Goal: Task Accomplishment & Management: Manage account settings

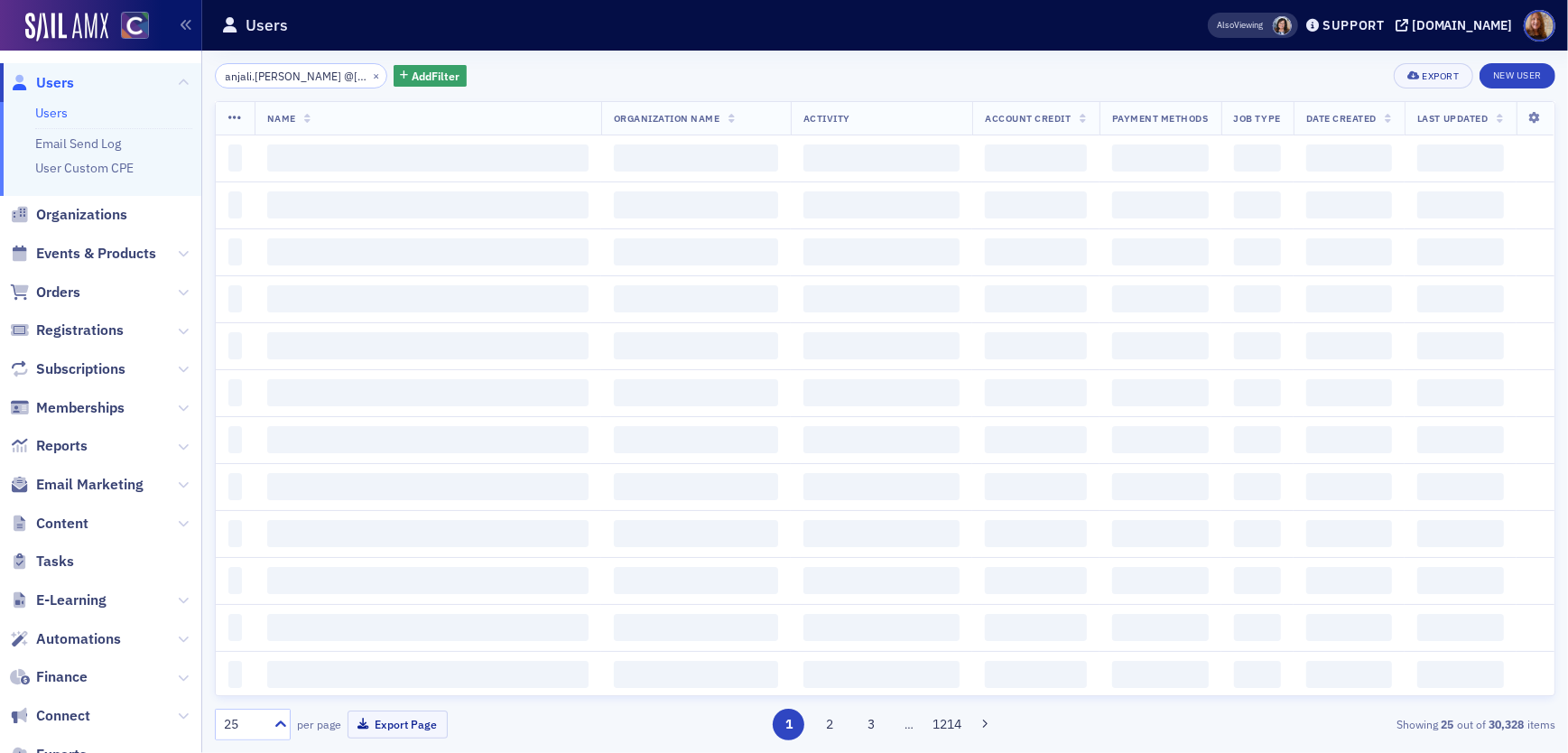
scroll to position [0, 45]
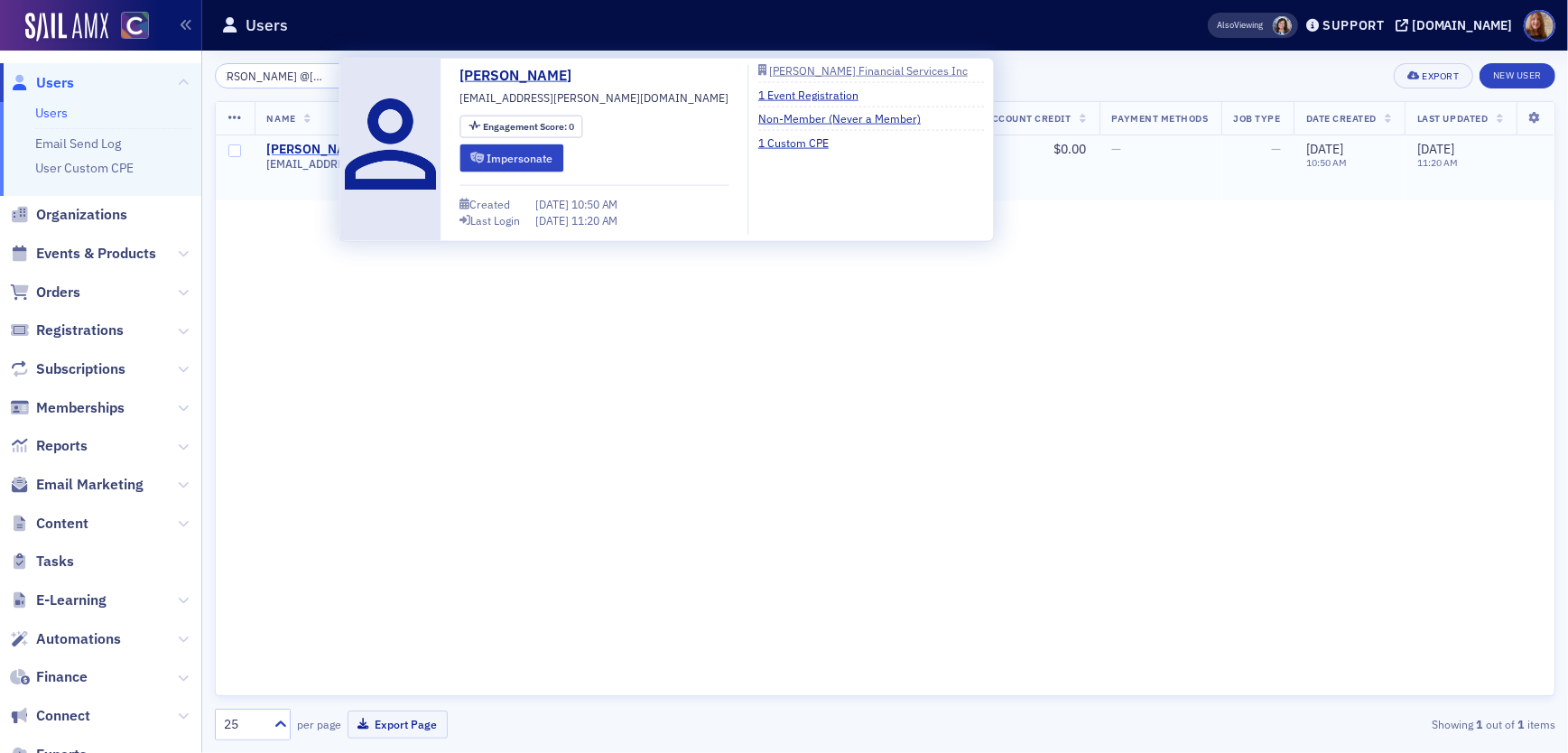
type input "anjali.garud @pallerfinancial.com"
click at [279, 148] on div "[PERSON_NAME]" at bounding box center [316, 149] width 100 height 16
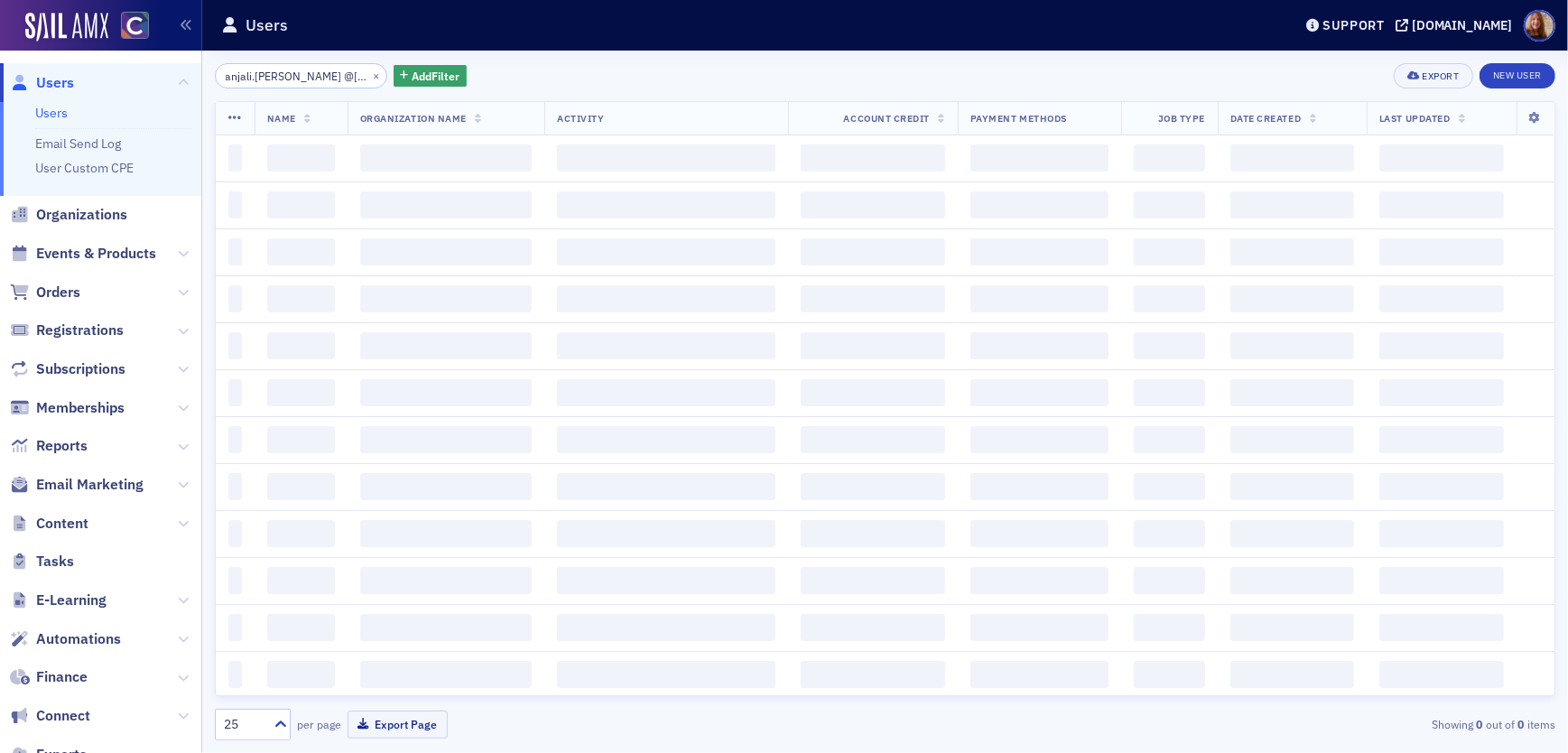
scroll to position [0, 45]
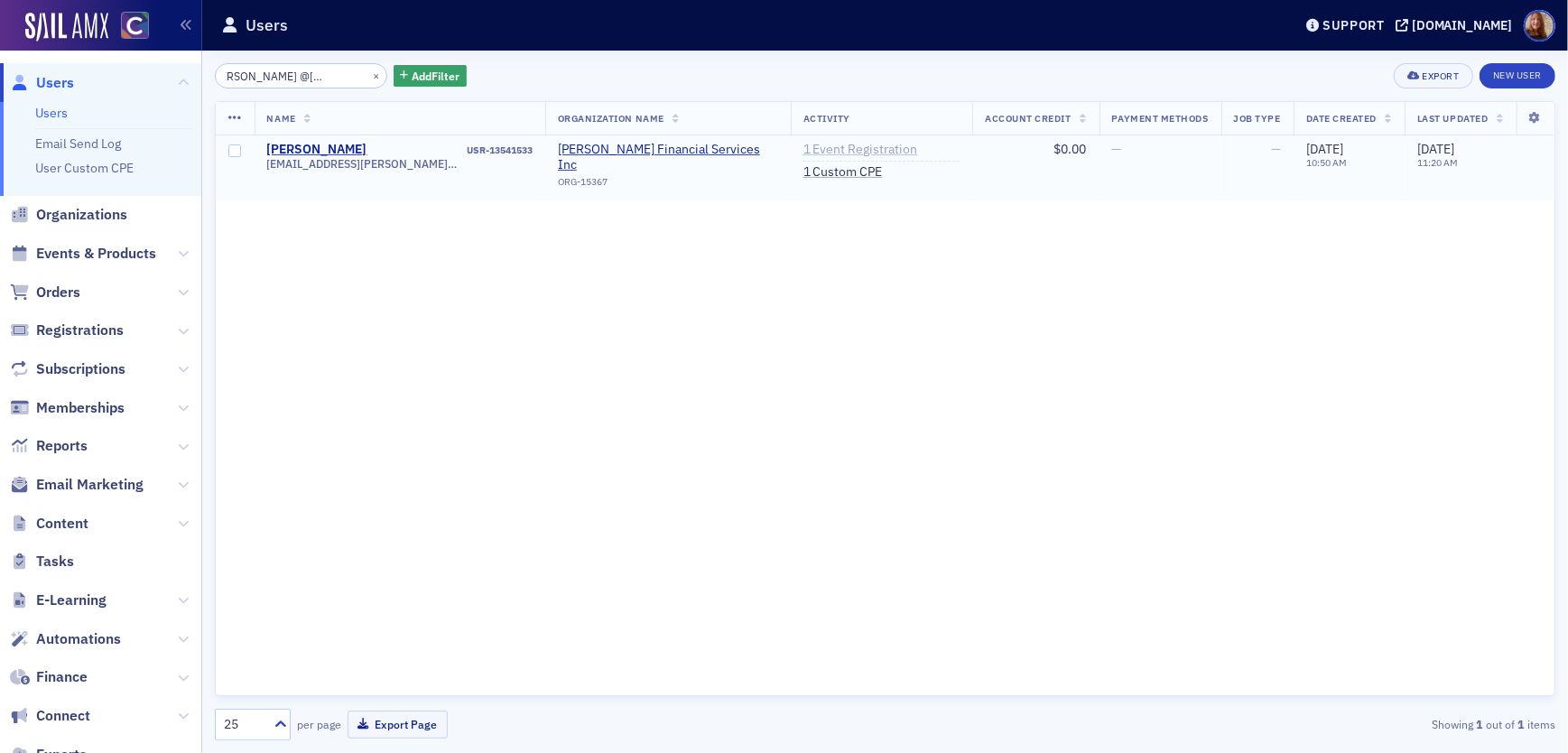
click at [803, 151] on link "1 Event Registration" at bounding box center [860, 149] width 115 height 16
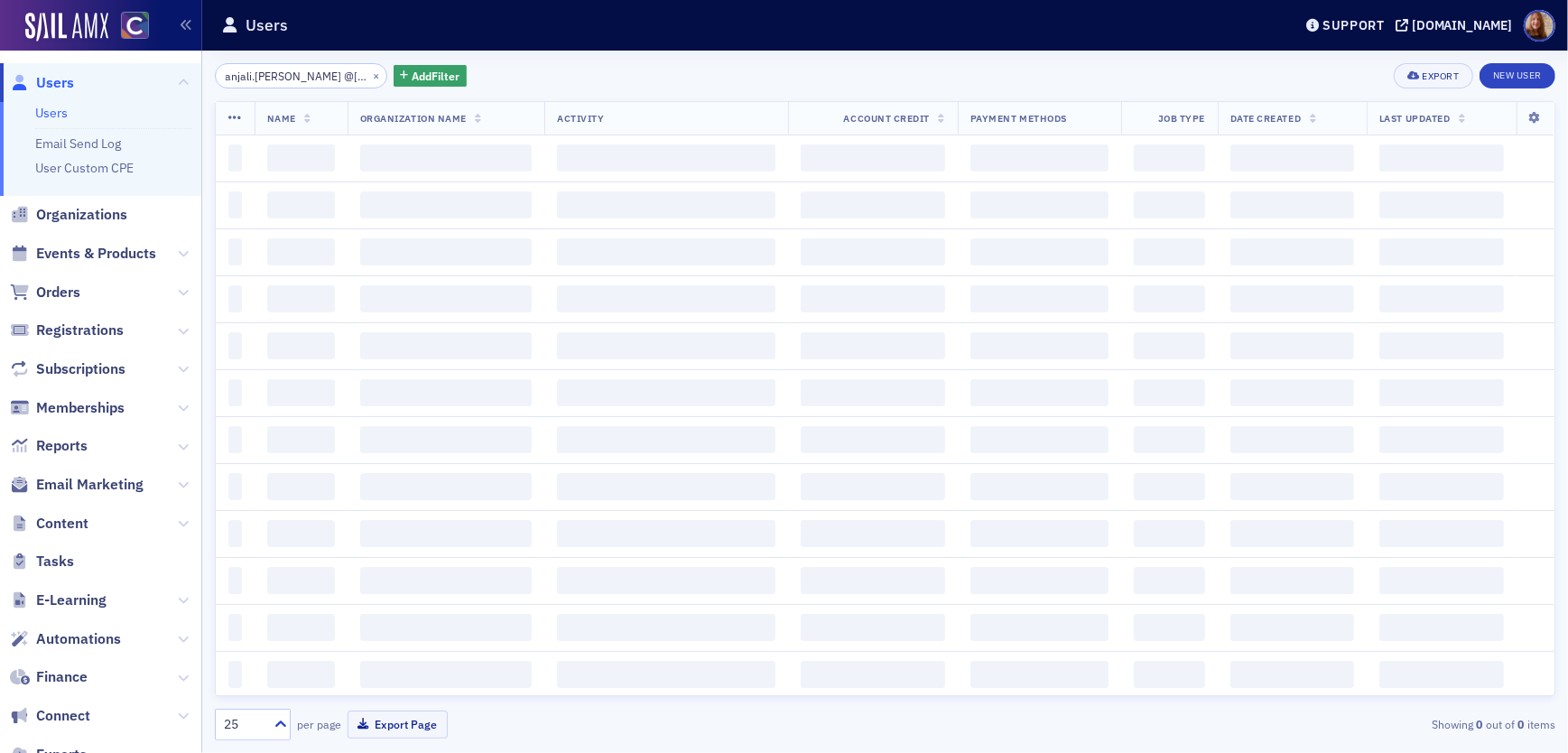
scroll to position [0, 45]
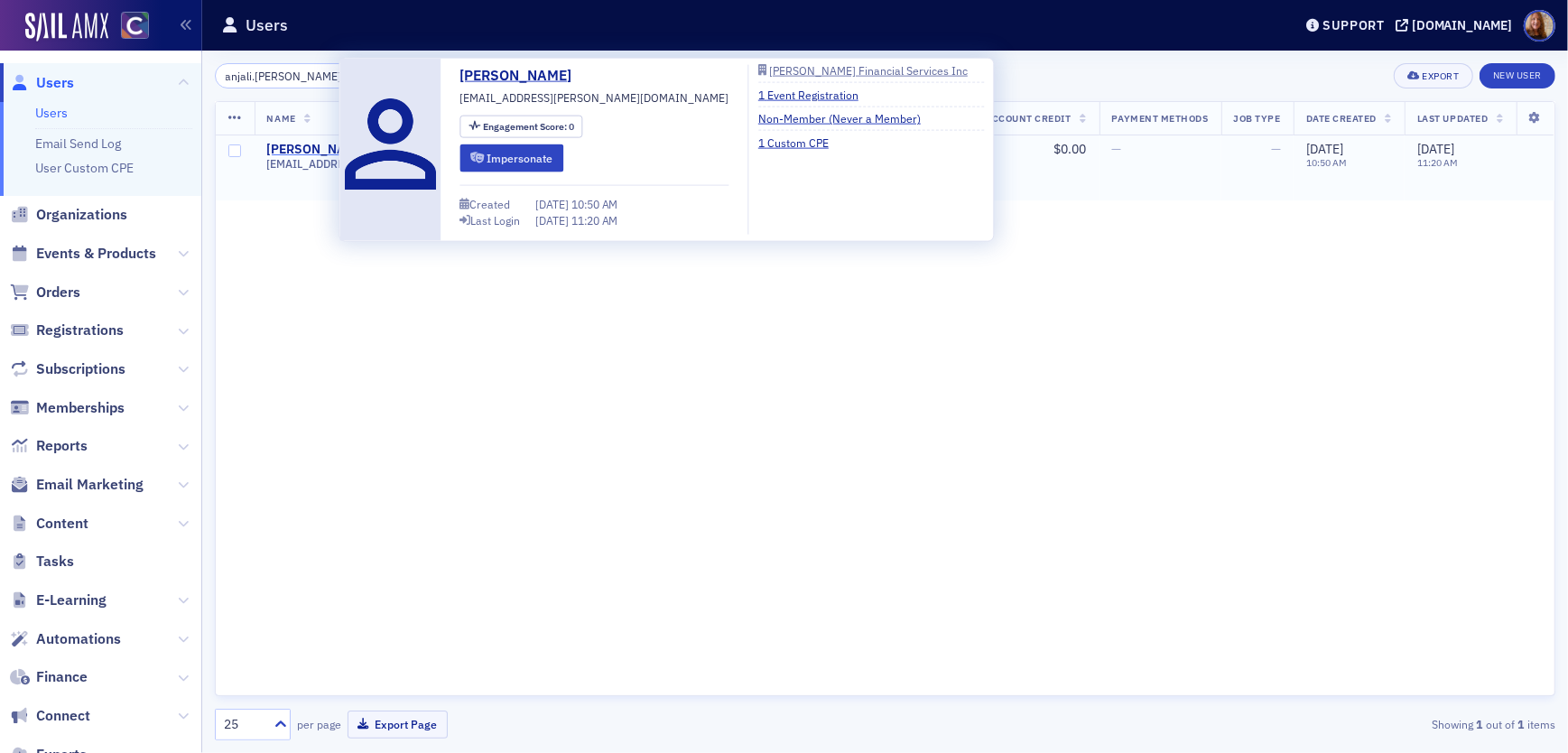
click at [305, 146] on div "Anjali Garud" at bounding box center [316, 149] width 100 height 16
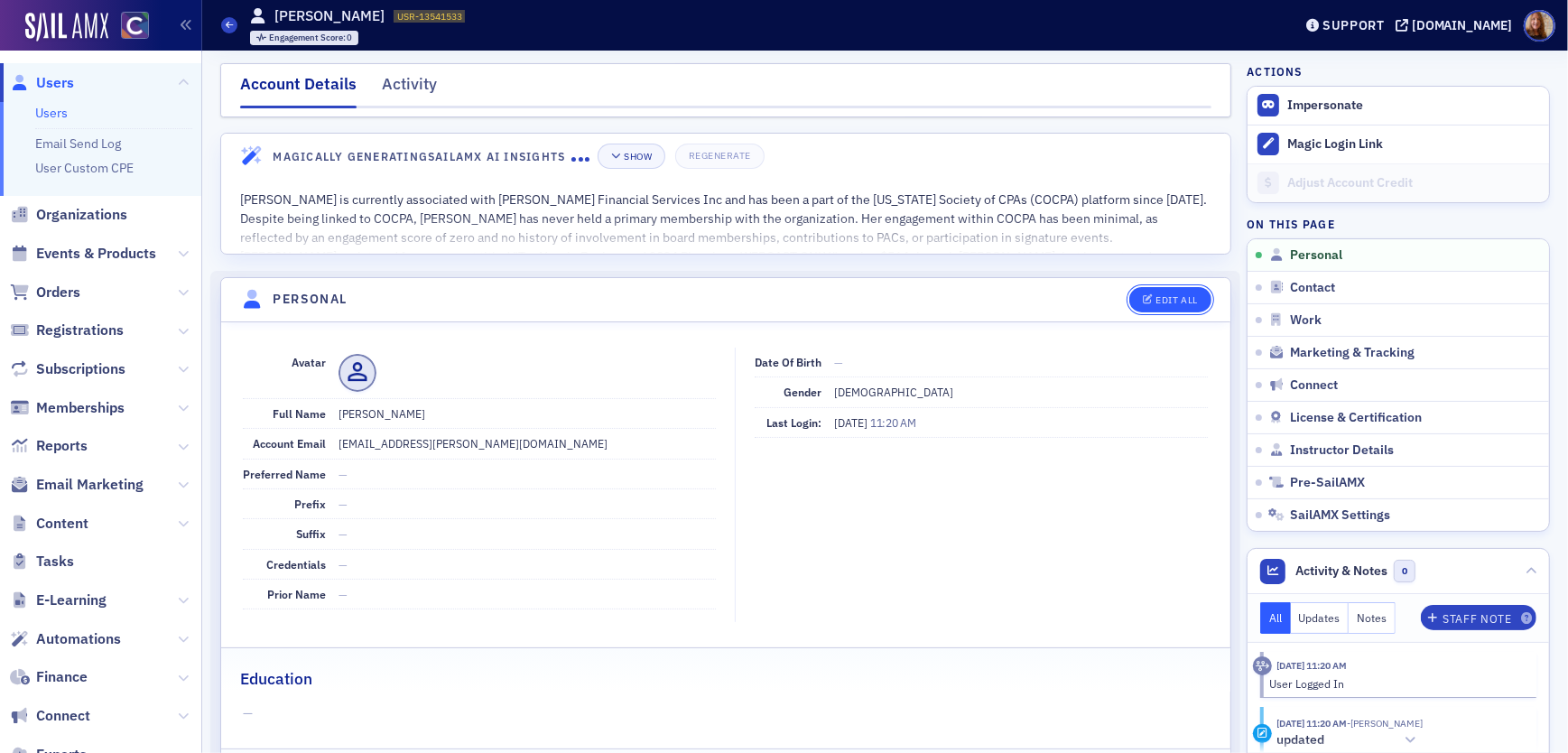
click at [1162, 294] on button "Edit All" at bounding box center [1169, 299] width 81 height 26
select select "US"
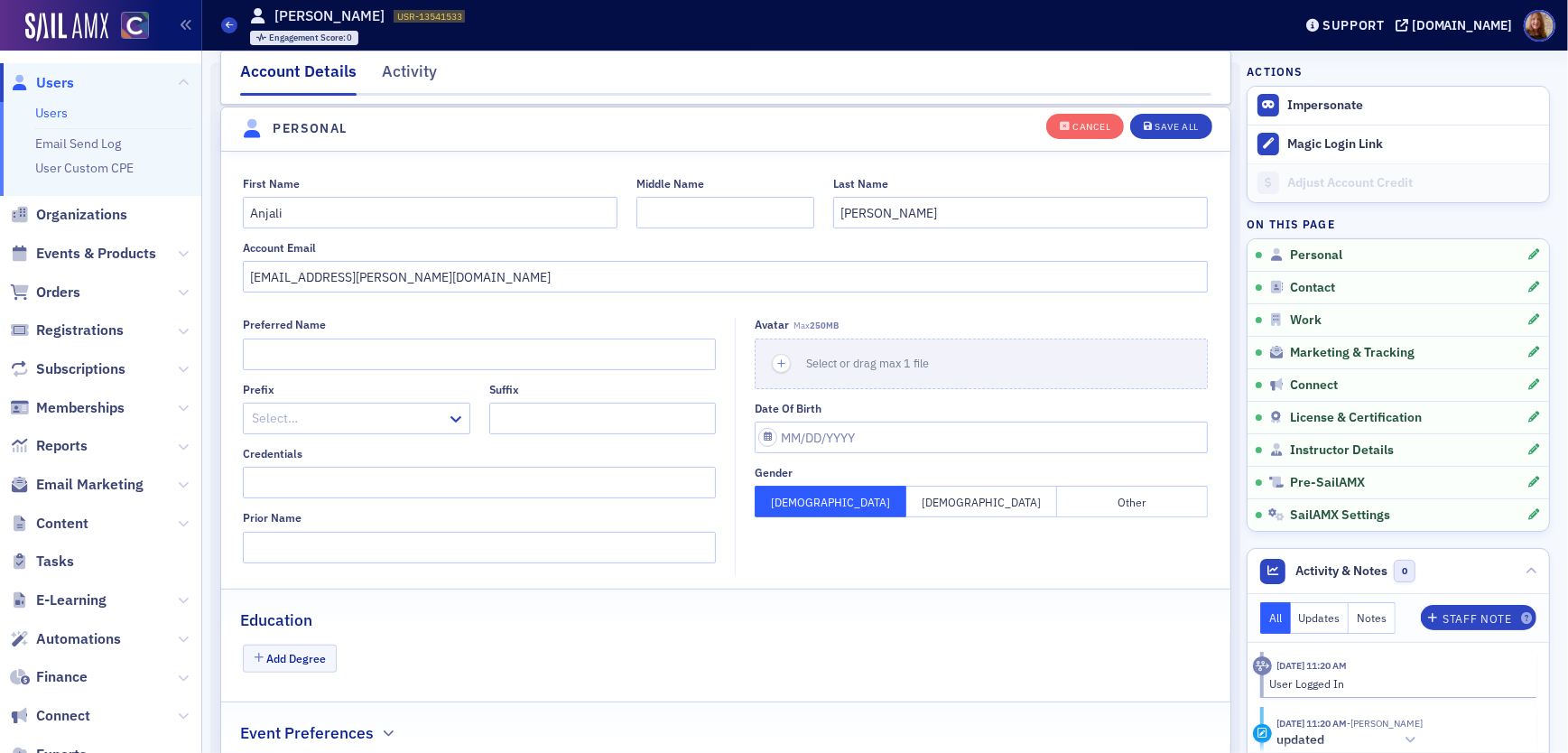
scroll to position [209, 0]
click at [538, 281] on input "anjali.garud@pallerfinancial.com" at bounding box center [725, 276] width 965 height 31
paste input "gvgarud99@gmail.com"
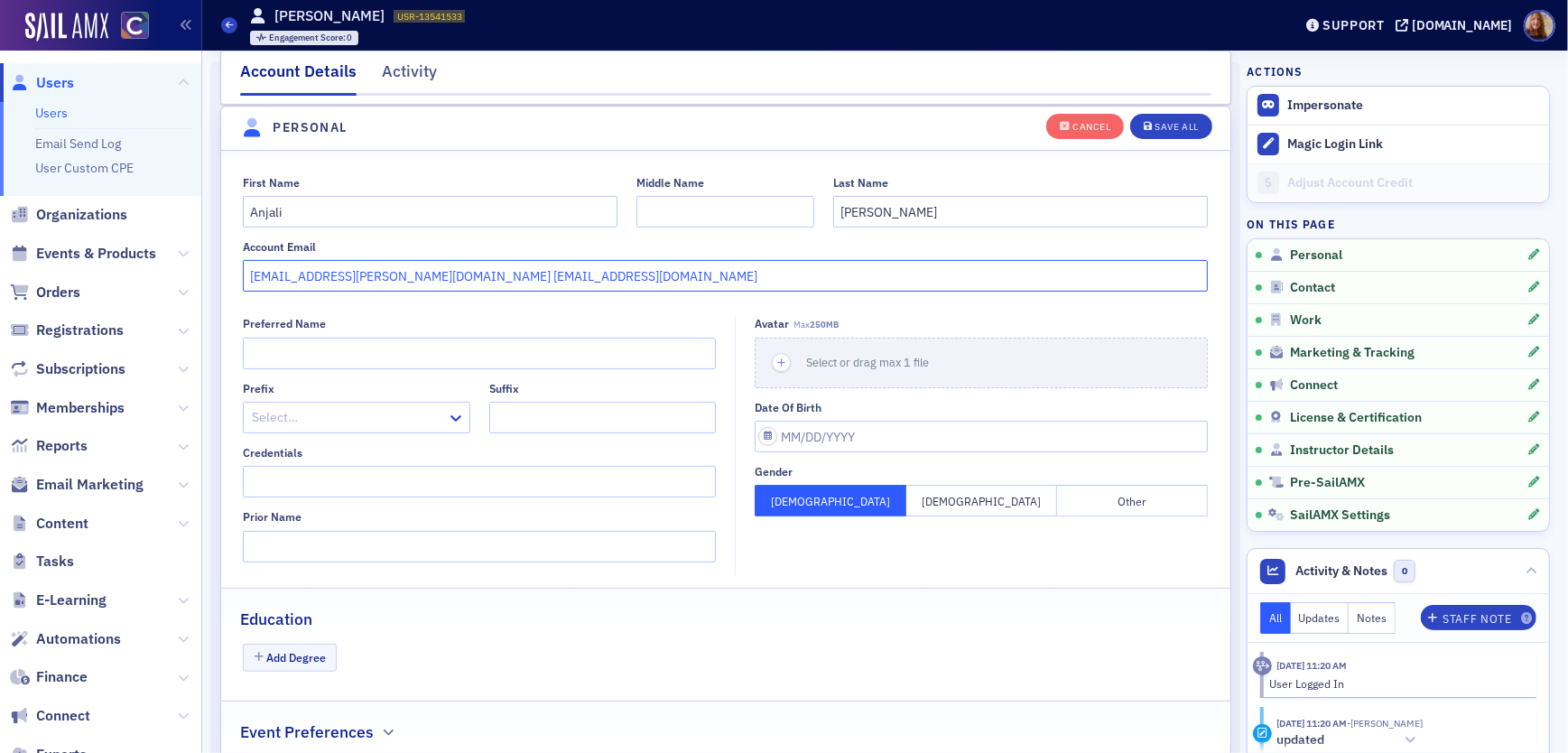
drag, startPoint x: 601, startPoint y: 277, endPoint x: 218, endPoint y: 260, distance: 383.4
click at [221, 260] on div "First Name Anjali Middle Name Last Name Garud Account Email anjali.garud@paller…" at bounding box center [726, 234] width 1009 height 117
type input "anjali.garud@pallerfinancial.com gvgarud99@gmail.com"
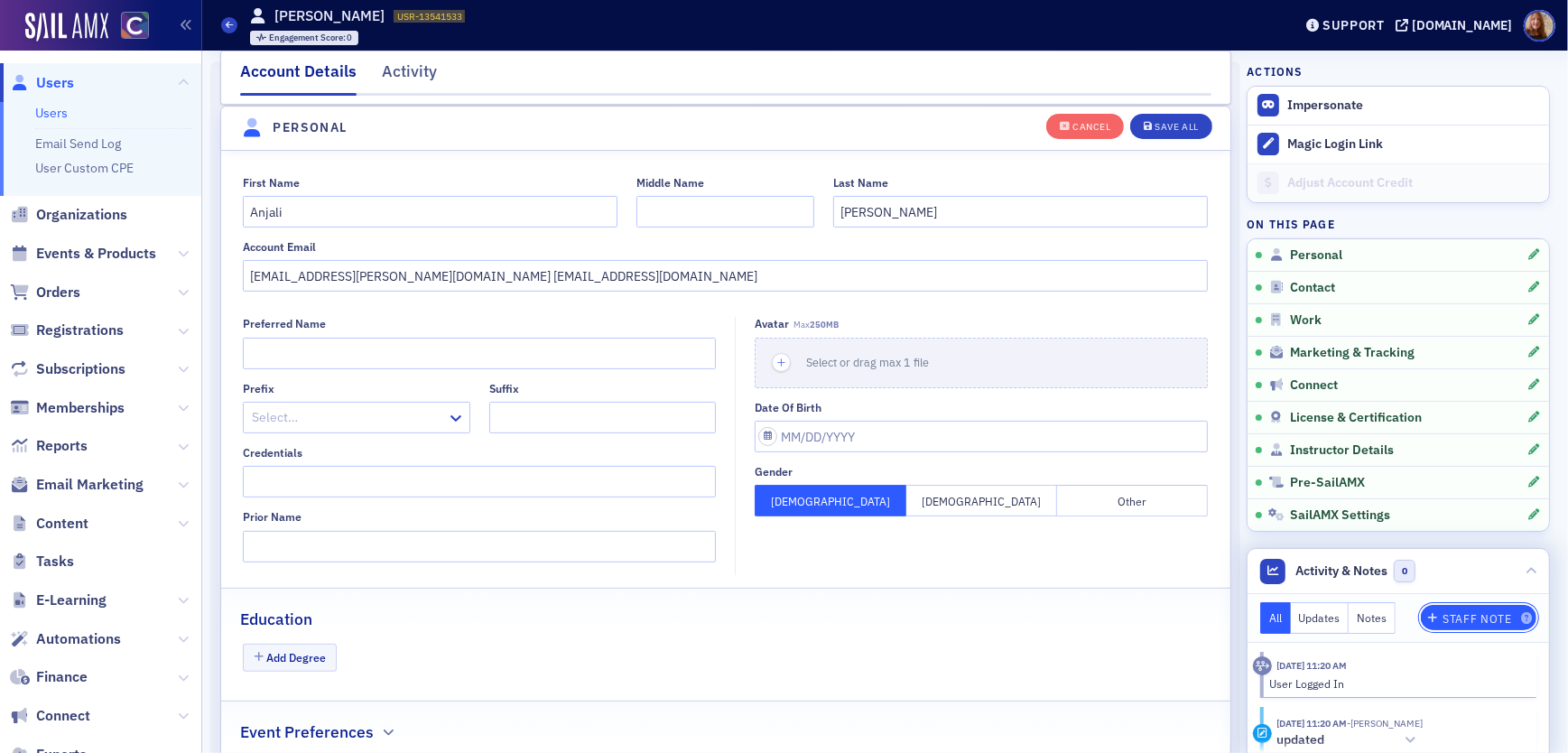
click at [1475, 617] on div "Staff Note" at bounding box center [1478, 619] width 68 height 10
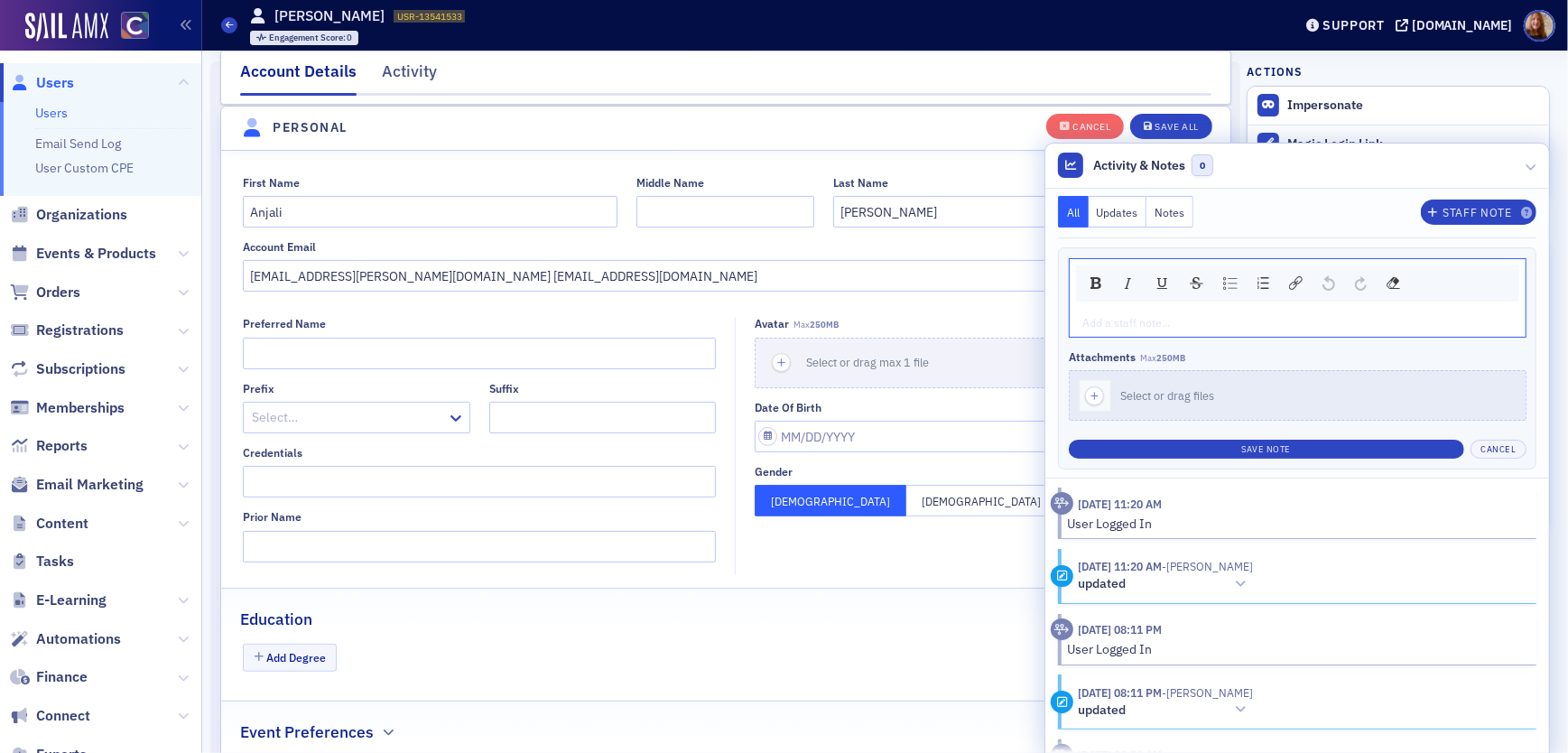
click at [1149, 328] on div "rdw-editor" at bounding box center [1298, 322] width 430 height 16
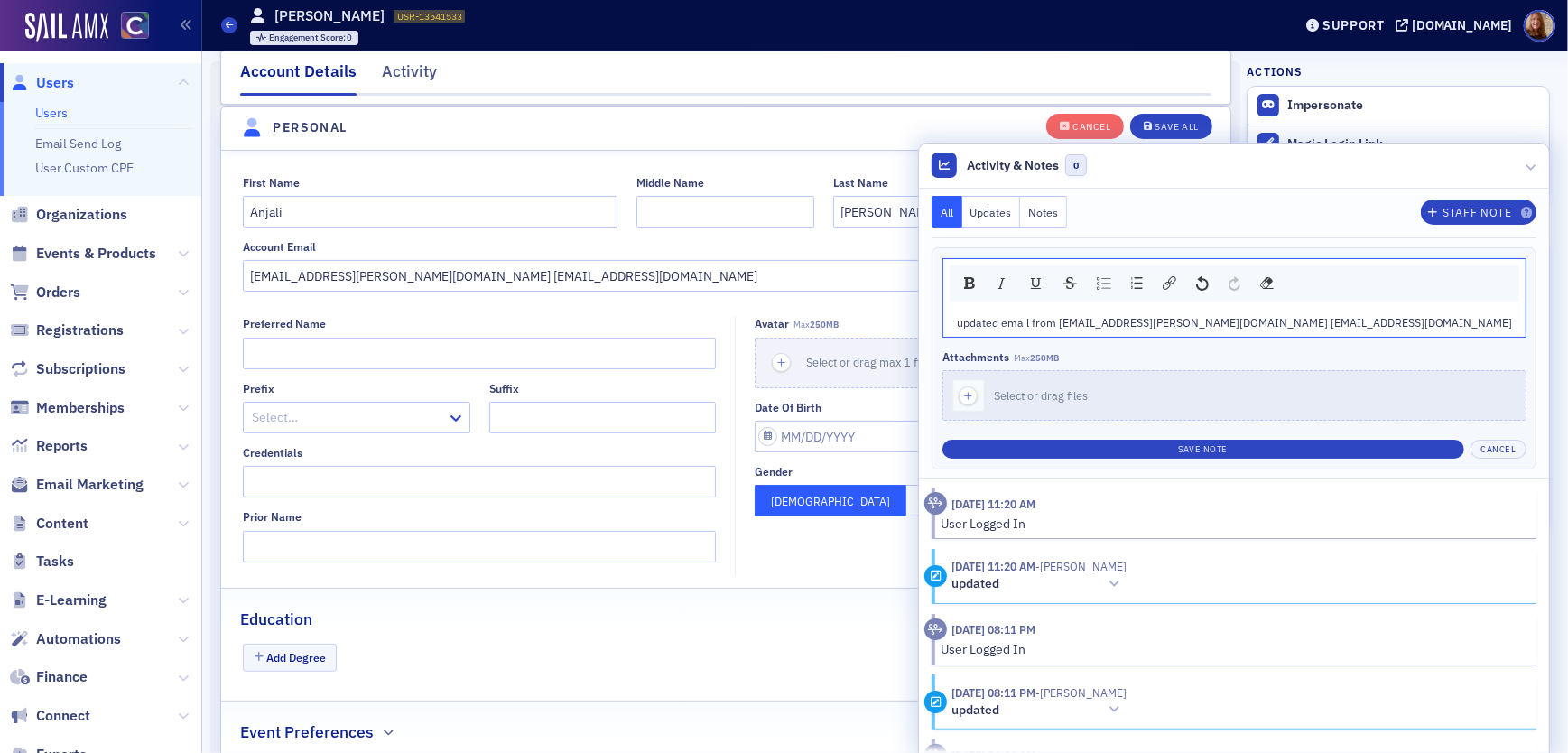
drag, startPoint x: 1341, startPoint y: 322, endPoint x: 1508, endPoint y: 280, distance: 172.2
click at [1341, 322] on span "updated email from anjali.garud@pallerfinancial.com gvgarud99@gmail.com" at bounding box center [1234, 322] width 556 height 14
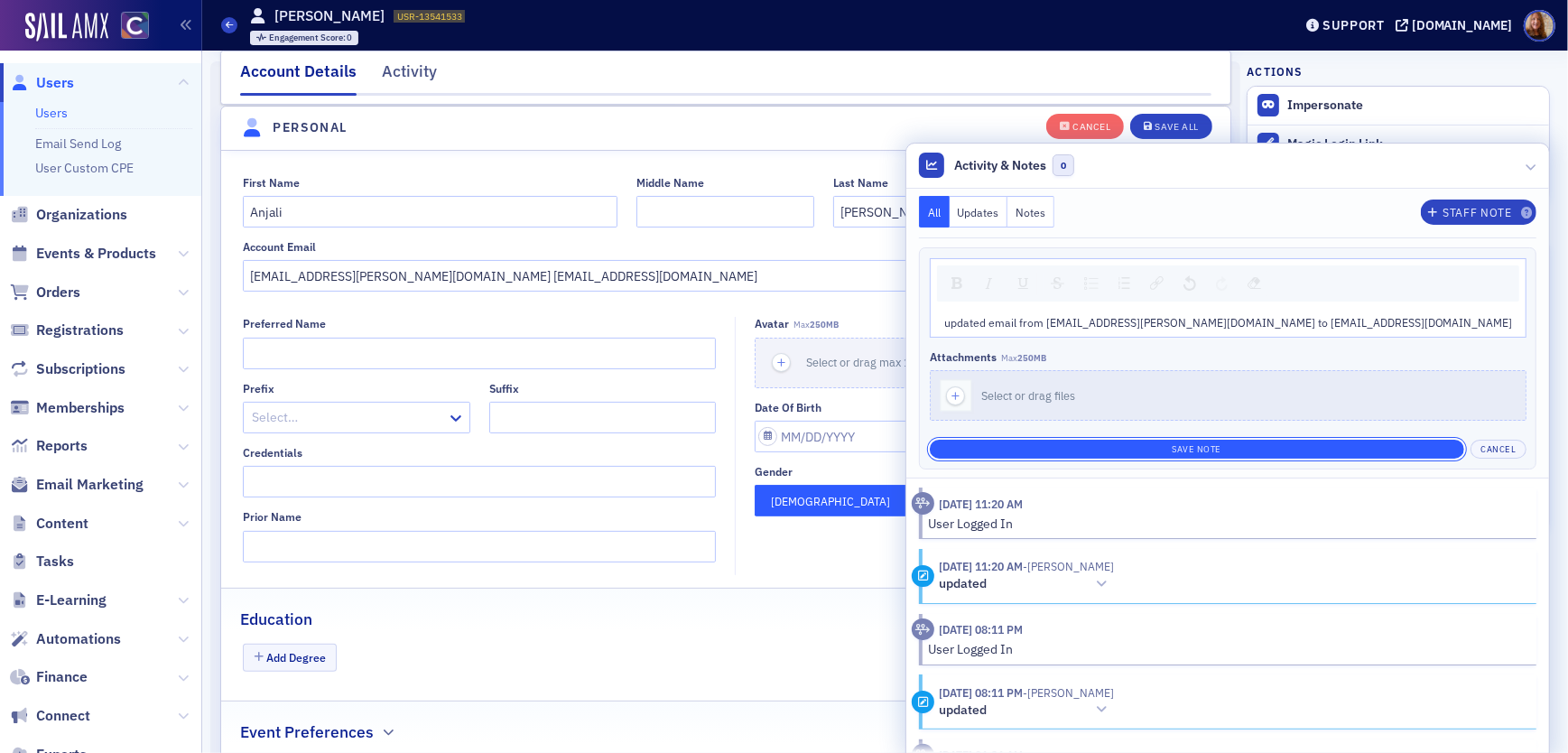
click at [1394, 448] on button "Save Note" at bounding box center [1196, 450] width 534 height 19
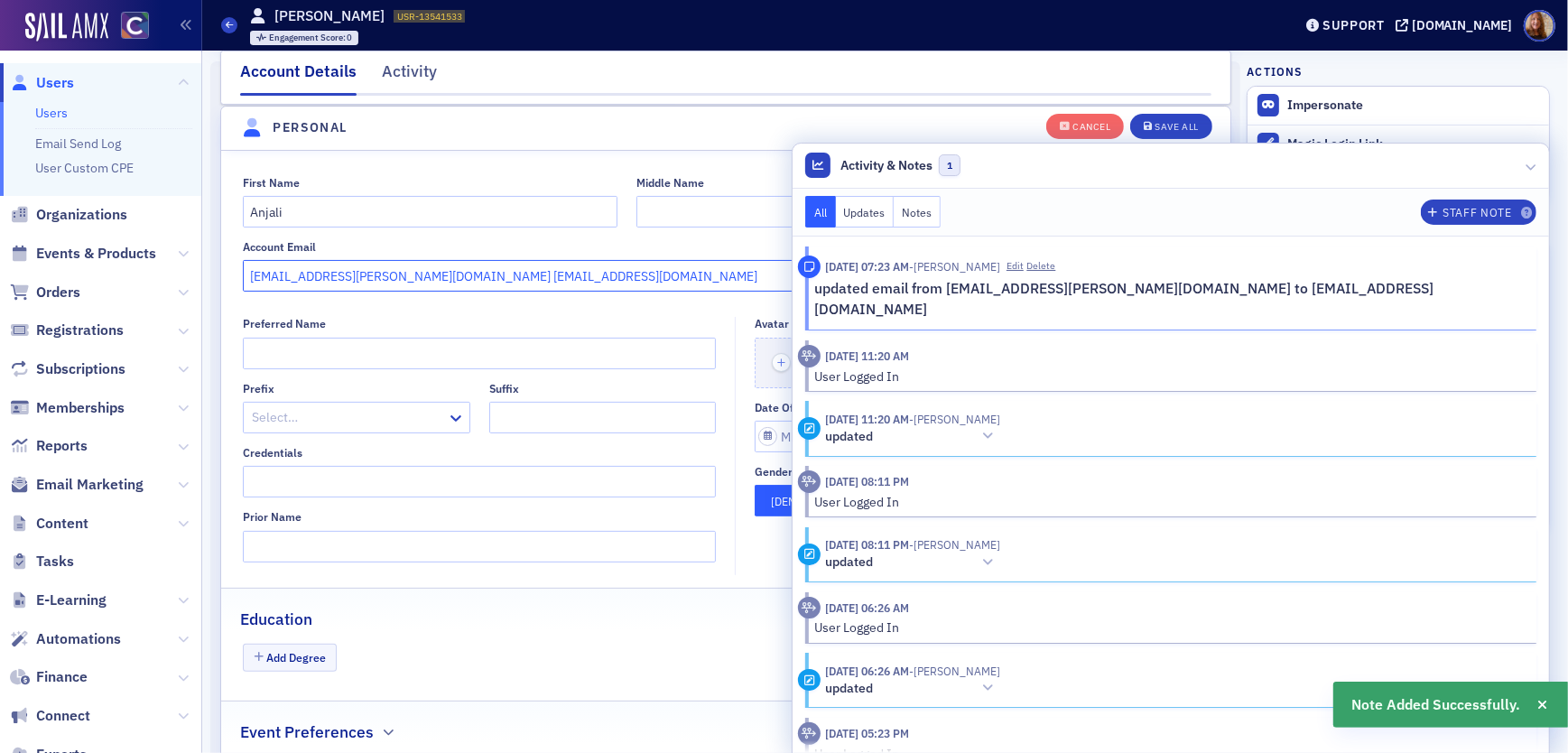
click at [387, 286] on input "anjali.garud@pallerfinancial.com gvgarud99@gmail.com" at bounding box center [725, 276] width 965 height 31
drag, startPoint x: 429, startPoint y: 276, endPoint x: 236, endPoint y: 258, distance: 193.8
click at [236, 258] on div "First Name Anjali Middle Name Last Name Garud Account Email anjali.garud@paller…" at bounding box center [726, 234] width 1009 height 117
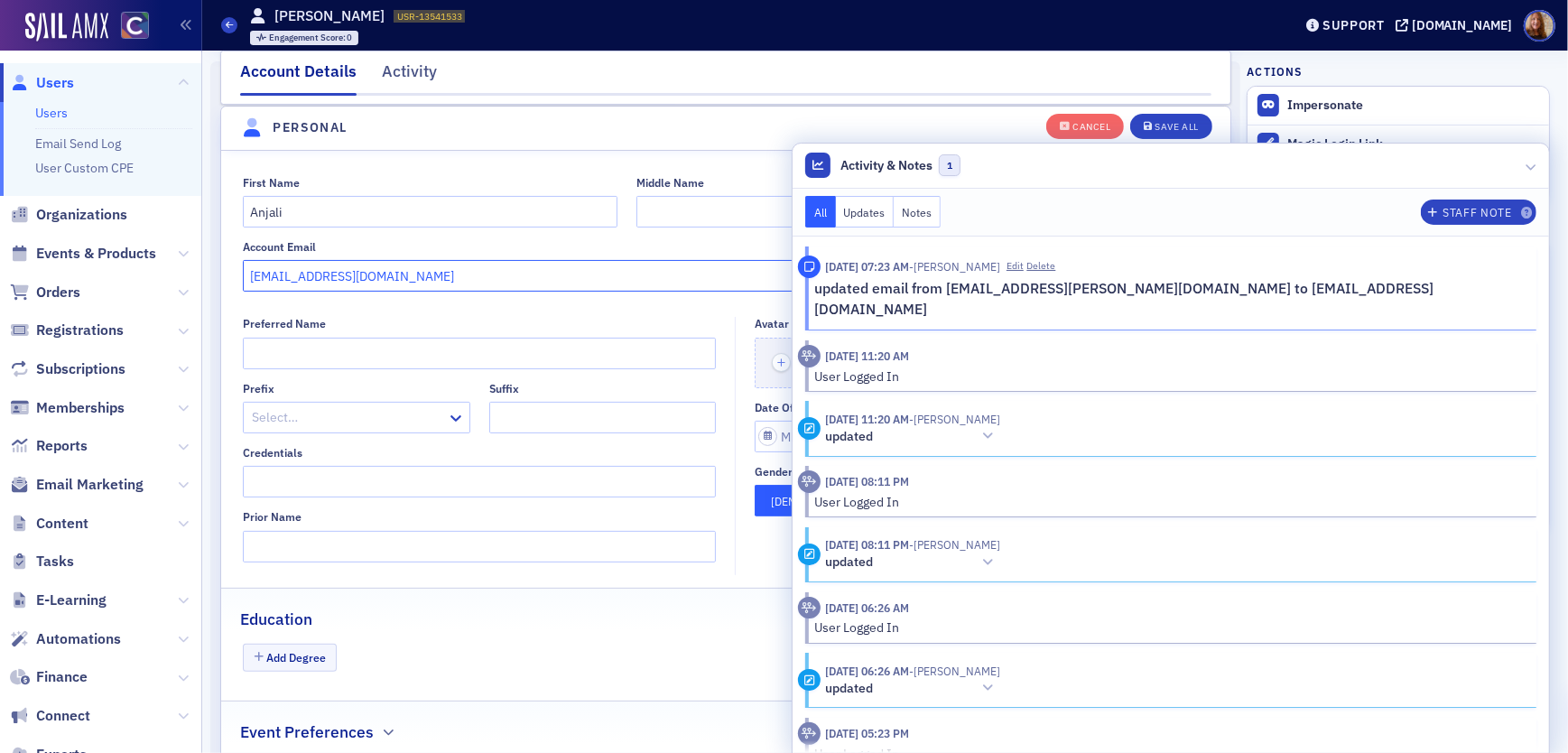
click at [319, 272] on input "gvgarud99@gmail.com" at bounding box center [725, 276] width 965 height 31
type input "gvgarud99@gmail.com"
click at [1167, 133] on button "Save All" at bounding box center [1170, 126] width 81 height 26
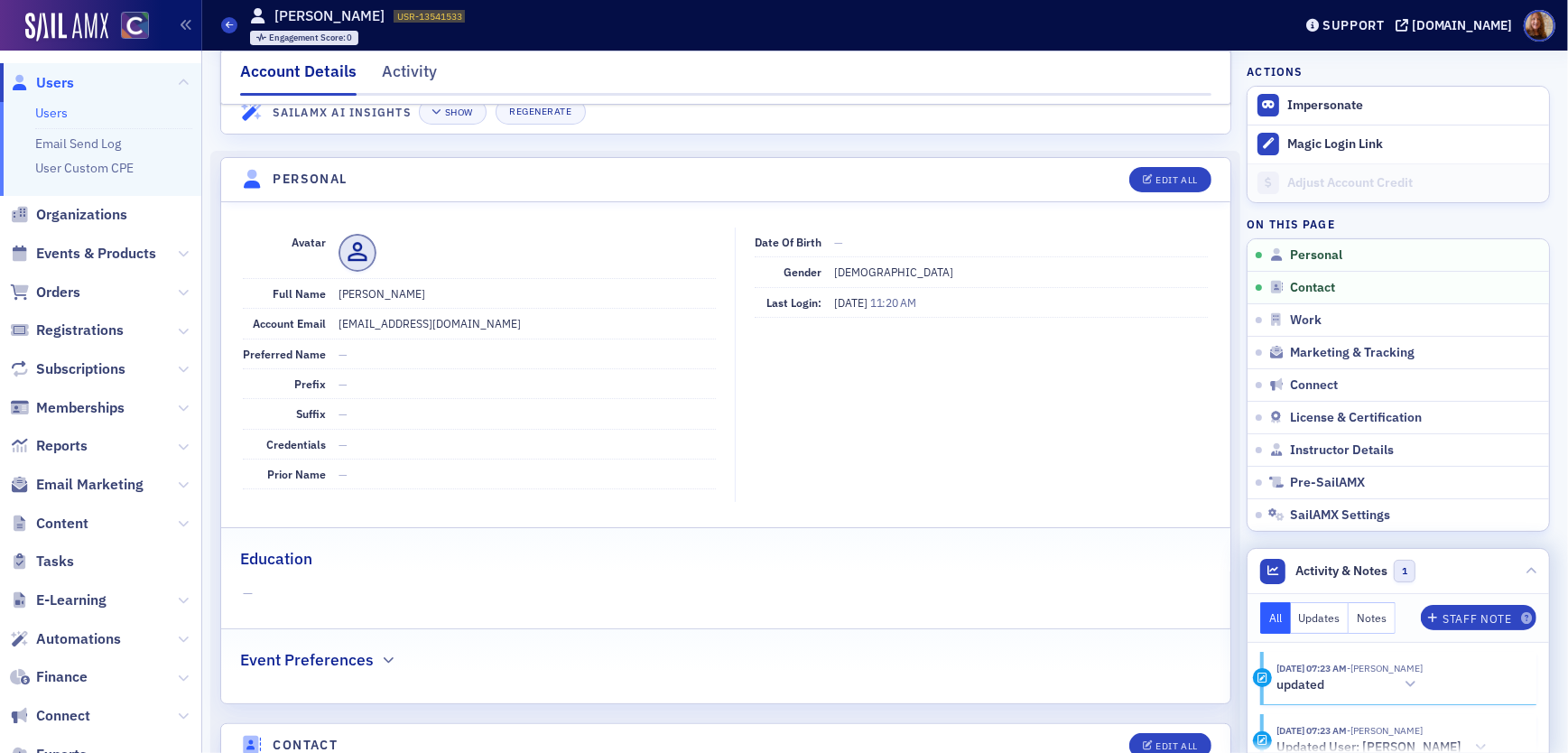
scroll to position [0, 0]
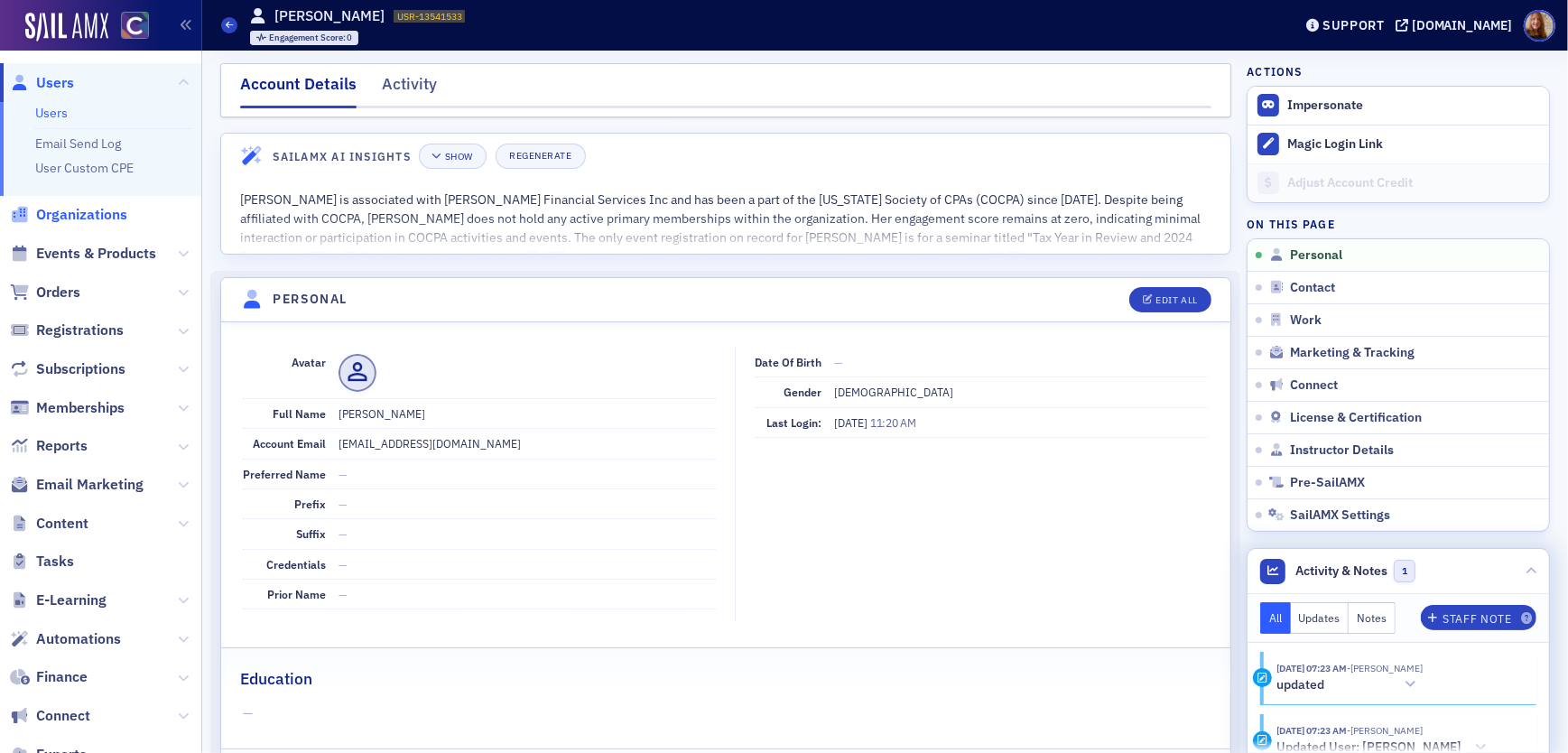
click at [100, 221] on span "Organizations" at bounding box center [82, 215] width 91 height 20
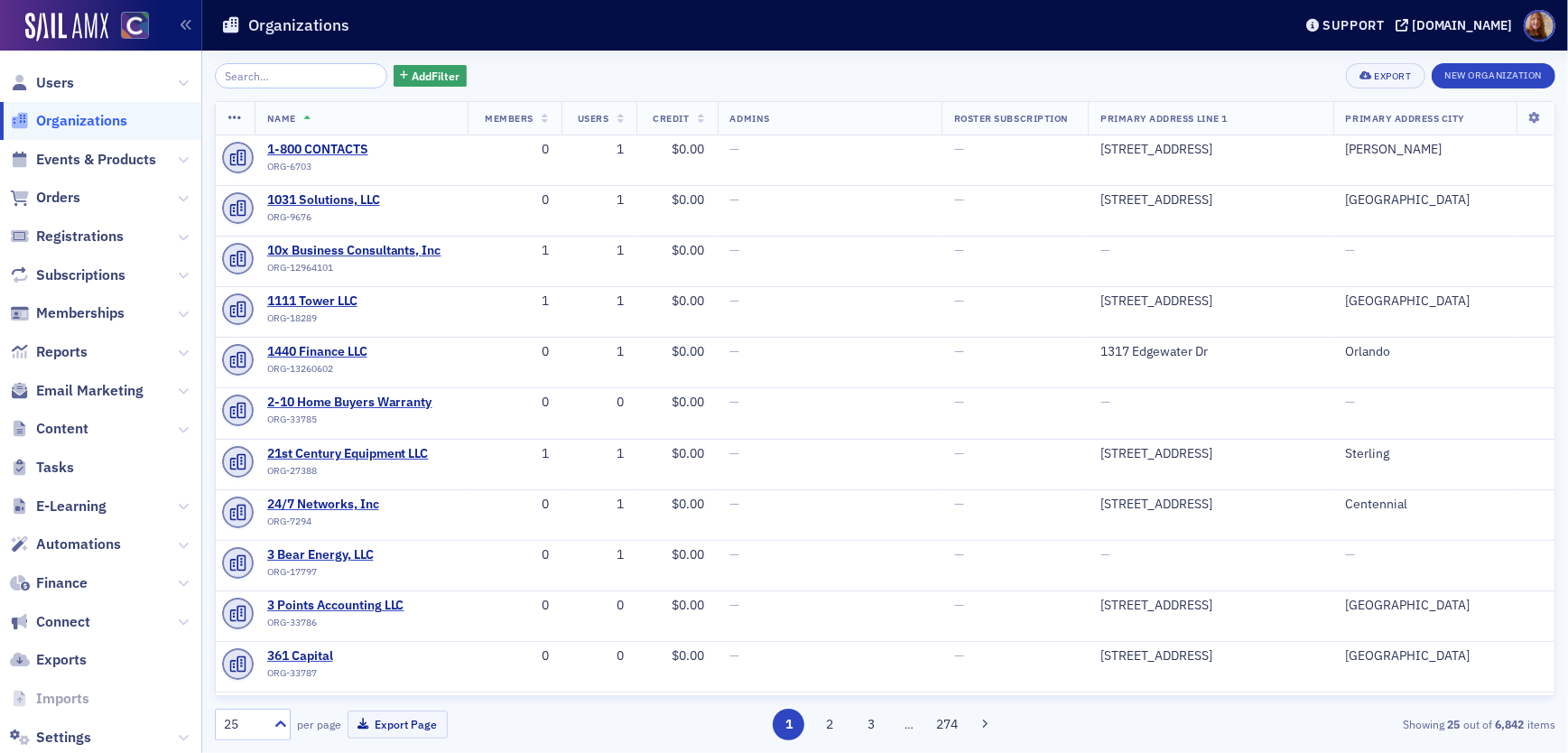
click at [277, 67] on input "search" at bounding box center [300, 75] width 172 height 26
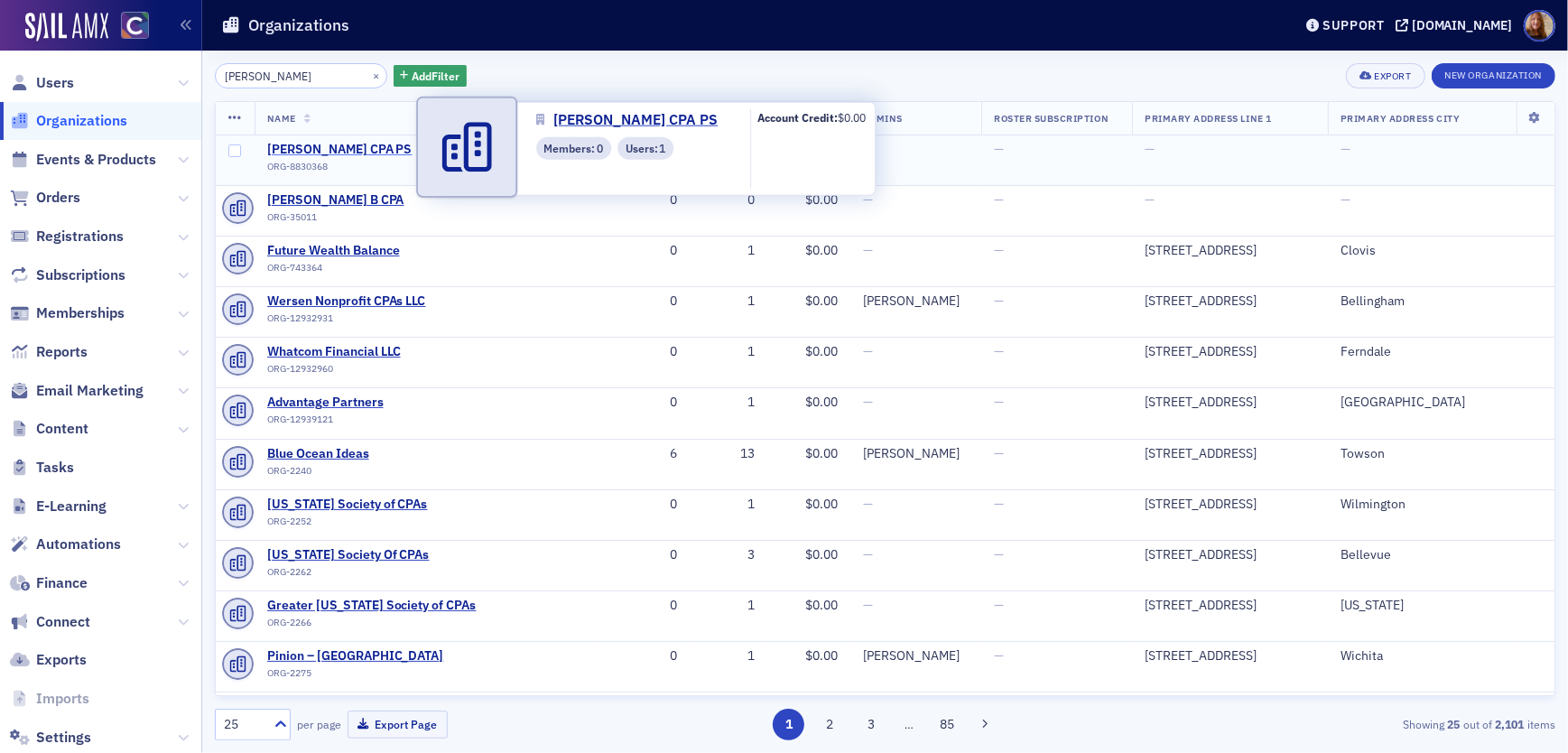
type input "Todd W Resch"
click at [333, 147] on span "Todd W Resch CPA PS" at bounding box center [349, 149] width 164 height 16
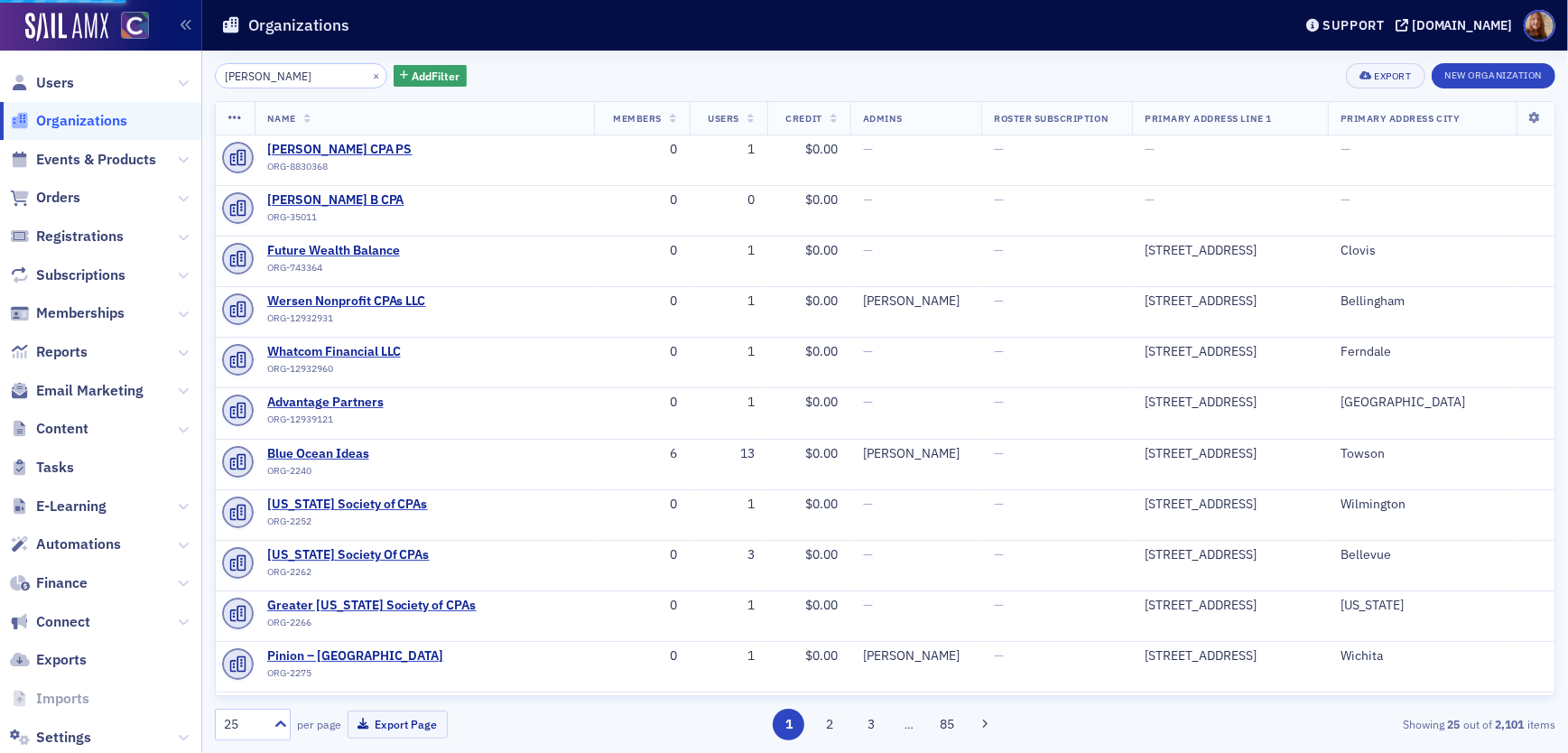
select select "US"
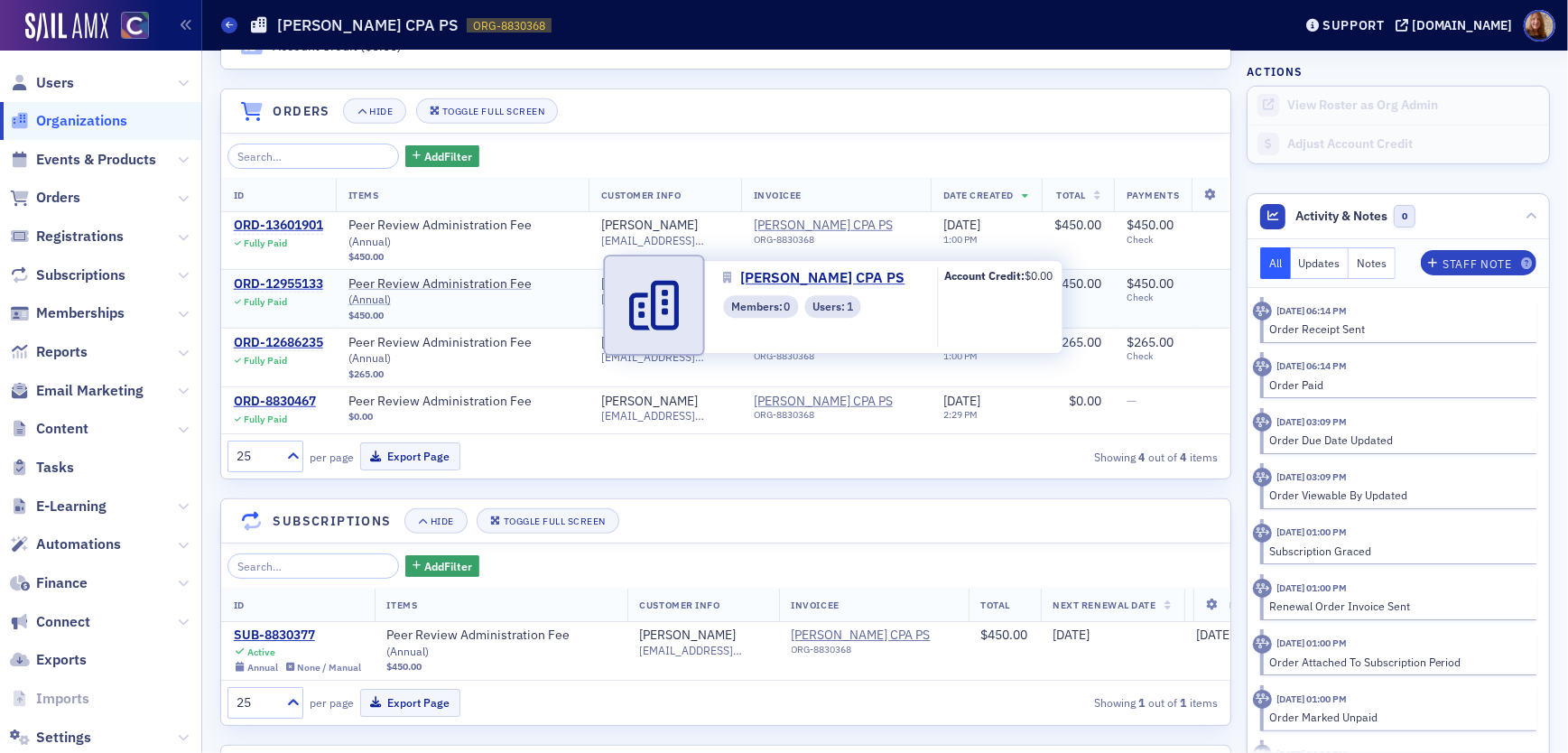
scroll to position [1105, 0]
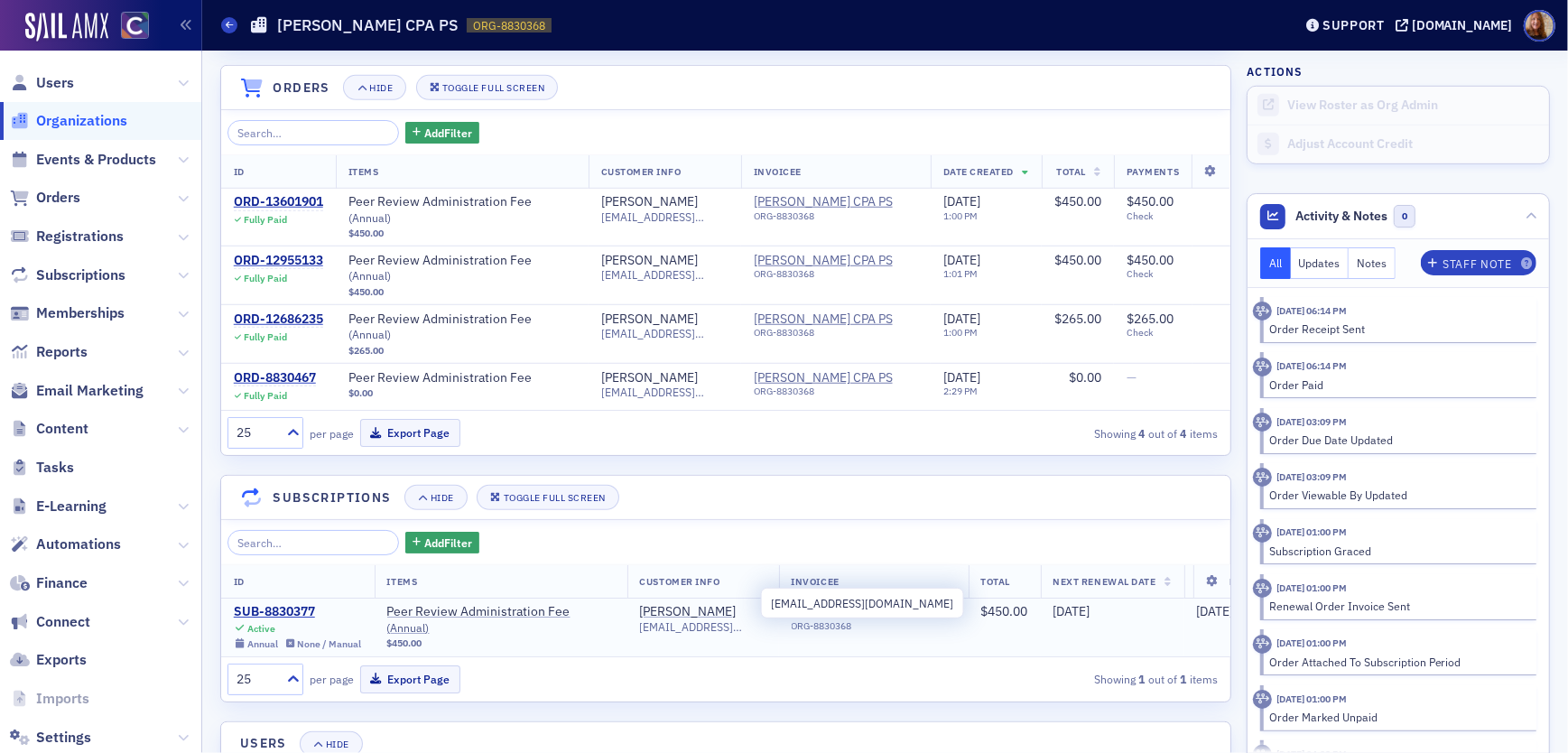
click at [717, 621] on span "reschcpa@comcast.net" at bounding box center [702, 628] width 126 height 13
copy span "reschcpa@comcast.net"
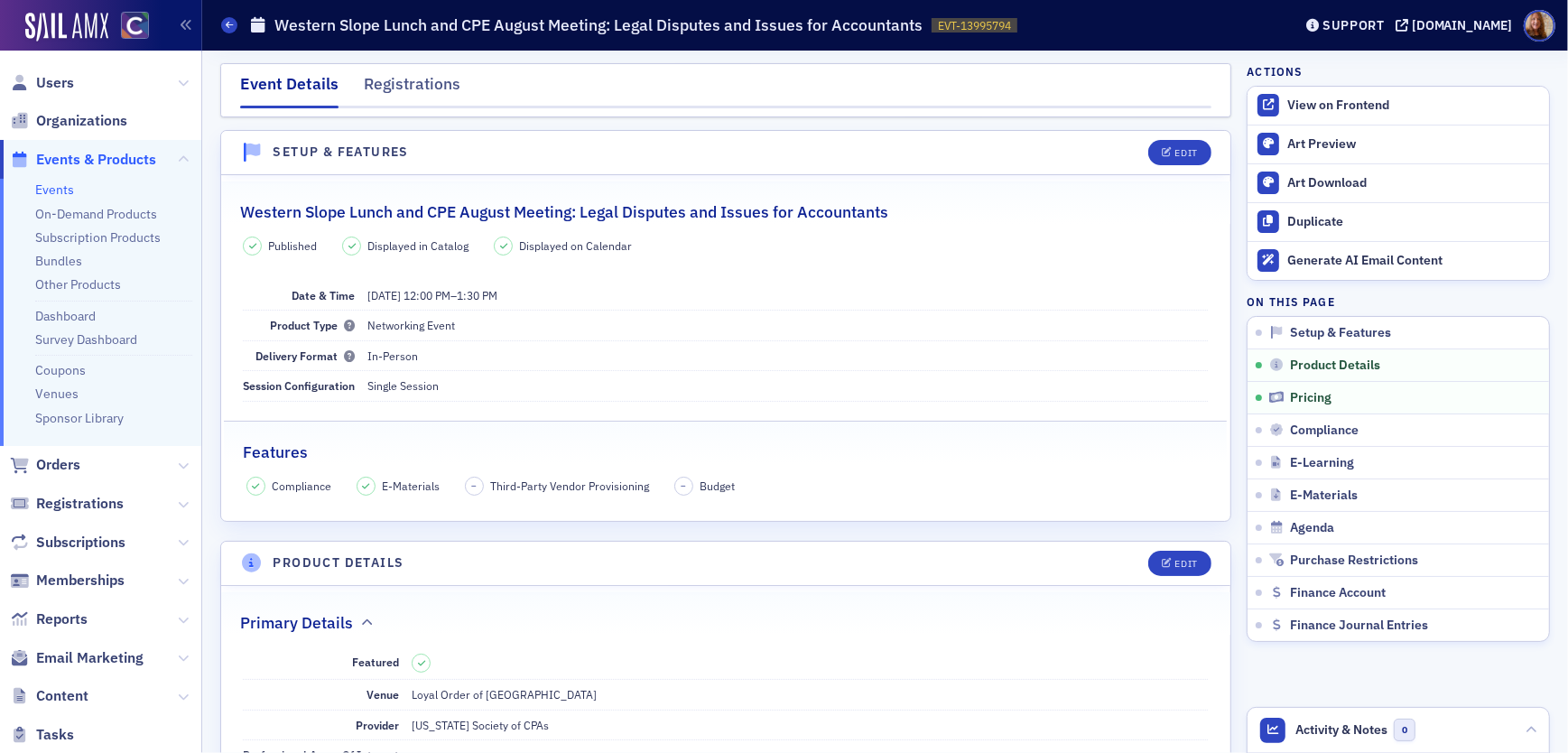
scroll to position [1442, 0]
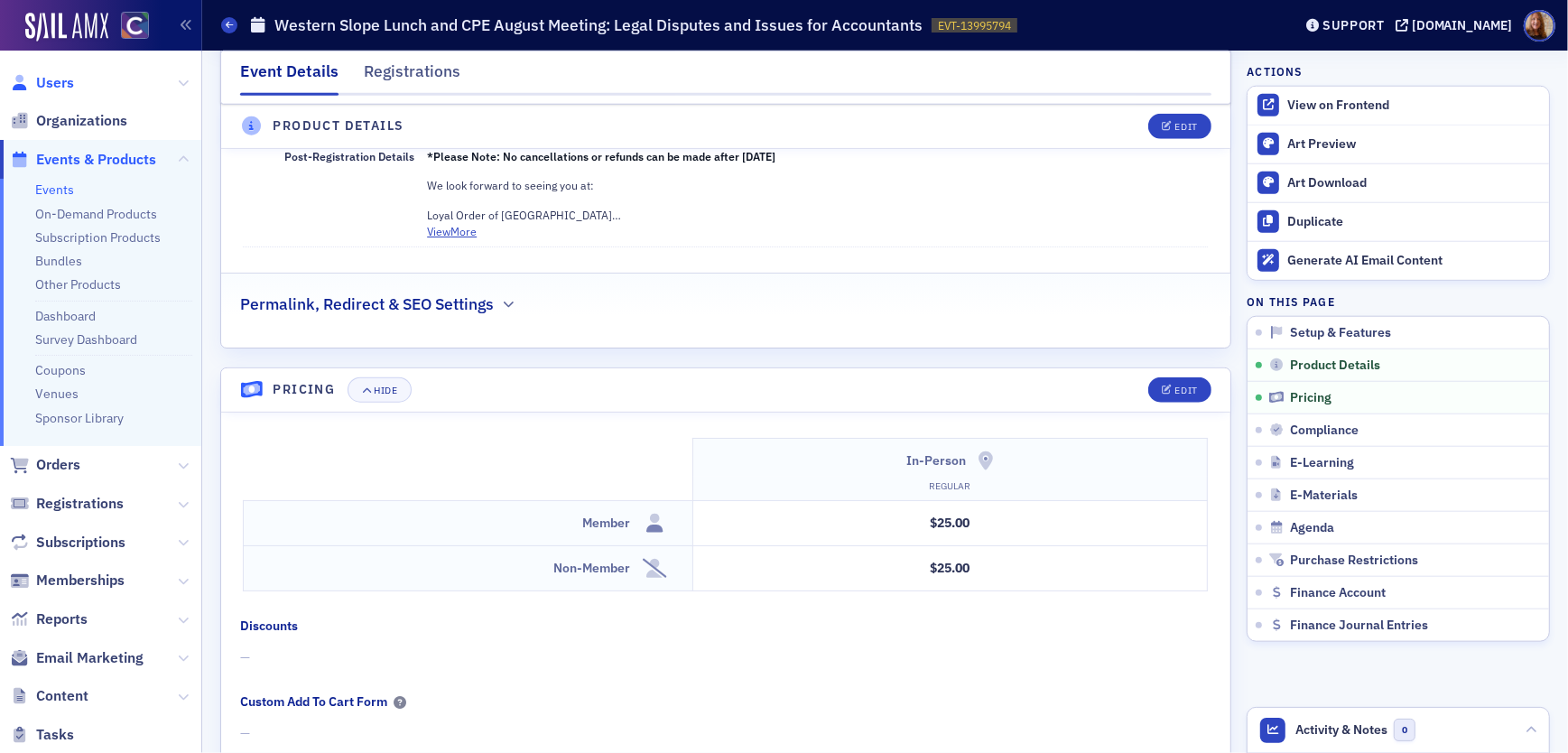
click at [60, 85] on span "Users" at bounding box center [55, 83] width 38 height 20
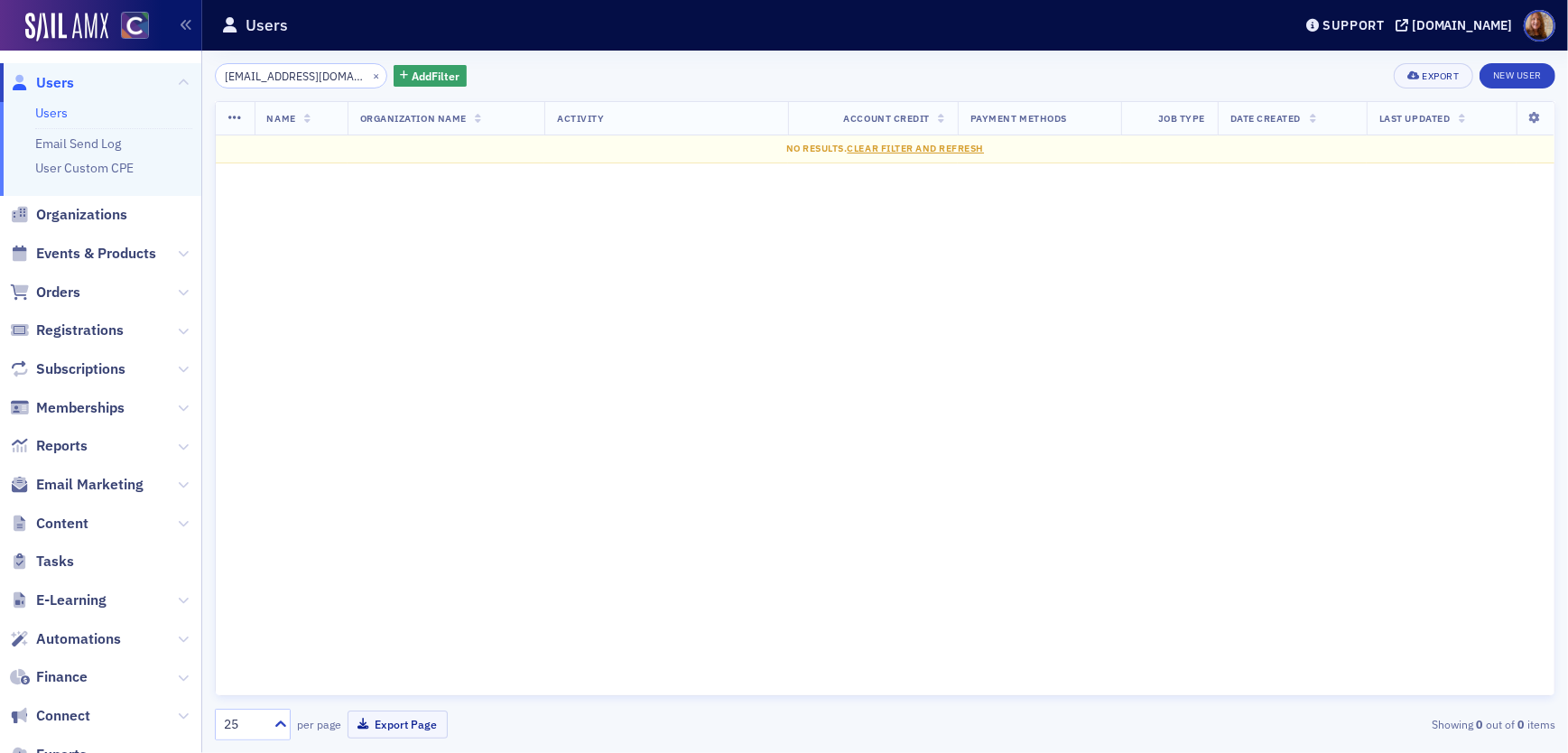
type input "[EMAIL_ADDRESS][DOMAIN_NAME]"
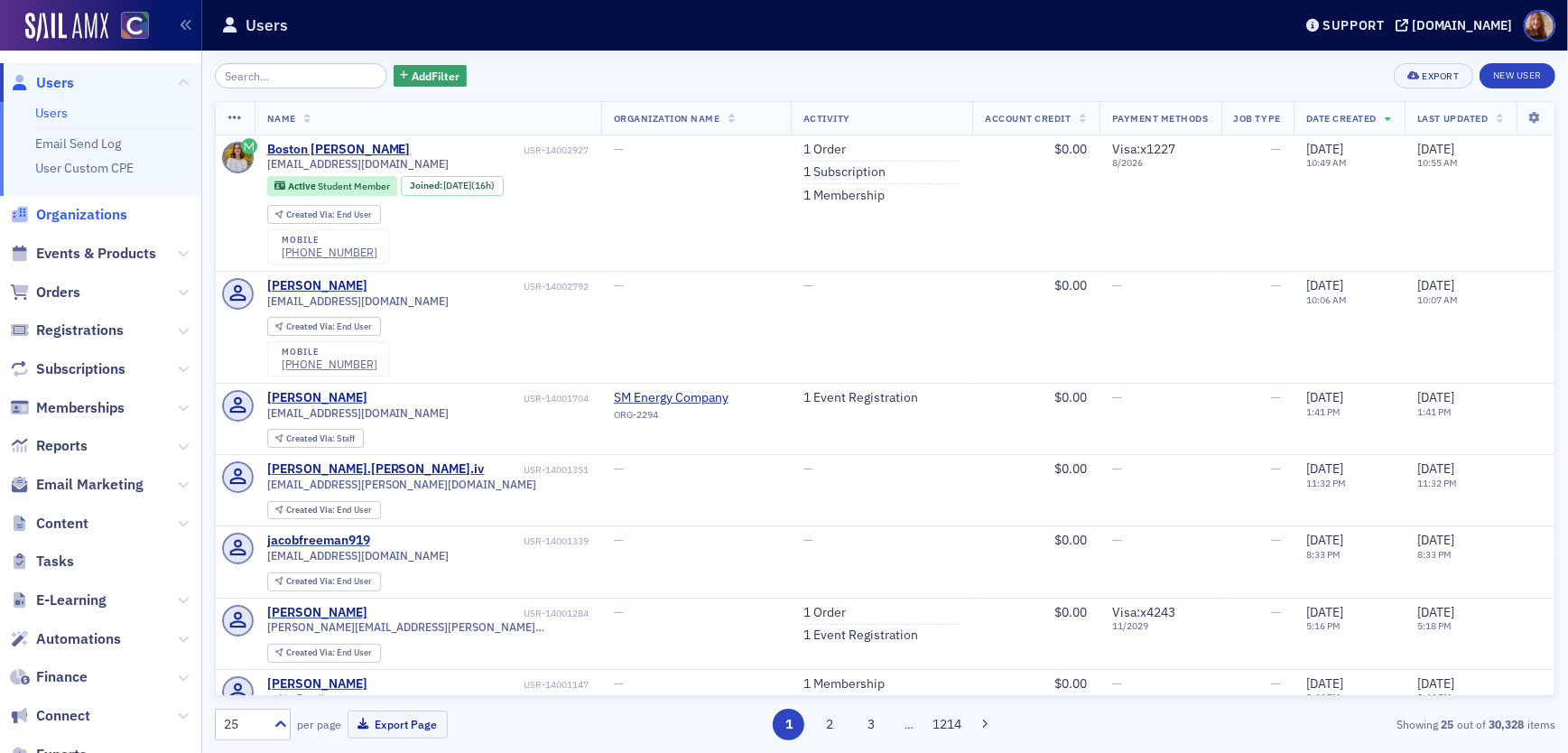
click at [99, 218] on span "Organizations" at bounding box center [82, 215] width 91 height 20
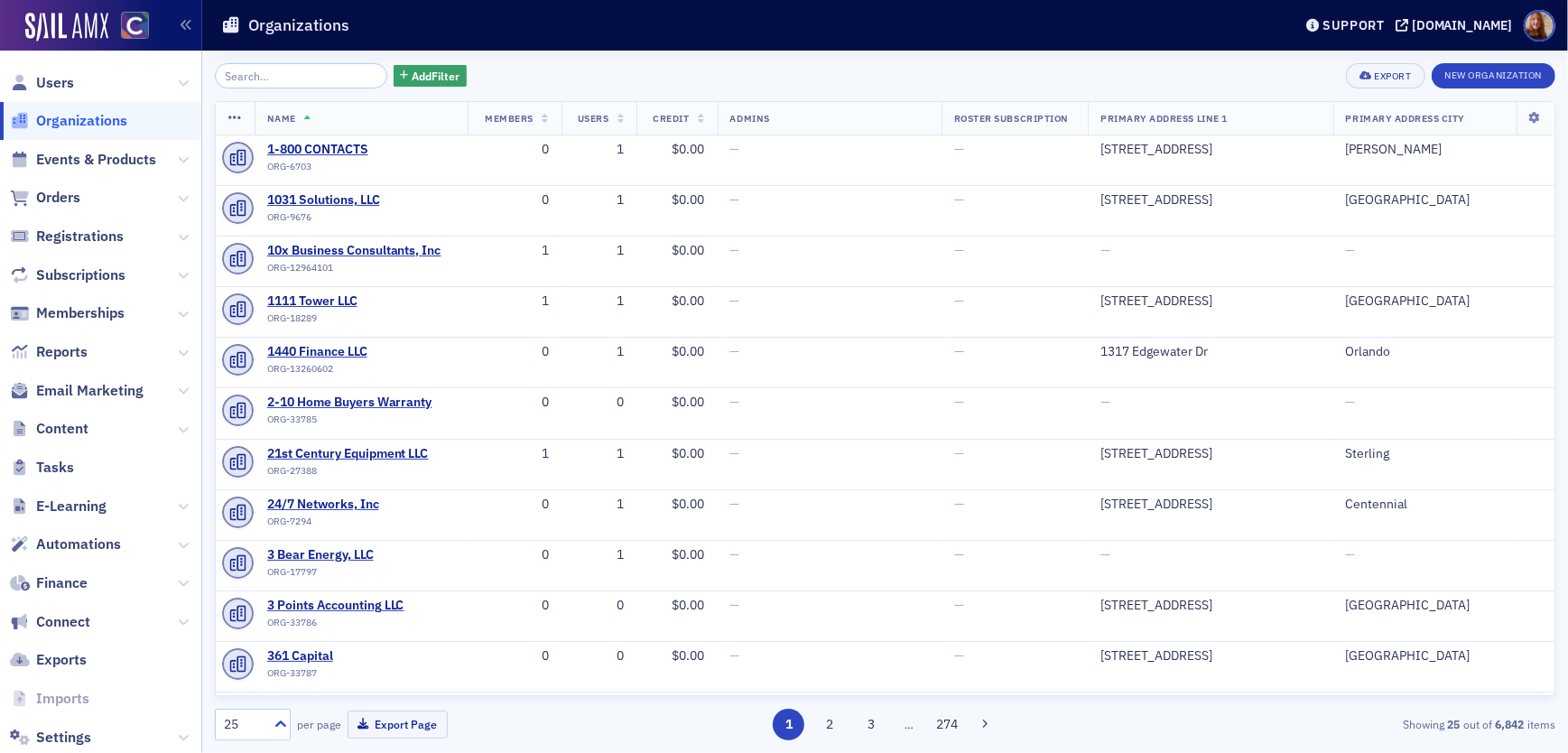
click at [269, 81] on input "search" at bounding box center [300, 75] width 172 height 26
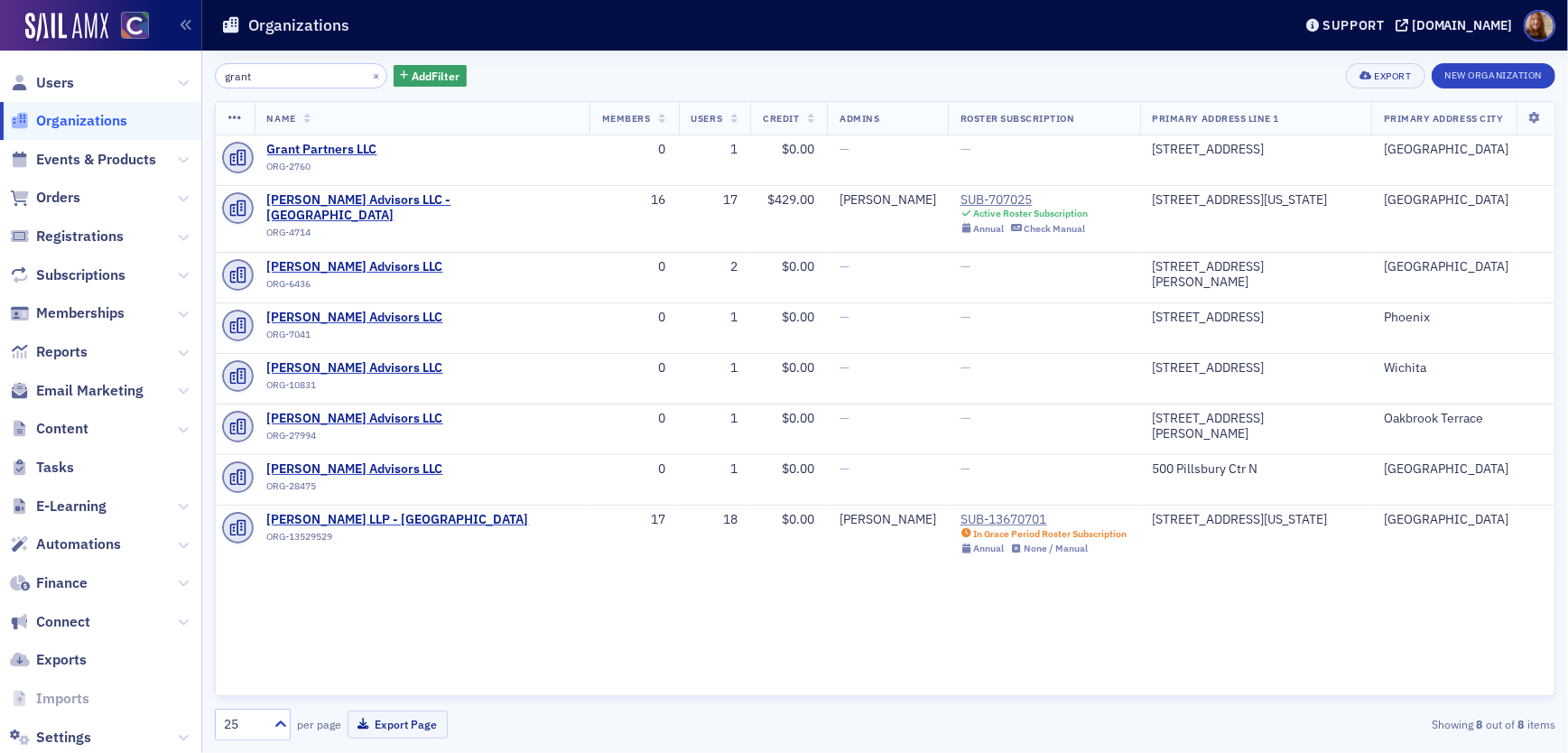
type input "grant"
click at [661, 89] on div "grant × Add Filter Export New Organization Name Members Users Credit Admins Ros…" at bounding box center [885, 401] width 1341 height 677
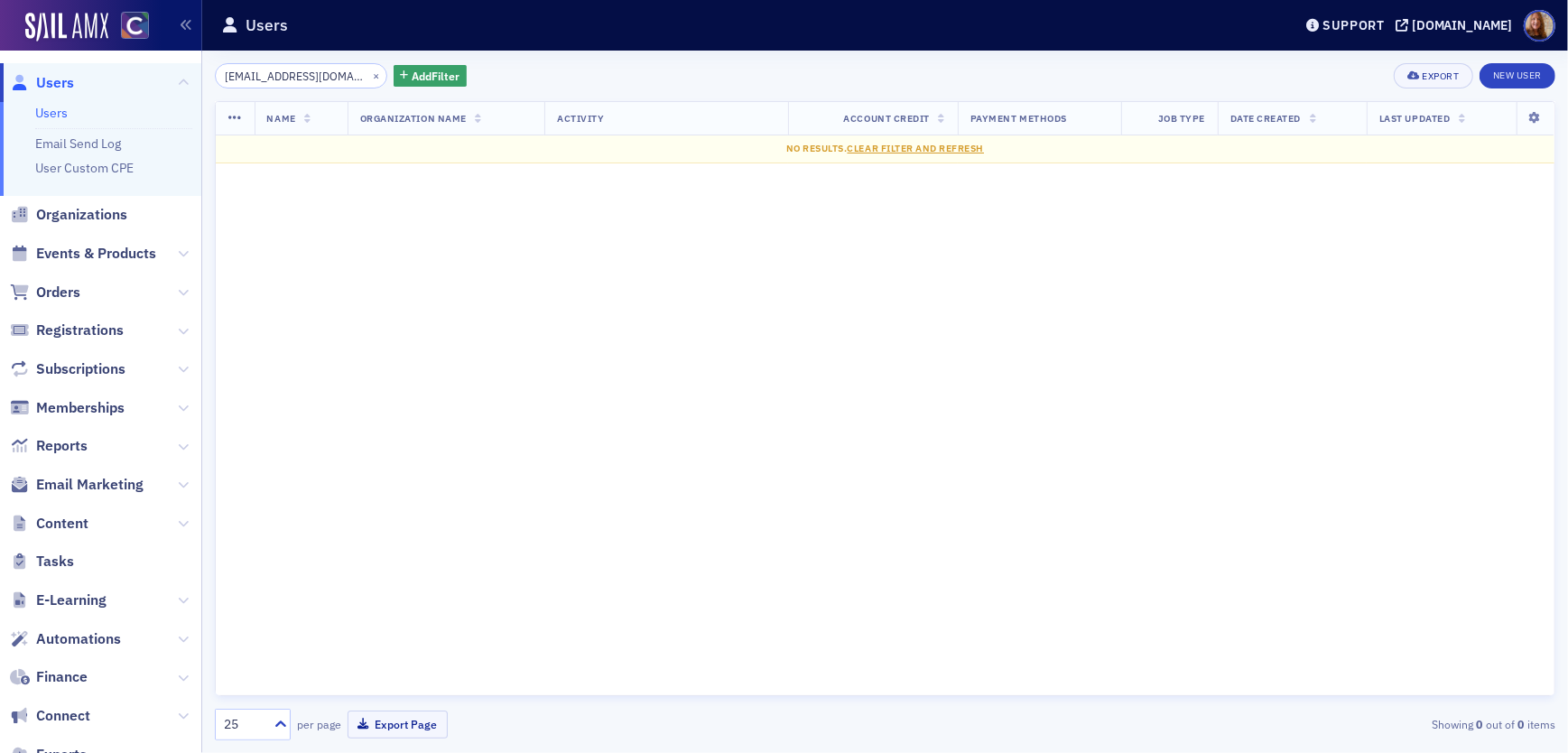
click at [57, 110] on link "Users" at bounding box center [51, 112] width 32 height 16
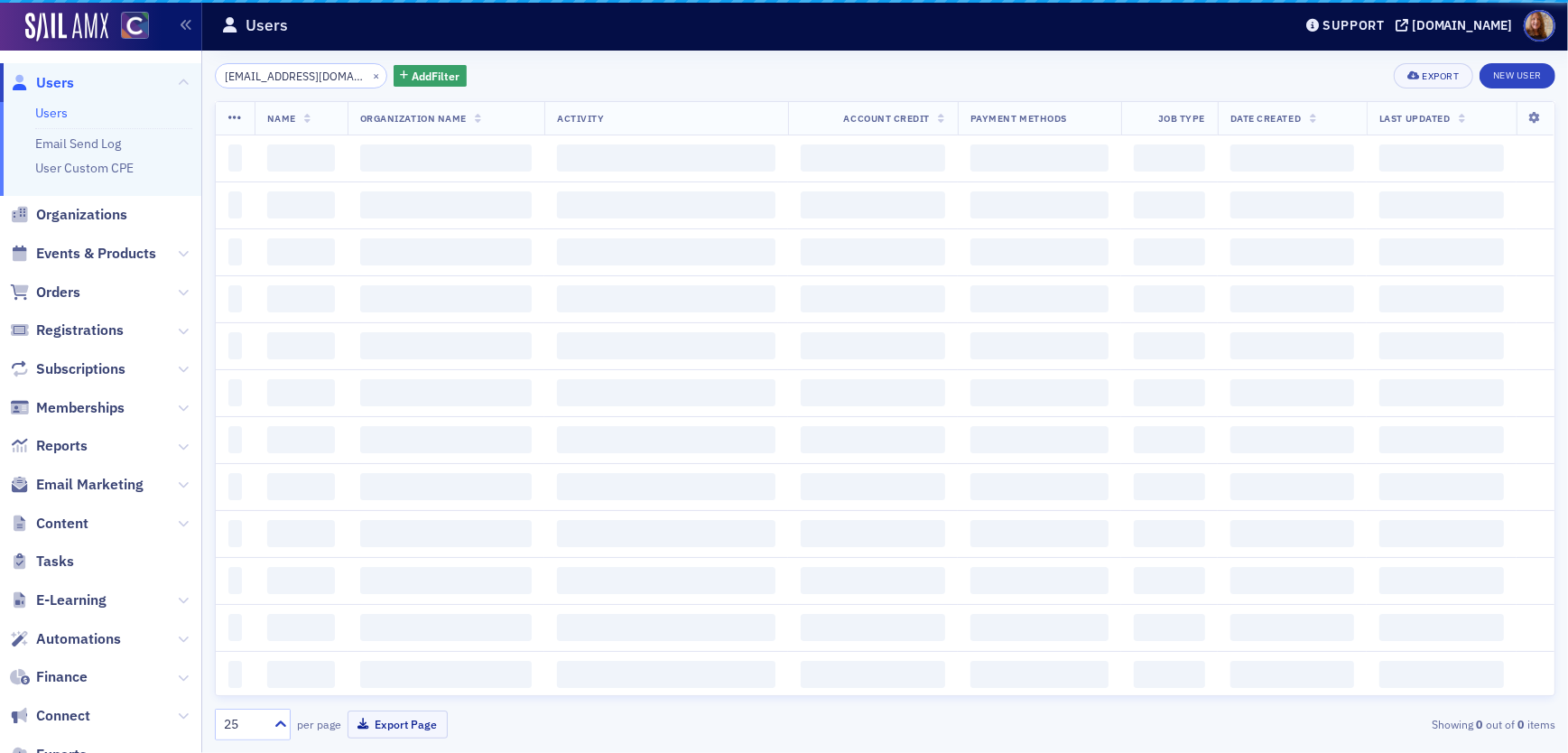
click at [271, 77] on input "[EMAIL_ADDRESS][DOMAIN_NAME]" at bounding box center [300, 75] width 172 height 26
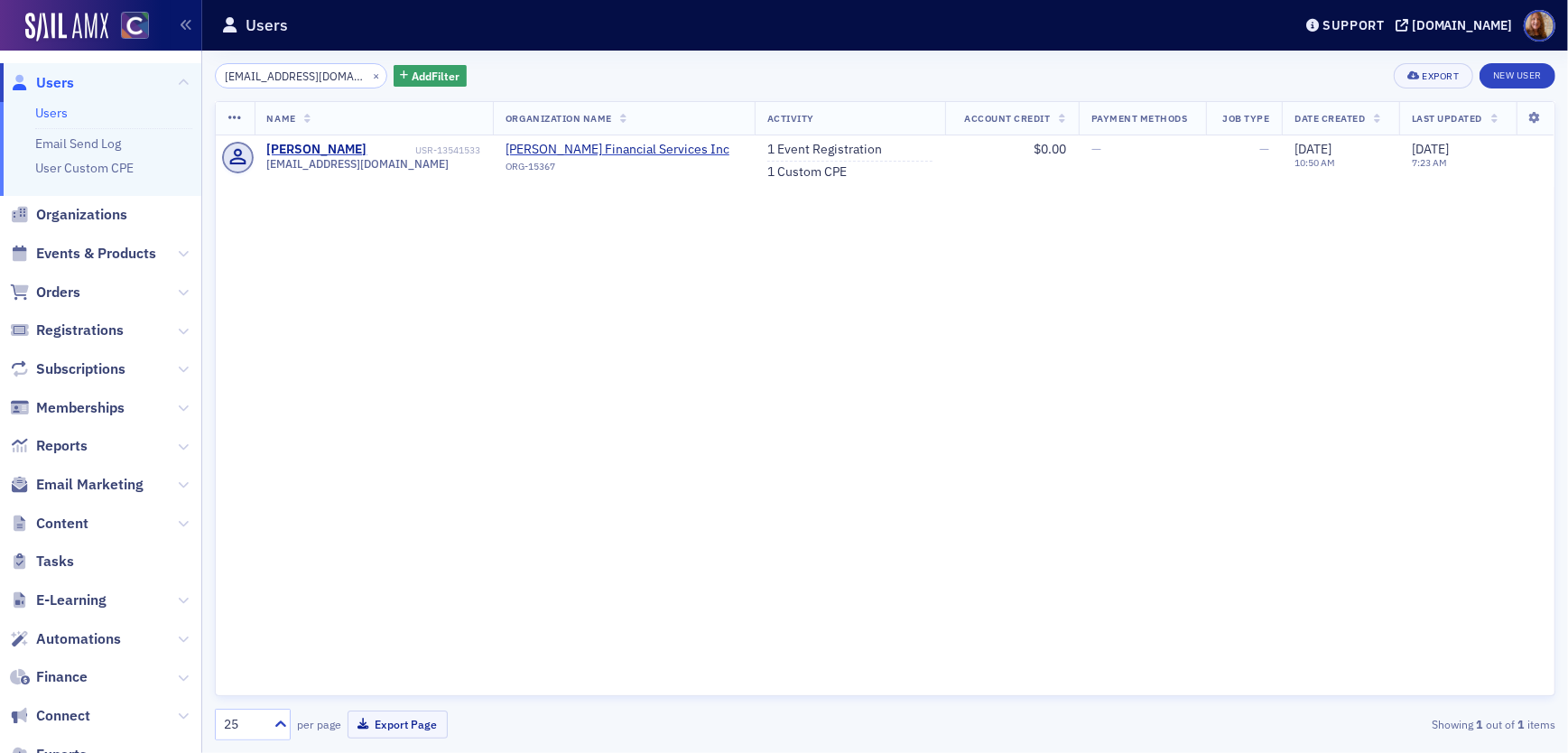
click at [271, 77] on input "[EMAIL_ADDRESS][DOMAIN_NAME]" at bounding box center [300, 75] width 172 height 26
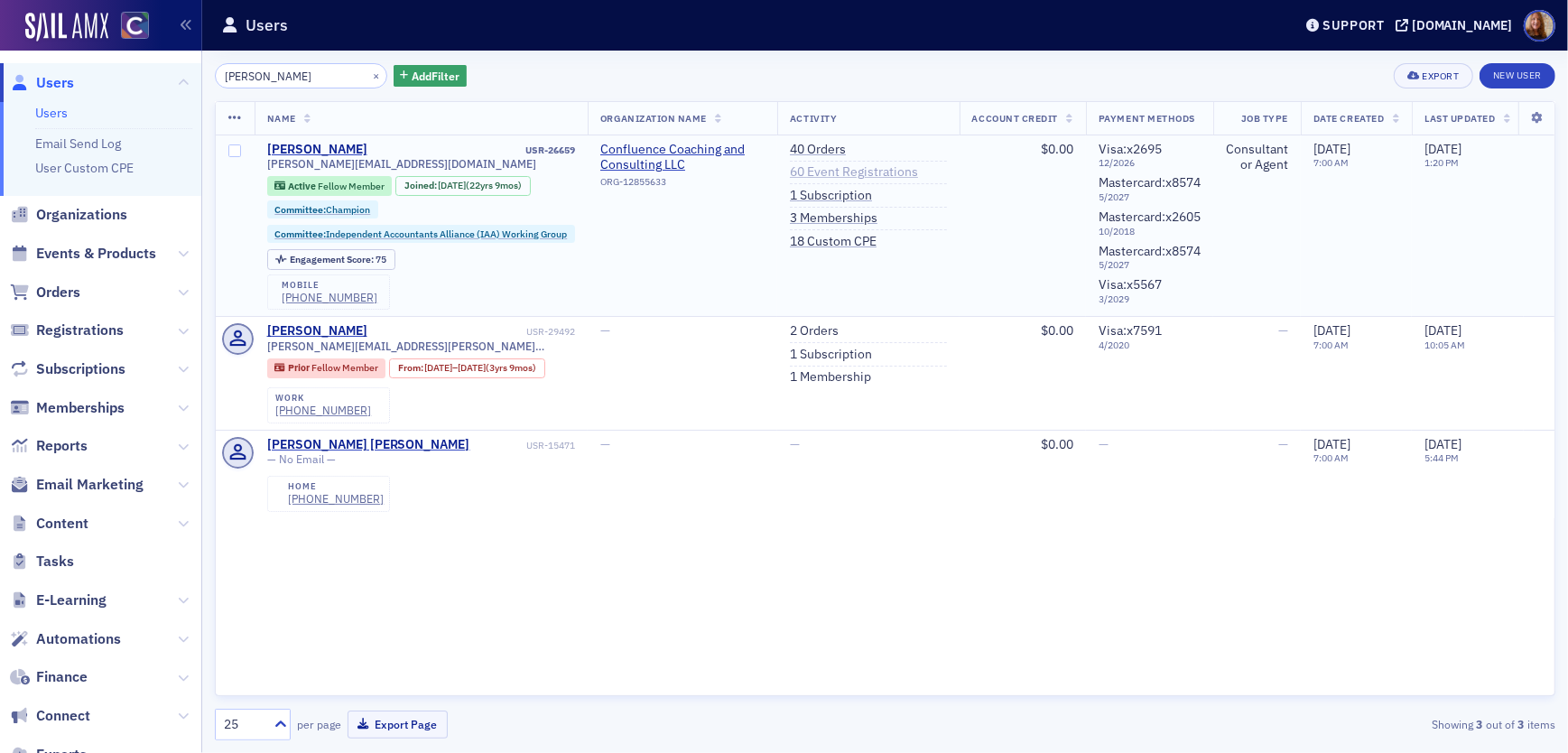
type input "[PERSON_NAME]"
click at [856, 177] on link "60 Event Registrations" at bounding box center [853, 172] width 128 height 16
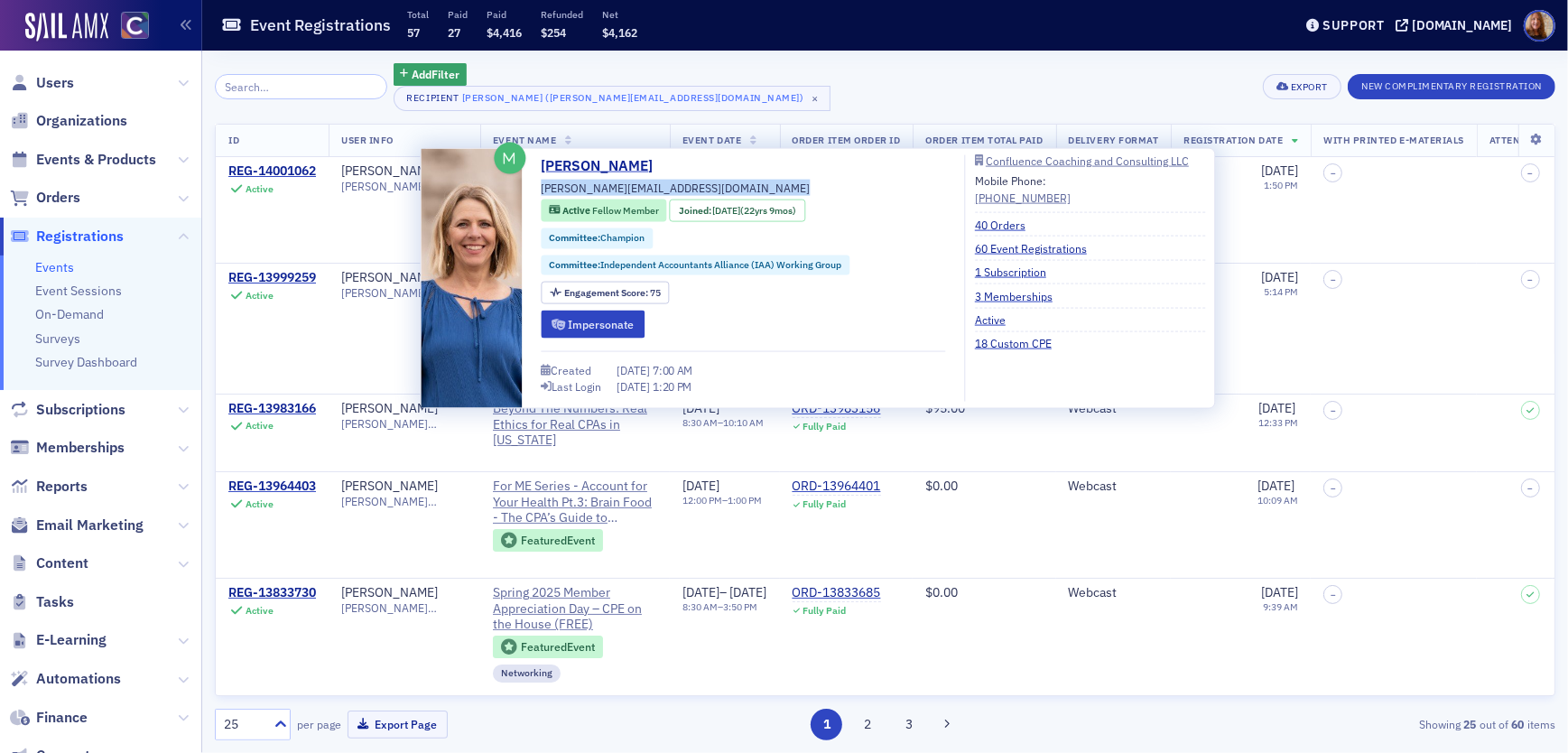
drag, startPoint x: 700, startPoint y: 184, endPoint x: 542, endPoint y: 189, distance: 158.1
click at [542, 189] on div "Michelle Kooi michelle.kooi17@gmail.com Active Fellow Member Joined : 10/31/200…" at bounding box center [743, 278] width 405 height 246
copy div "michelle.kooi17@gmail.com"
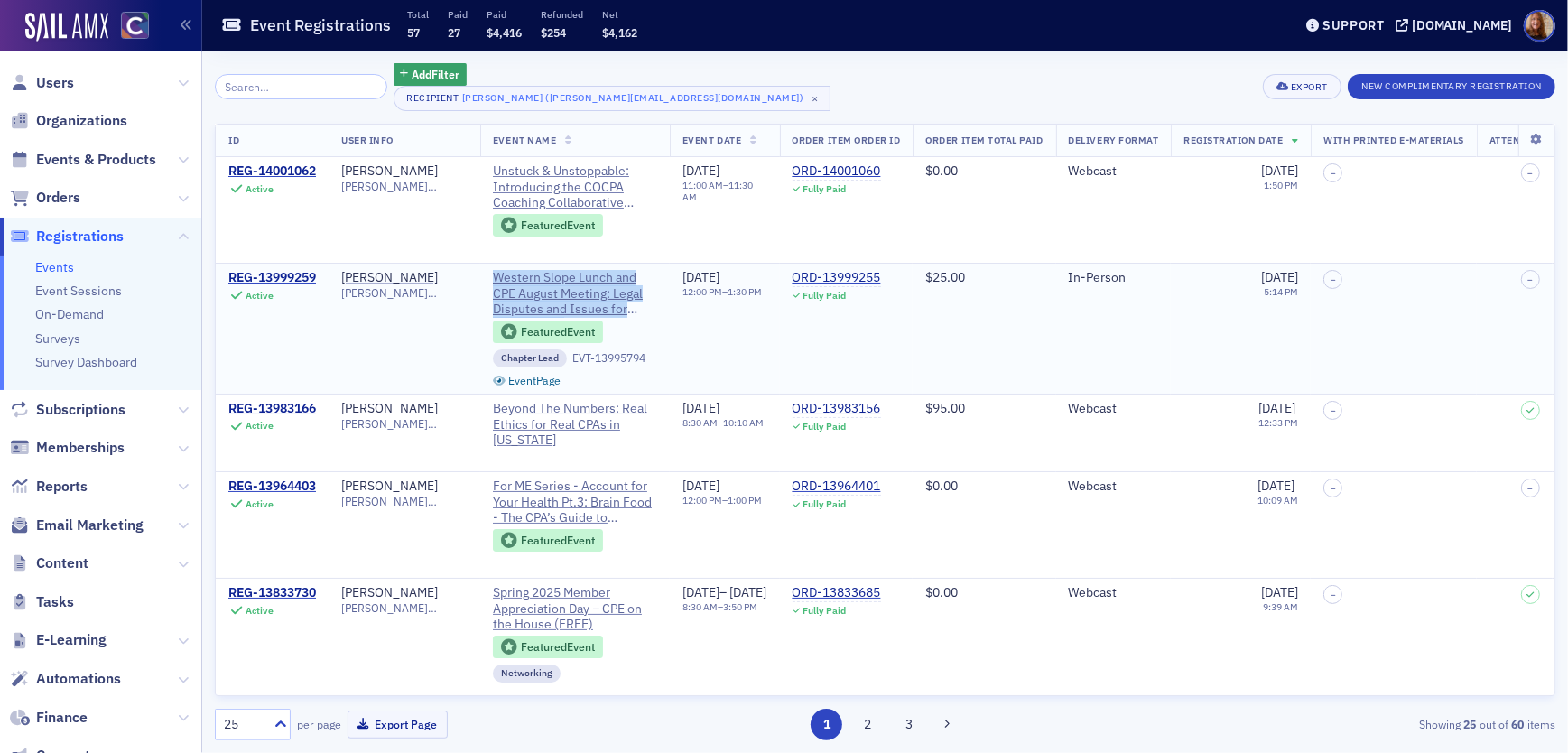
copy span "Western Slope Lunch and CPE August Meeting: Legal Disputes and Issues for Accou…"
click at [579, 299] on span "Western Slope Lunch and CPE August Meeting: Legal Disputes and Issues for Accou…" at bounding box center [575, 294] width 164 height 48
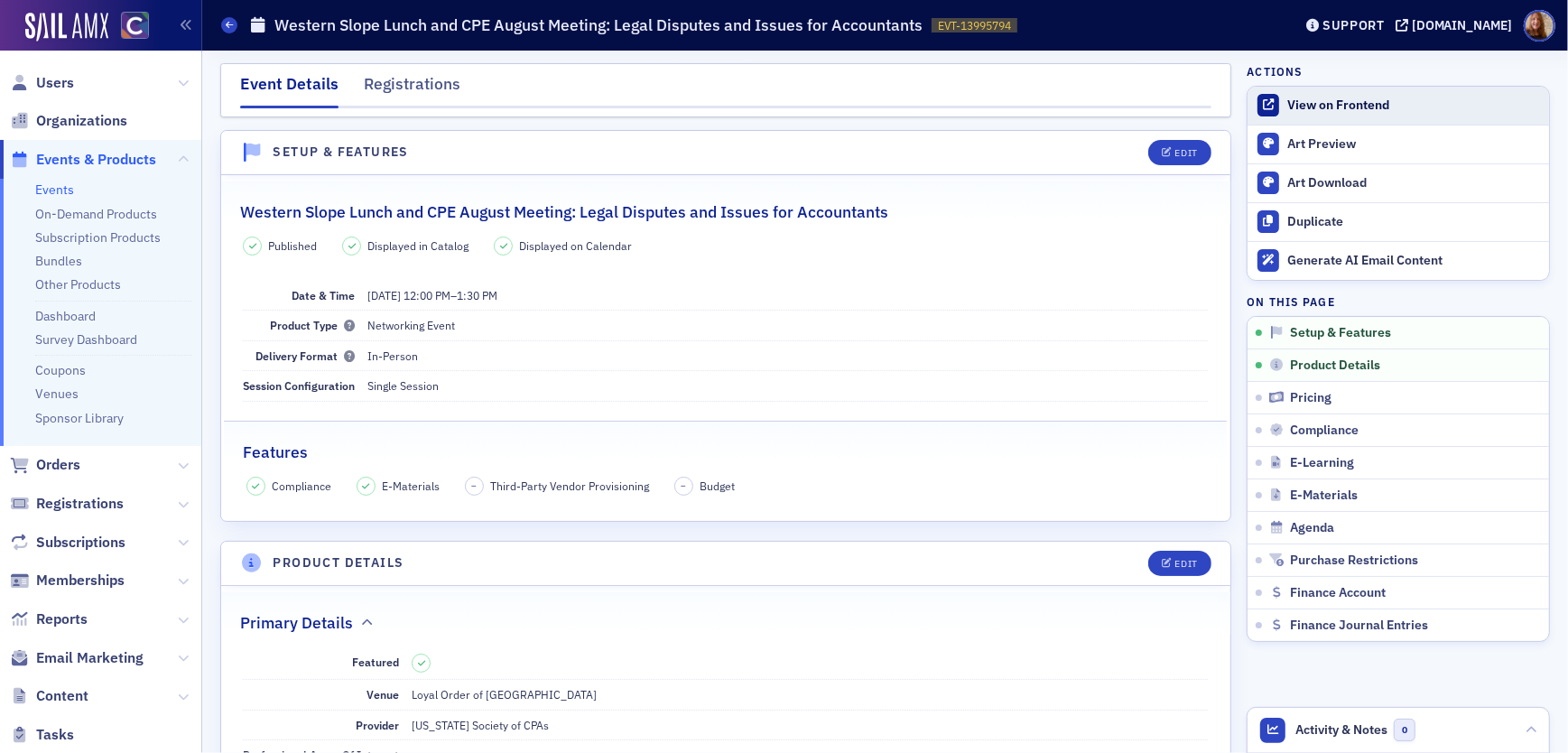
click at [1303, 110] on div "View on Frontend" at bounding box center [1414, 106] width 253 height 16
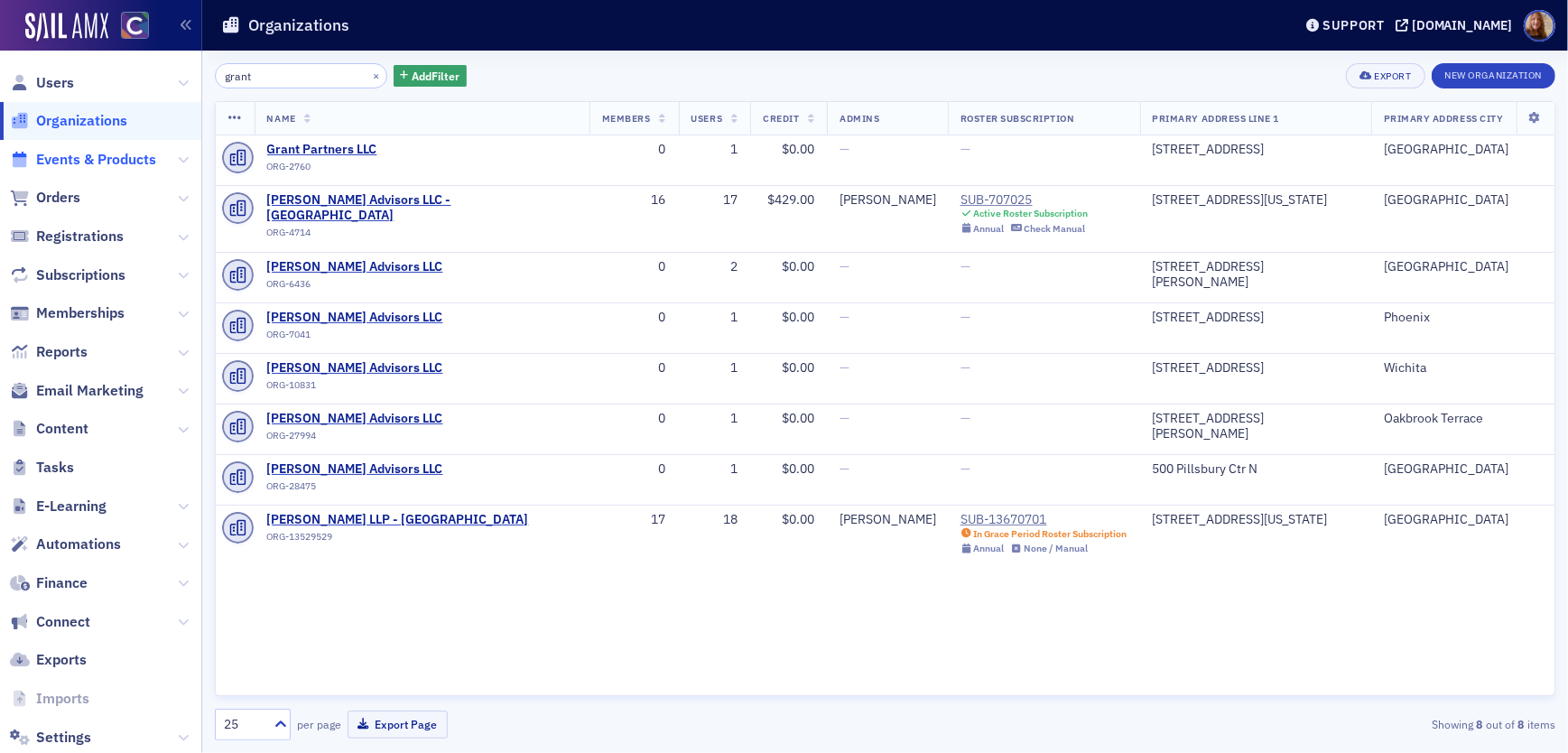
click at [85, 167] on span "Events & Products" at bounding box center [96, 160] width 120 height 20
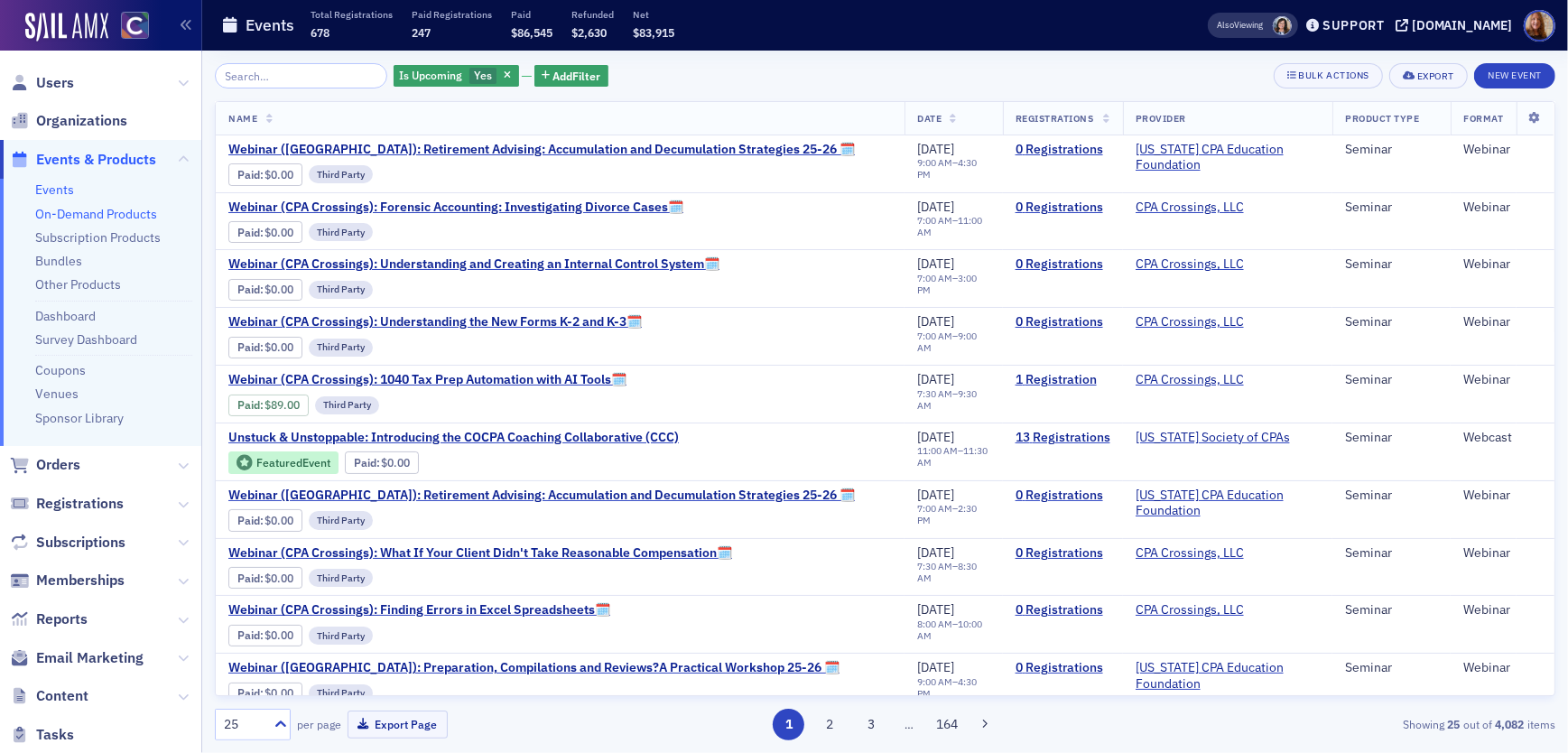
click at [85, 218] on link "On-Demand Products" at bounding box center [96, 214] width 122 height 16
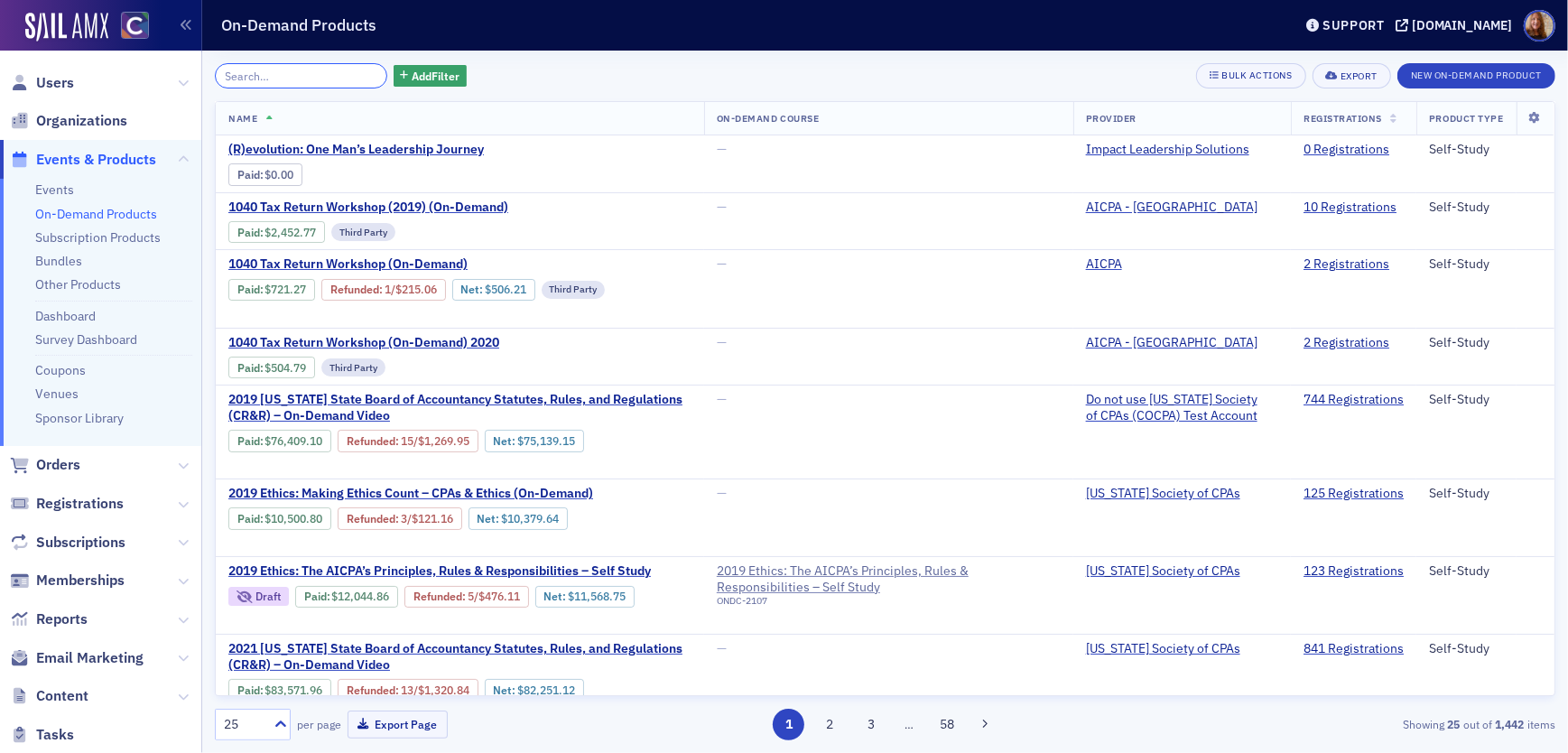
click at [295, 81] on input "search" at bounding box center [300, 75] width 172 height 26
paste input "[PERSON_NAME] Federal Tax Update"
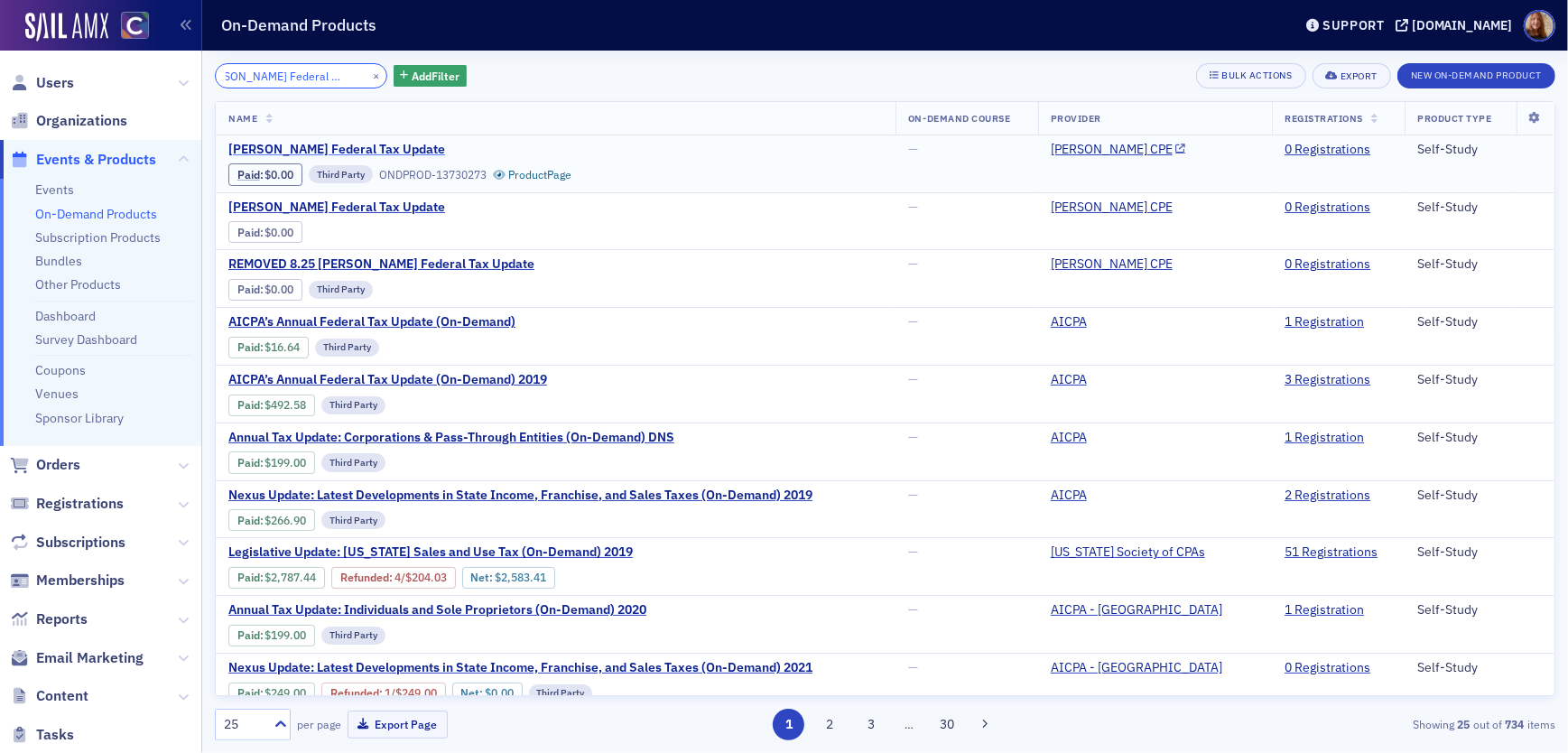
type input "[PERSON_NAME] Federal Tax Update"
click at [378, 154] on span "[PERSON_NAME] Federal Tax Update" at bounding box center [379, 149] width 303 height 16
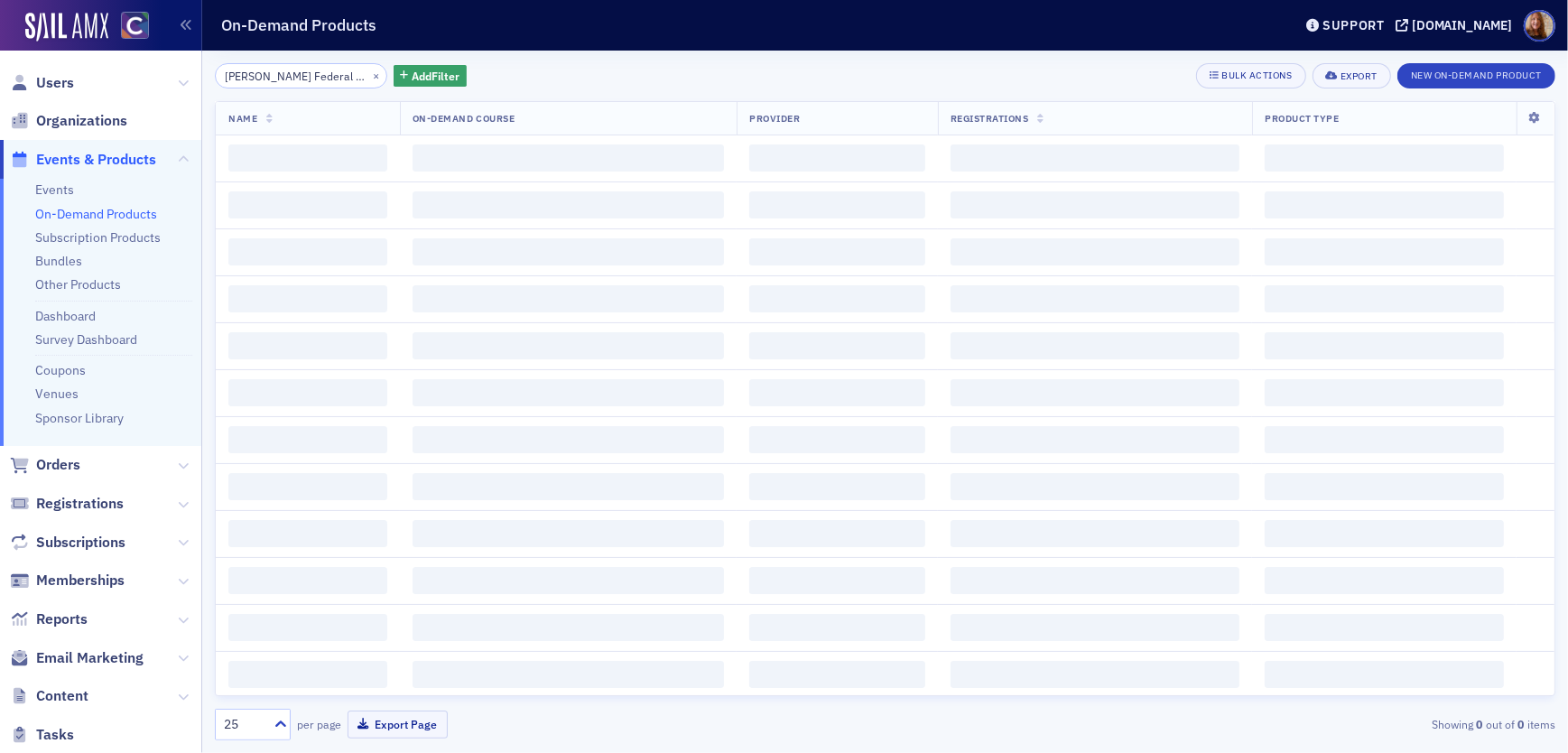
scroll to position [0, 25]
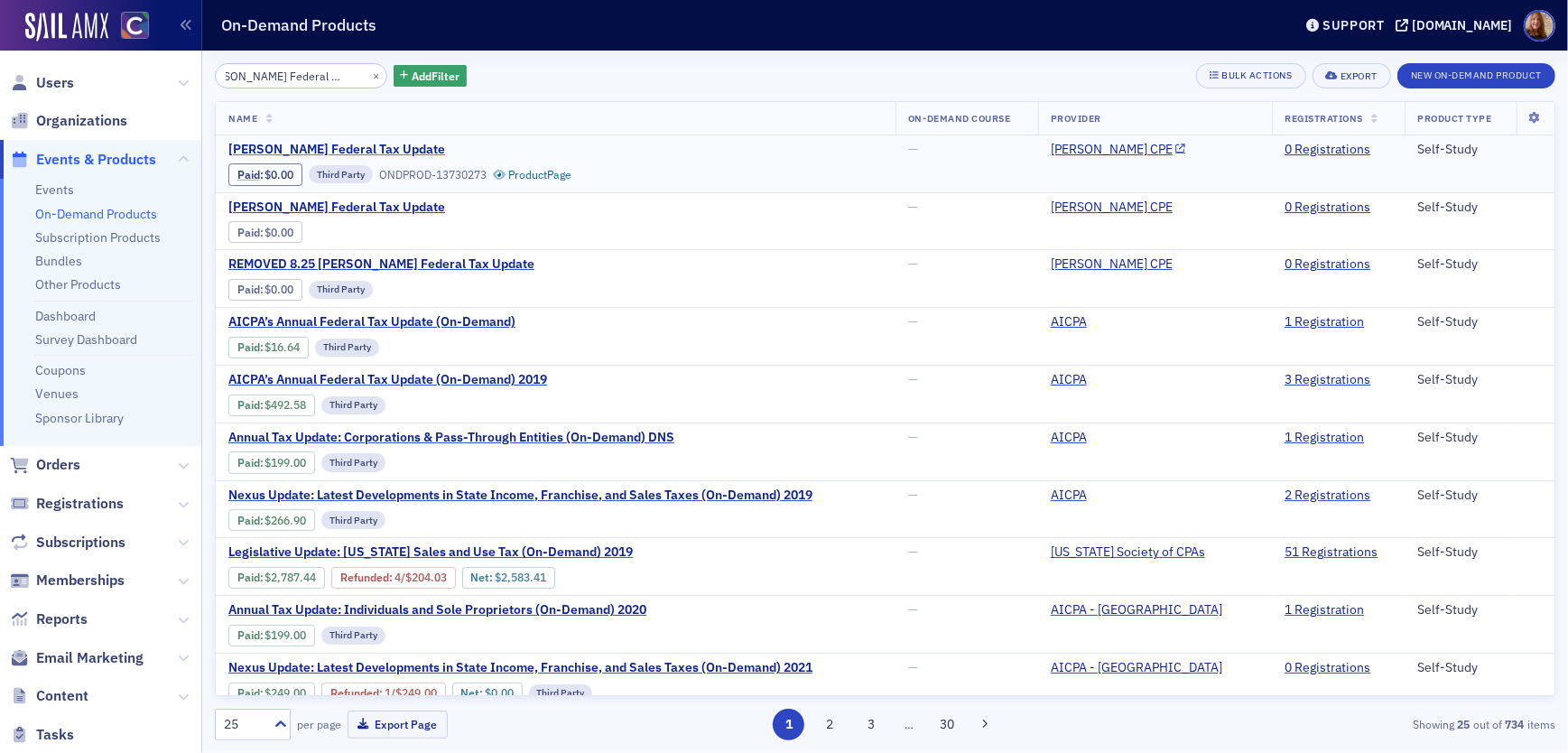
click at [371, 145] on span "[PERSON_NAME] Federal Tax Update" at bounding box center [379, 149] width 303 height 16
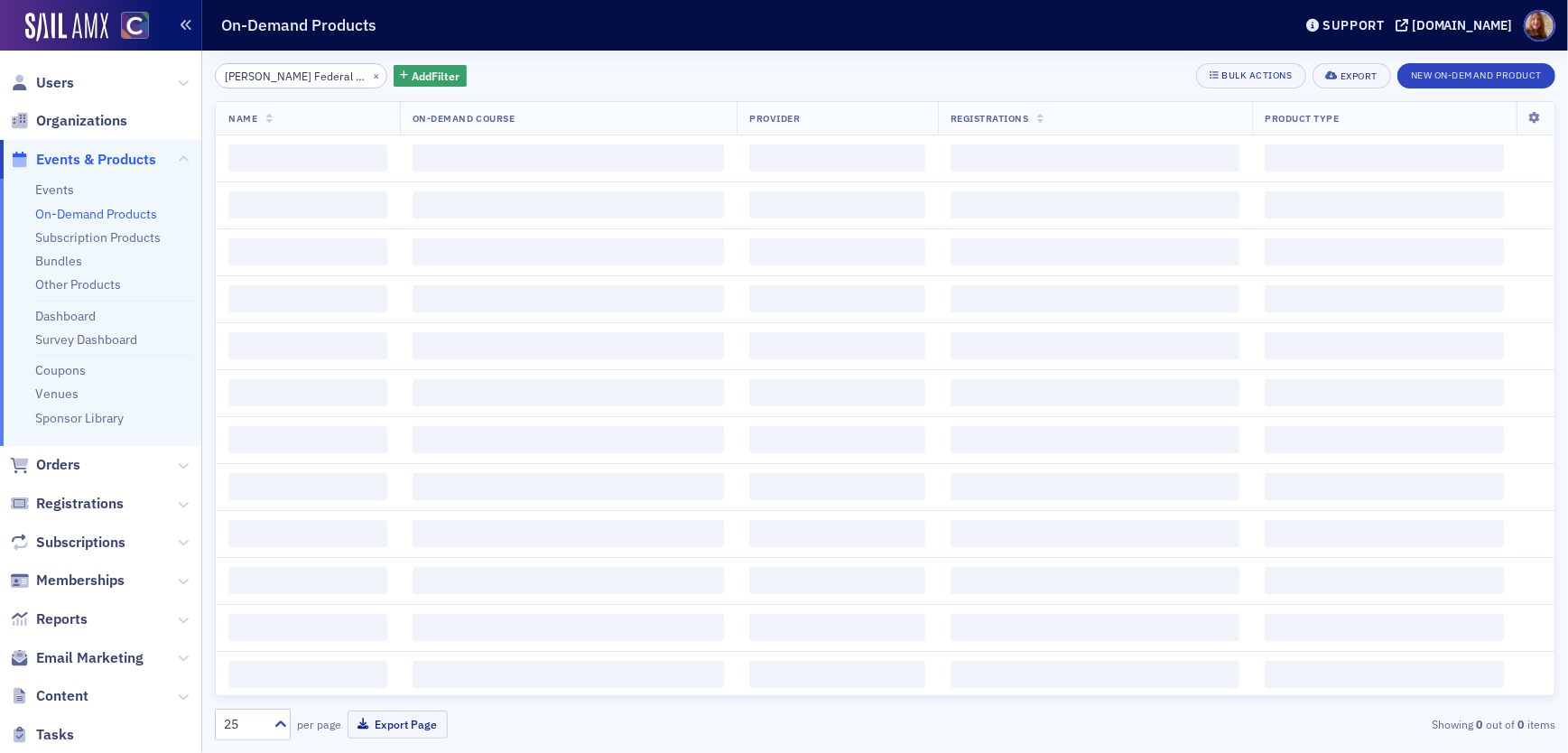
scroll to position [0, 25]
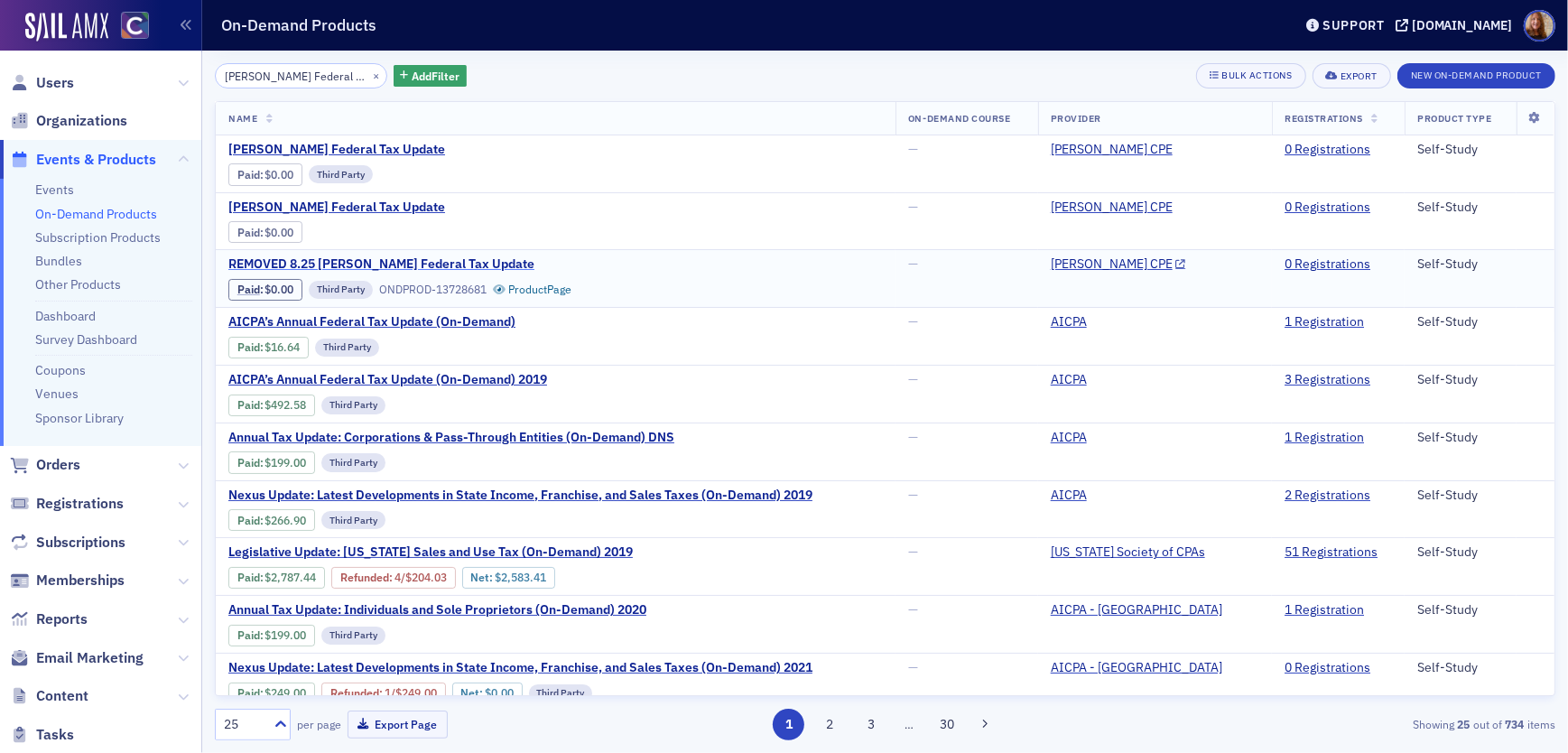
click at [426, 267] on span "REMOVED 8.25 [PERSON_NAME] Federal Tax Update" at bounding box center [381, 264] width 306 height 16
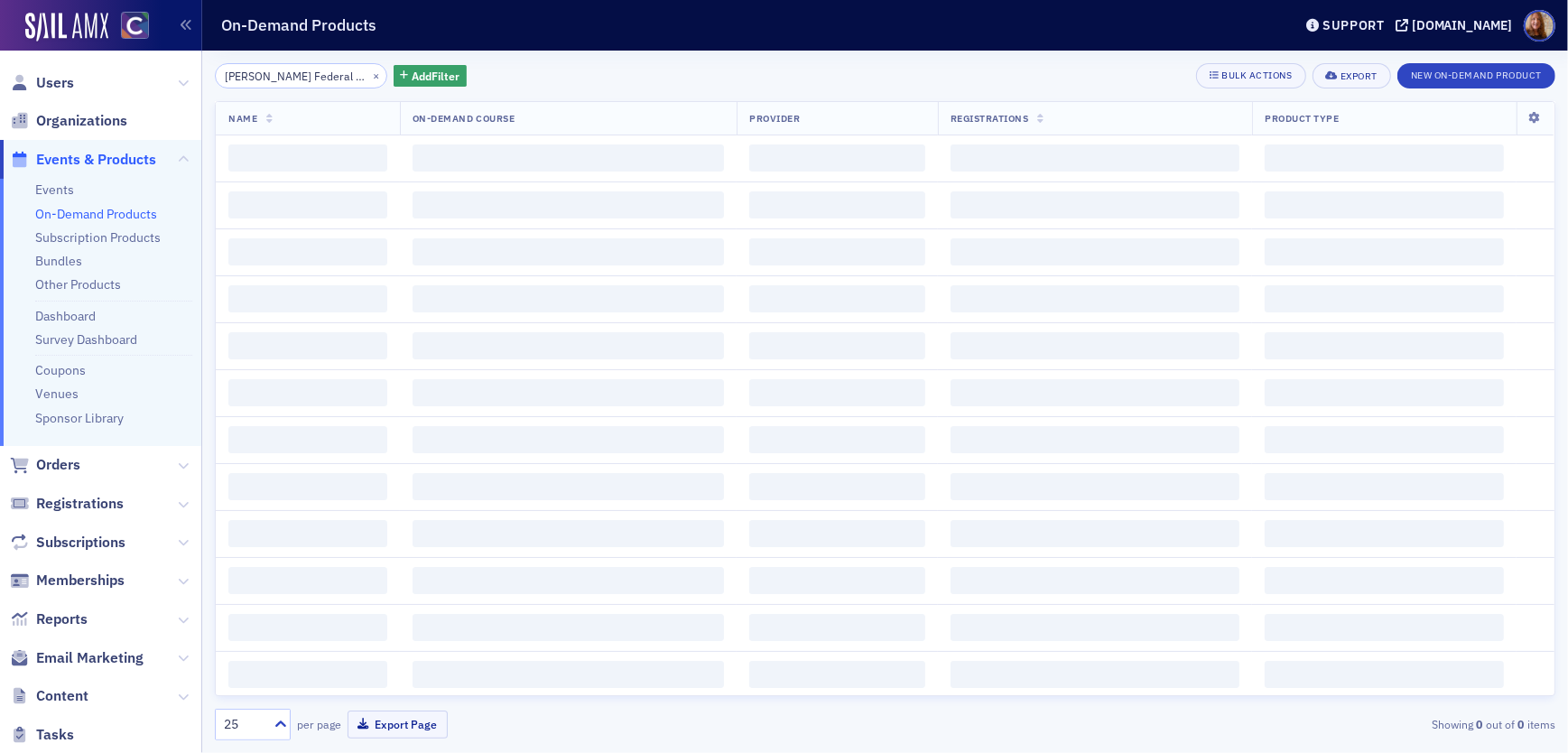
scroll to position [0, 25]
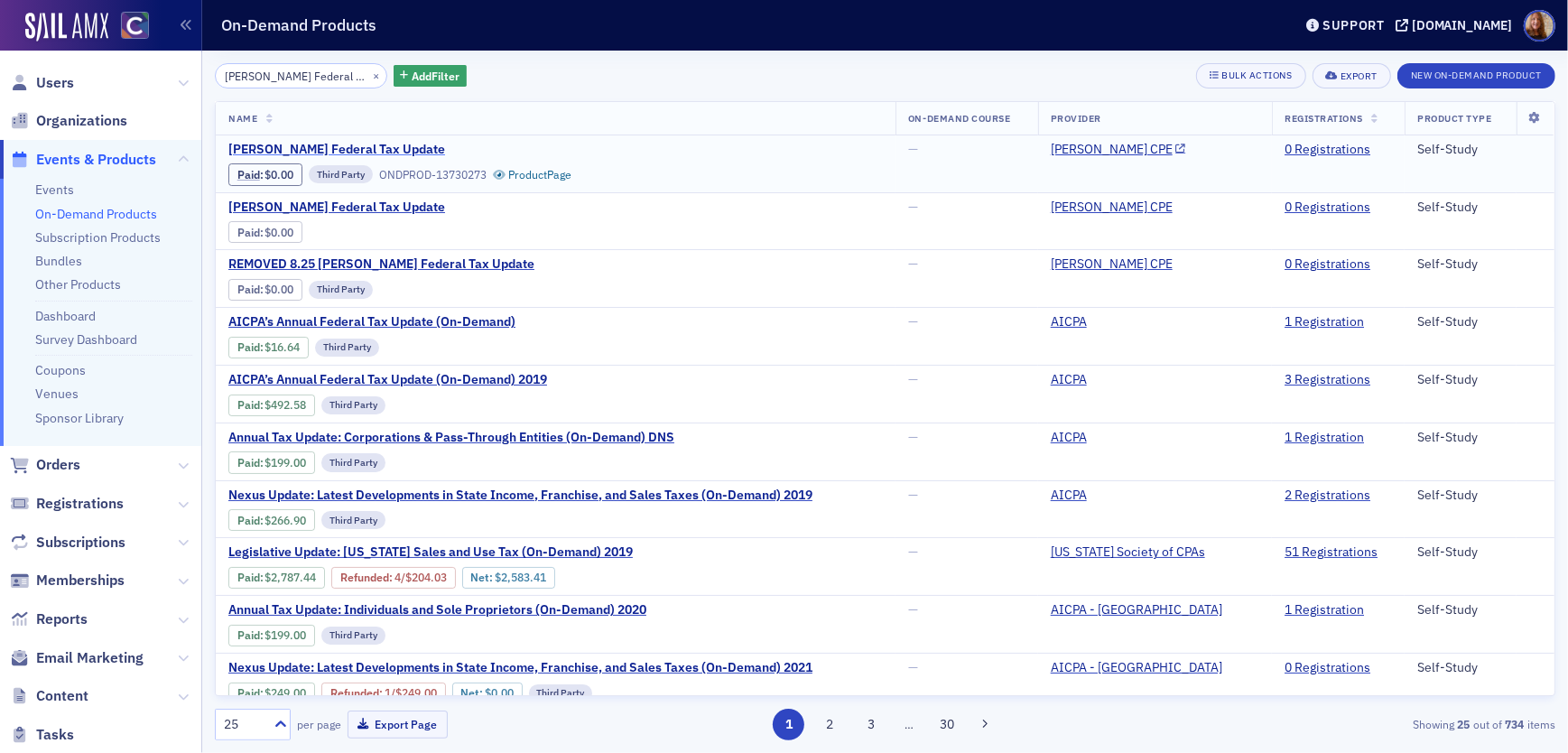
click at [369, 143] on span "[PERSON_NAME] Federal Tax Update" at bounding box center [379, 149] width 303 height 16
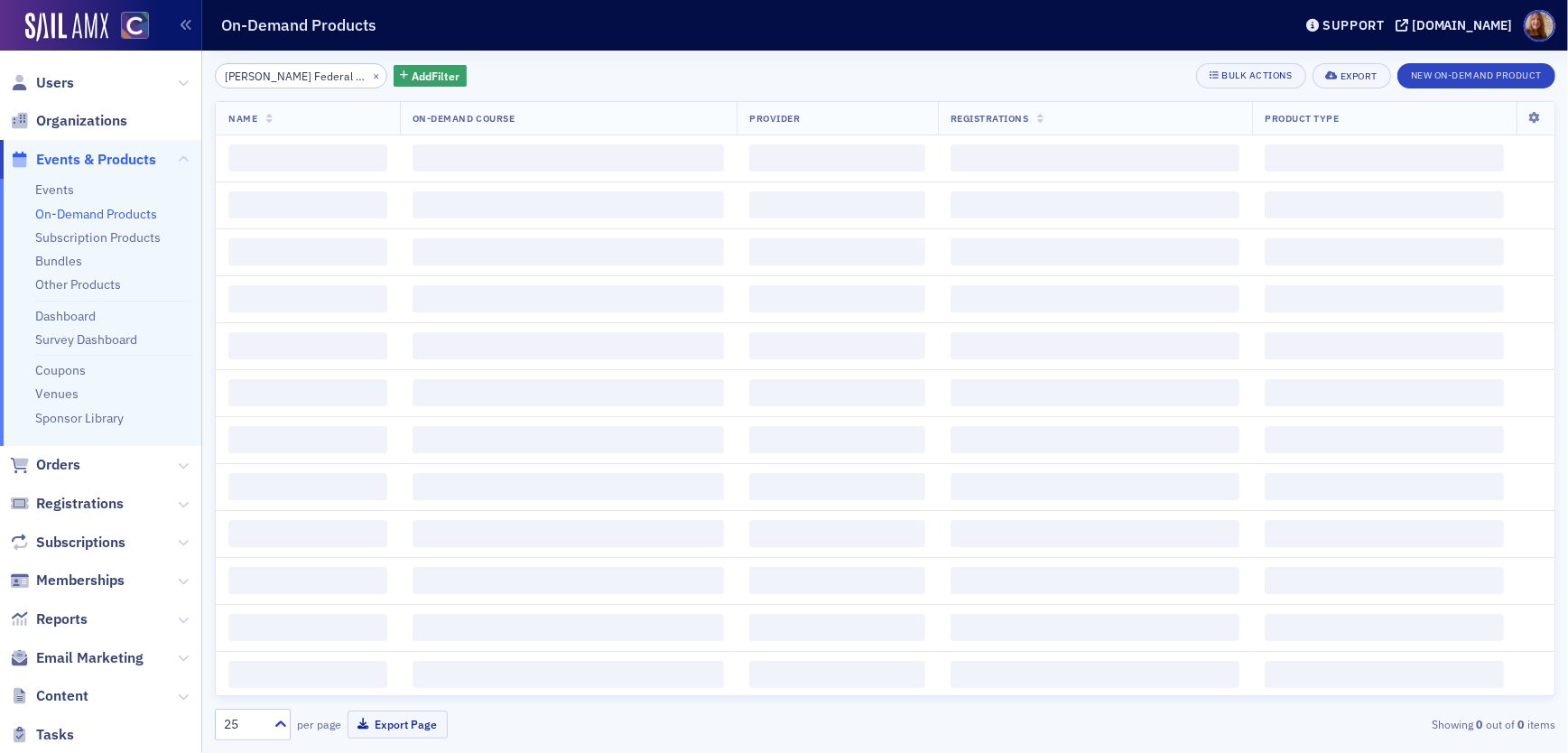
scroll to position [0, 25]
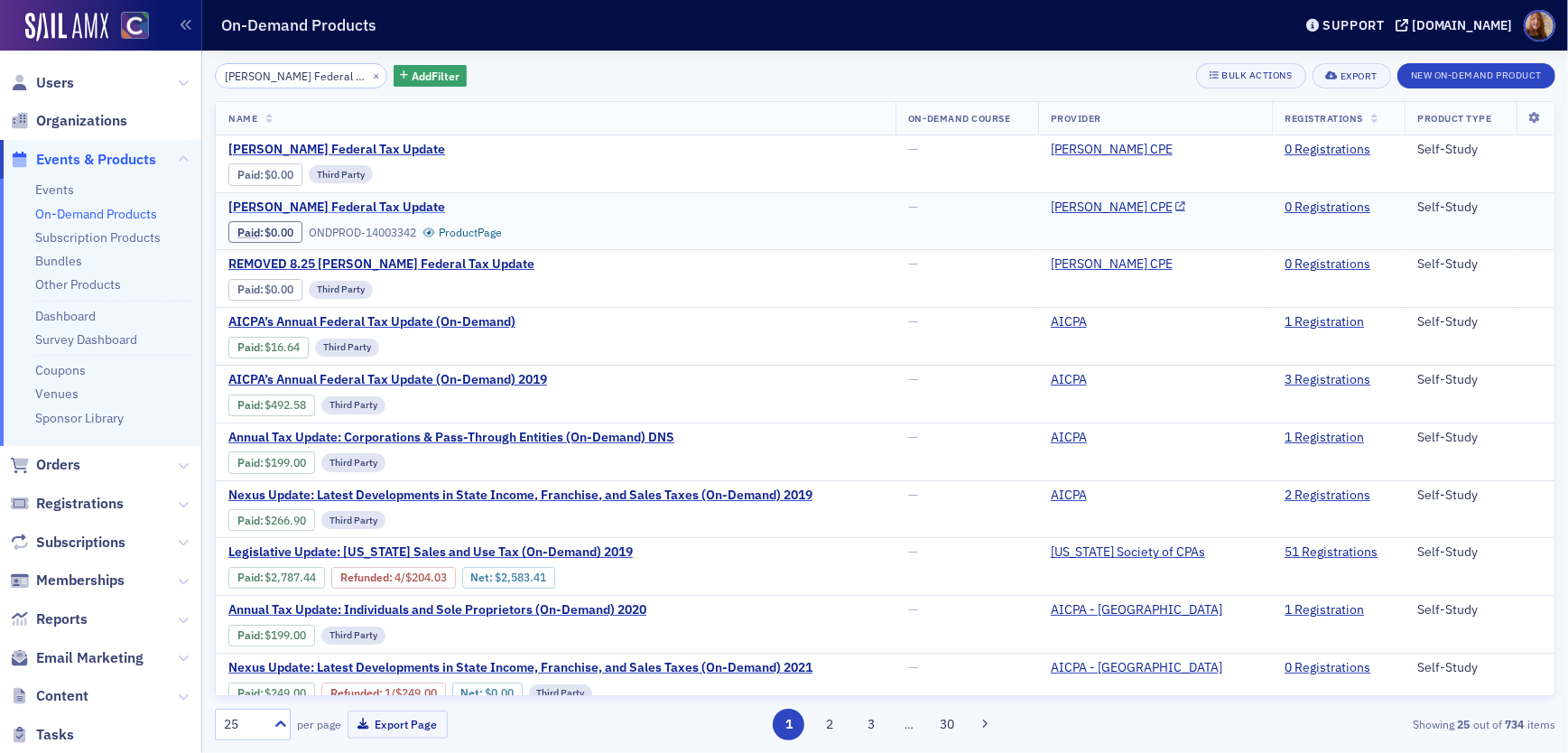
click at [314, 200] on span "[PERSON_NAME] Federal Tax Update" at bounding box center [379, 207] width 303 height 16
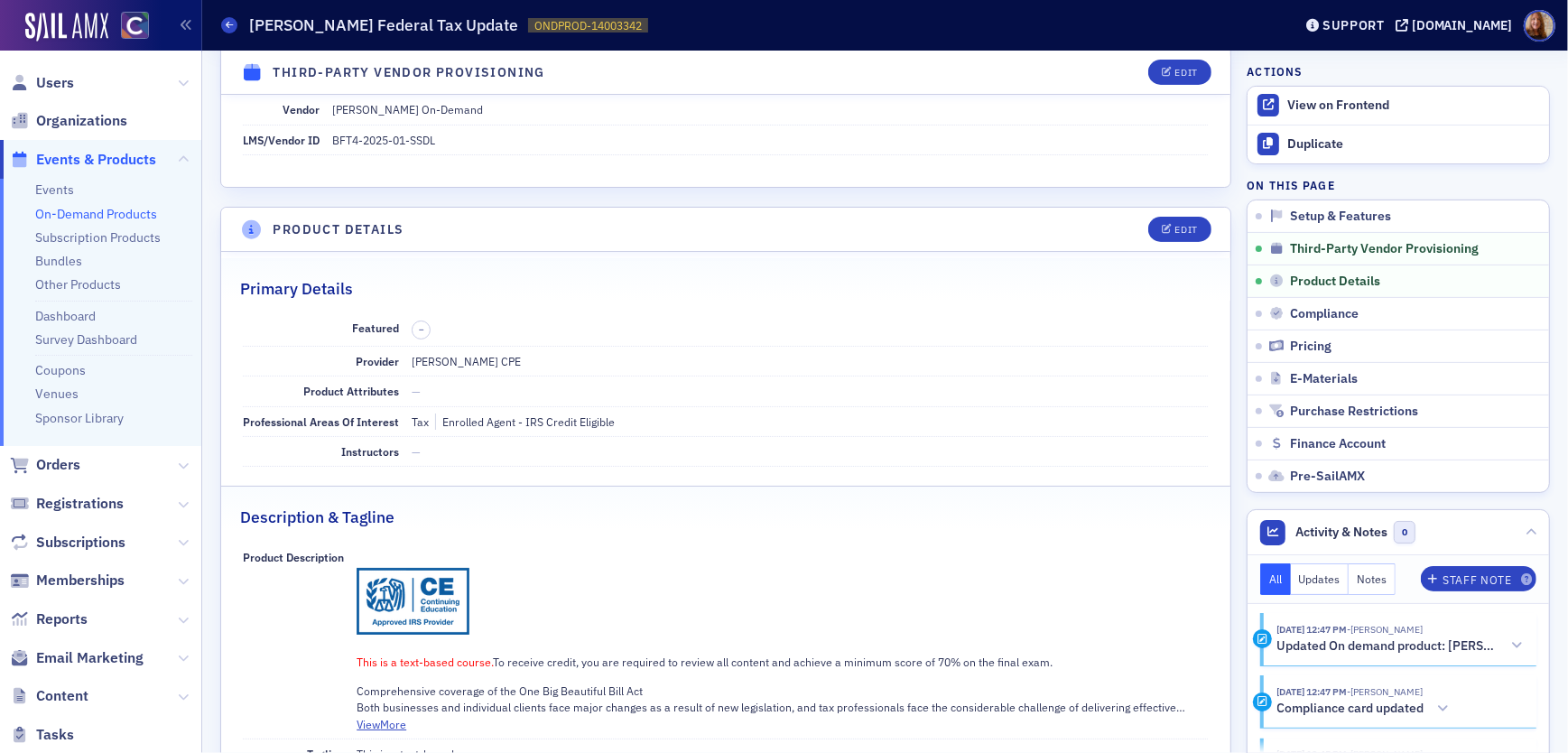
scroll to position [447, 0]
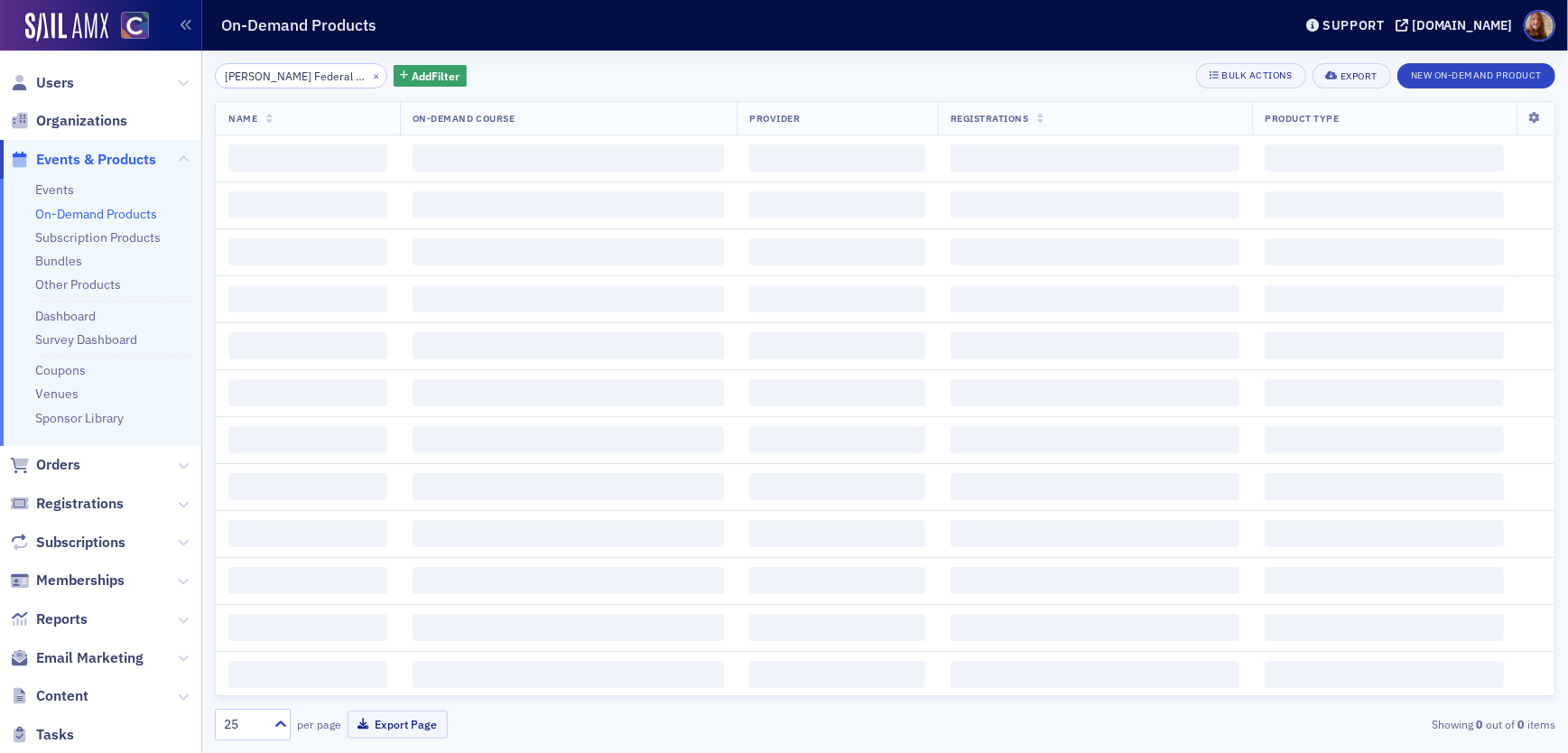
scroll to position [0, 25]
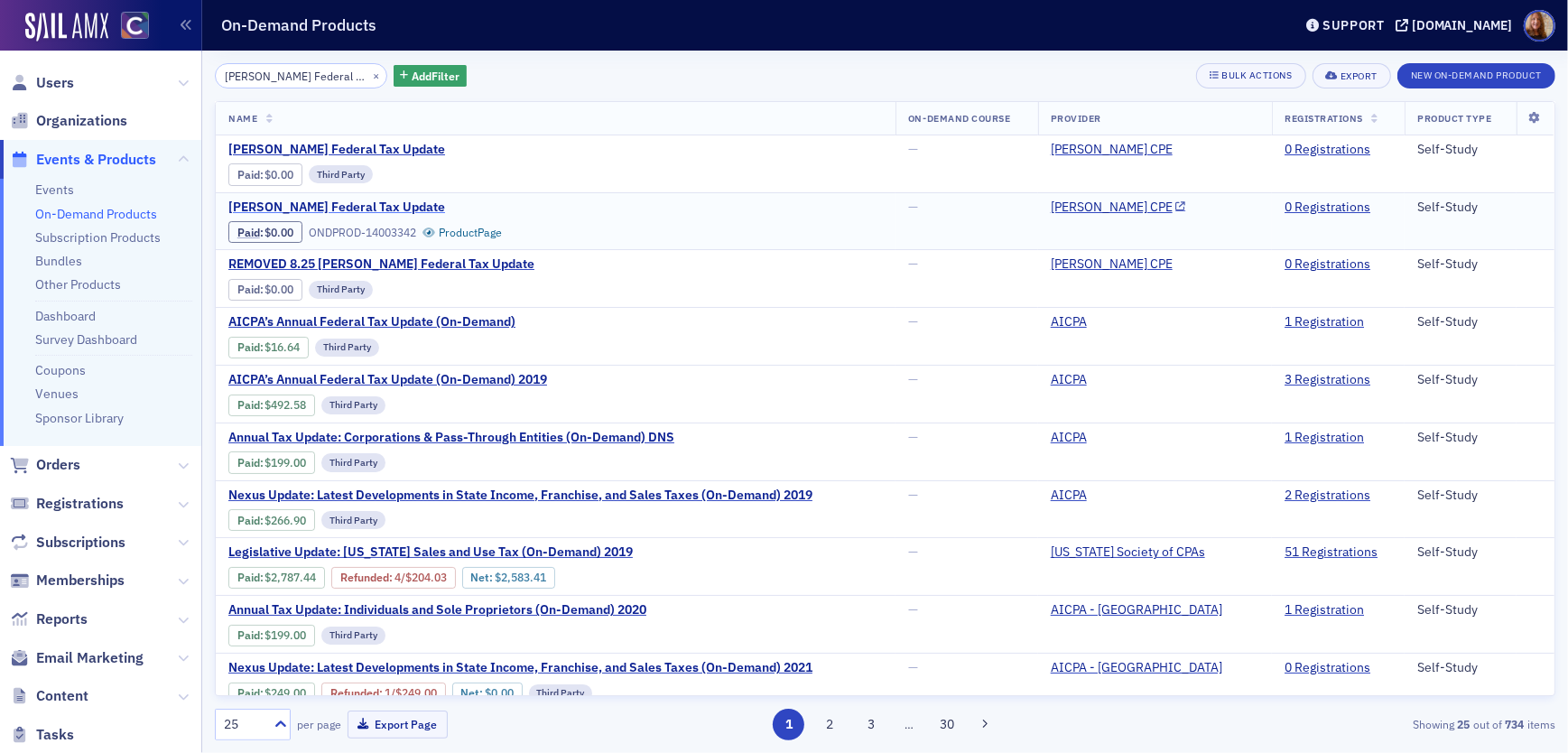
click at [362, 206] on span "[PERSON_NAME] Federal Tax Update" at bounding box center [379, 207] width 303 height 16
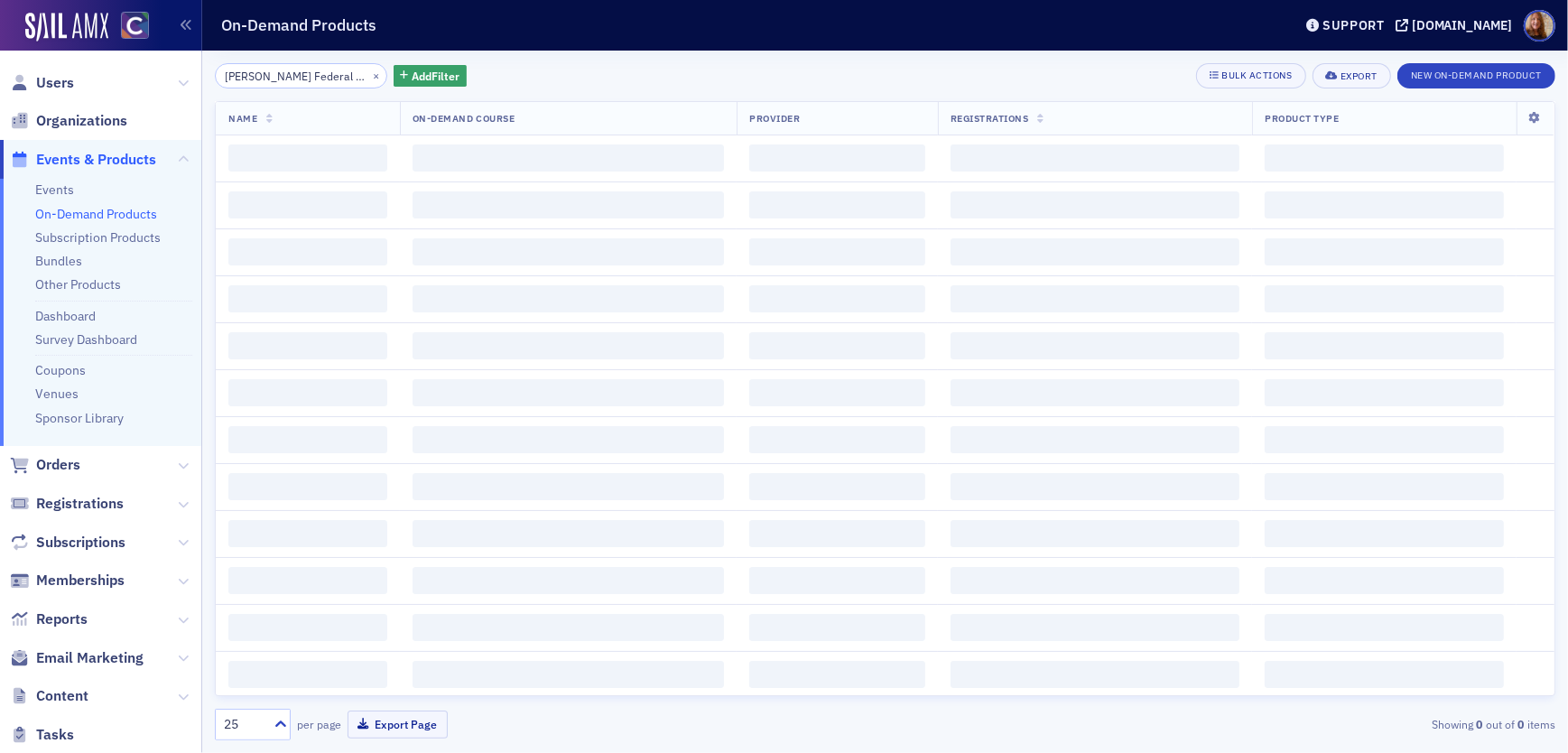
scroll to position [0, 25]
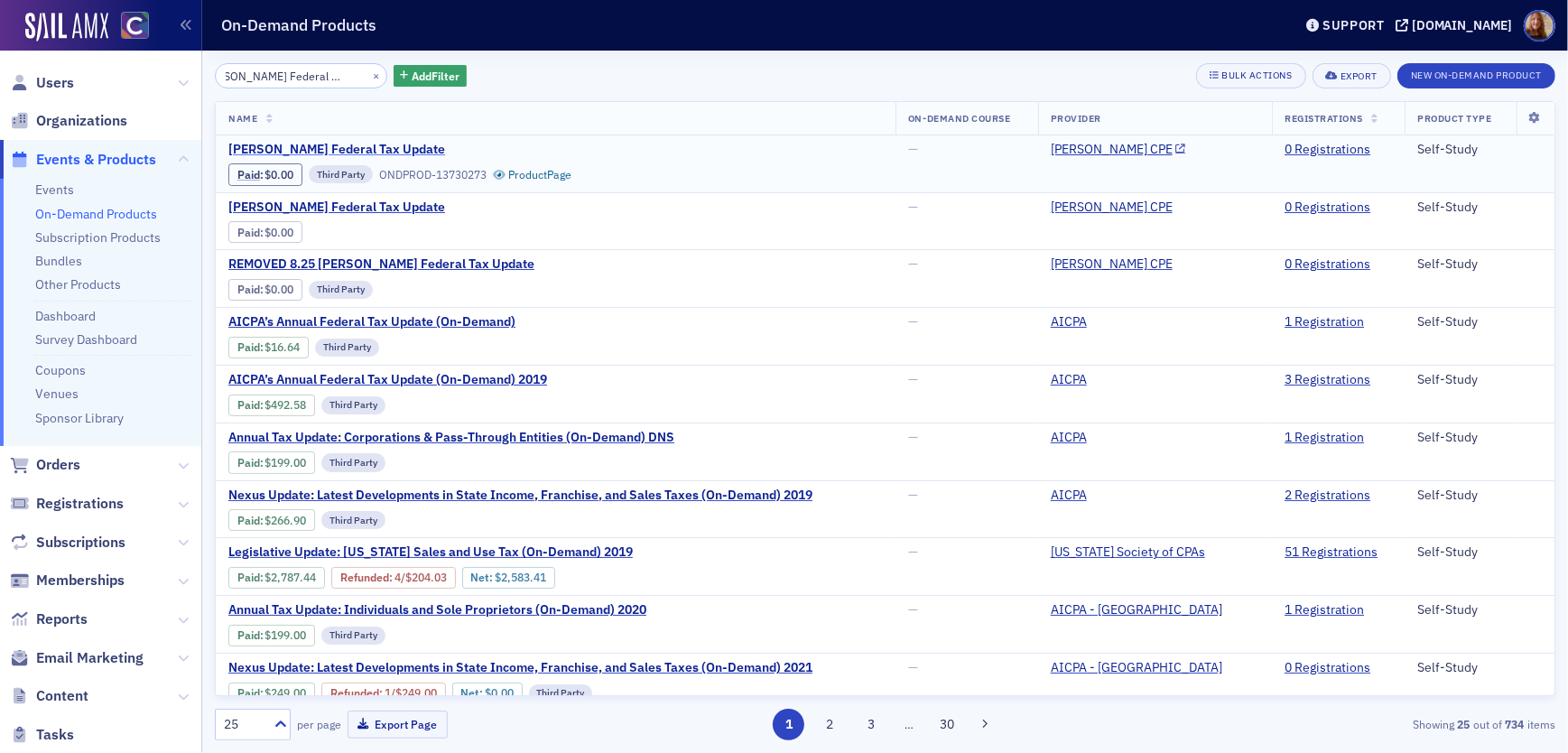
click at [376, 154] on span "[PERSON_NAME] Federal Tax Update" at bounding box center [379, 149] width 303 height 16
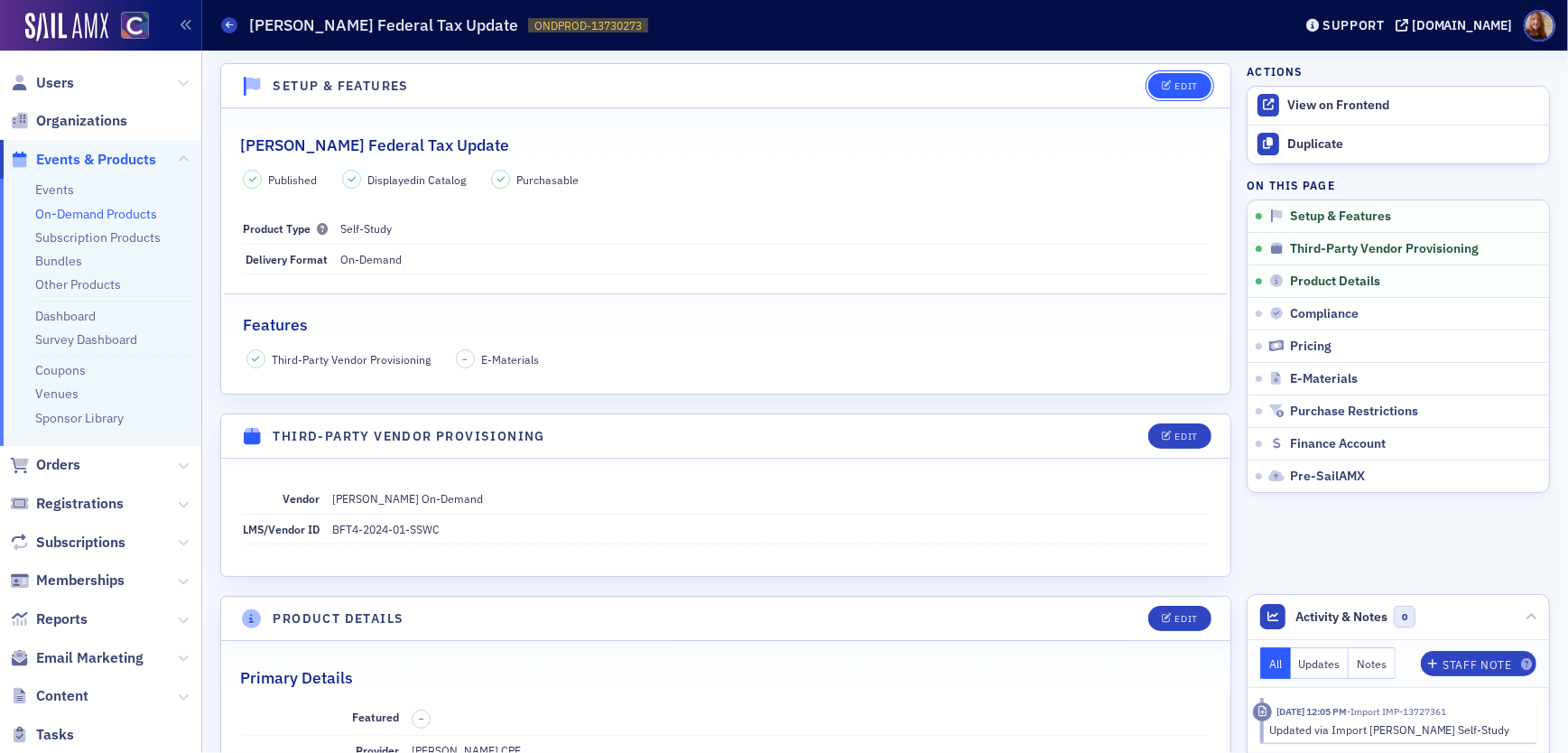
click at [1185, 92] on button "Edit" at bounding box center [1179, 86] width 63 height 26
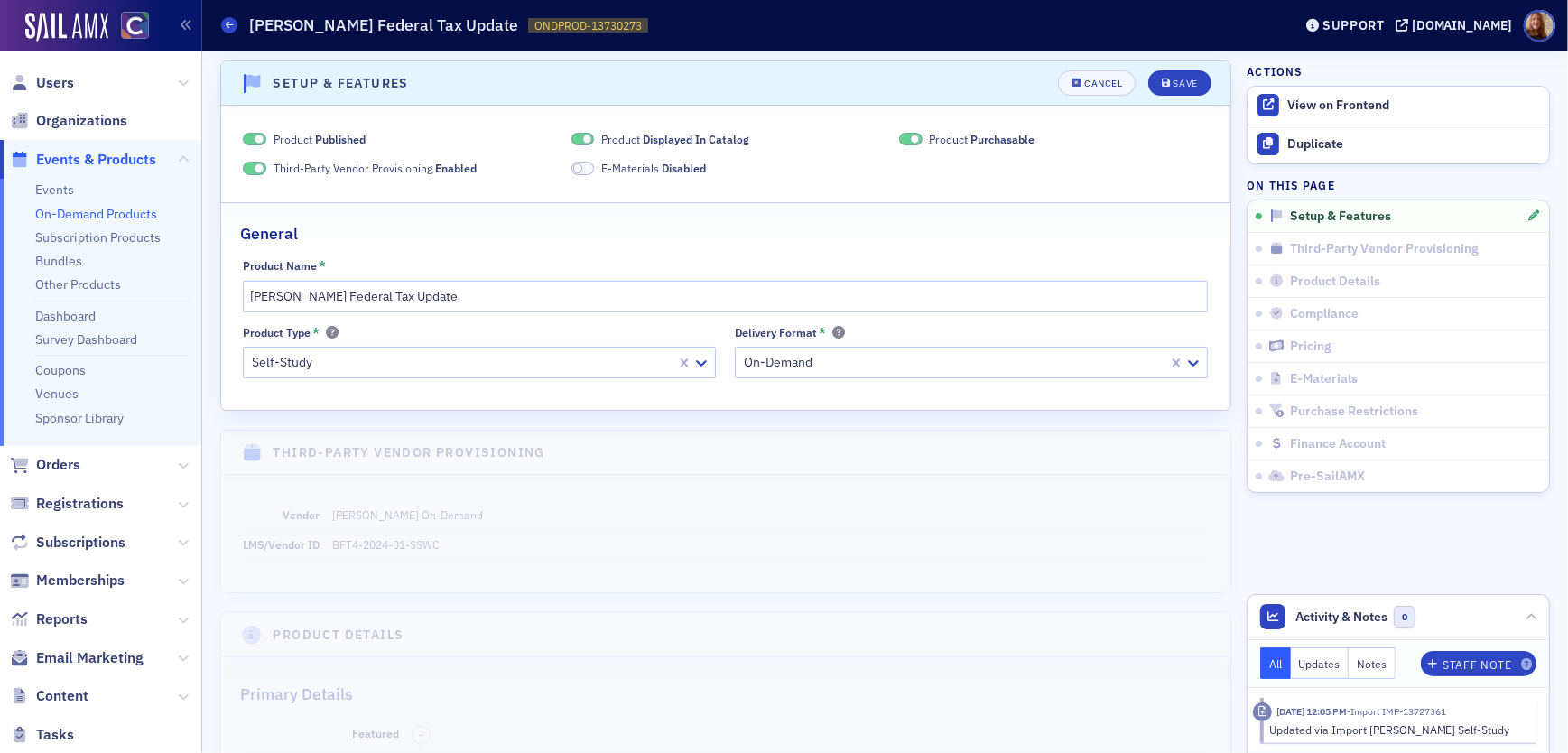
drag, startPoint x: 656, startPoint y: 145, endPoint x: 694, endPoint y: 142, distance: 38.1
click at [656, 145] on span "Displayed In Catalog" at bounding box center [696, 139] width 106 height 14
drag, startPoint x: 964, startPoint y: 148, endPoint x: 985, endPoint y: 148, distance: 21.0
click at [964, 149] on div "Product Published Product Not Displayed In Catalog Product Purchasable Third-Pa…" at bounding box center [725, 154] width 965 height 46
click at [987, 139] on span "Purchasable" at bounding box center [1003, 139] width 64 height 14
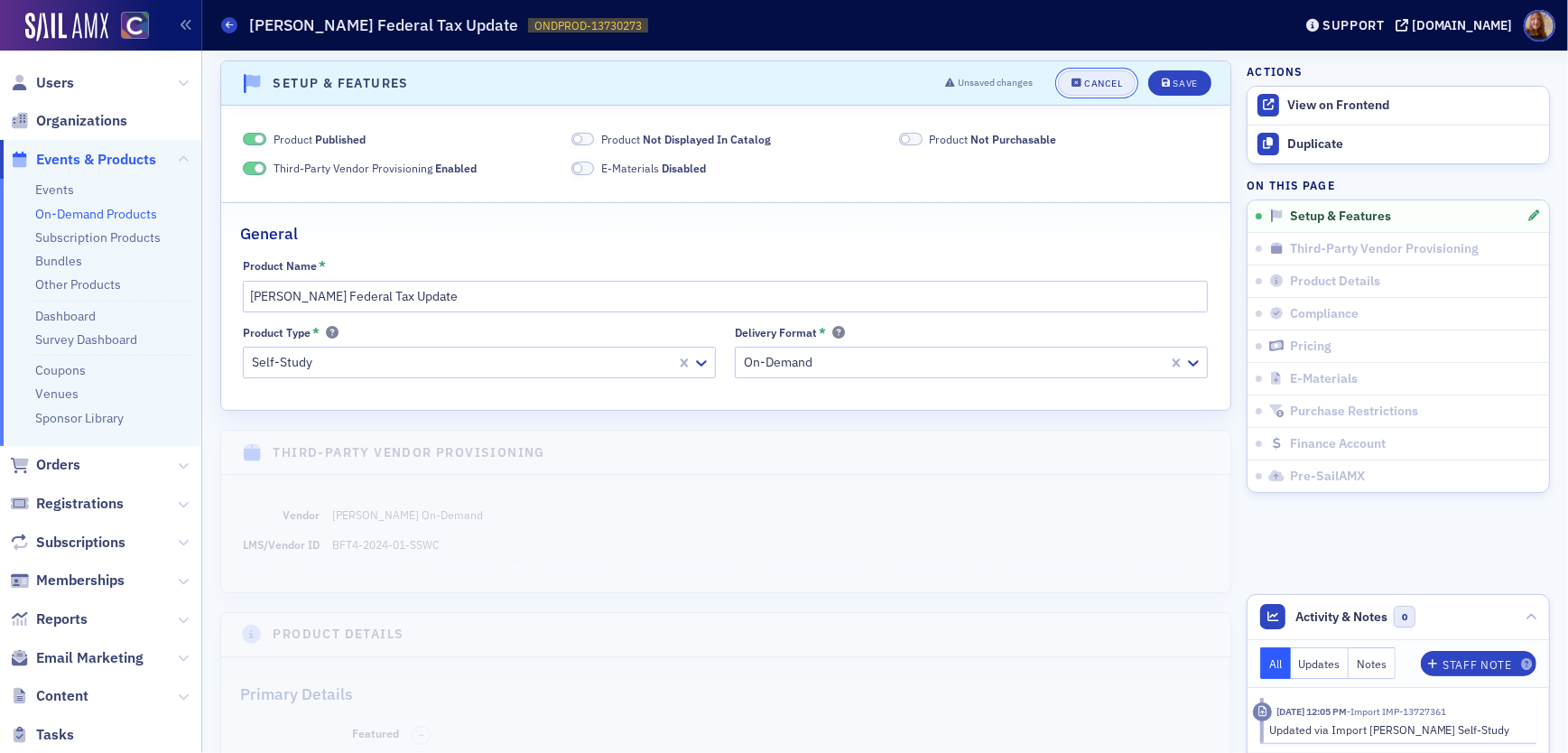
click at [1100, 89] on button "Cancel" at bounding box center [1097, 83] width 78 height 26
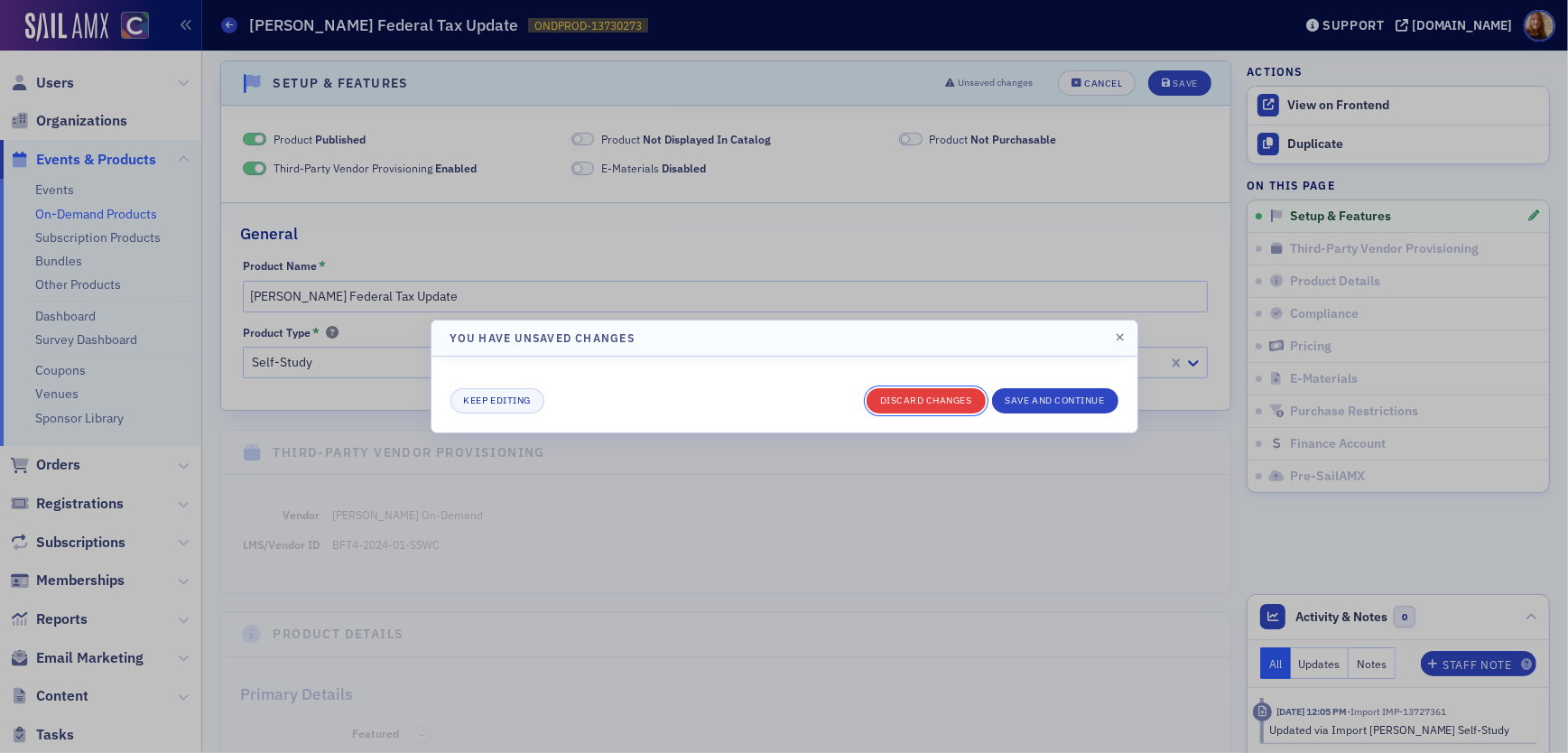
click at [922, 407] on button "Discard changes" at bounding box center [926, 400] width 119 height 26
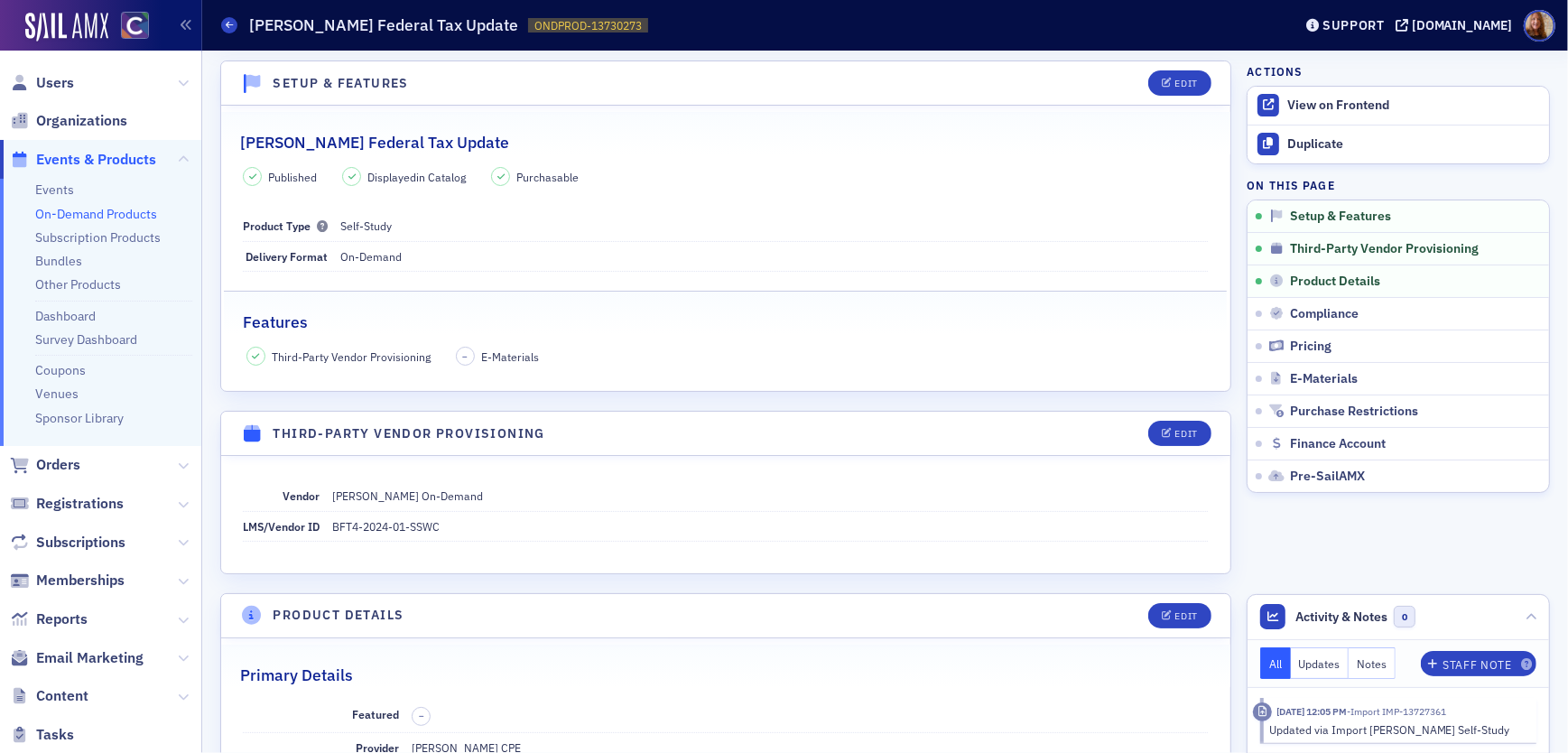
scroll to position [0, 0]
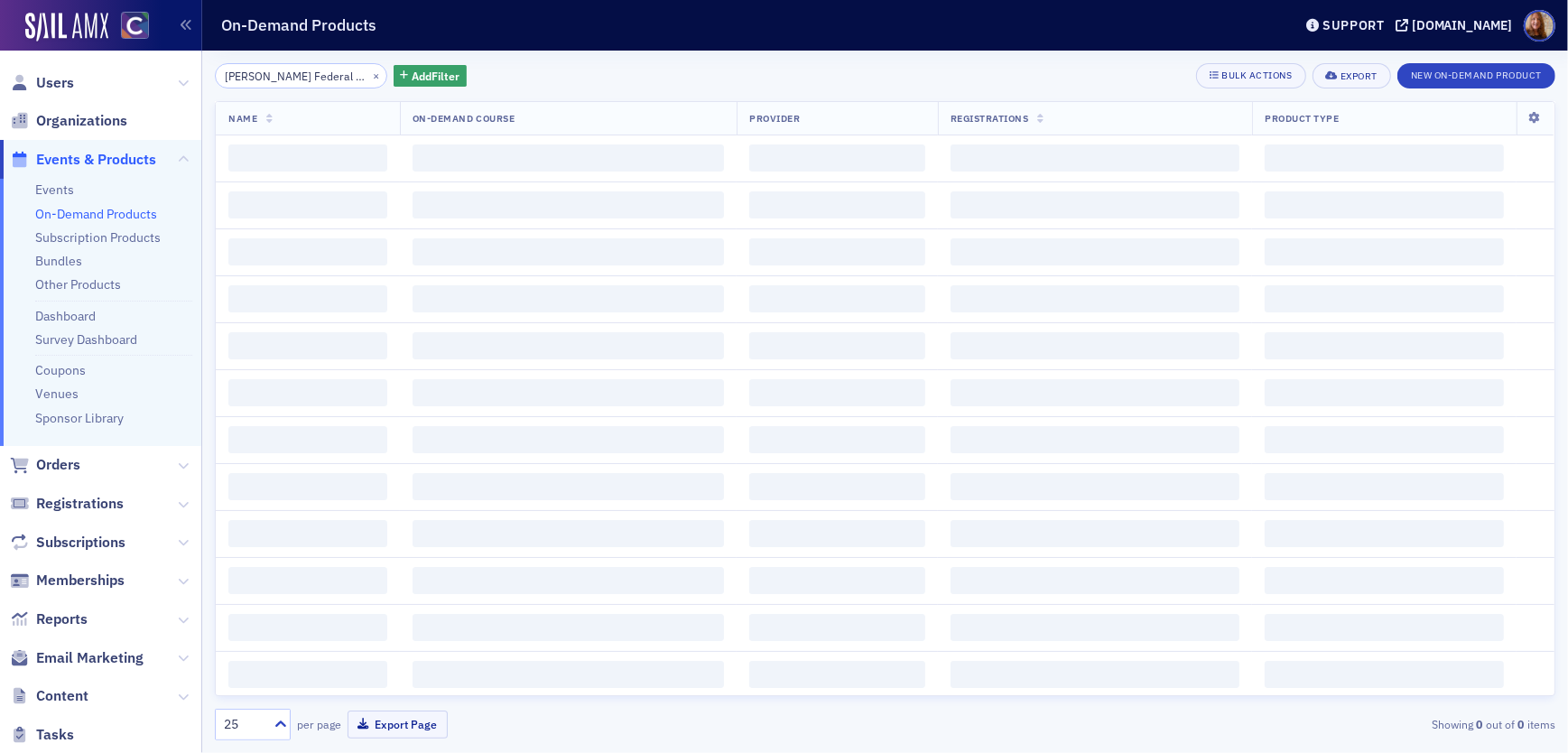
scroll to position [0, 25]
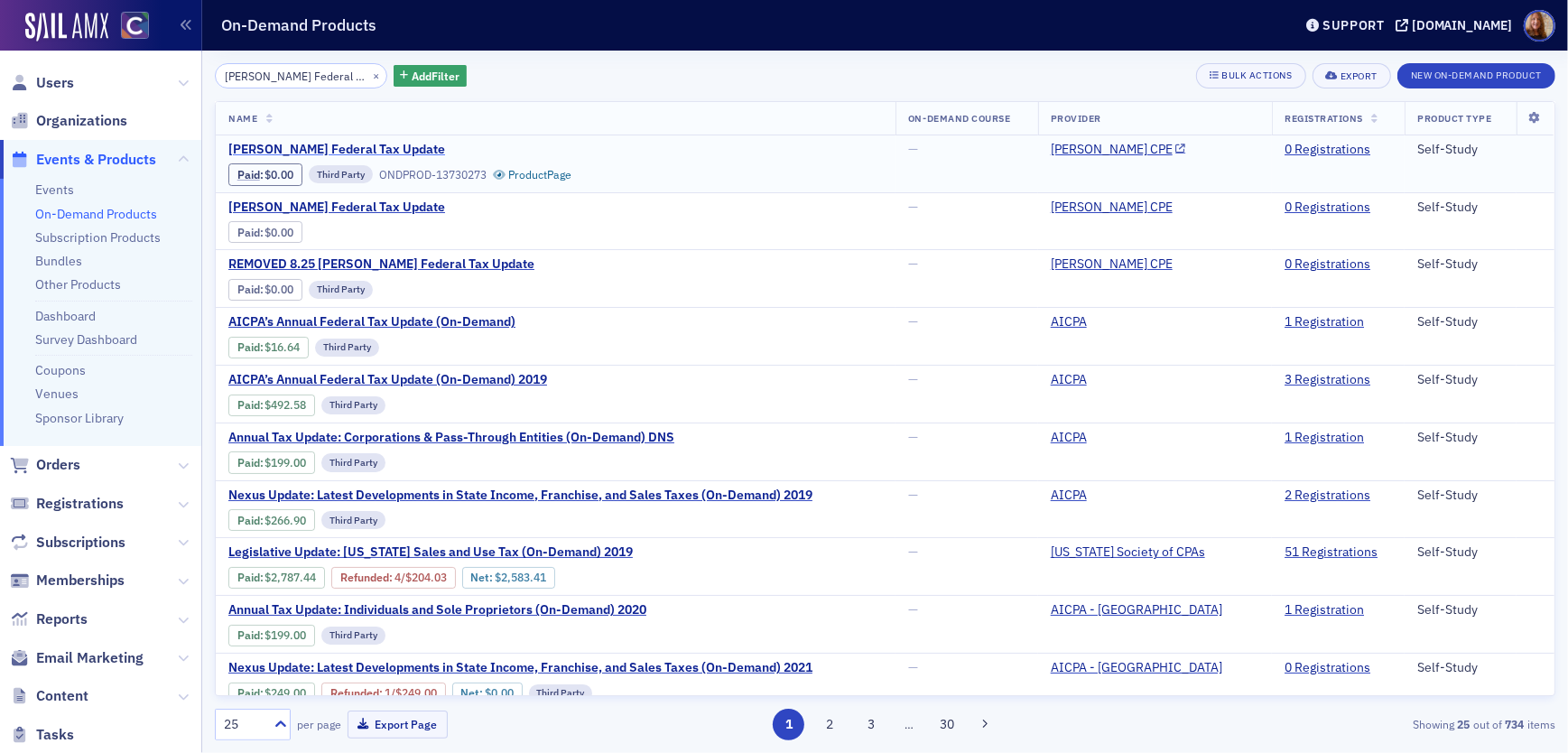
click at [382, 148] on span "Surgent's Federal Tax Update" at bounding box center [379, 149] width 303 height 16
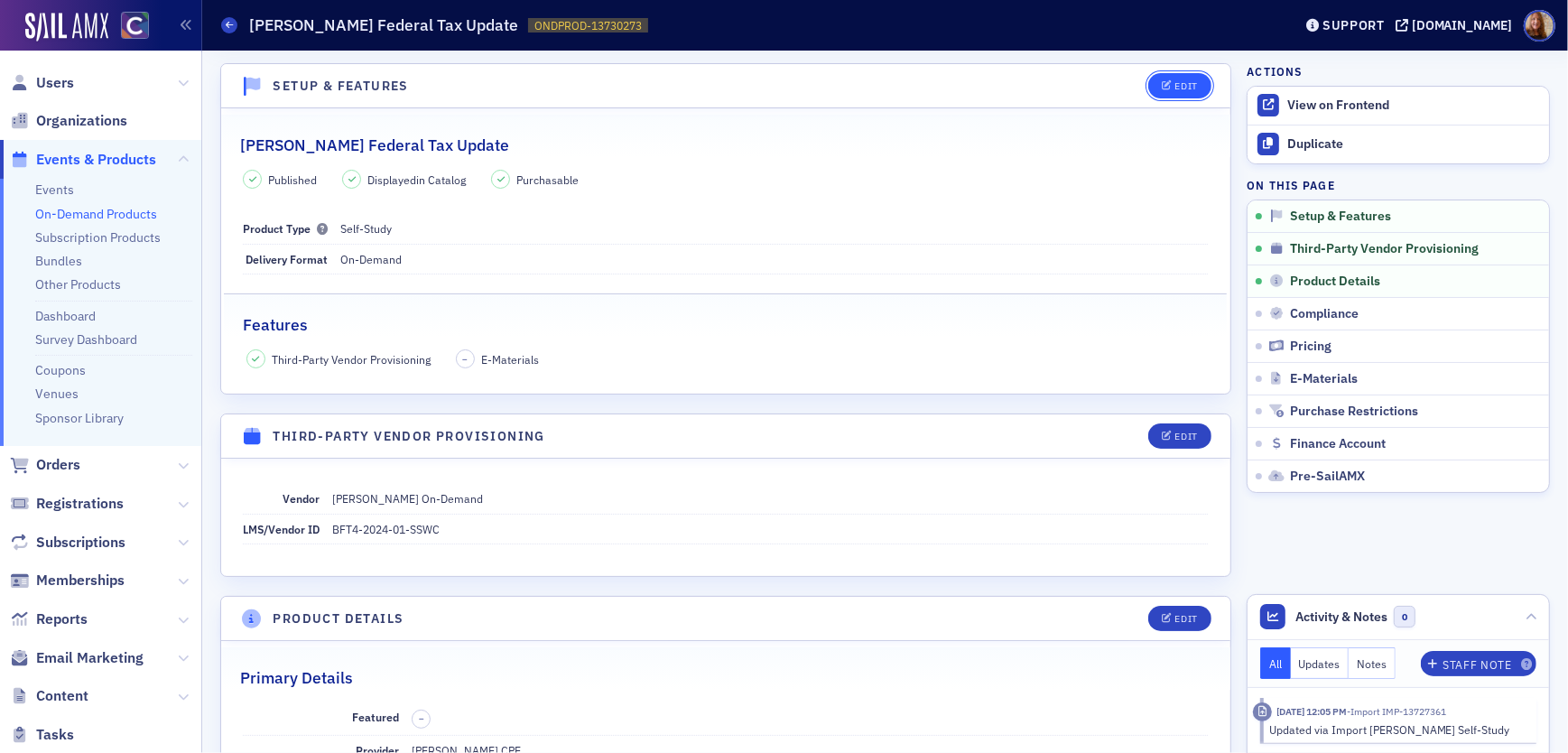
click at [1176, 89] on div "Edit" at bounding box center [1187, 86] width 23 height 10
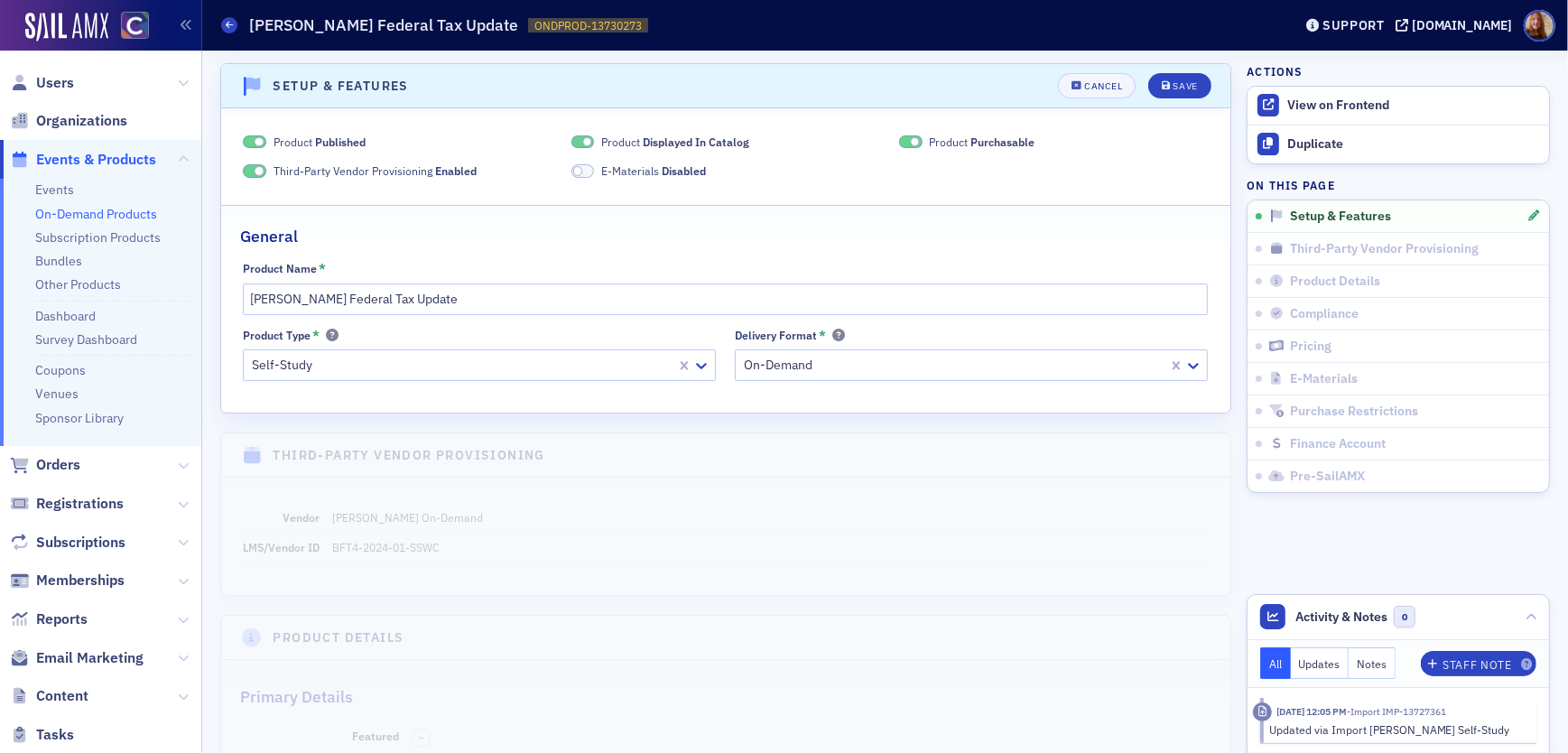
scroll to position [3, 0]
click at [645, 133] on span "Displayed In Catalog" at bounding box center [696, 139] width 106 height 14
click at [981, 143] on span "Purchasable" at bounding box center [1003, 139] width 64 height 14
click at [248, 298] on input "Surgent's Federal Tax Update" at bounding box center [725, 296] width 965 height 31
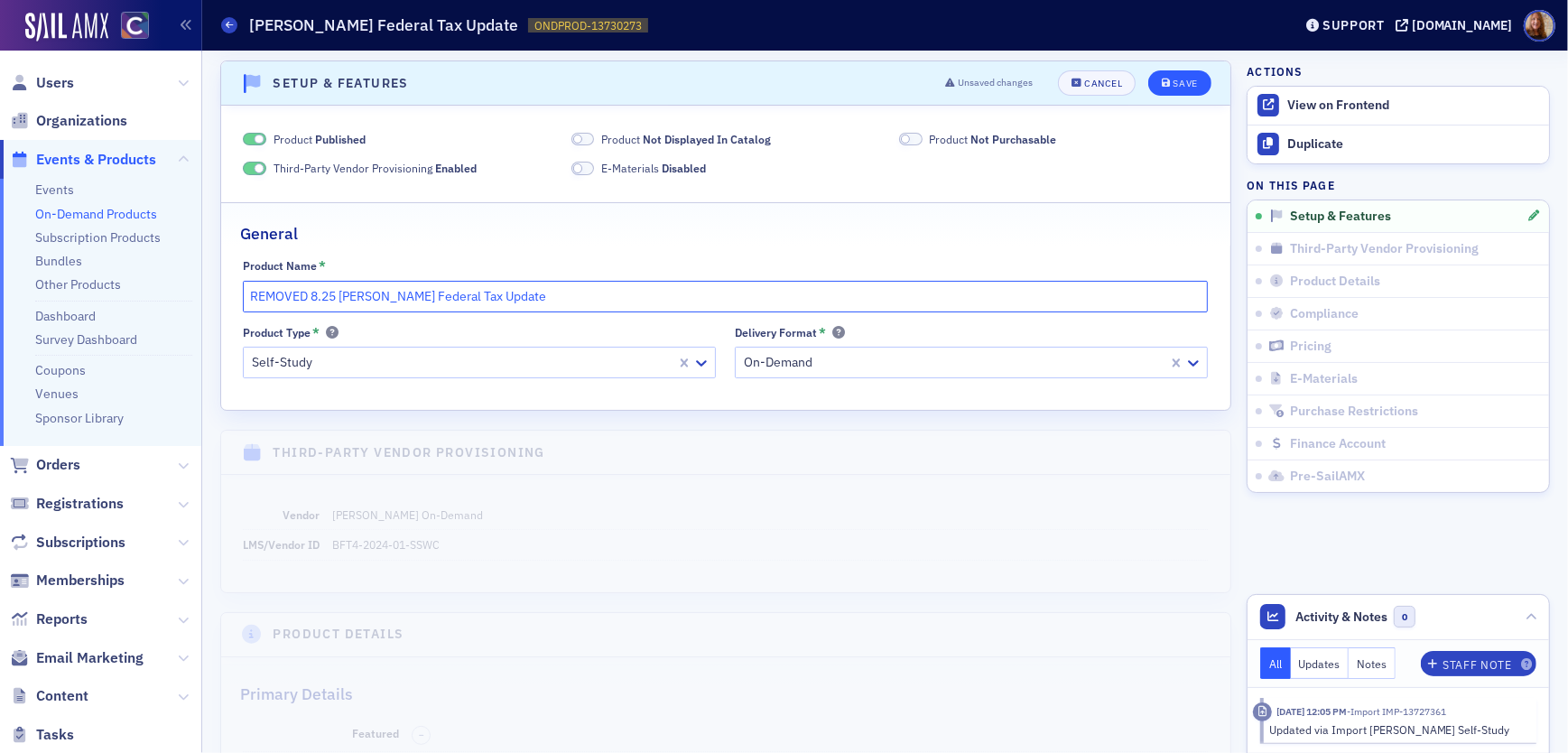
type input "REMOVED 8.25 Surgent's Federal Tax Update"
click at [1174, 87] on div "Save" at bounding box center [1186, 84] width 25 height 10
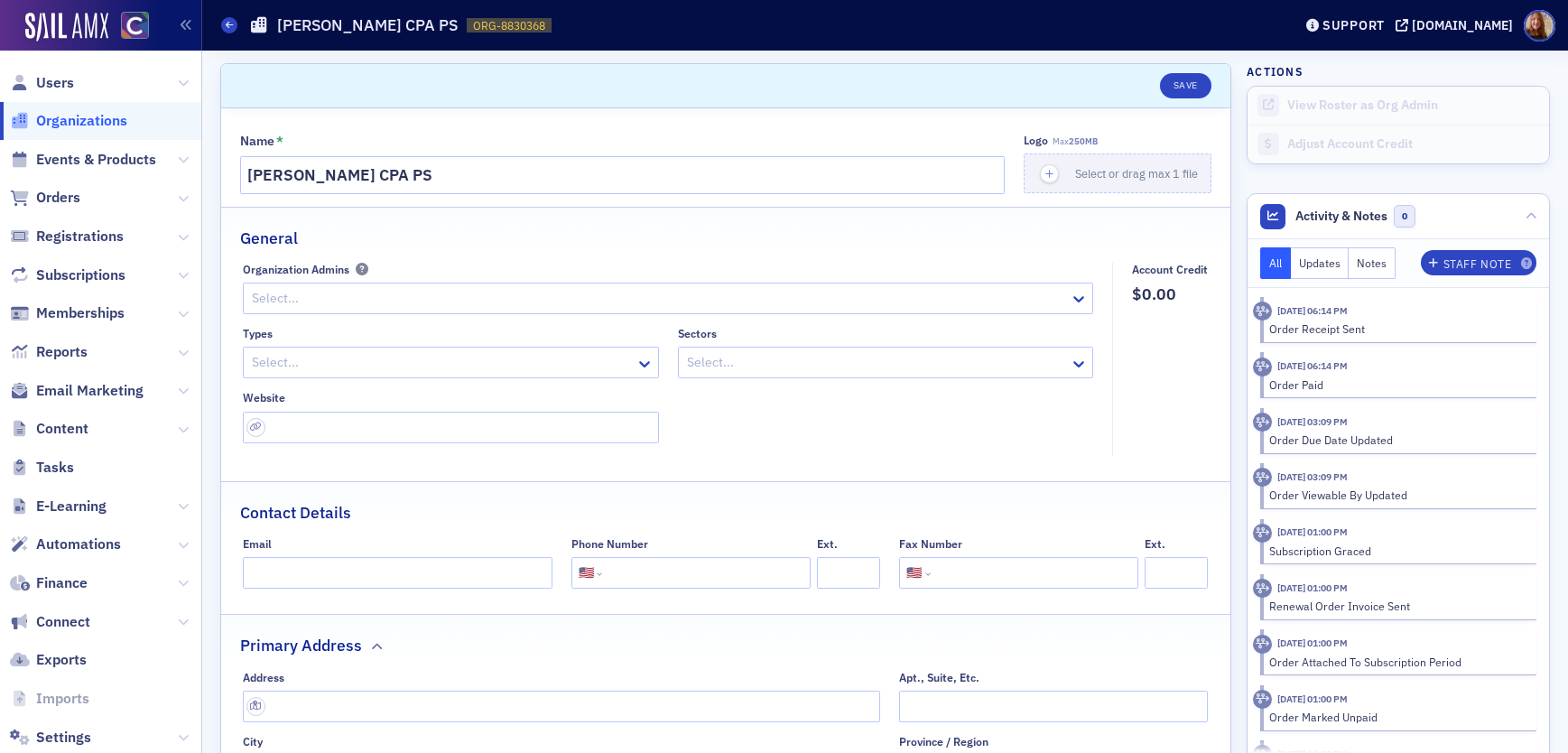
select select "US"
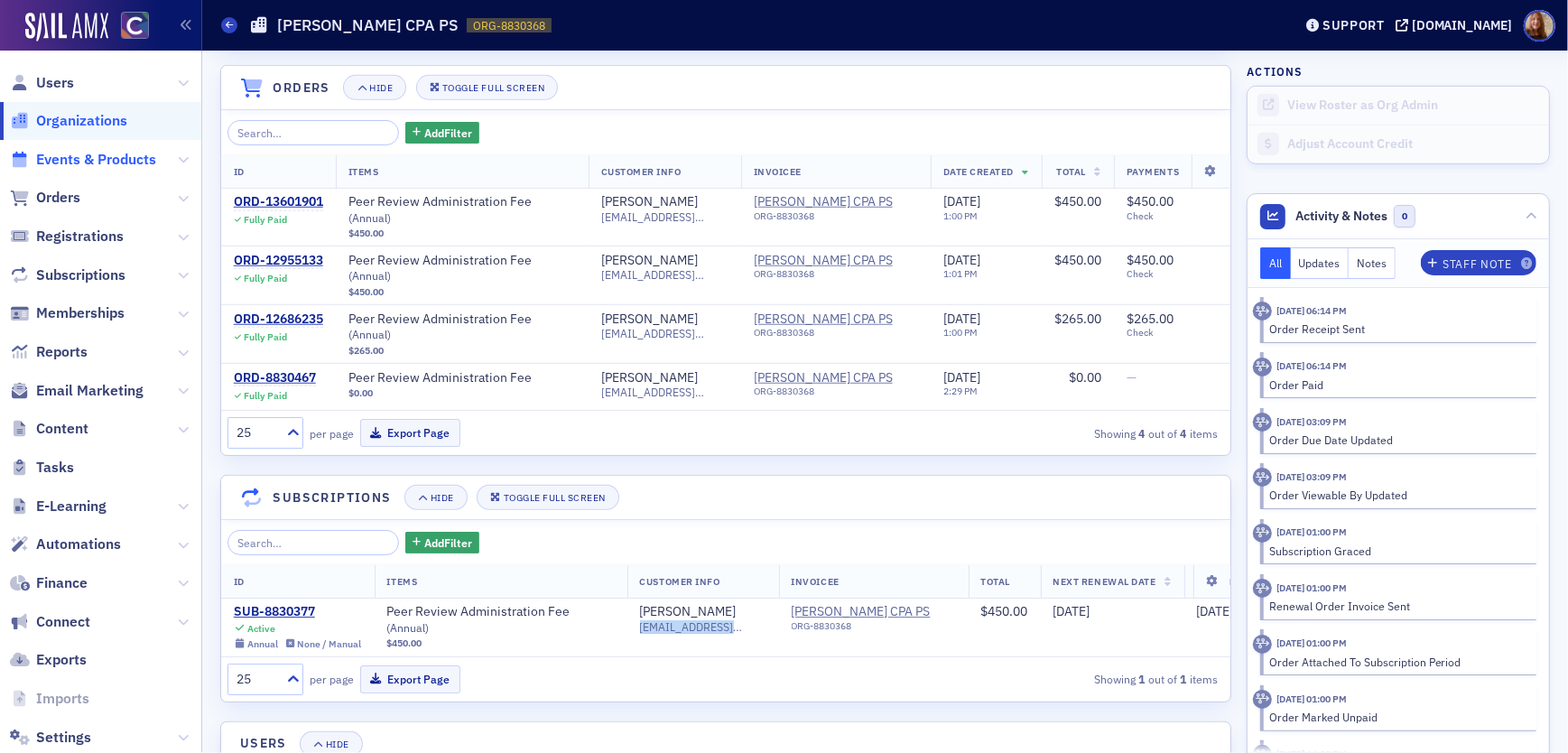
click at [102, 157] on span "Events & Products" at bounding box center [96, 160] width 120 height 20
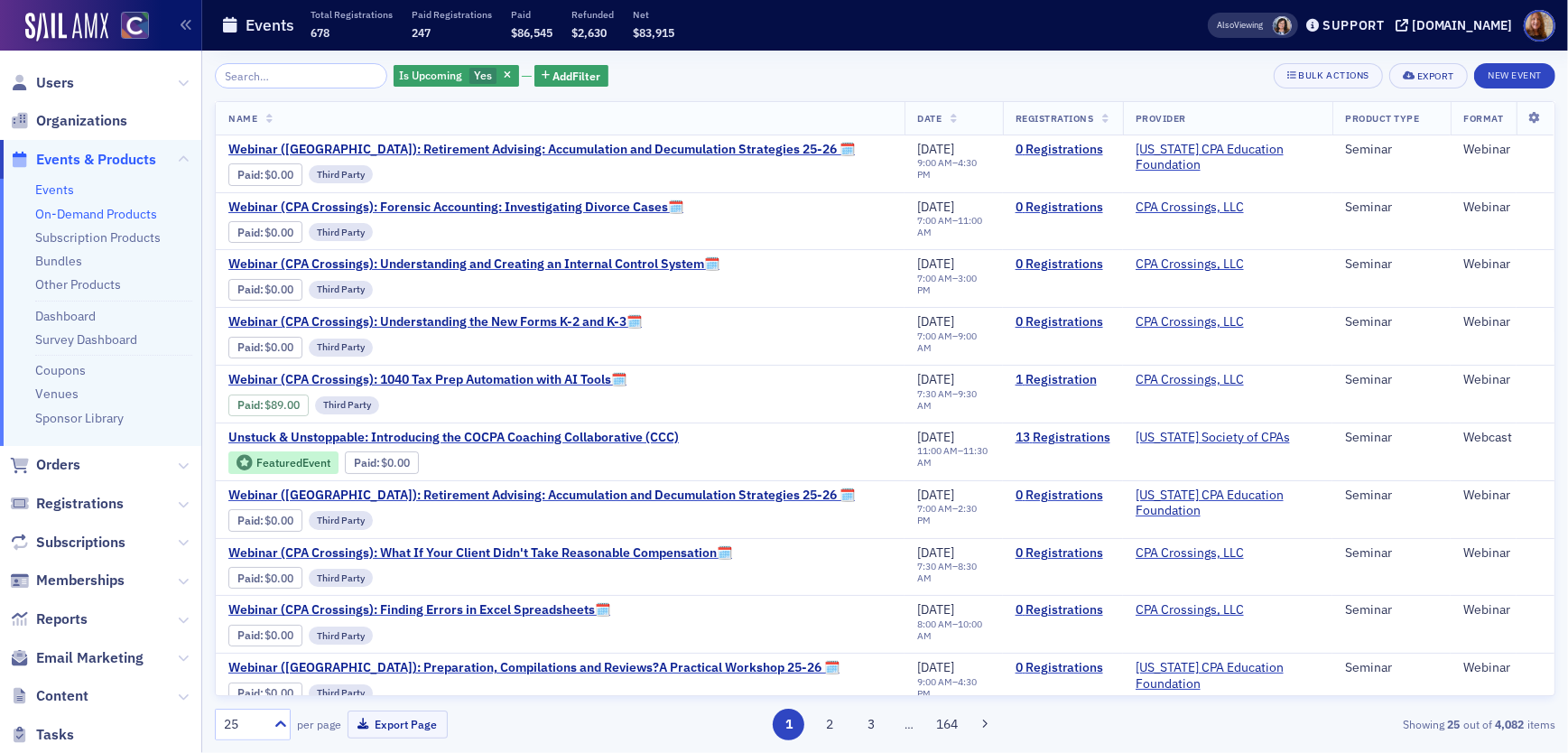
click at [86, 207] on link "On-Demand Products" at bounding box center [96, 214] width 122 height 16
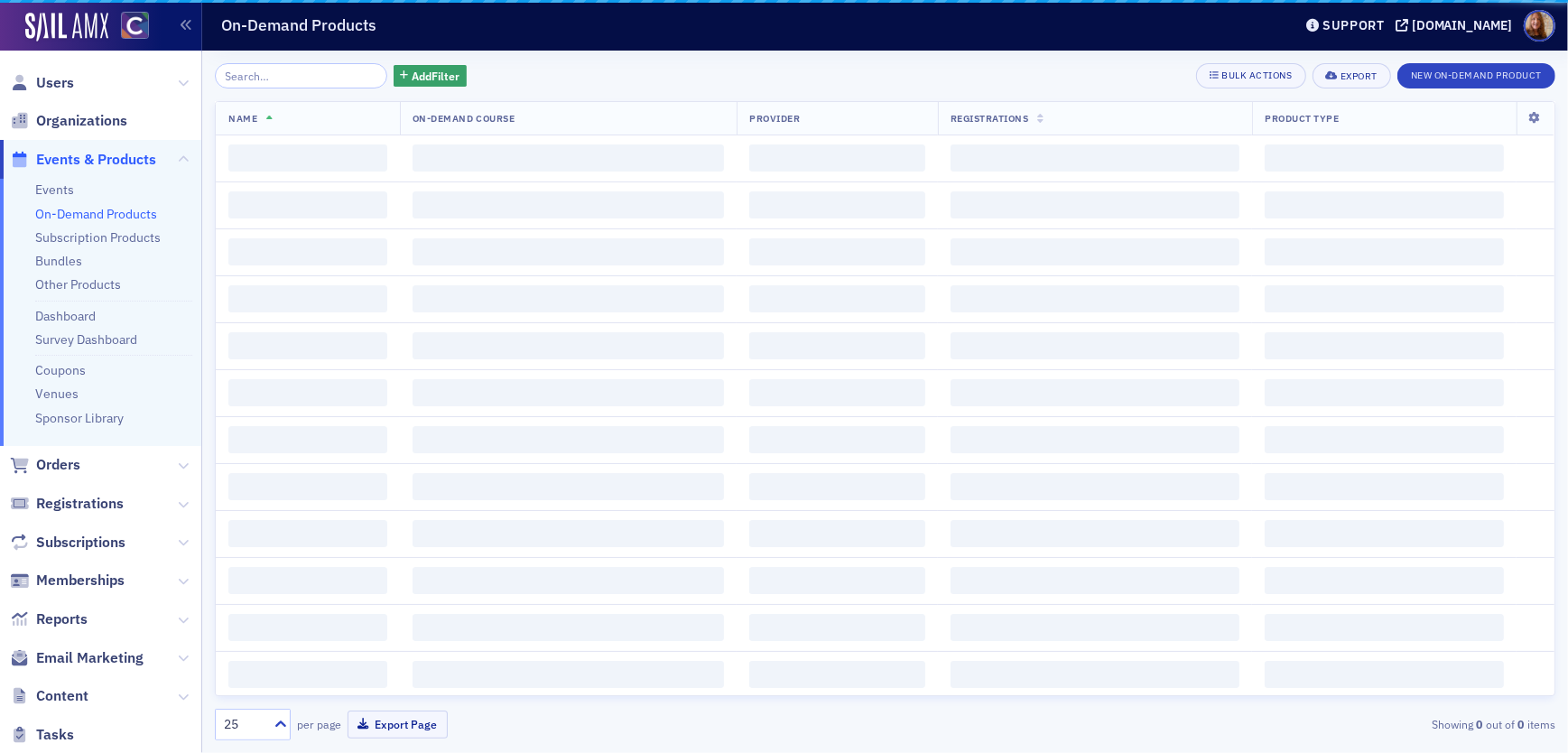
click at [312, 79] on input "search" at bounding box center [300, 75] width 172 height 26
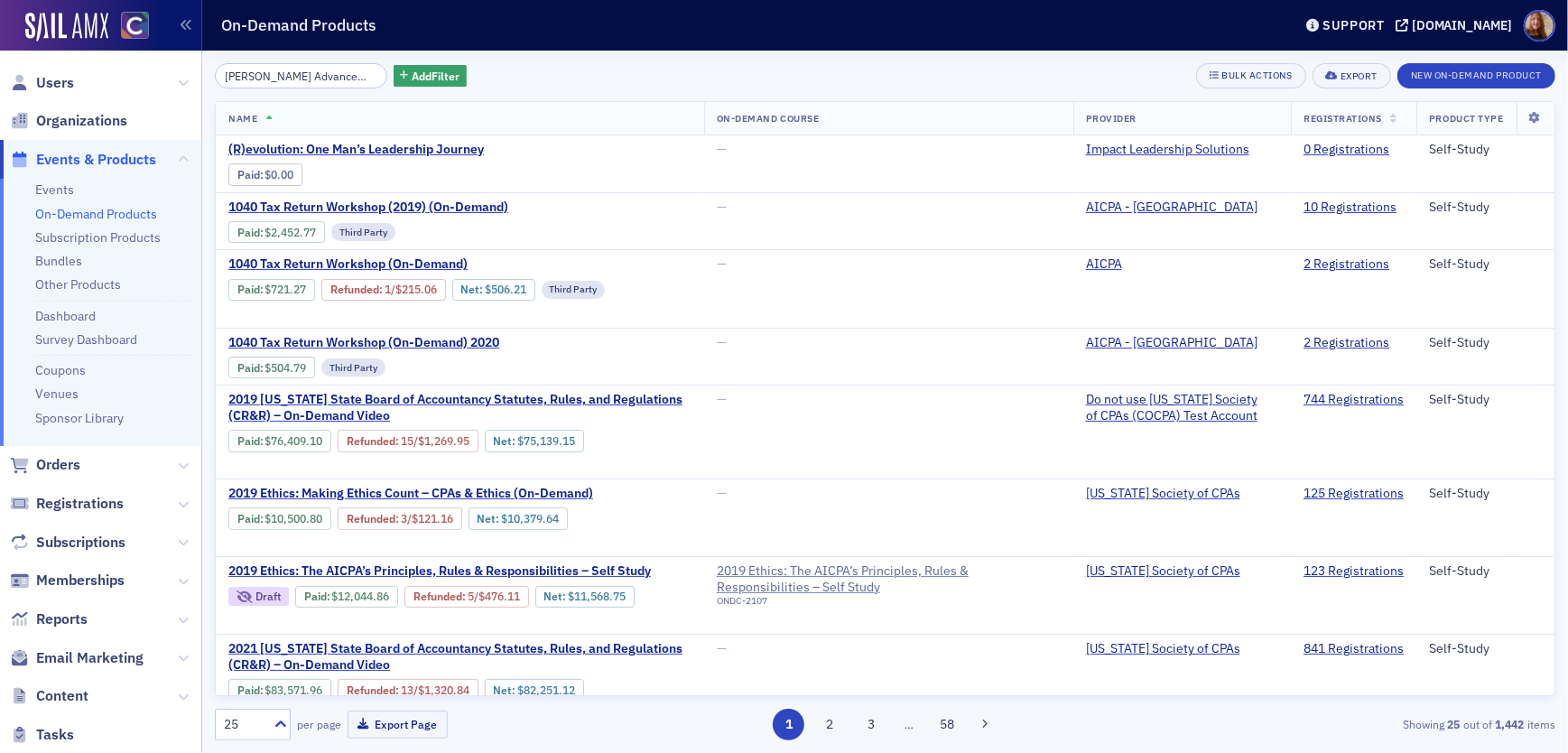
scroll to position [0, 301]
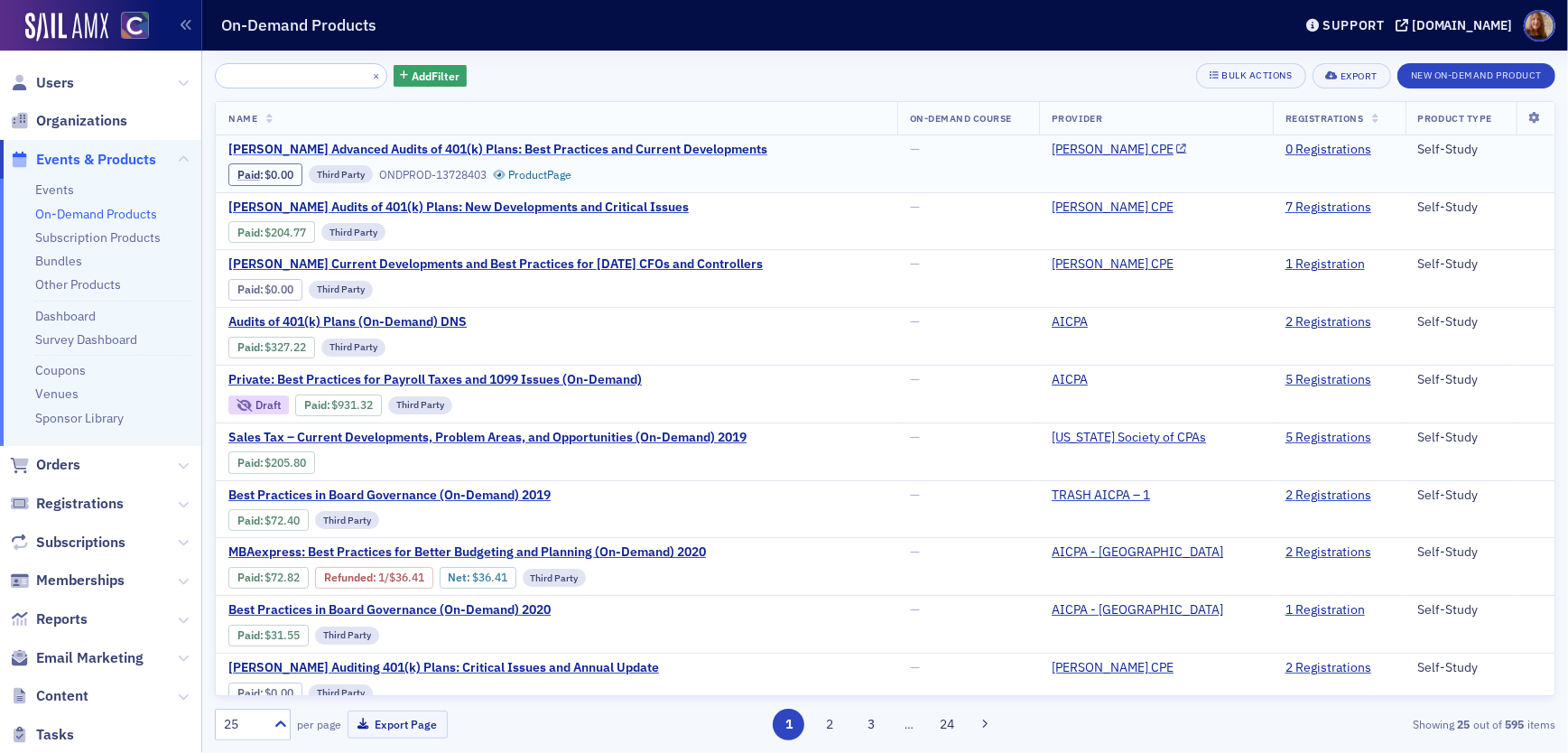
type input "[PERSON_NAME] Advanced Audits of 401(k) Plans: Best Practices and Current Devel…"
click at [644, 144] on span "[PERSON_NAME] Advanced Audits of 401(k) Plans: Best Practices and Current Devel…" at bounding box center [497, 149] width 539 height 16
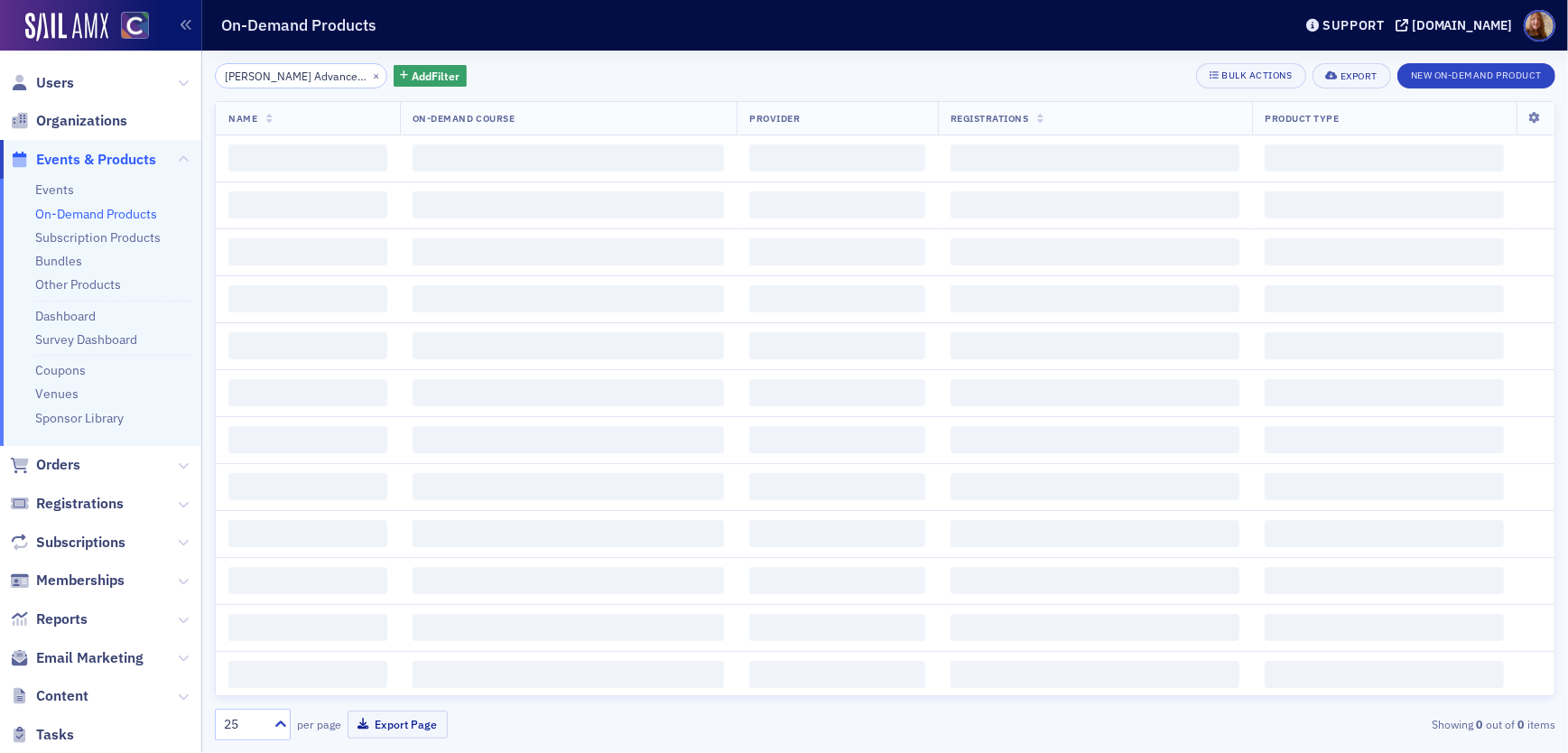
scroll to position [0, 301]
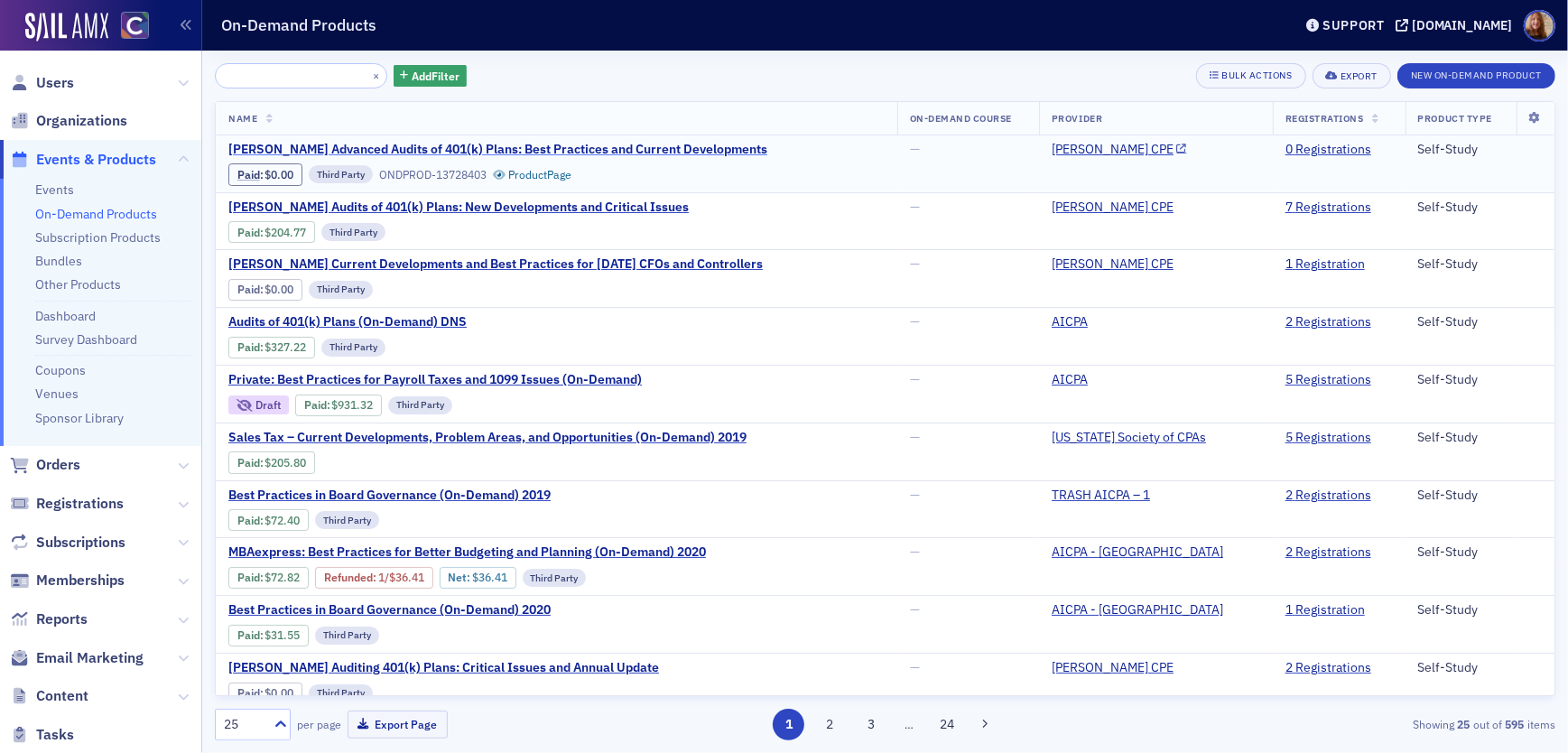
click at [534, 147] on span "[PERSON_NAME] Advanced Audits of 401(k) Plans: Best Practices and Current Devel…" at bounding box center [497, 149] width 539 height 16
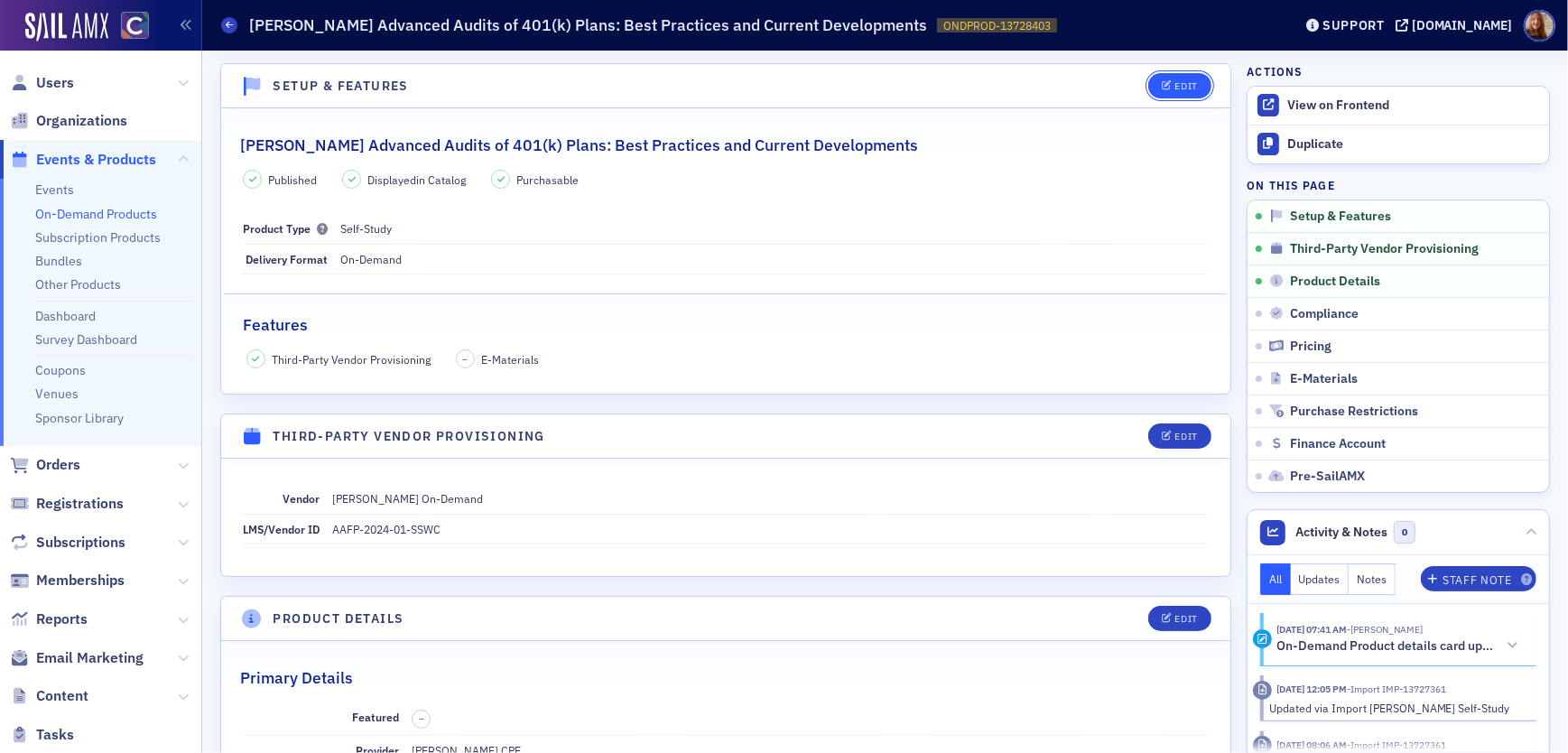
click at [1176, 87] on div "Edit" at bounding box center [1187, 86] width 23 height 10
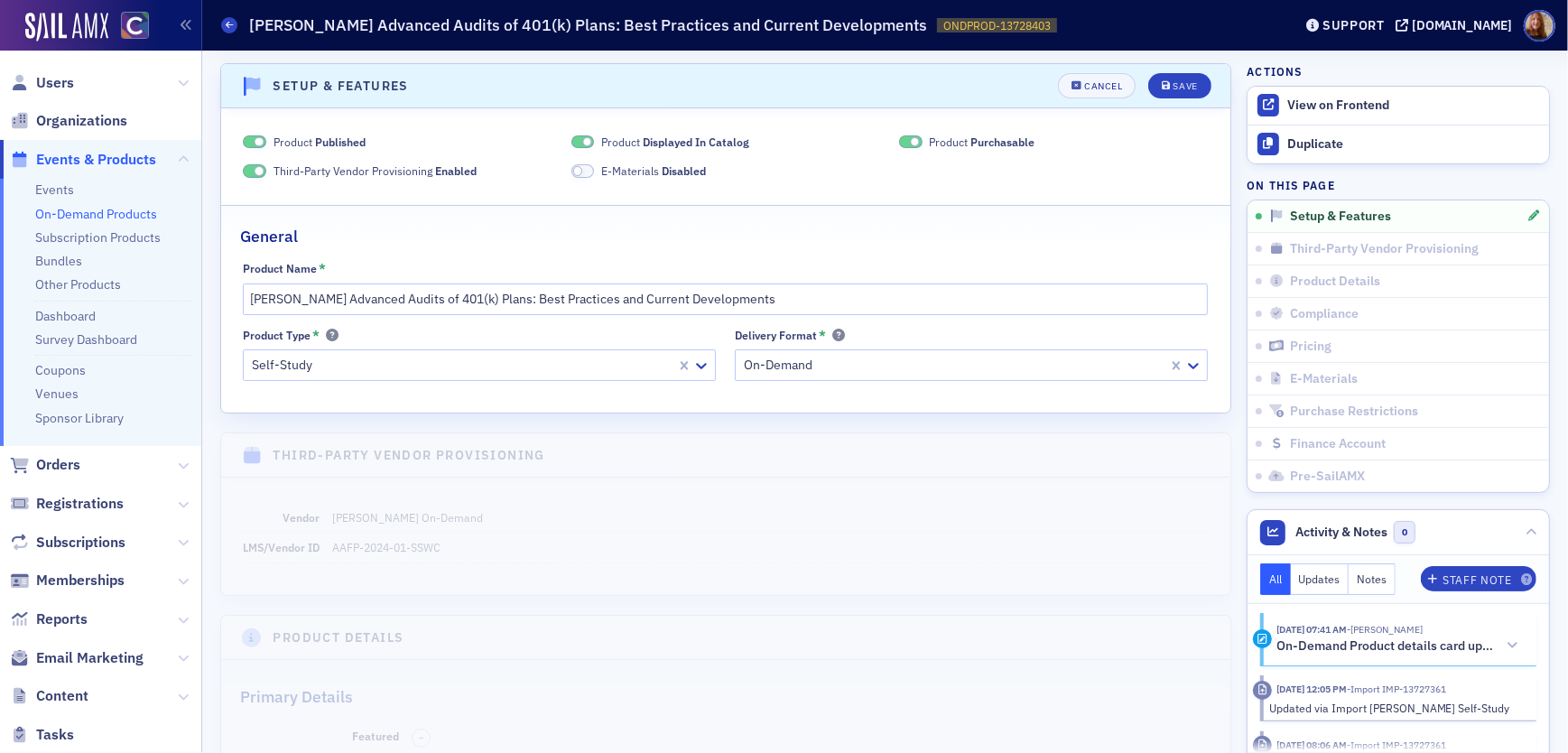
scroll to position [3, 0]
click at [1088, 81] on div "Cancel" at bounding box center [1103, 84] width 38 height 10
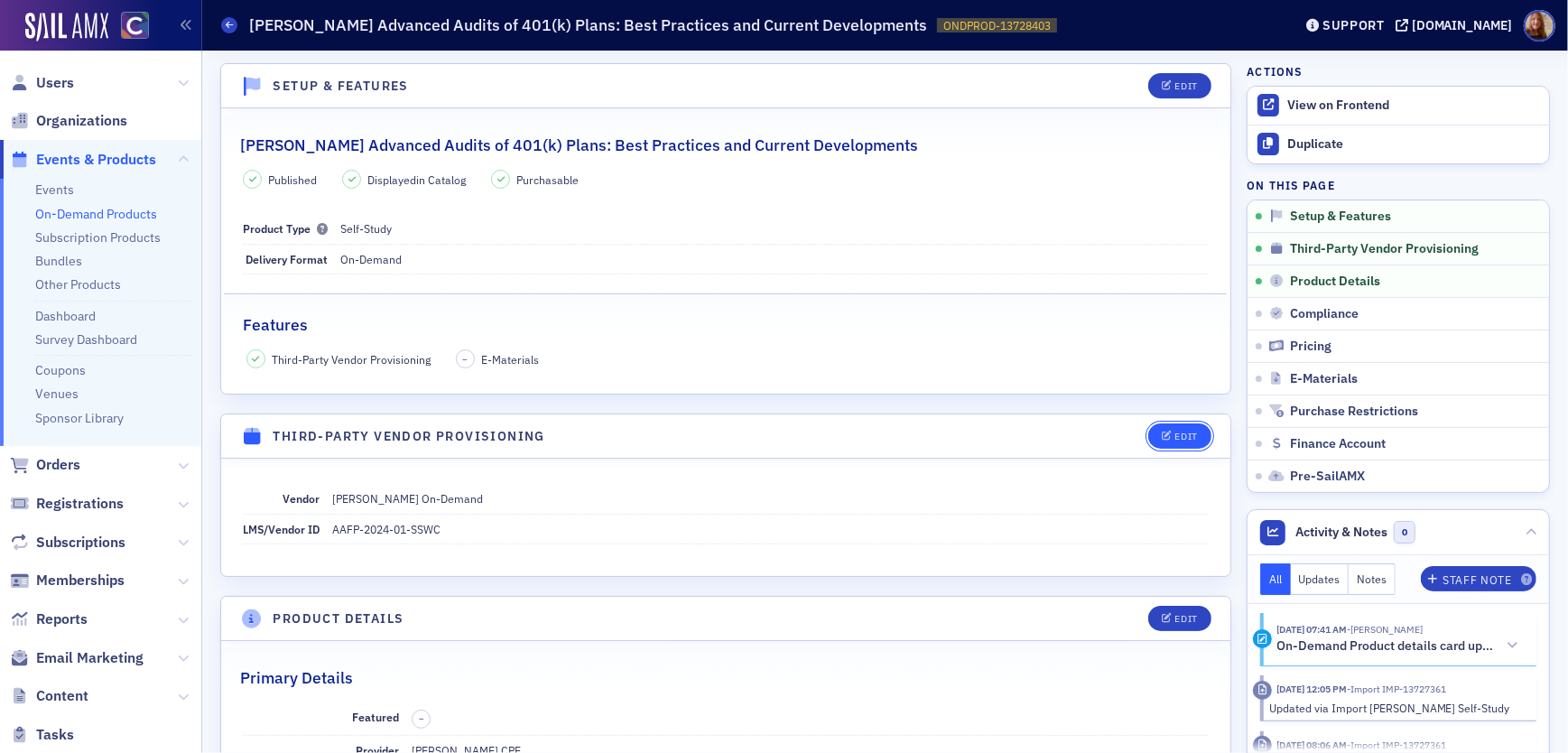
click at [1178, 440] on div "Edit" at bounding box center [1187, 436] width 23 height 10
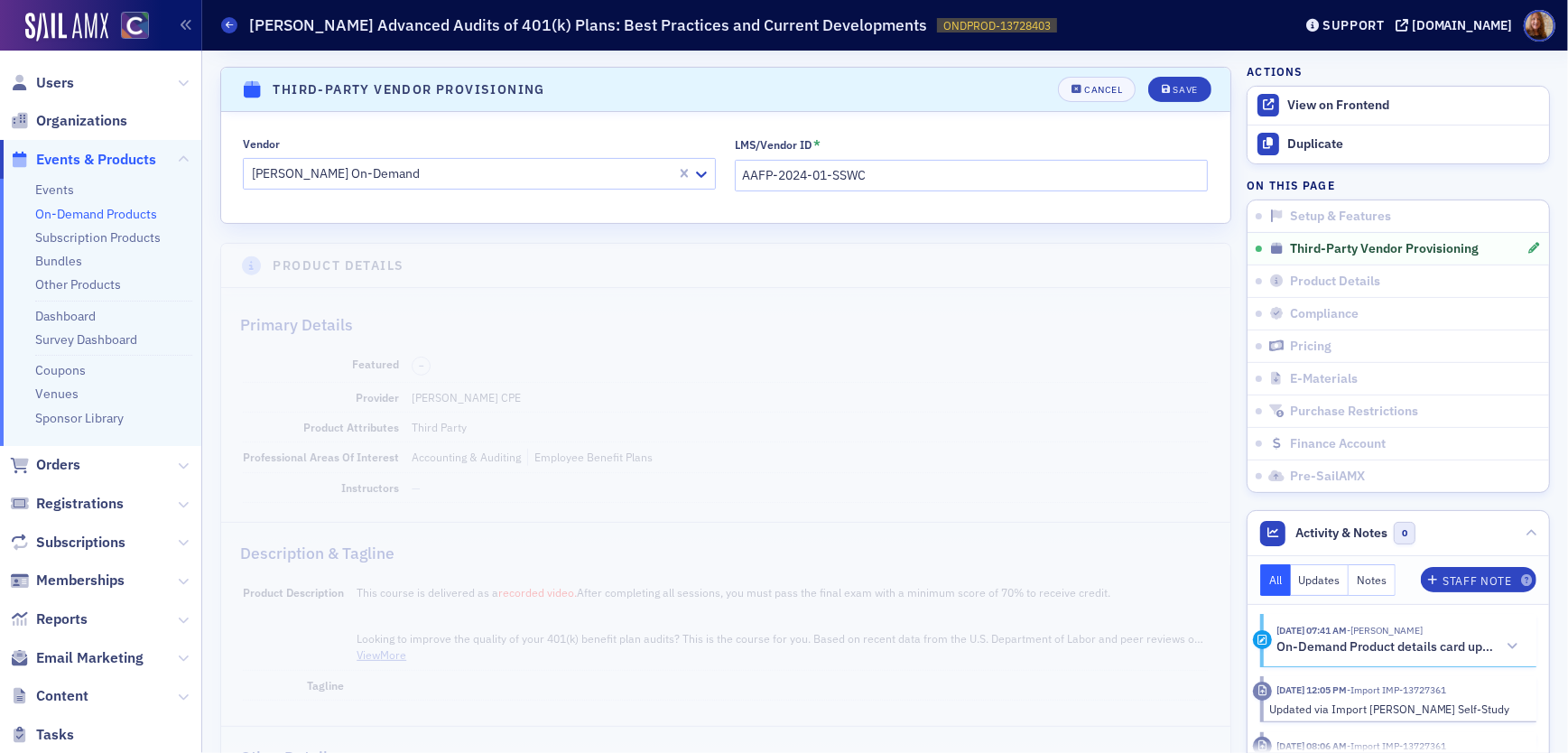
scroll to position [353, 0]
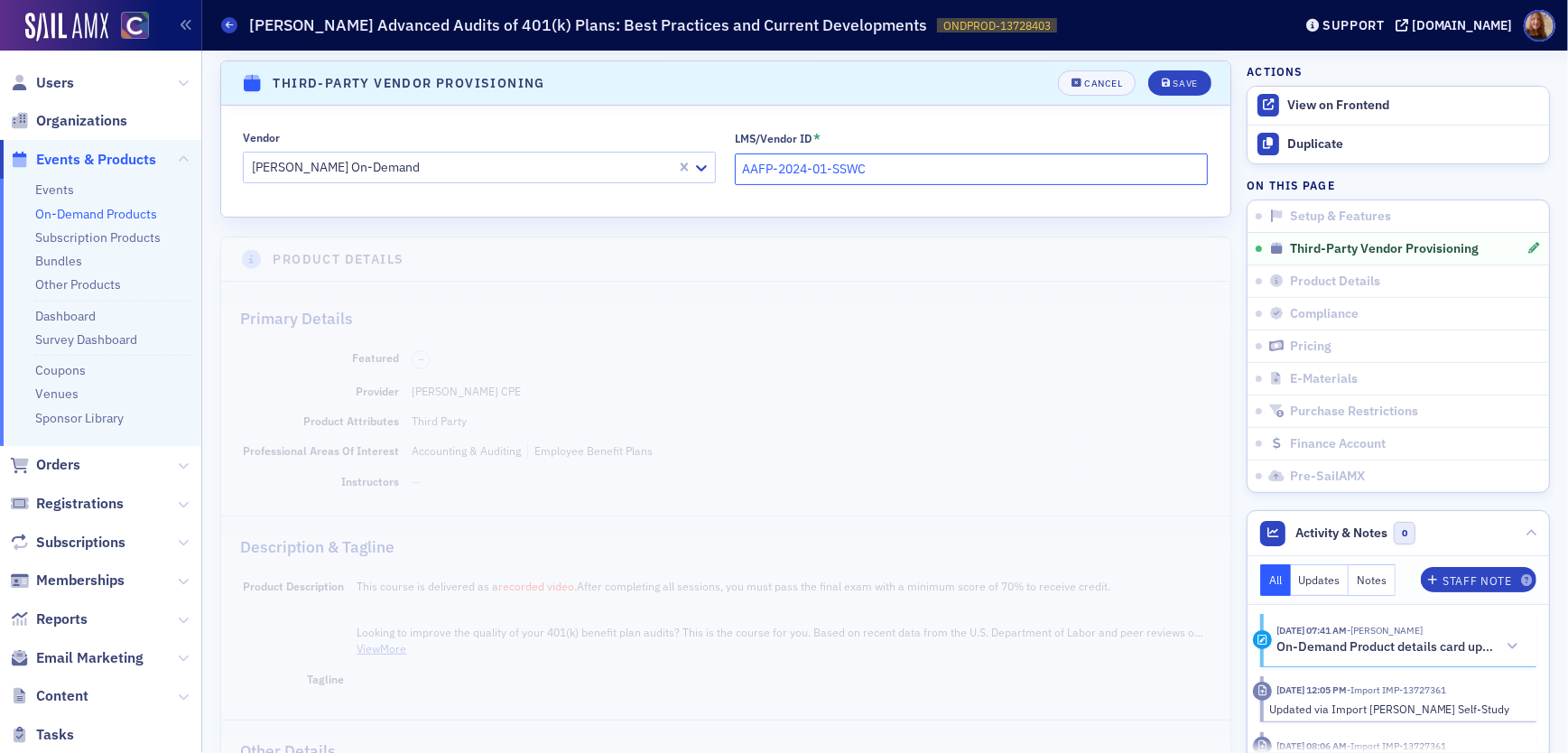
click at [835, 166] on input "AAFP-2024-01-SSWC" at bounding box center [971, 168] width 473 height 31
paste input "5"
type input "AAFP-2025-01-SSWC"
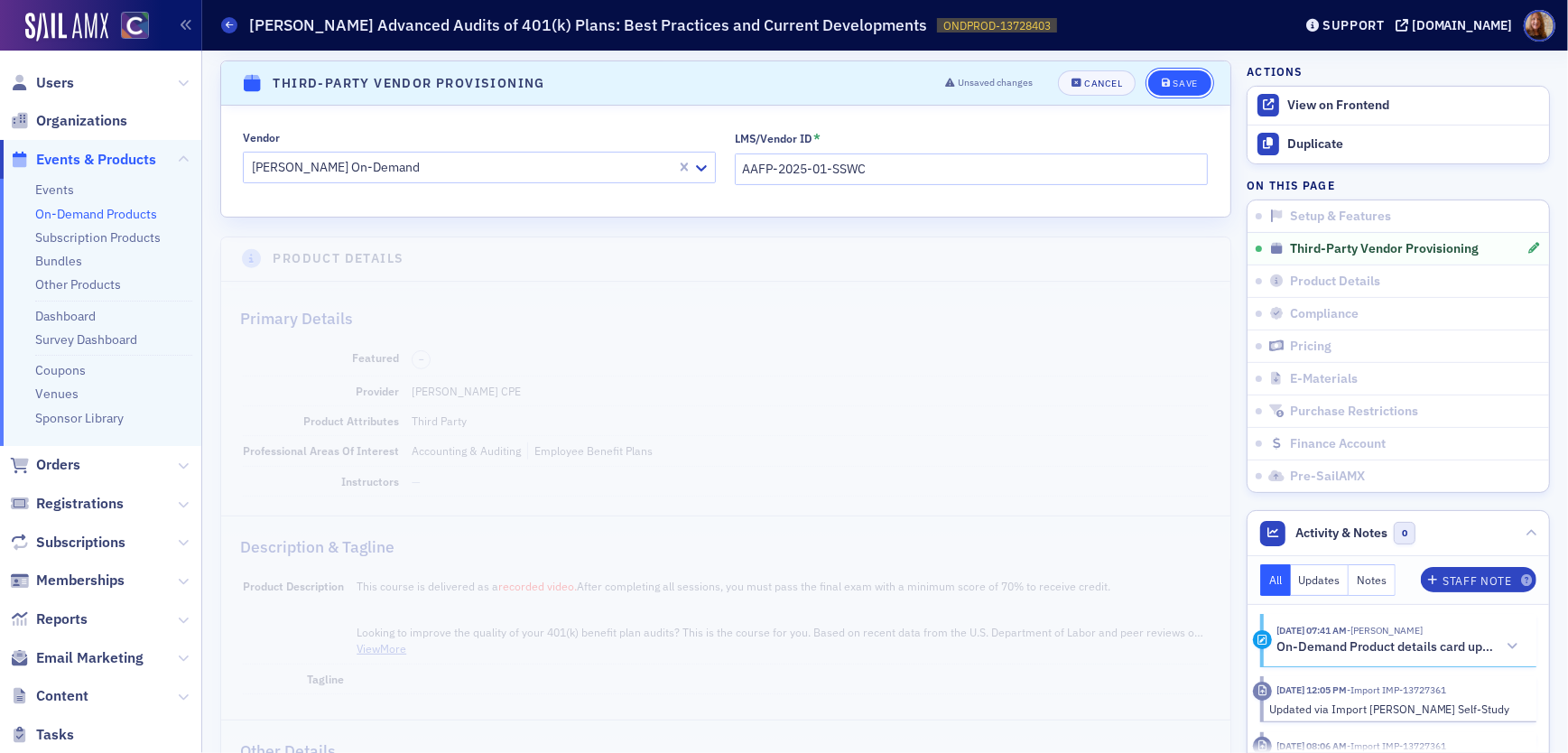
click at [1183, 86] on div "Save" at bounding box center [1186, 84] width 25 height 10
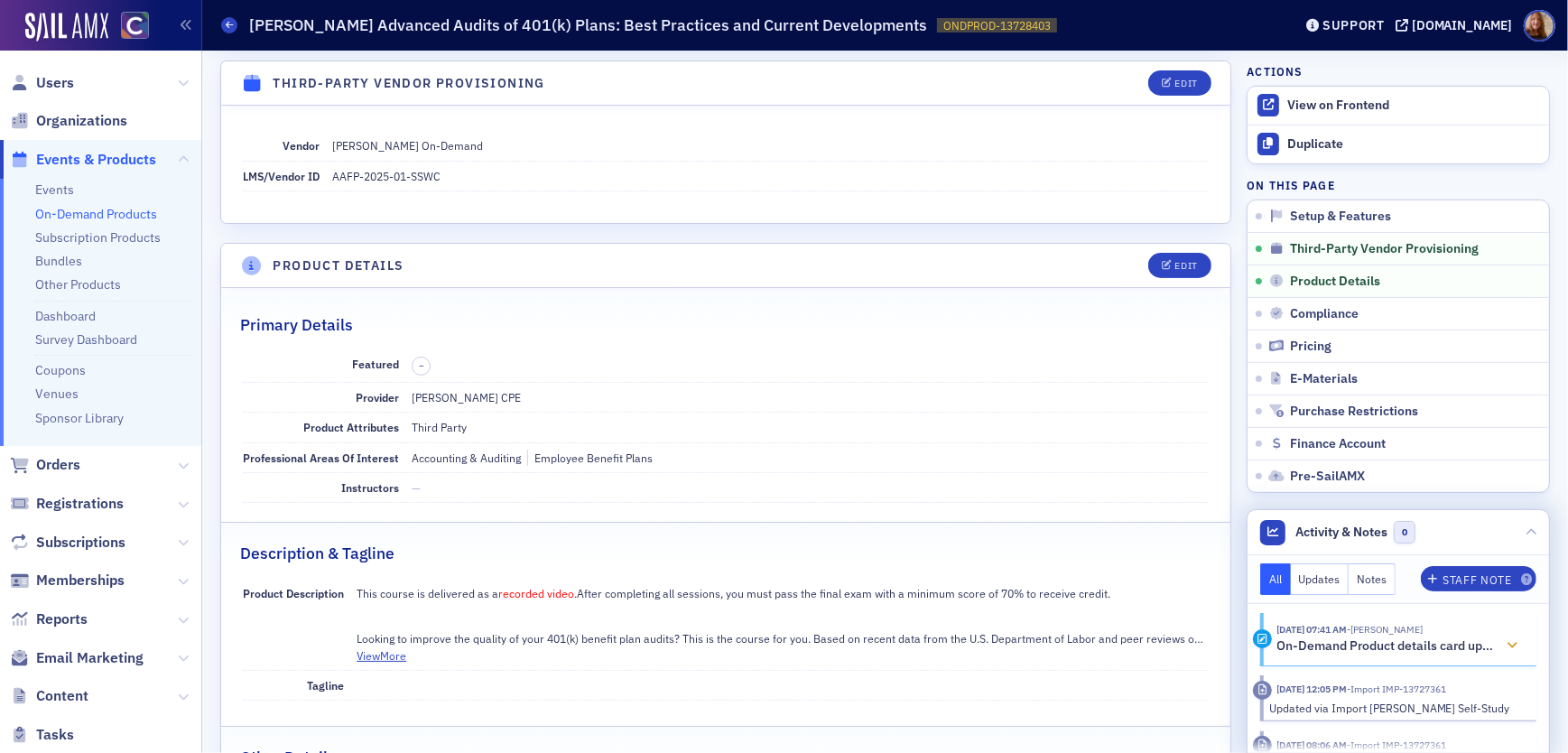
click at [1507, 643] on icon at bounding box center [1512, 646] width 10 height 12
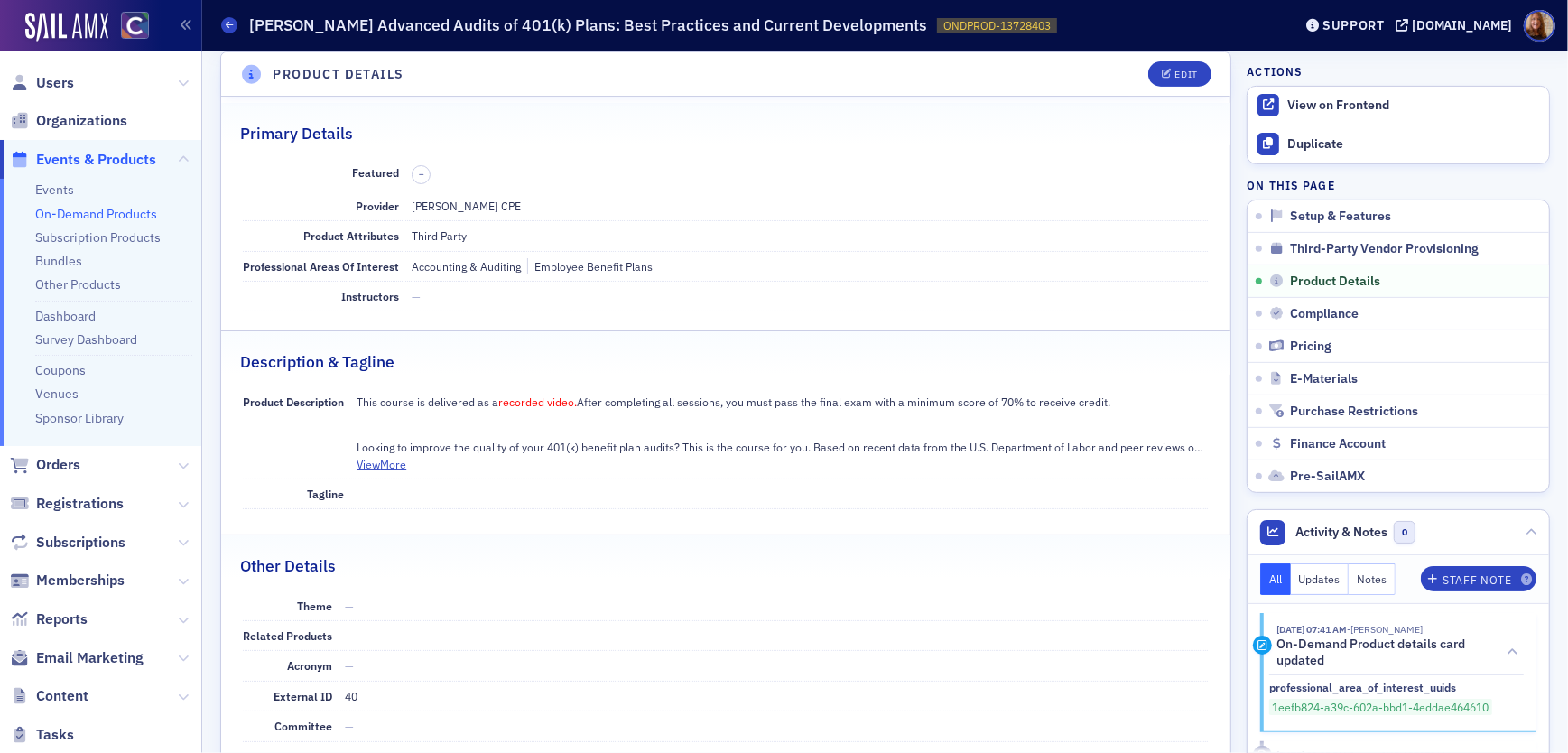
scroll to position [604, 0]
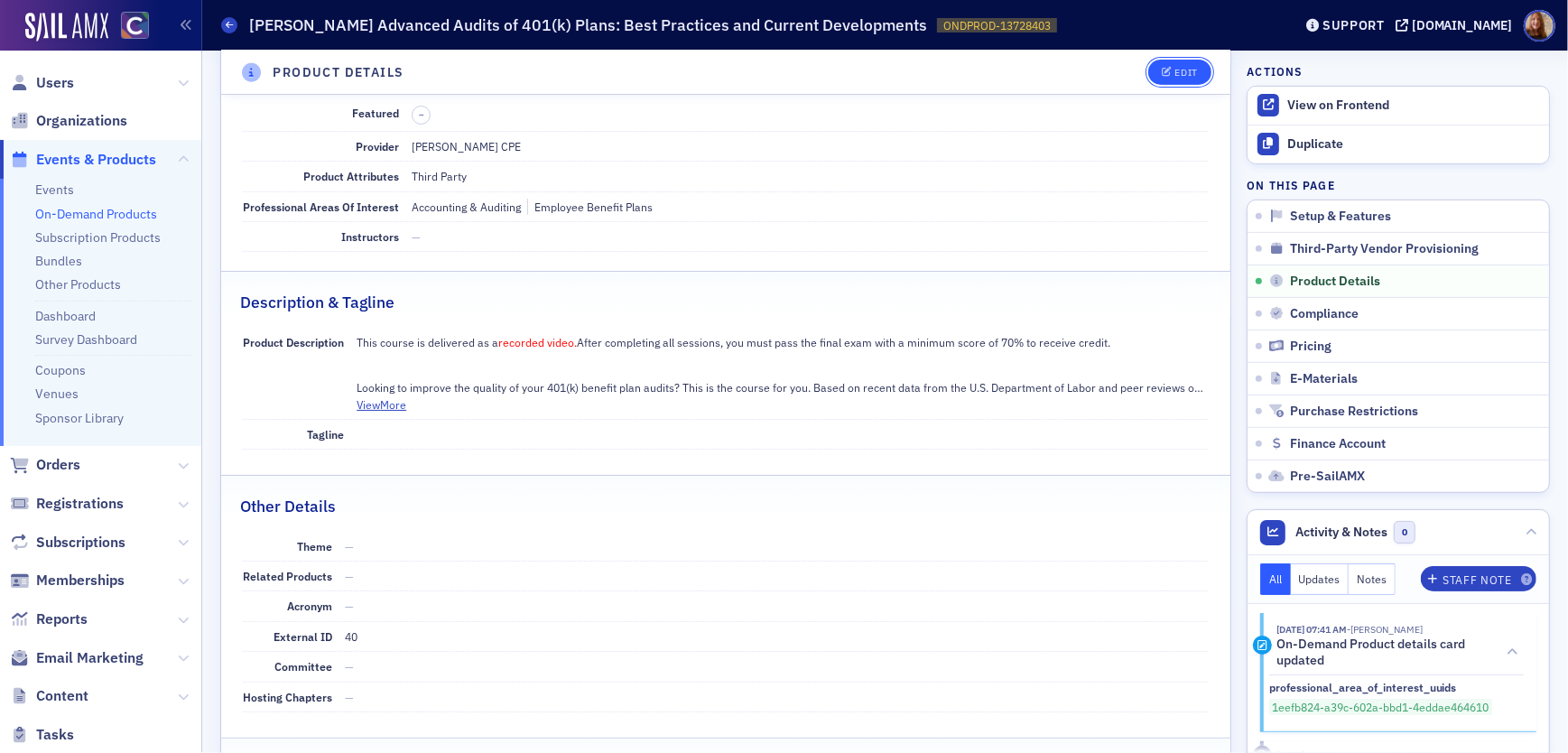
click at [1172, 80] on button "Edit" at bounding box center [1179, 72] width 63 height 26
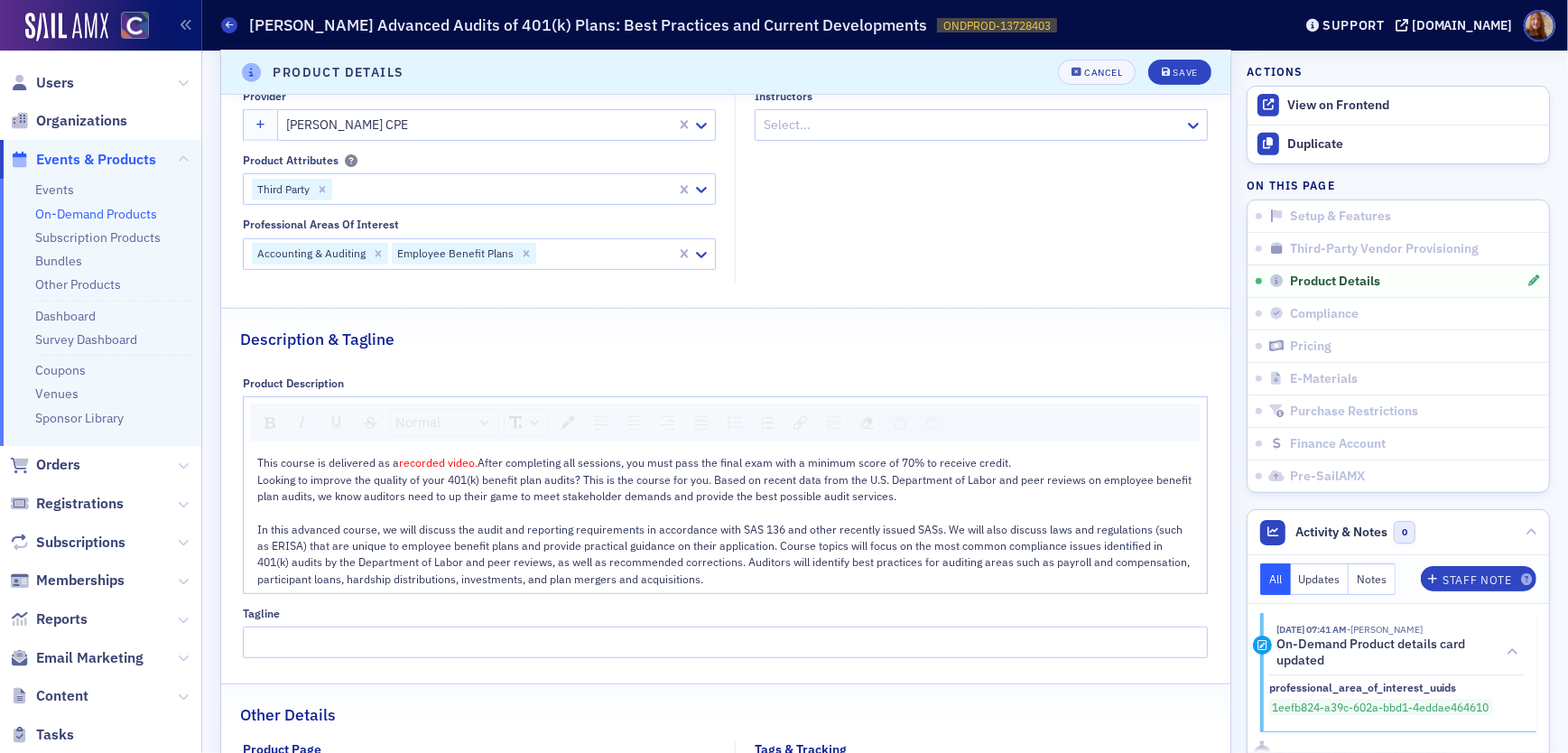
scroll to position [887, 0]
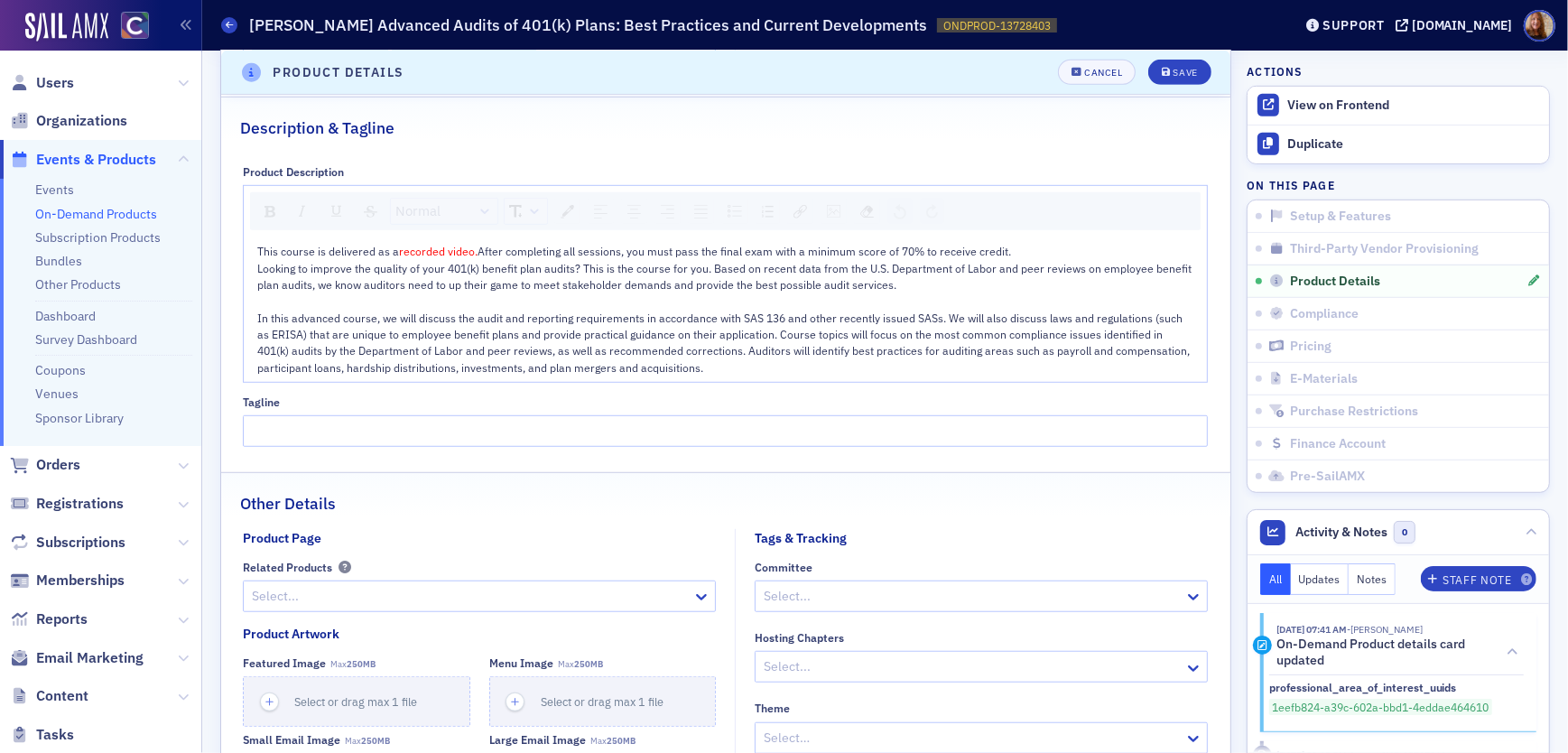
click at [258, 281] on span "Looking to improve the quality of your 401(k) benefit plan audits? This is the …" at bounding box center [726, 319] width 937 height 114
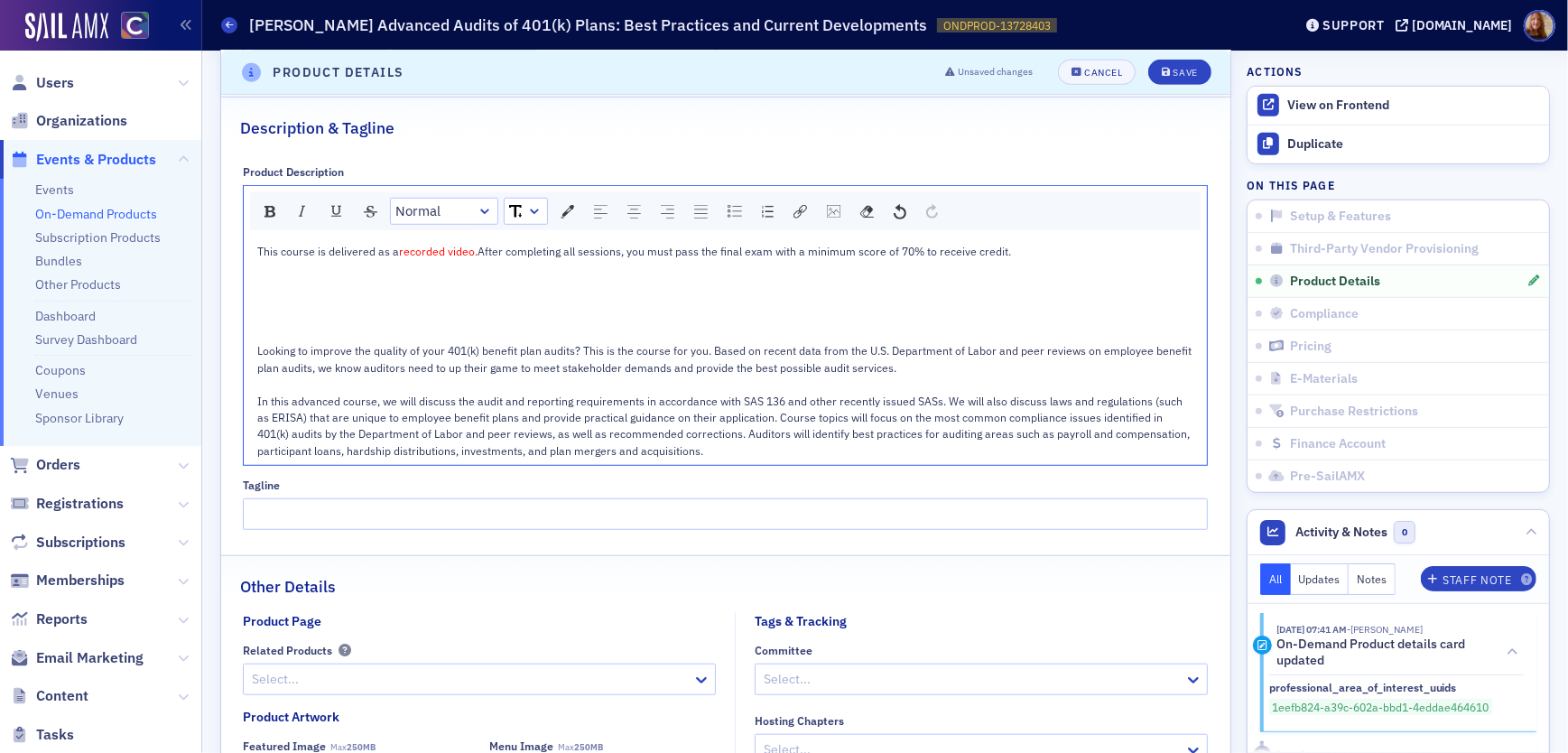
click at [299, 278] on div "rdw-editor" at bounding box center [726, 277] width 937 height 33
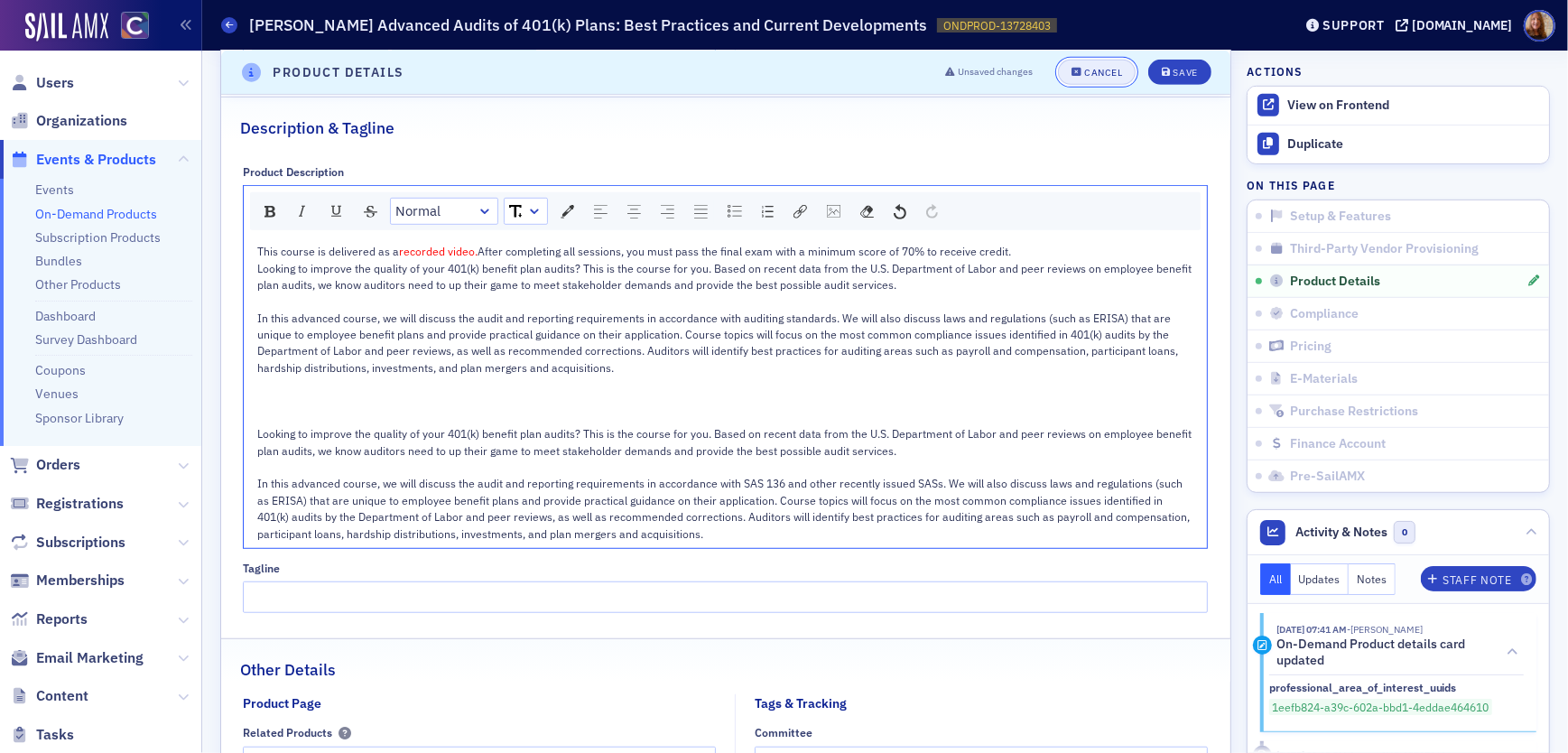
click at [1089, 77] on div "Cancel" at bounding box center [1103, 72] width 38 height 10
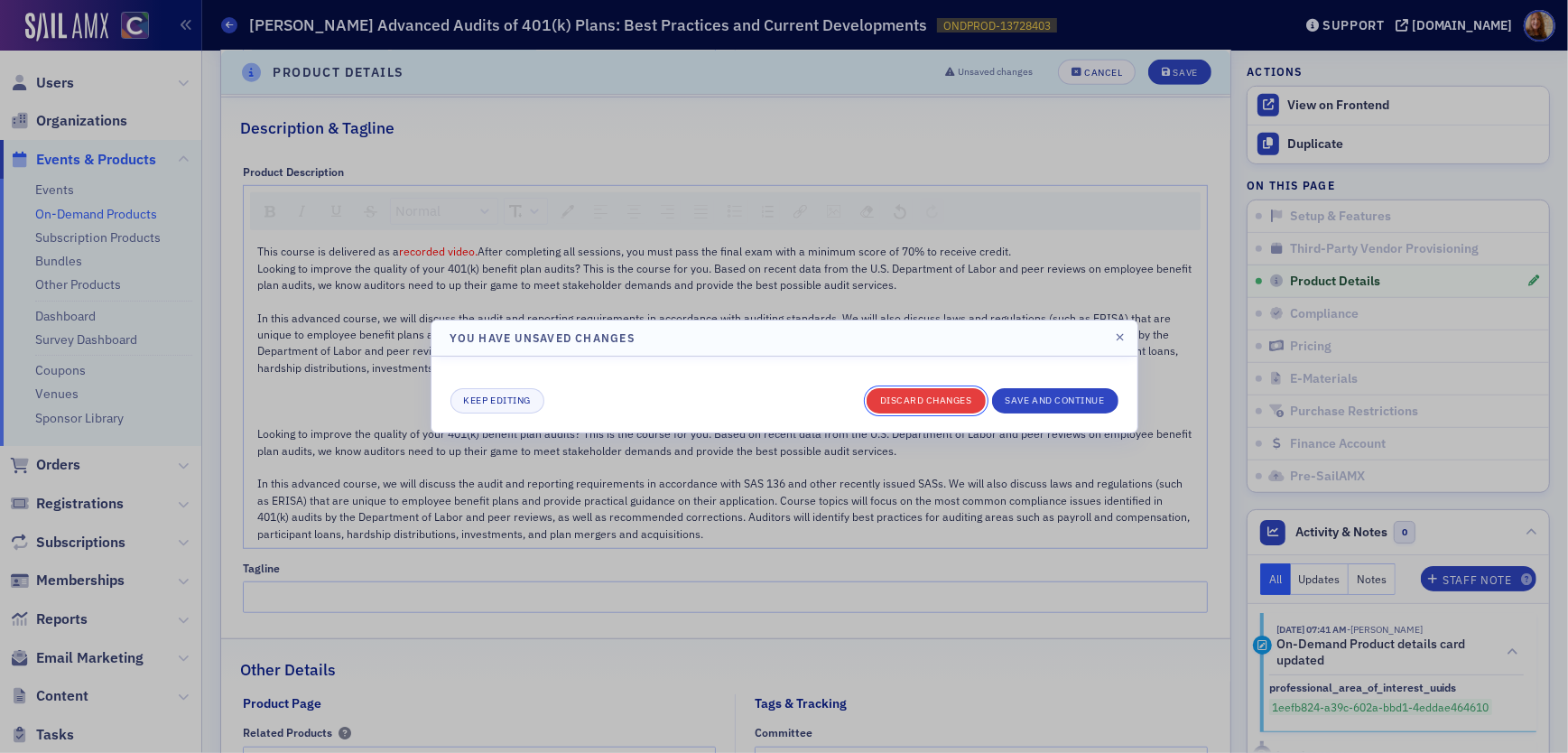
click at [884, 398] on button "Discard changes" at bounding box center [926, 400] width 119 height 26
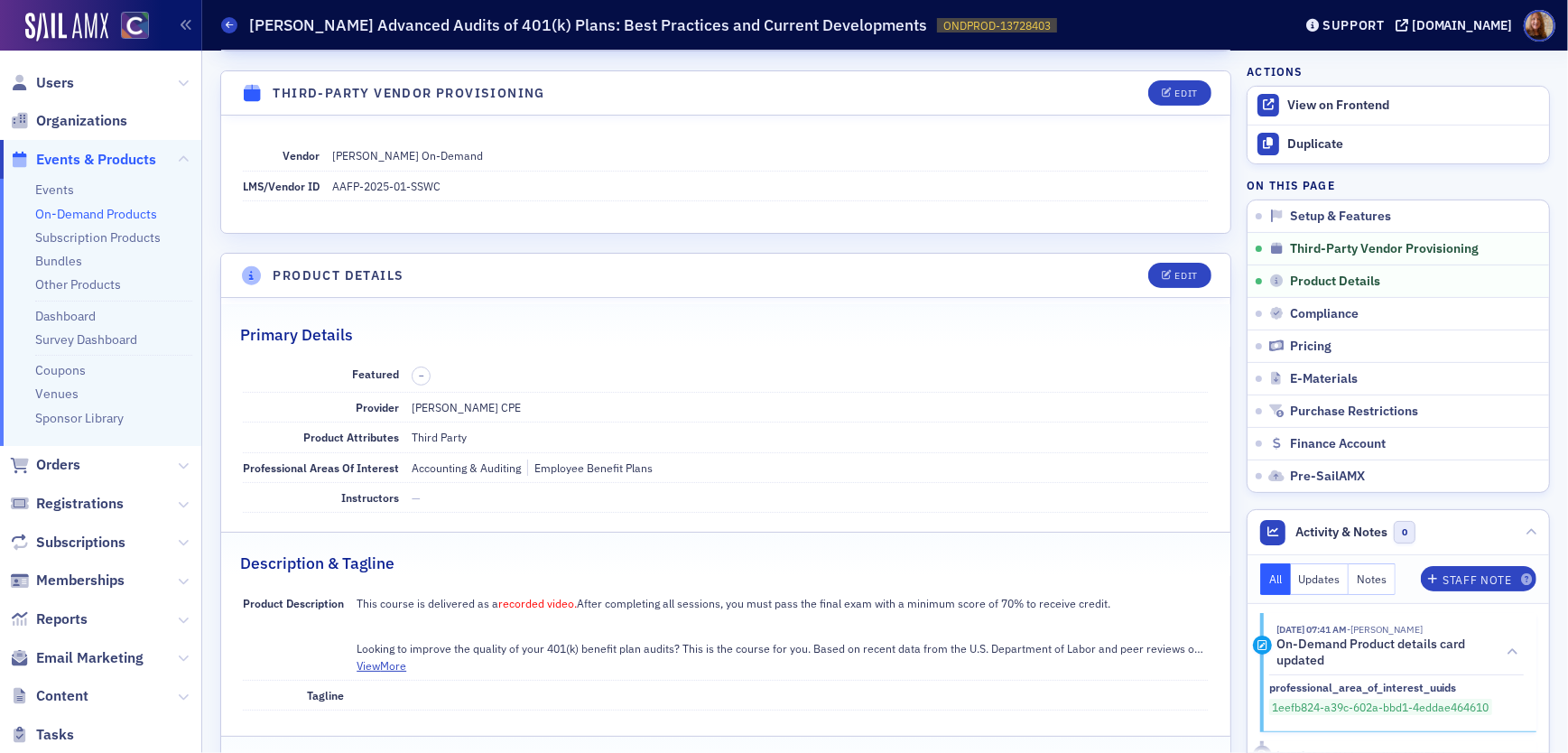
scroll to position [359, 0]
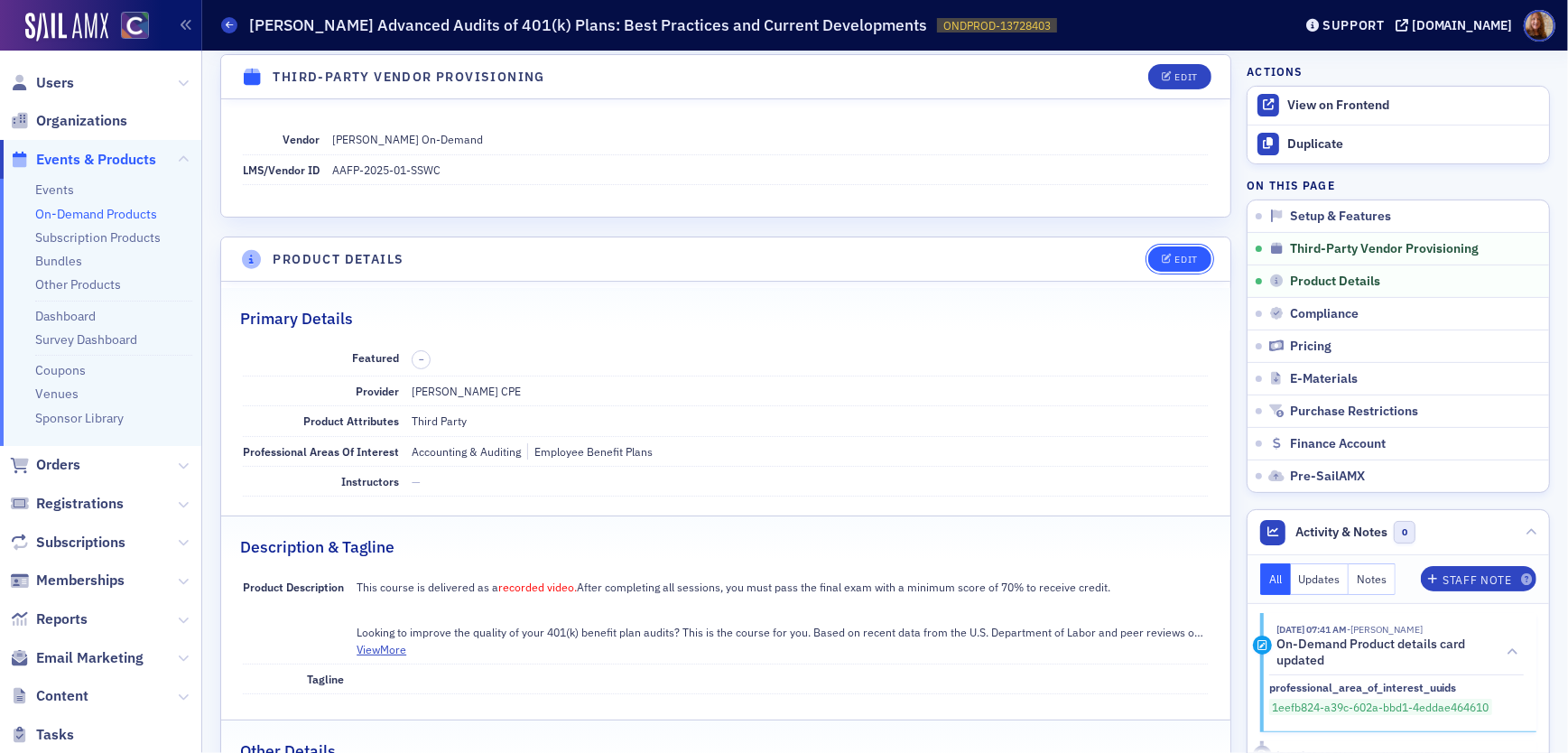
click at [1184, 262] on div "Edit" at bounding box center [1187, 260] width 23 height 10
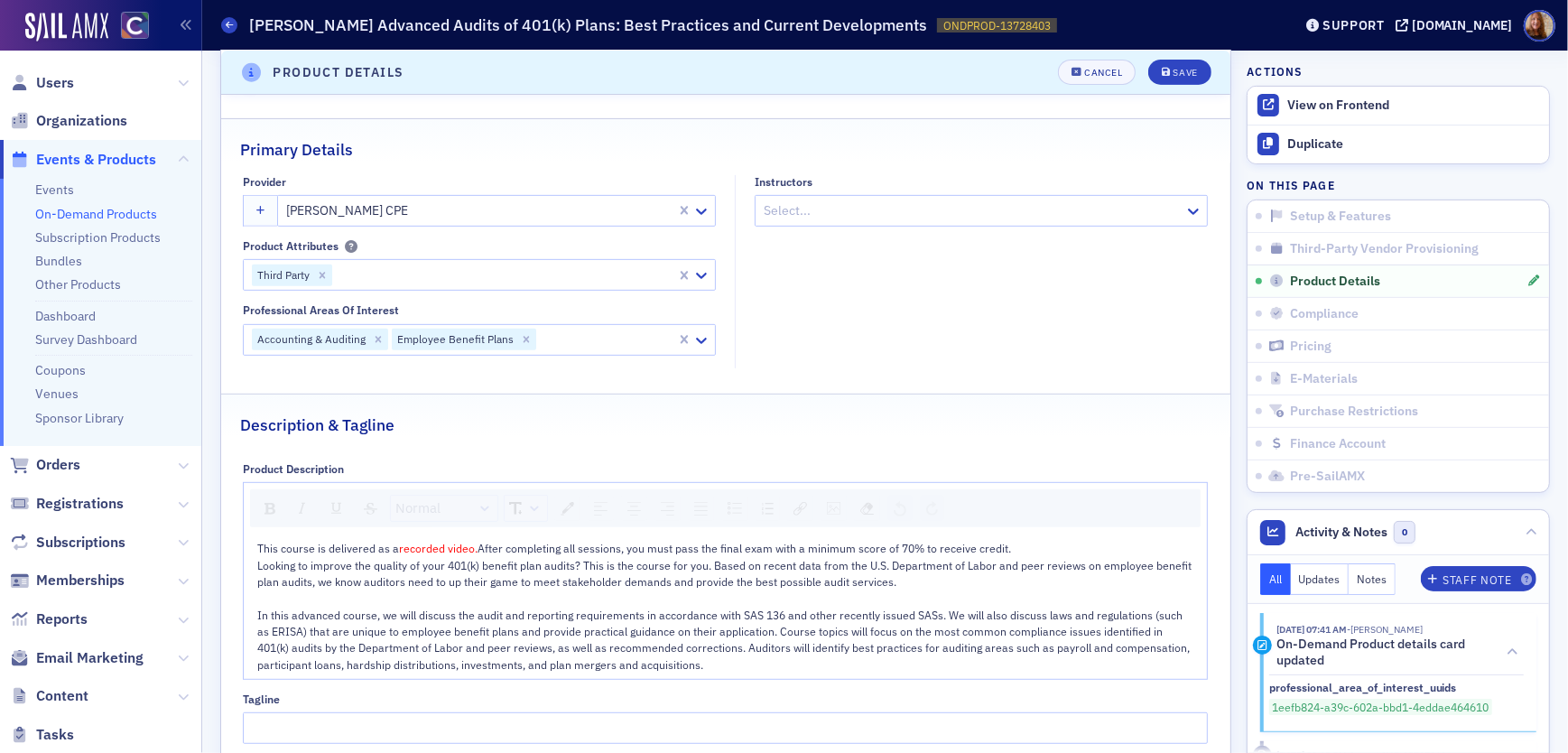
scroll to position [681, 0]
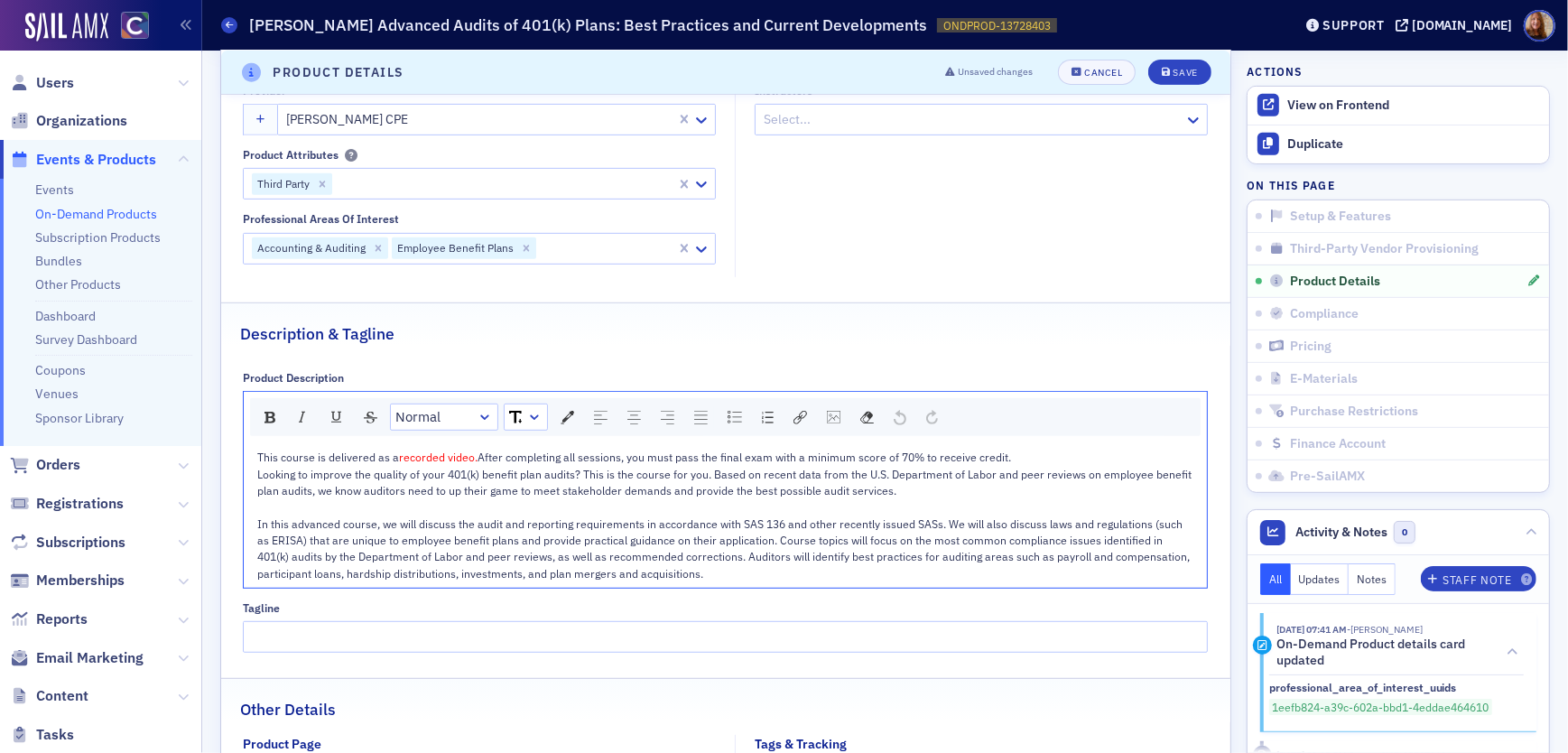
drag, startPoint x: 639, startPoint y: 582, endPoint x: 240, endPoint y: 485, distance: 410.6
click at [243, 485] on div "This course is delivered as a recorded video. After completing all sessions, yo…" at bounding box center [725, 514] width 964 height 145
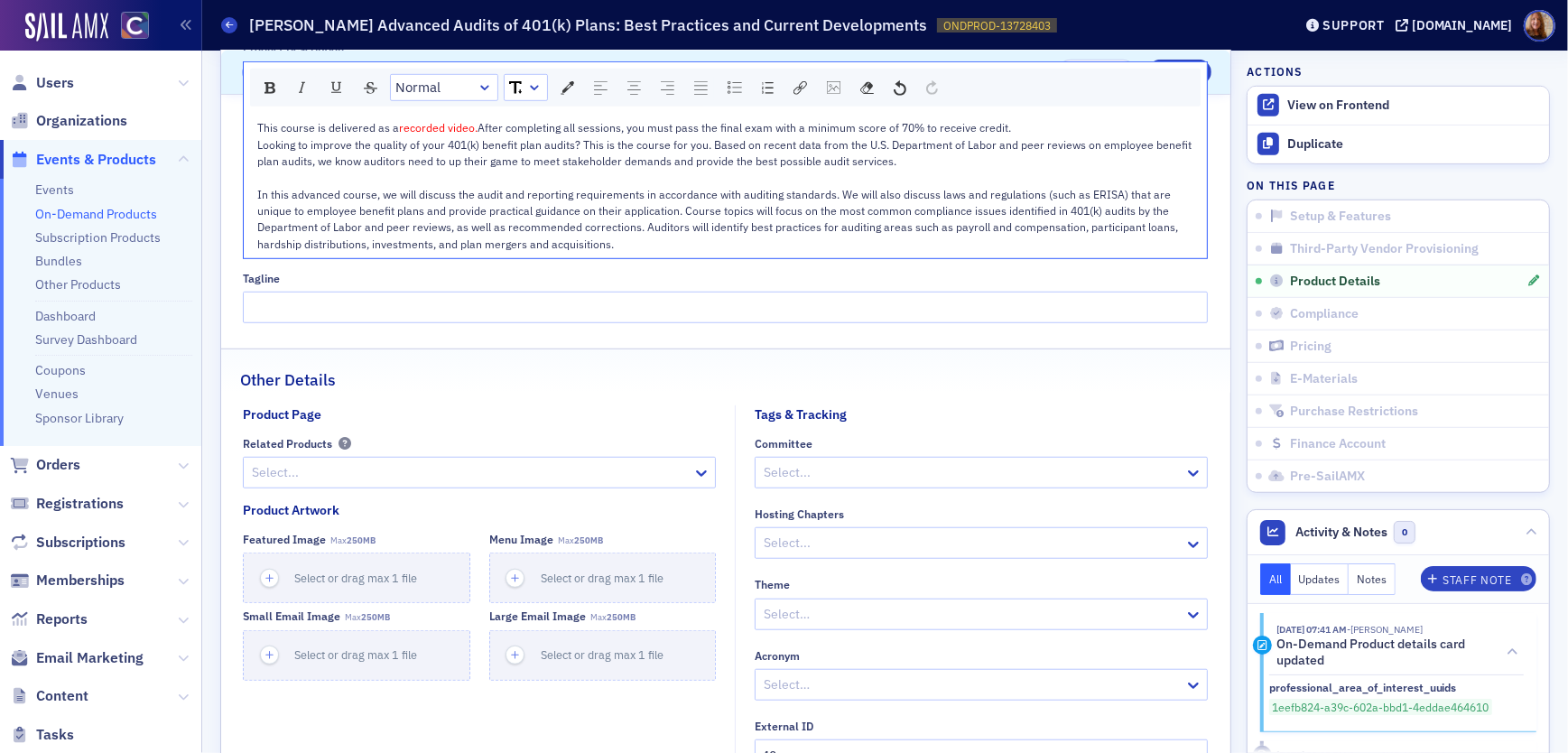
scroll to position [666, 0]
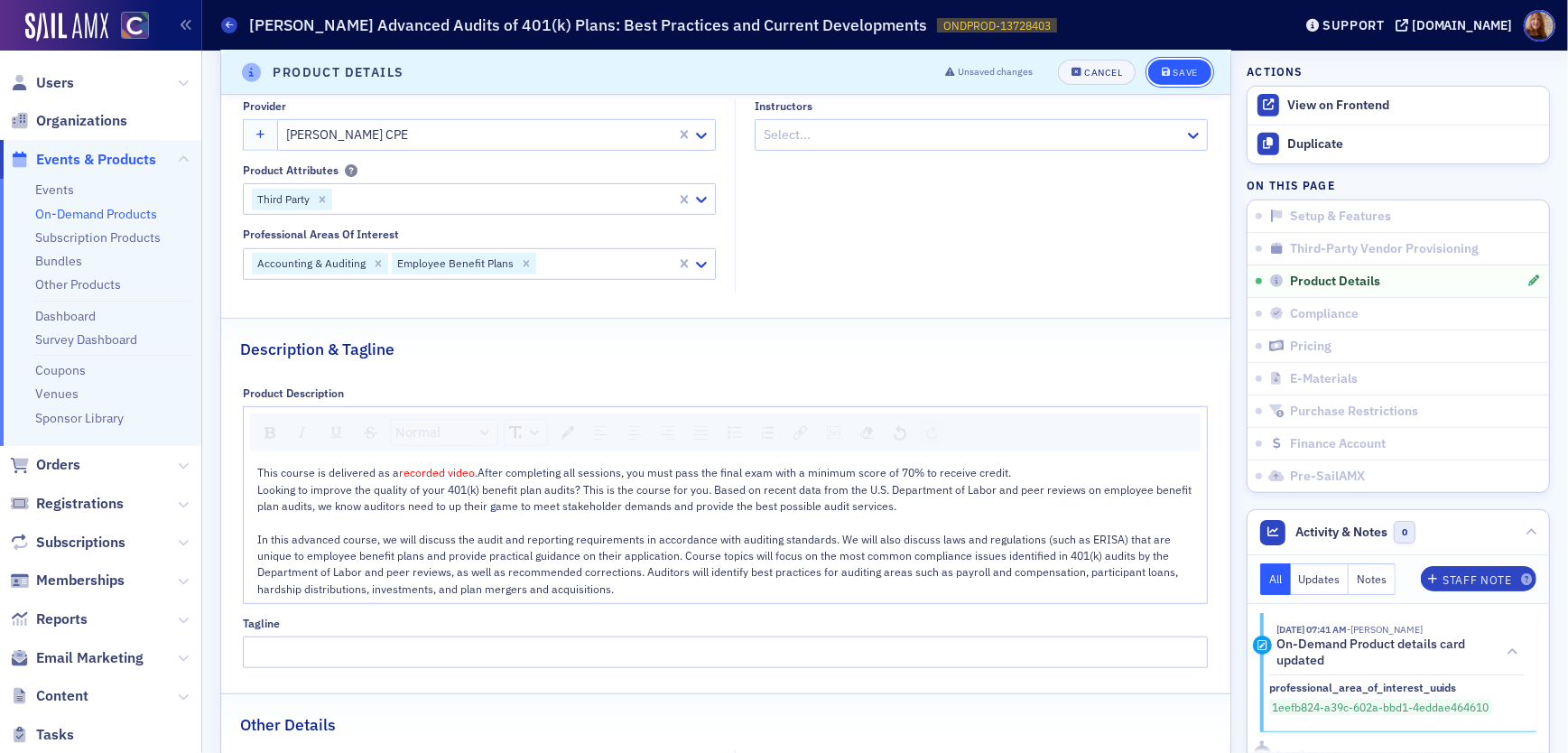
click at [1182, 65] on button "Save" at bounding box center [1179, 72] width 63 height 26
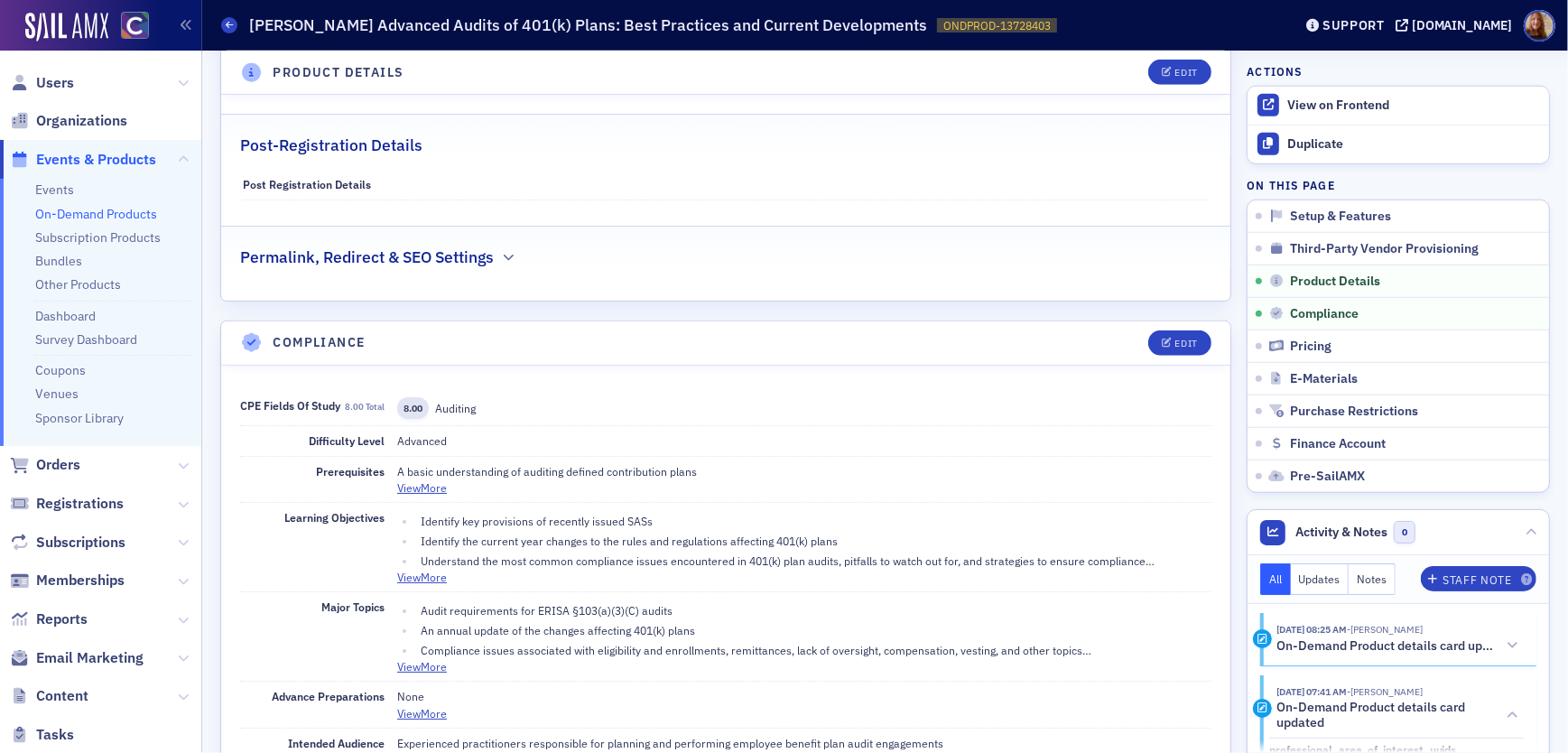
scroll to position [1269, 0]
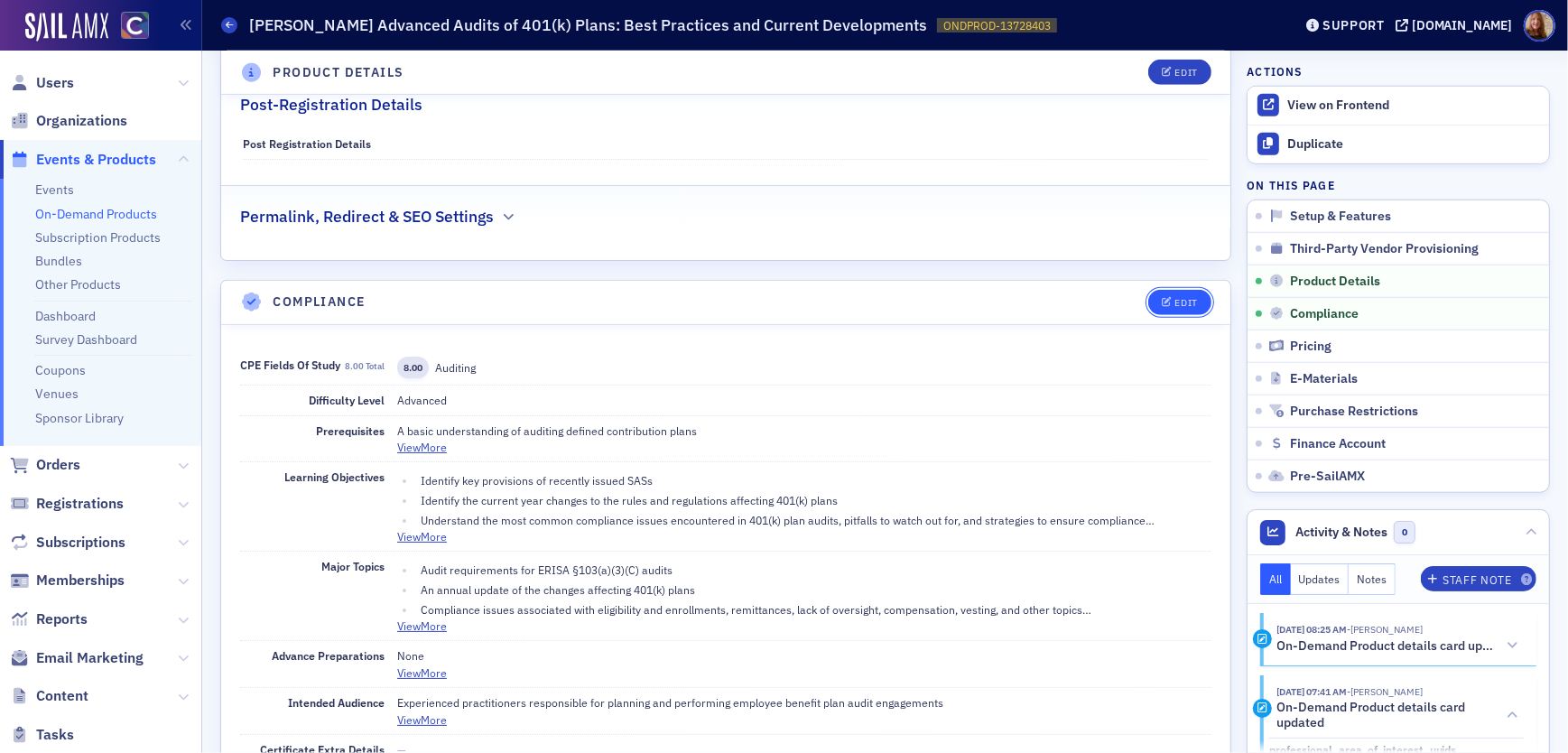
click at [1188, 299] on div "Edit" at bounding box center [1187, 302] width 23 height 10
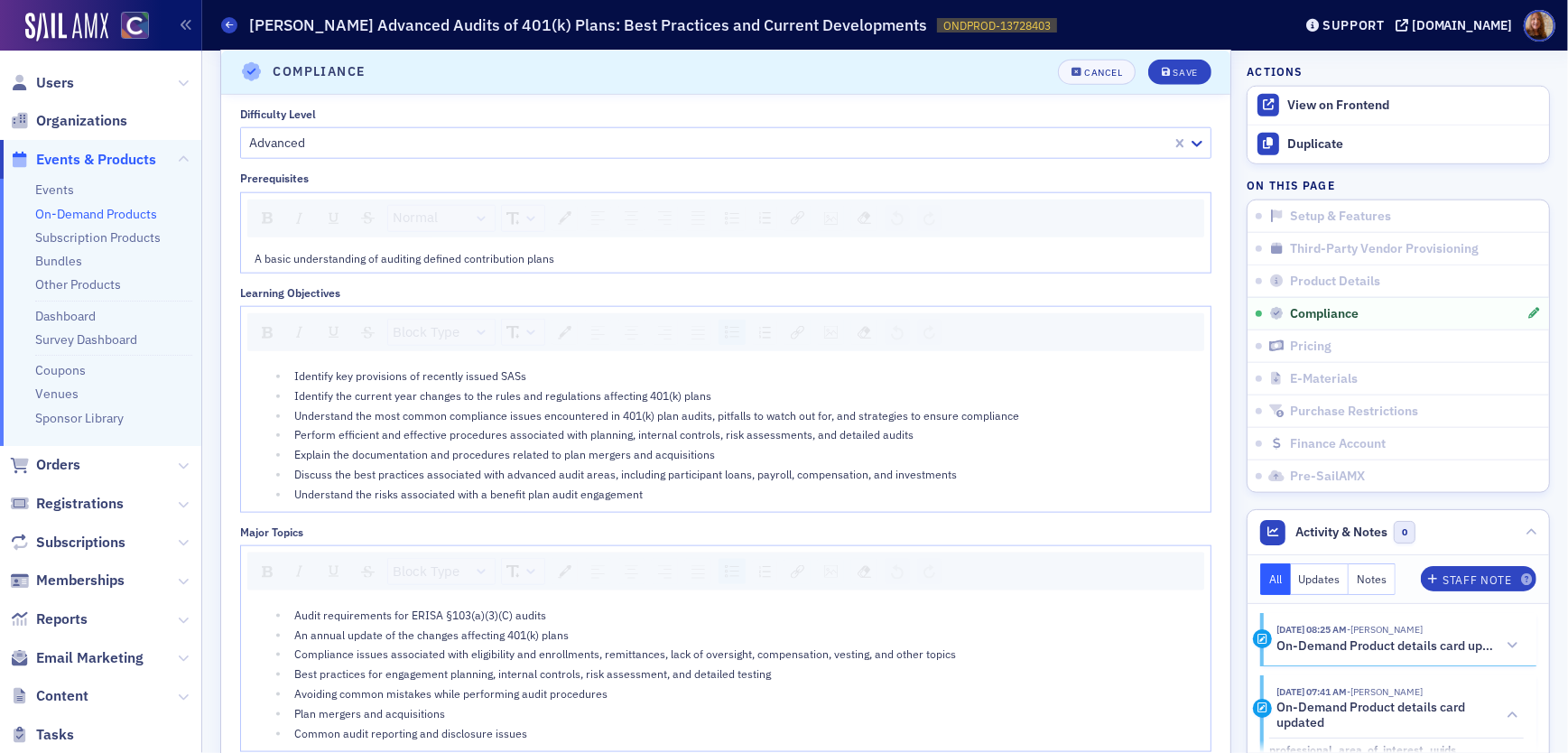
scroll to position [1923, 0]
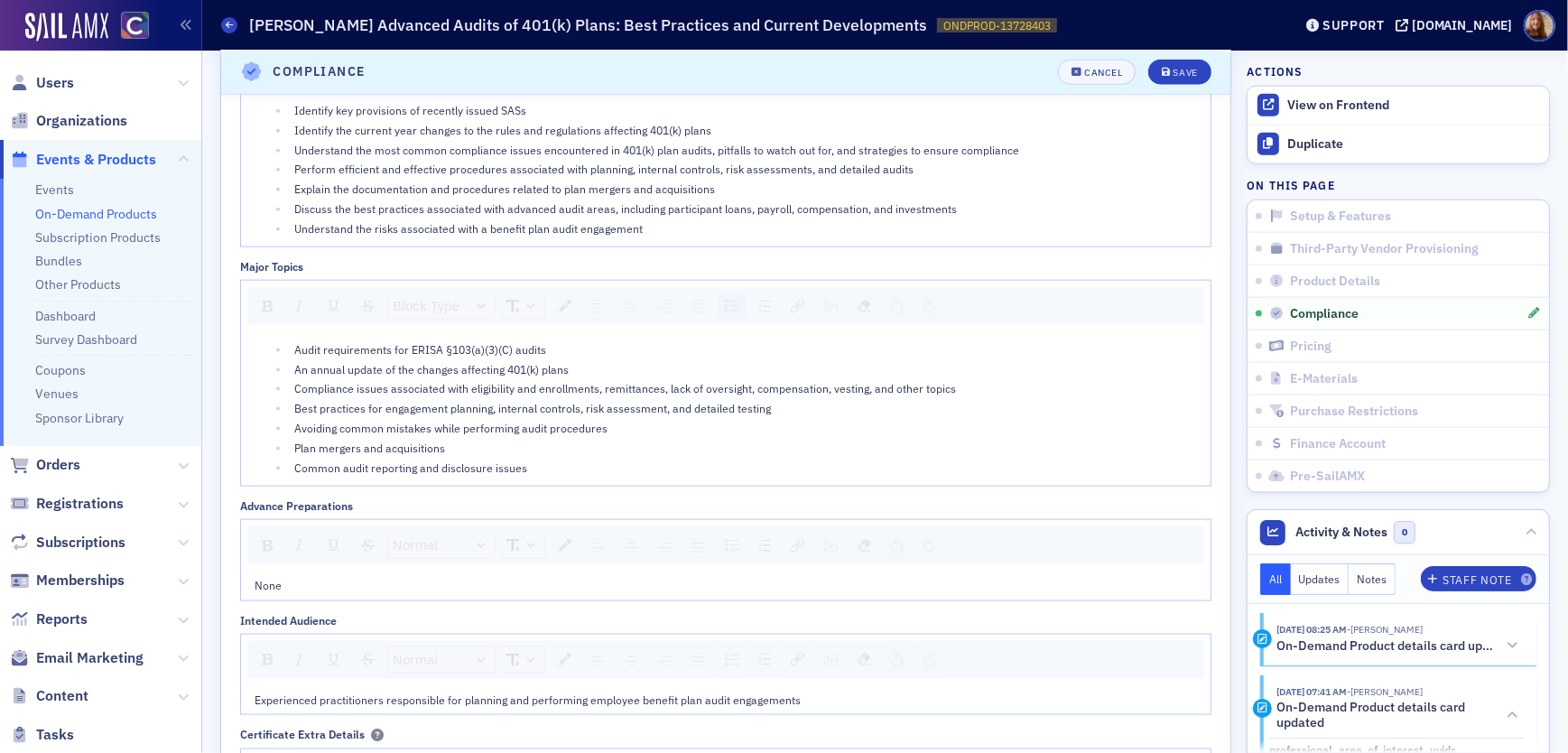
click at [559, 450] on div "Plan mergers and acquisitions" at bounding box center [746, 448] width 903 height 16
click at [566, 467] on div "Common audit reporting and disclosure issues" at bounding box center [746, 467] width 903 height 16
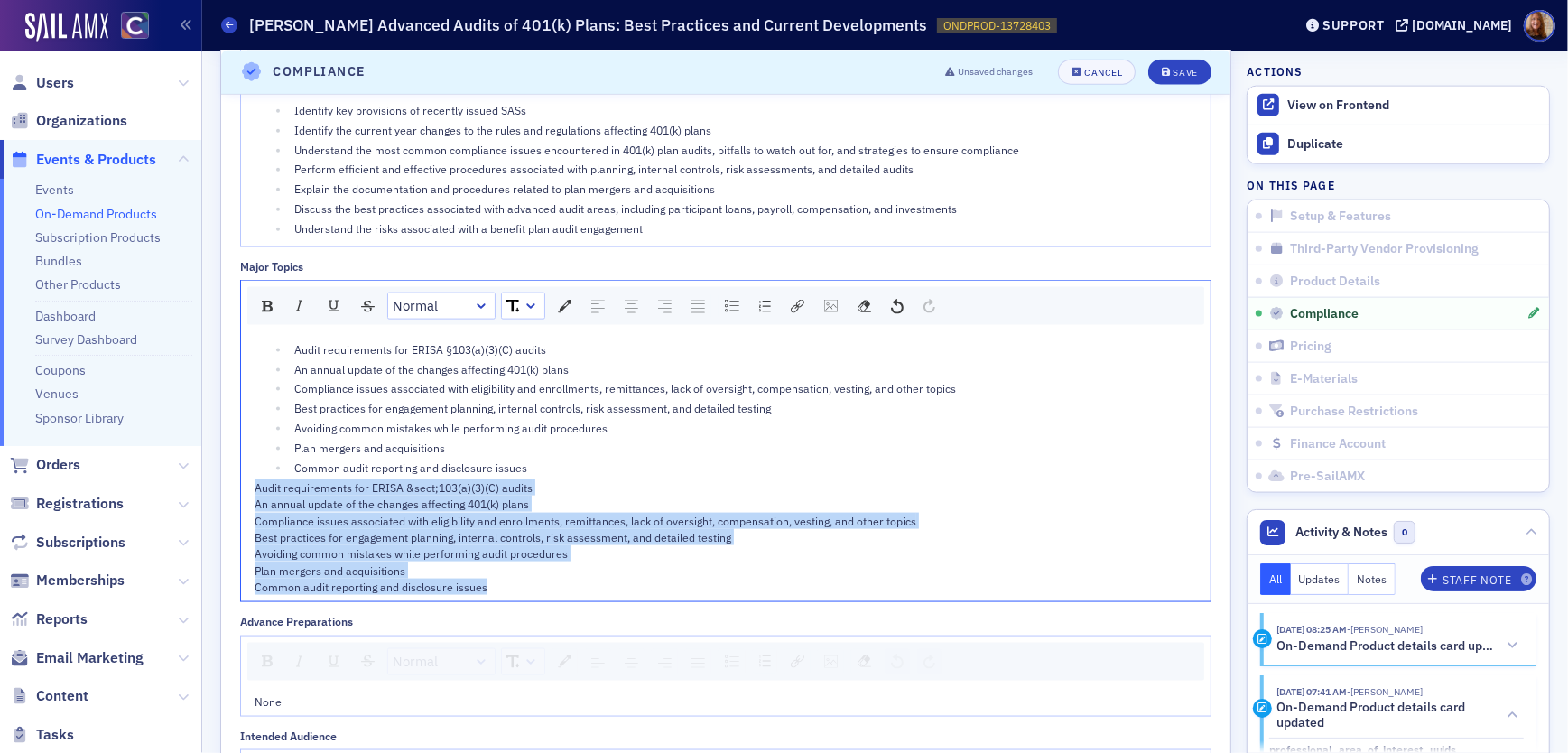
drag, startPoint x: 493, startPoint y: 581, endPoint x: 226, endPoint y: 489, distance: 282.4
click at [226, 489] on div "Fields of Study & CPE 8.00 CPE total Field of Study * Auditing CPE * 8.00 Add D…" at bounding box center [726, 320] width 1009 height 1302
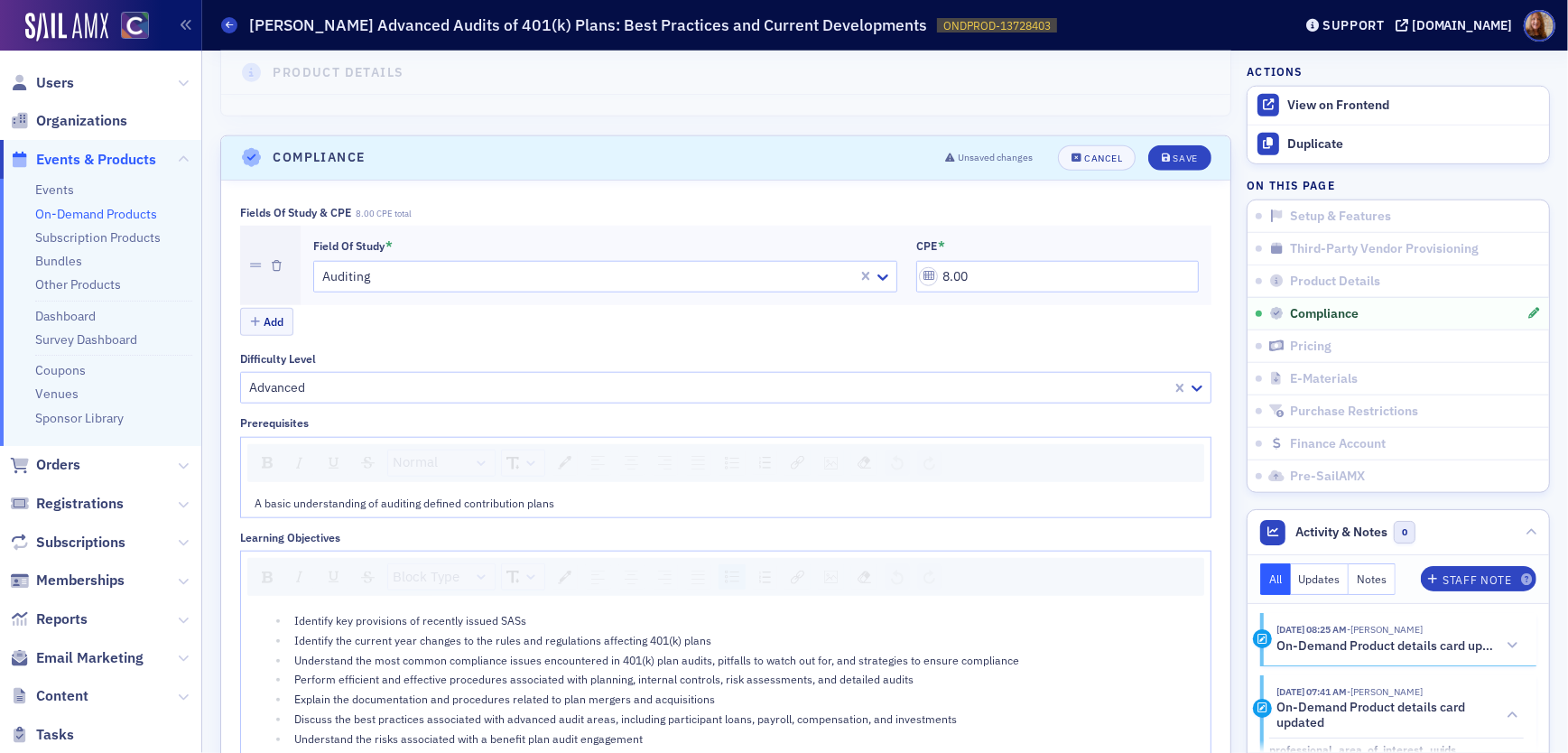
scroll to position [1381, 0]
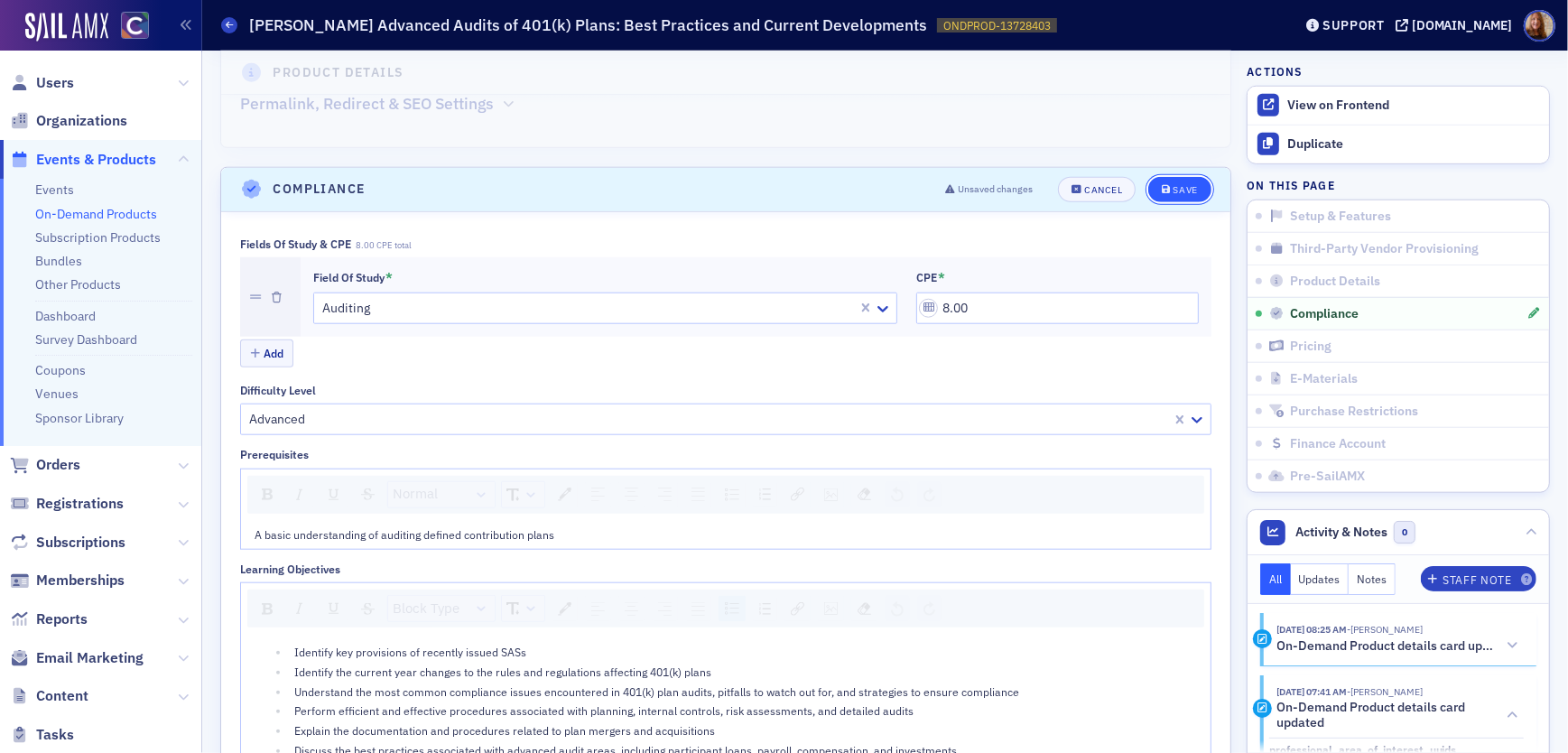
click at [1183, 189] on div "Save" at bounding box center [1186, 190] width 25 height 10
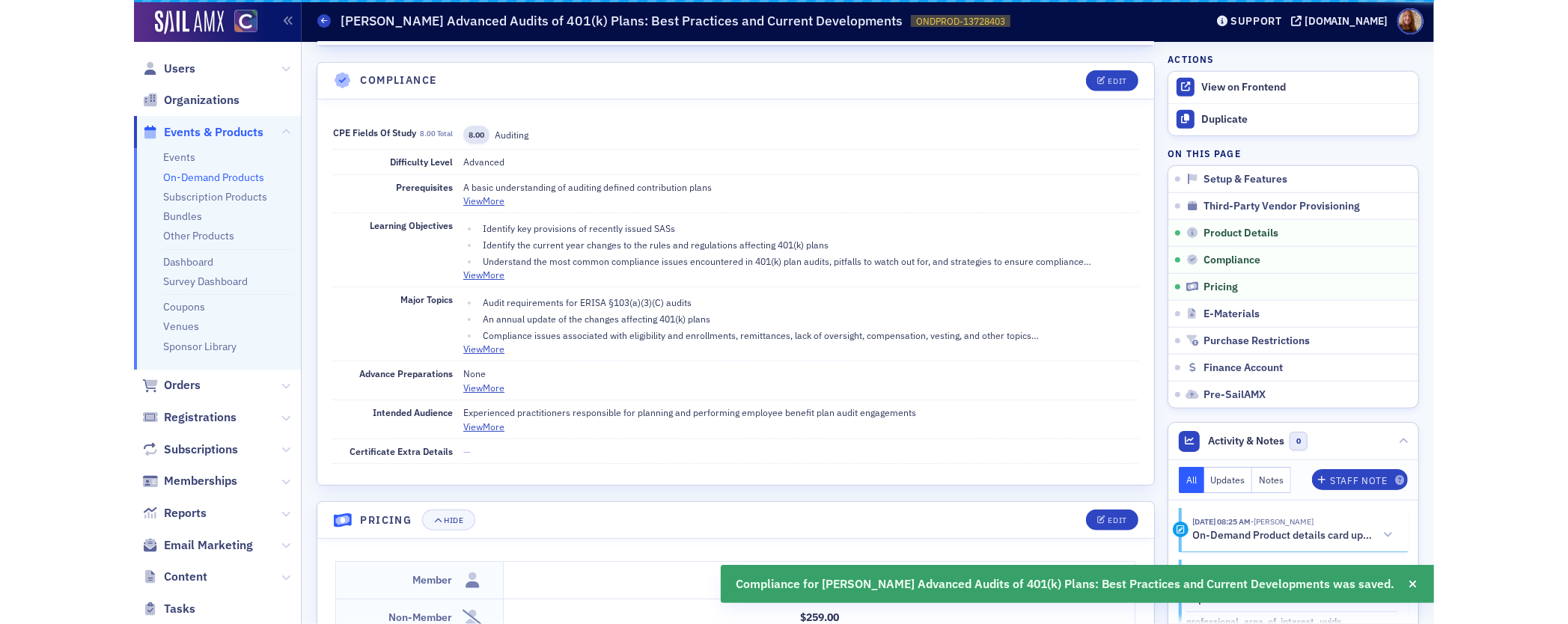
scroll to position [1231, 0]
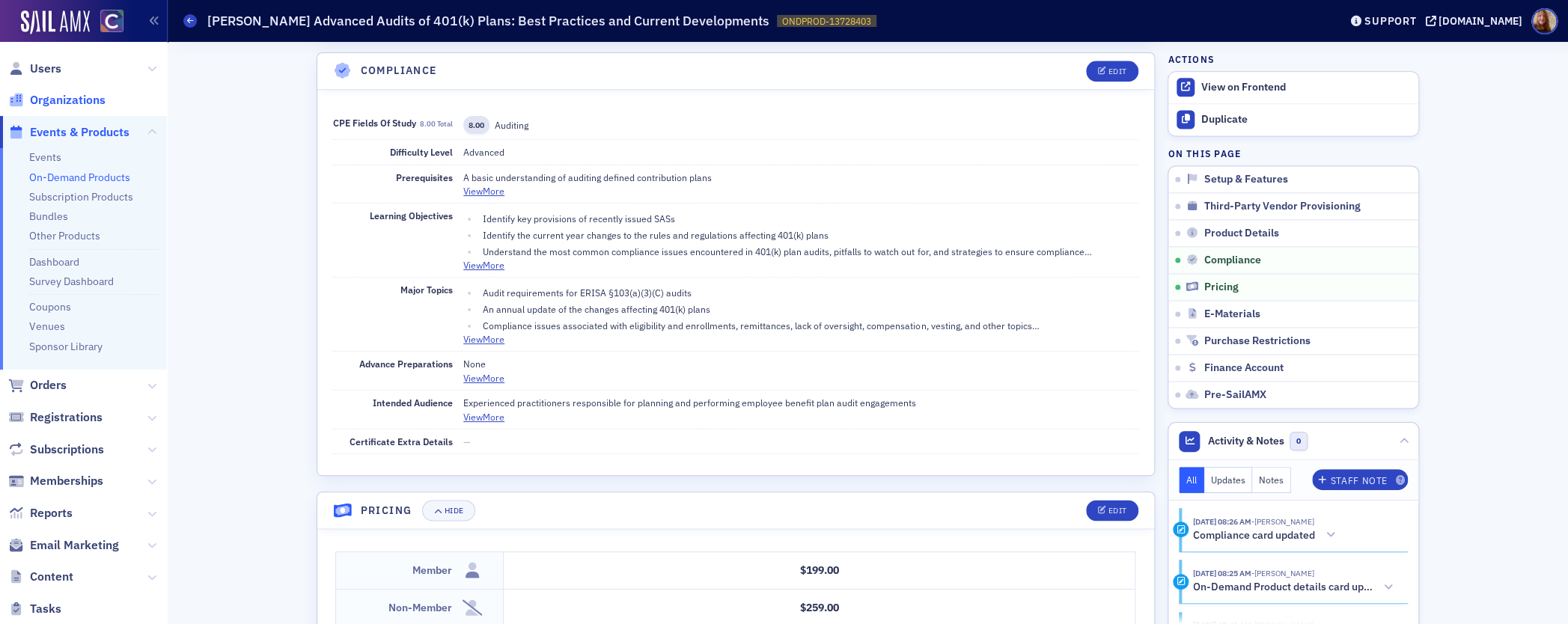
click at [67, 100] on span "Organizations" at bounding box center [68, 100] width 76 height 17
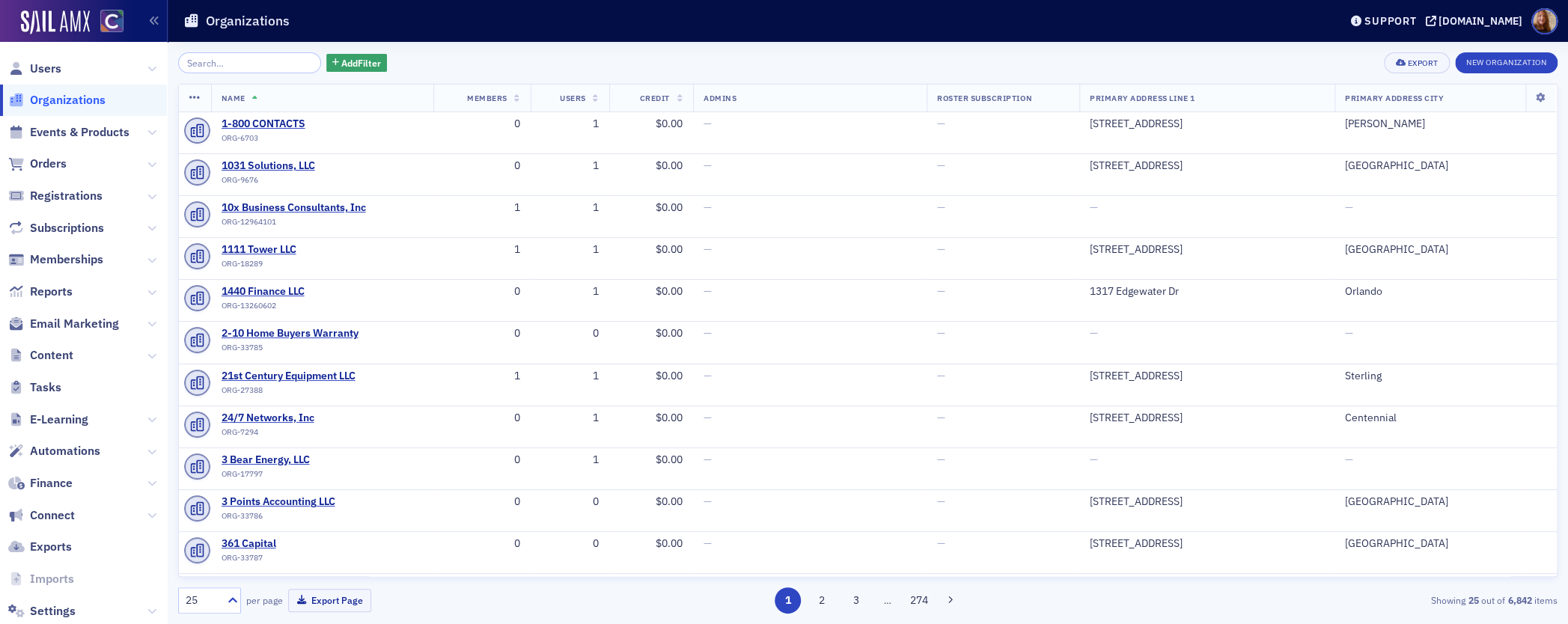
click at [236, 67] on input "search" at bounding box center [249, 62] width 143 height 21
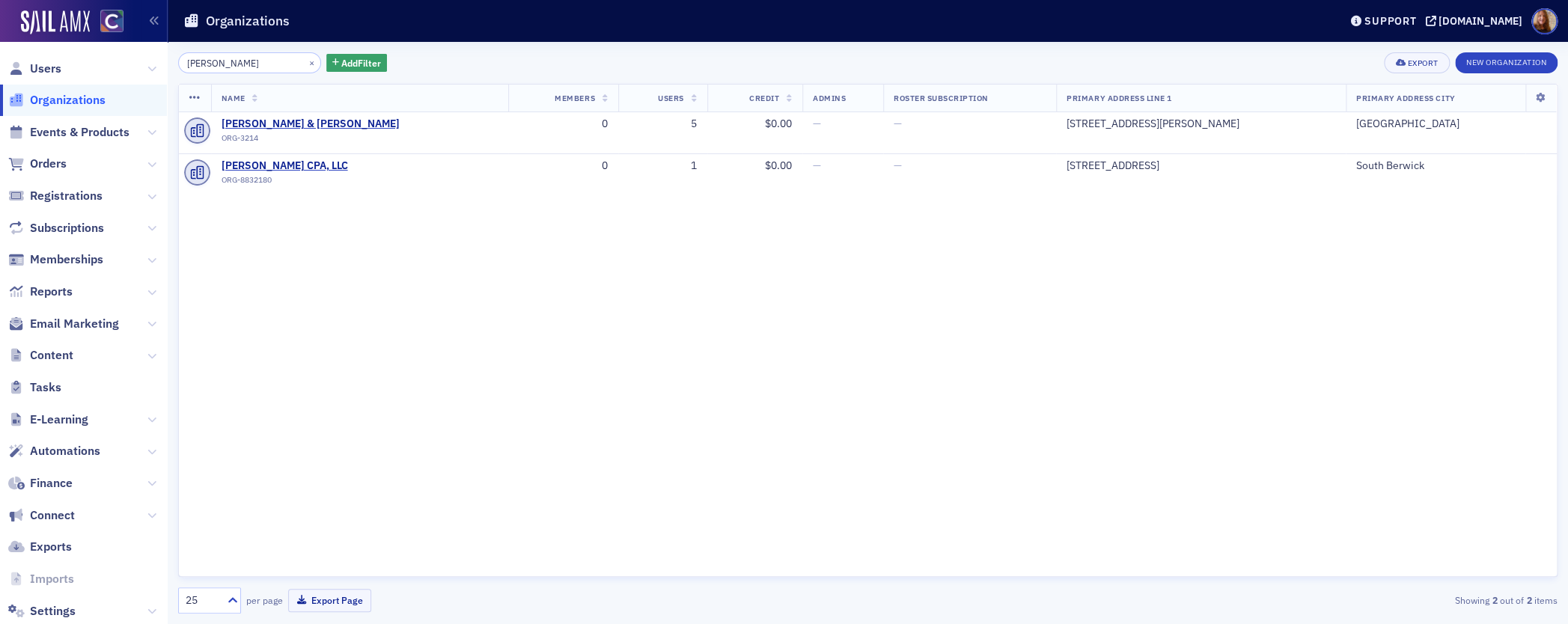
type input "cushman"
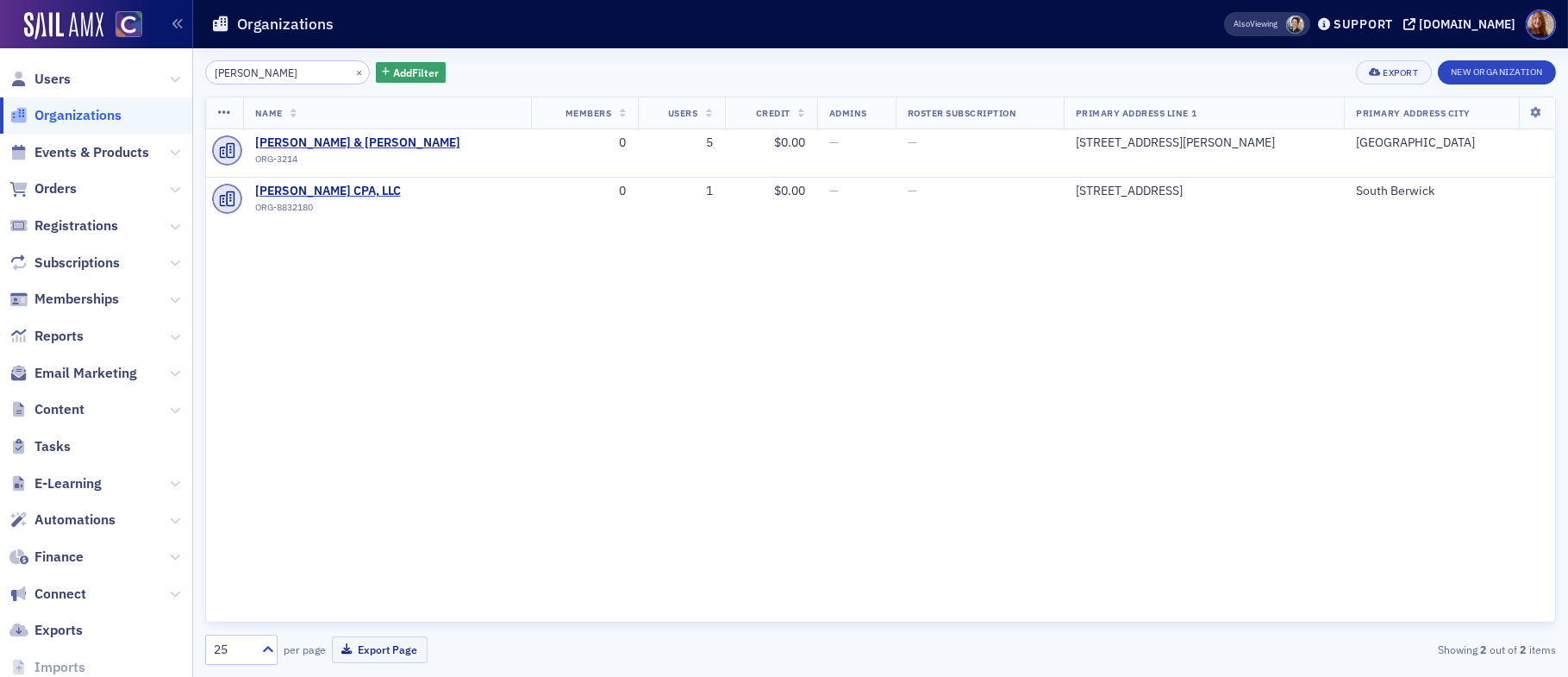
click at [966, 385] on div "Name Members Users Credit Admins Roster Subscription Primary Address Line 1 Pri…" at bounding box center [880, 358] width 1350 height 525
click at [915, 454] on div "Name Members Users Credit Admins Roster Subscription Primary Address Line 1 Pri…" at bounding box center [880, 358] width 1350 height 525
click at [349, 191] on span "Jonathan Cushman CPA, LLC" at bounding box center [333, 191] width 157 height 15
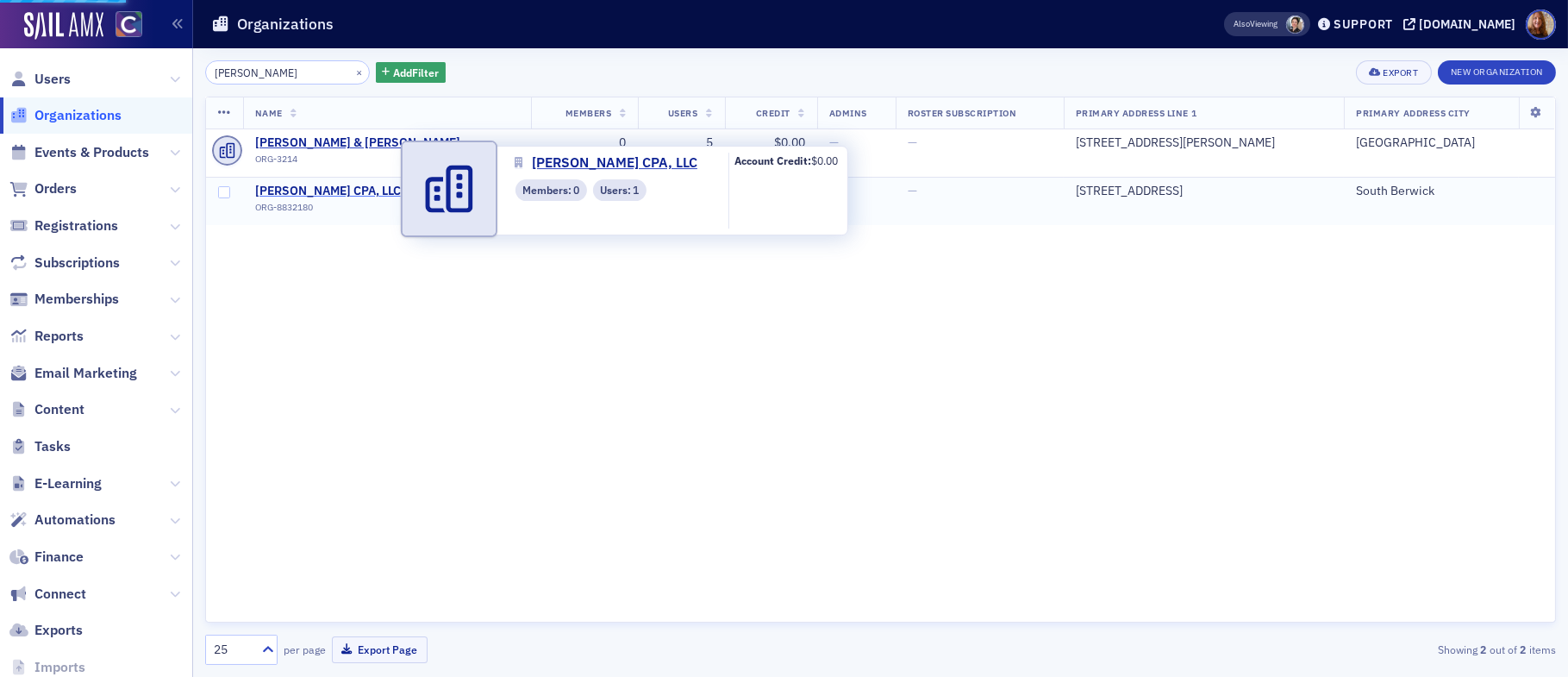
select select "US"
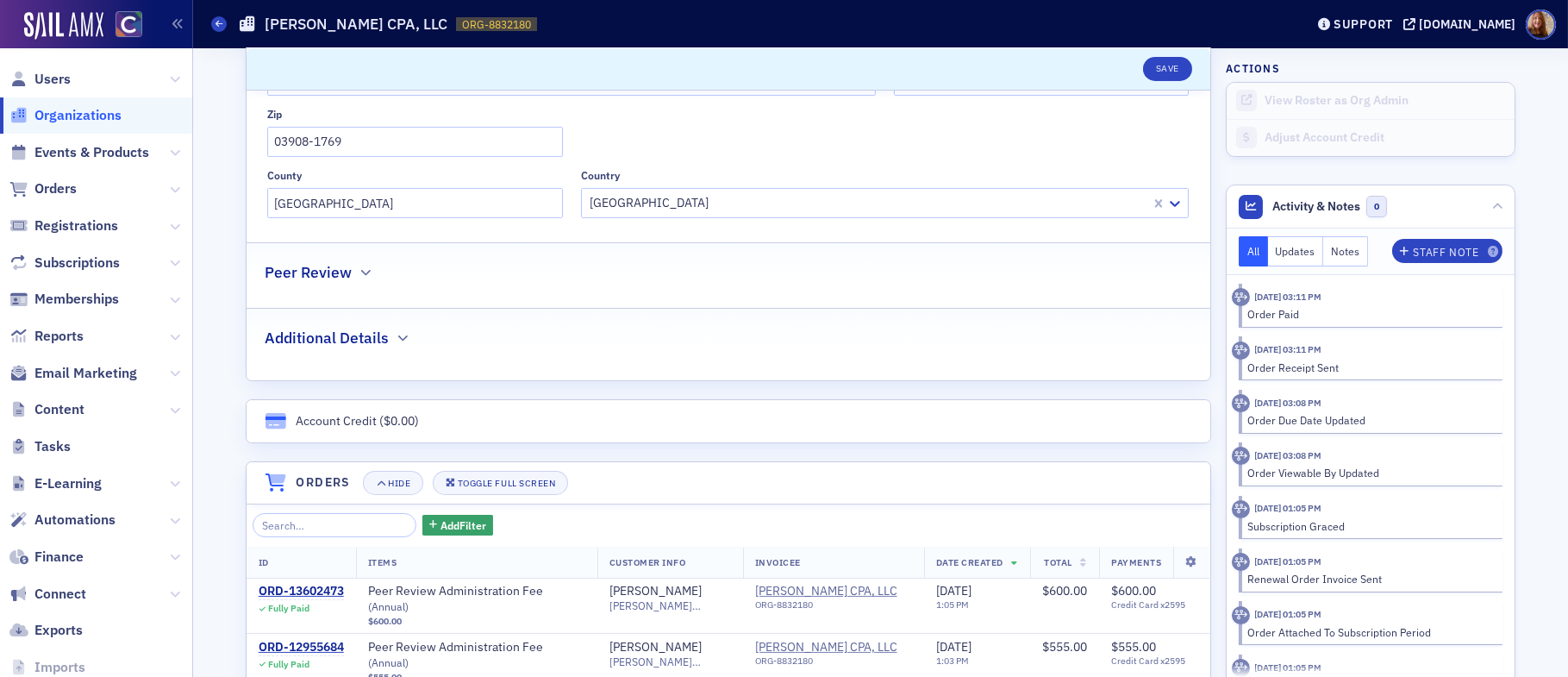
scroll to position [659, 0]
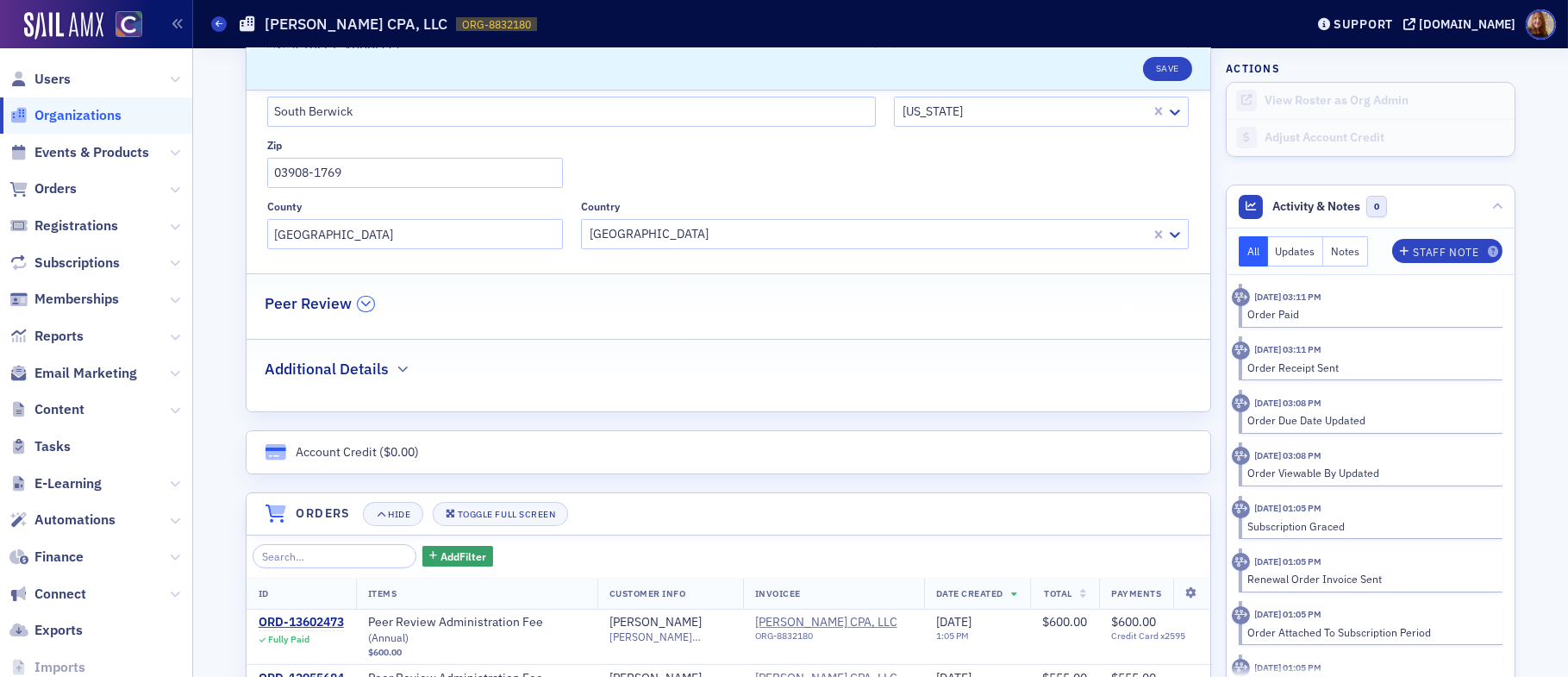
click at [360, 301] on icon "button" at bounding box center [365, 303] width 10 height 10
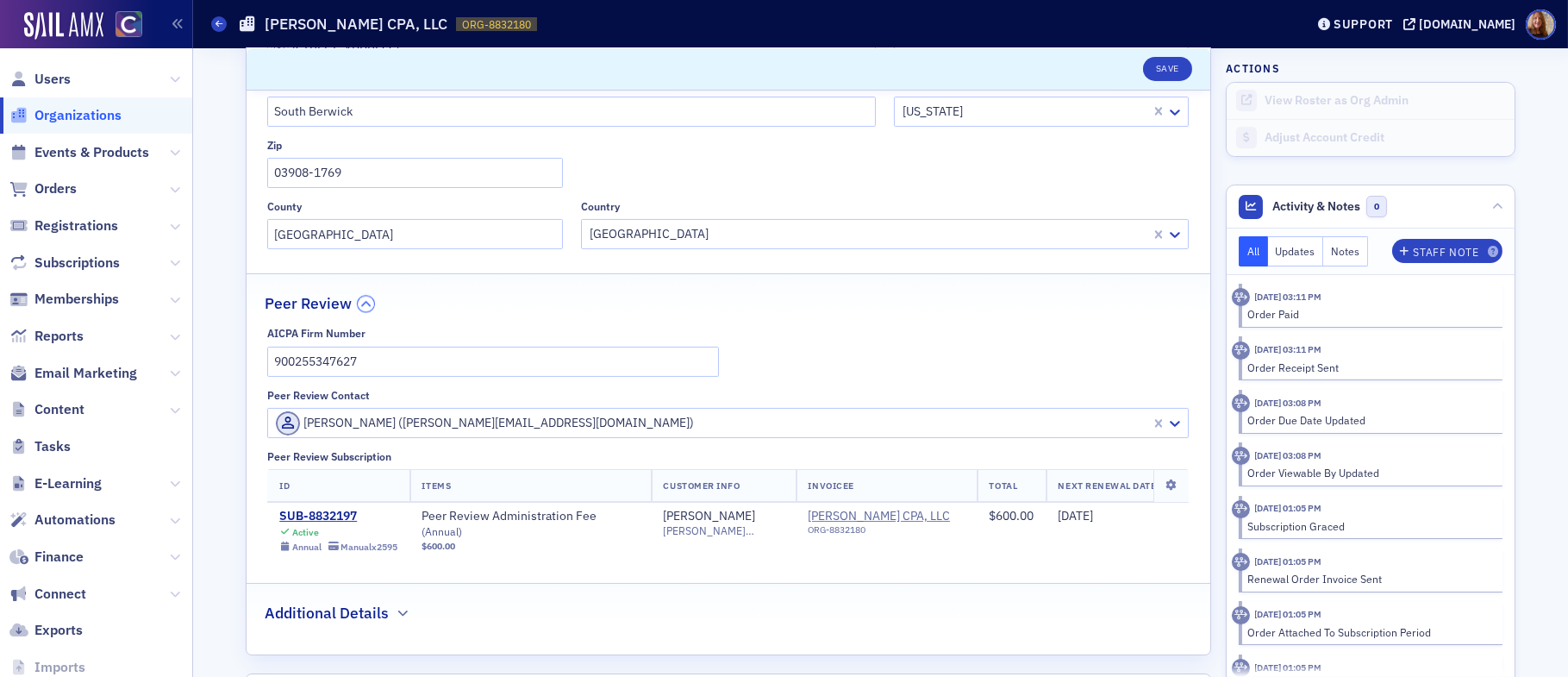
click at [360, 301] on icon "button" at bounding box center [365, 303] width 10 height 10
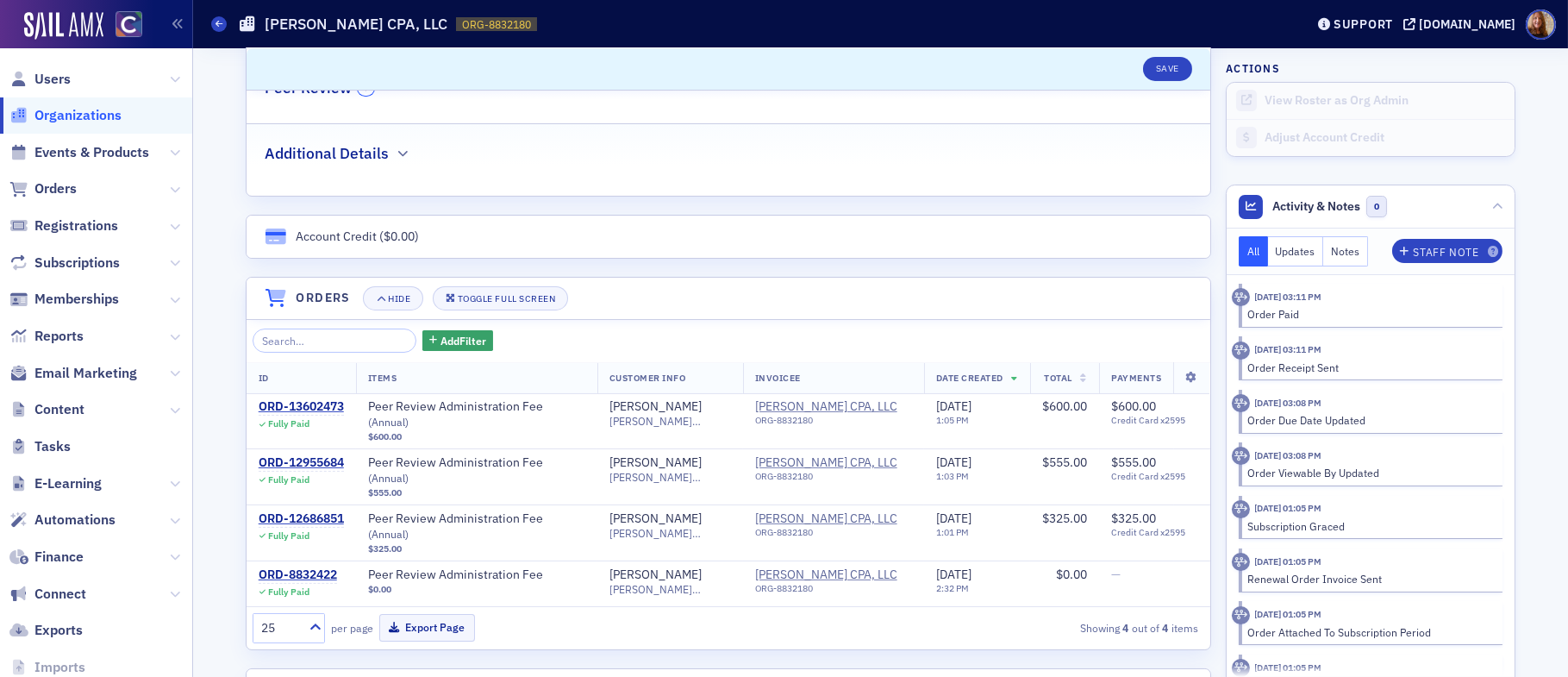
scroll to position [878, 0]
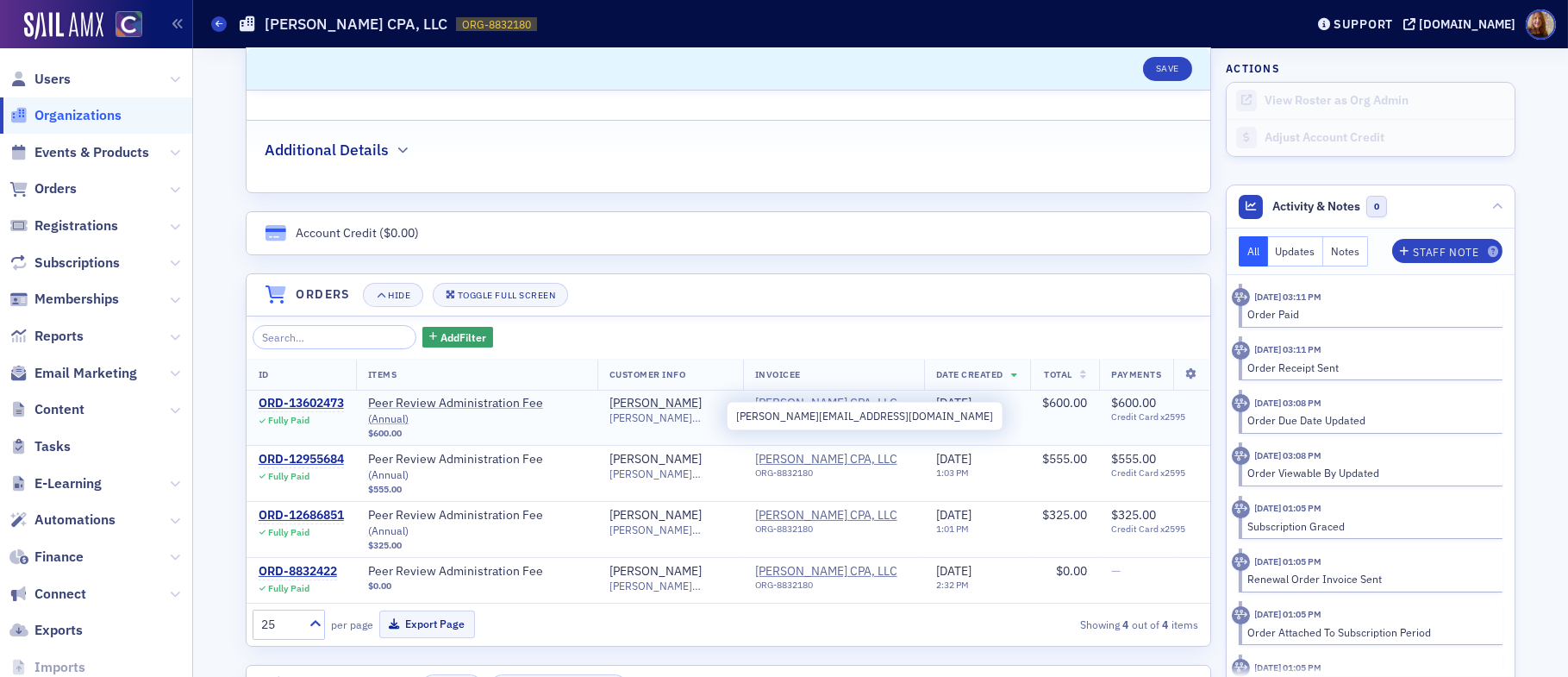
click at [667, 417] on span "jon@cushmancpa.com" at bounding box center [671, 417] width 122 height 13
copy span "jon@cushmancpa.com"
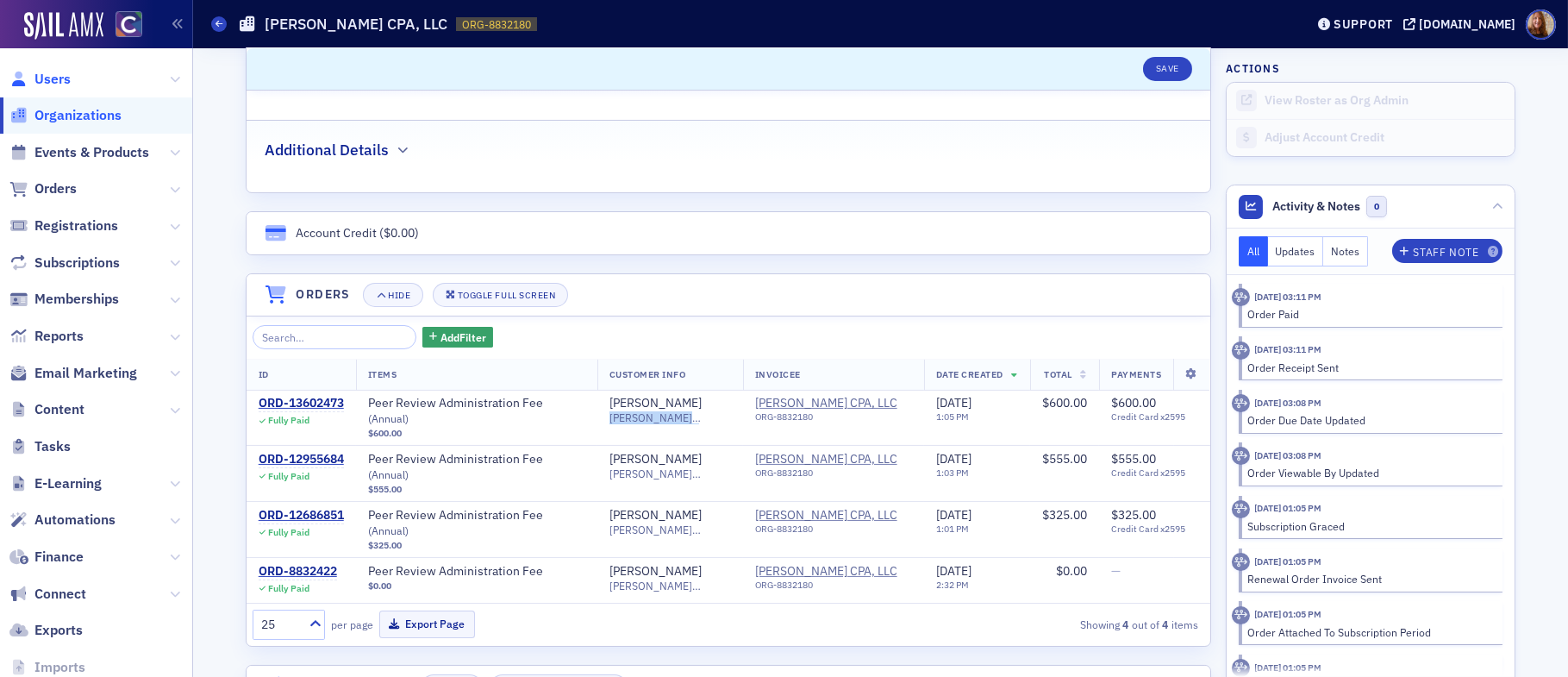
click at [61, 77] on span "Users" at bounding box center [53, 79] width 36 height 19
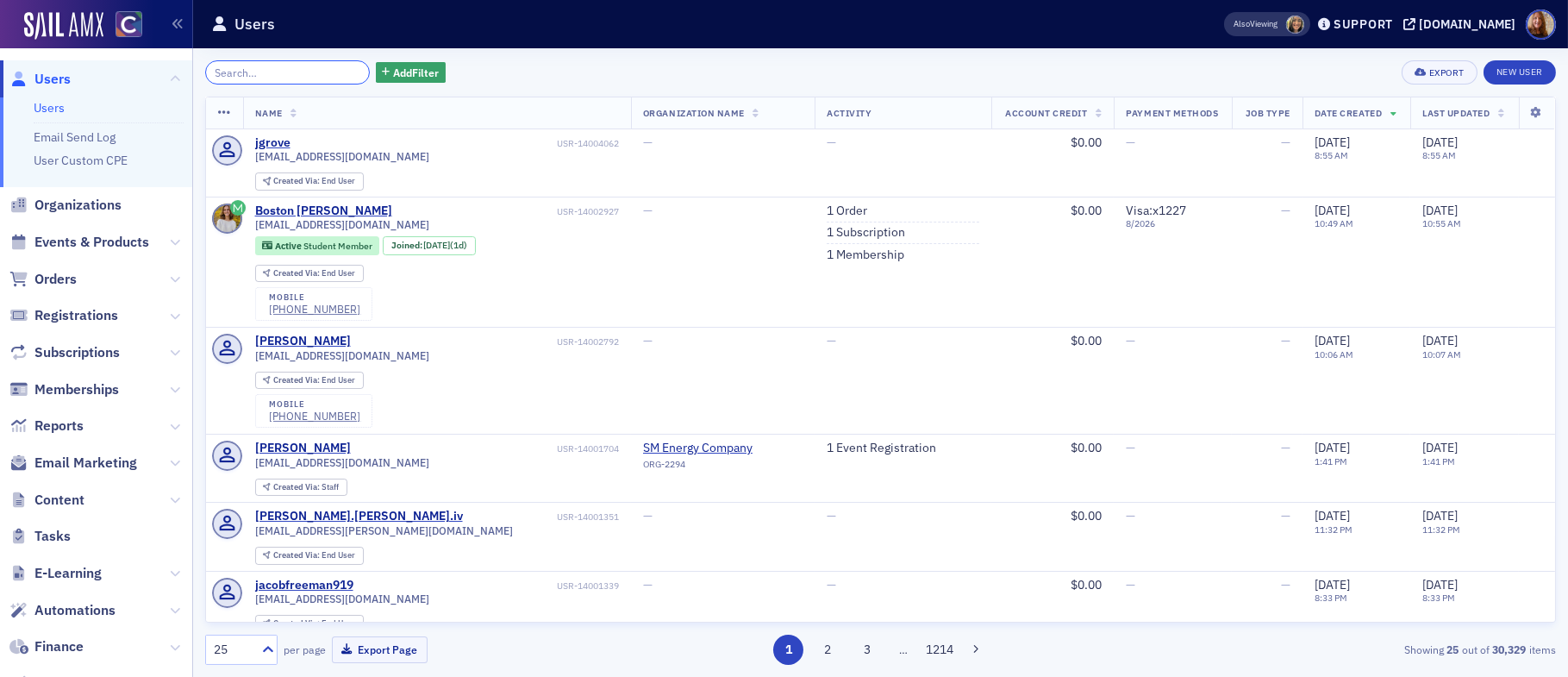
click at [266, 81] on input "search" at bounding box center [287, 72] width 164 height 25
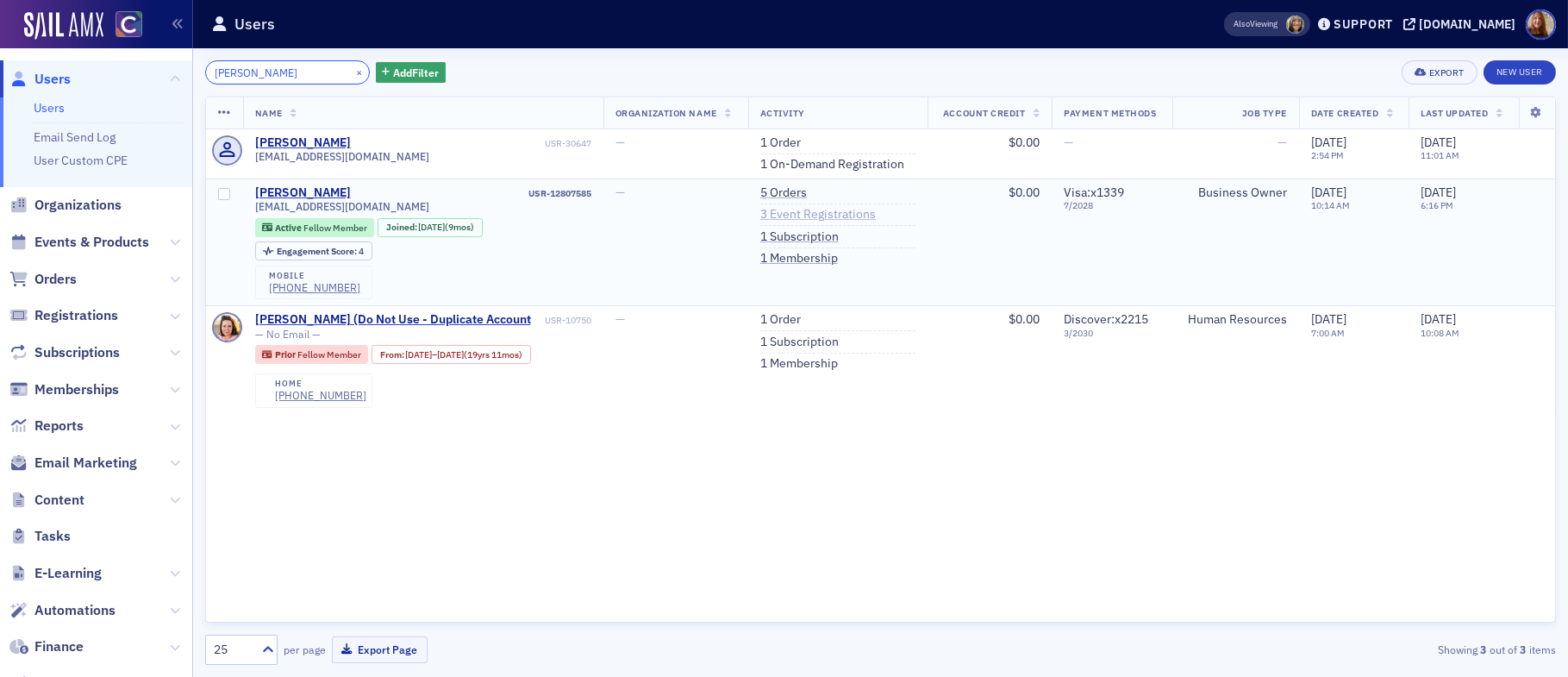
type input "himango"
click at [848, 215] on link "3 Event Registrations" at bounding box center [818, 214] width 115 height 15
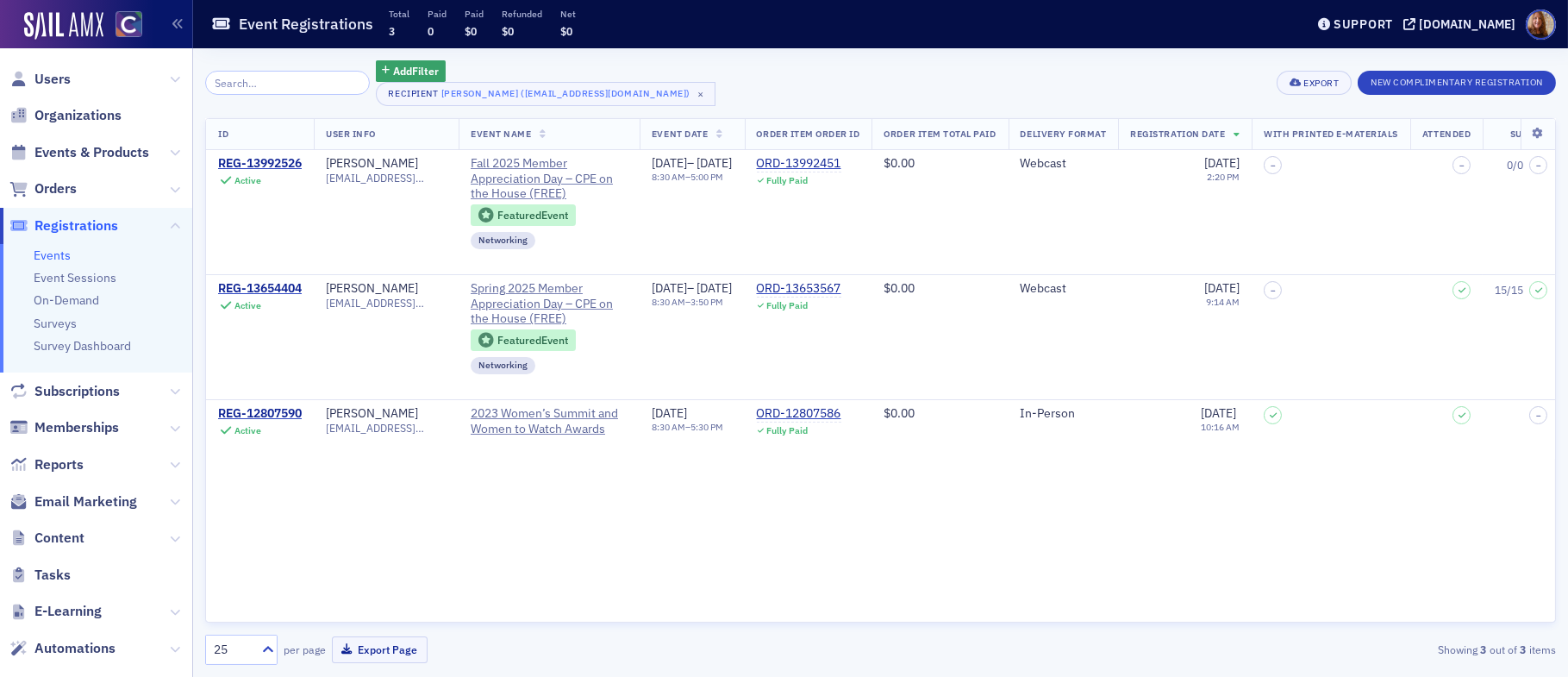
click at [881, 88] on div "Add Filter Recipient Rebecca Himango (himangorm@gmail.com) × Export New Complim…" at bounding box center [880, 83] width 1350 height 45
click at [830, 85] on div "Add Filter Recipient Rebecca Himango (himangorm@gmail.com) × Export New Complim…" at bounding box center [880, 83] width 1350 height 45
click at [779, 73] on div "Add Filter Recipient Rebecca Himango (himangorm@gmail.com) × Export New Complim…" at bounding box center [880, 83] width 1350 height 45
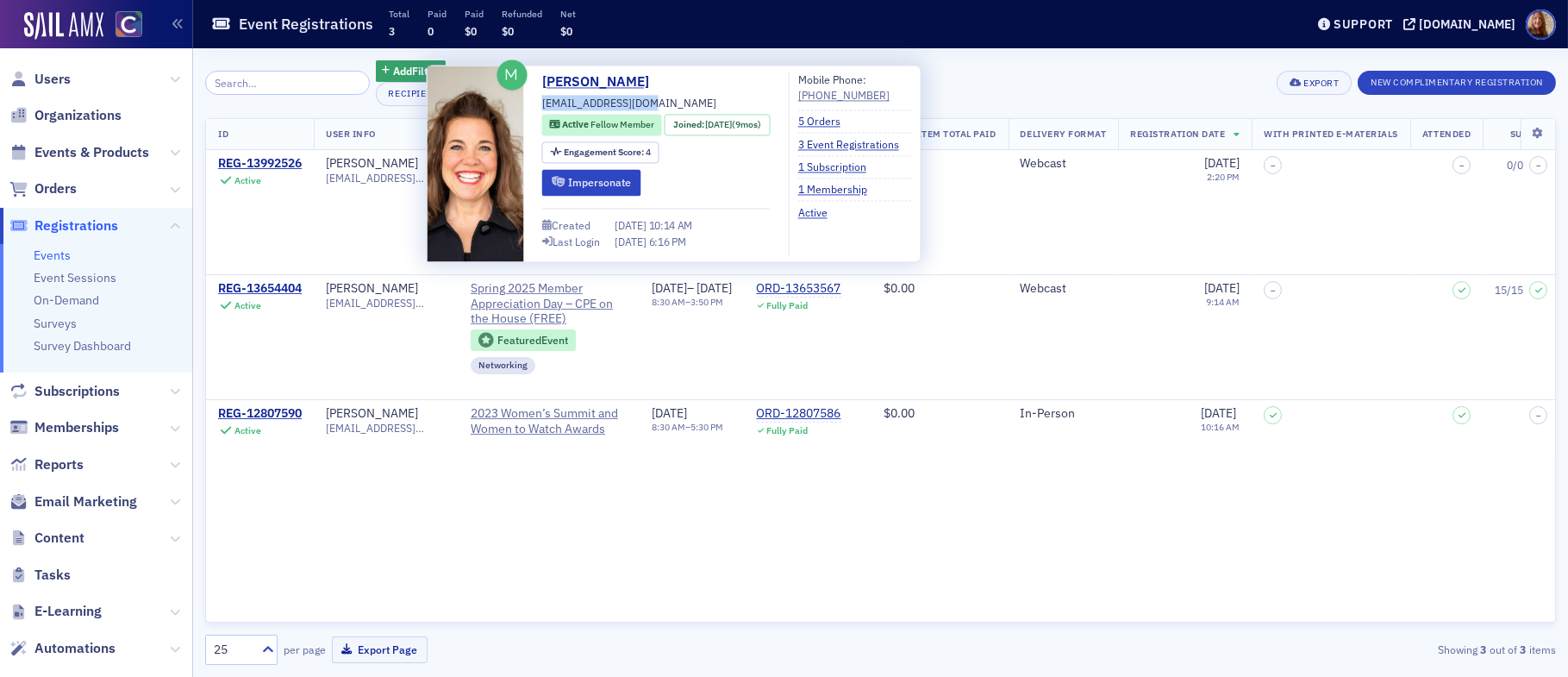
drag, startPoint x: 658, startPoint y: 101, endPoint x: 539, endPoint y: 103, distance: 119.0
click at [539, 103] on div "Rebecca Himango himangorm@gmail.com Active Fellow Member Joined : 11/11/2024 (9…" at bounding box center [673, 163] width 475 height 183
copy span "[EMAIL_ADDRESS][DOMAIN_NAME]"
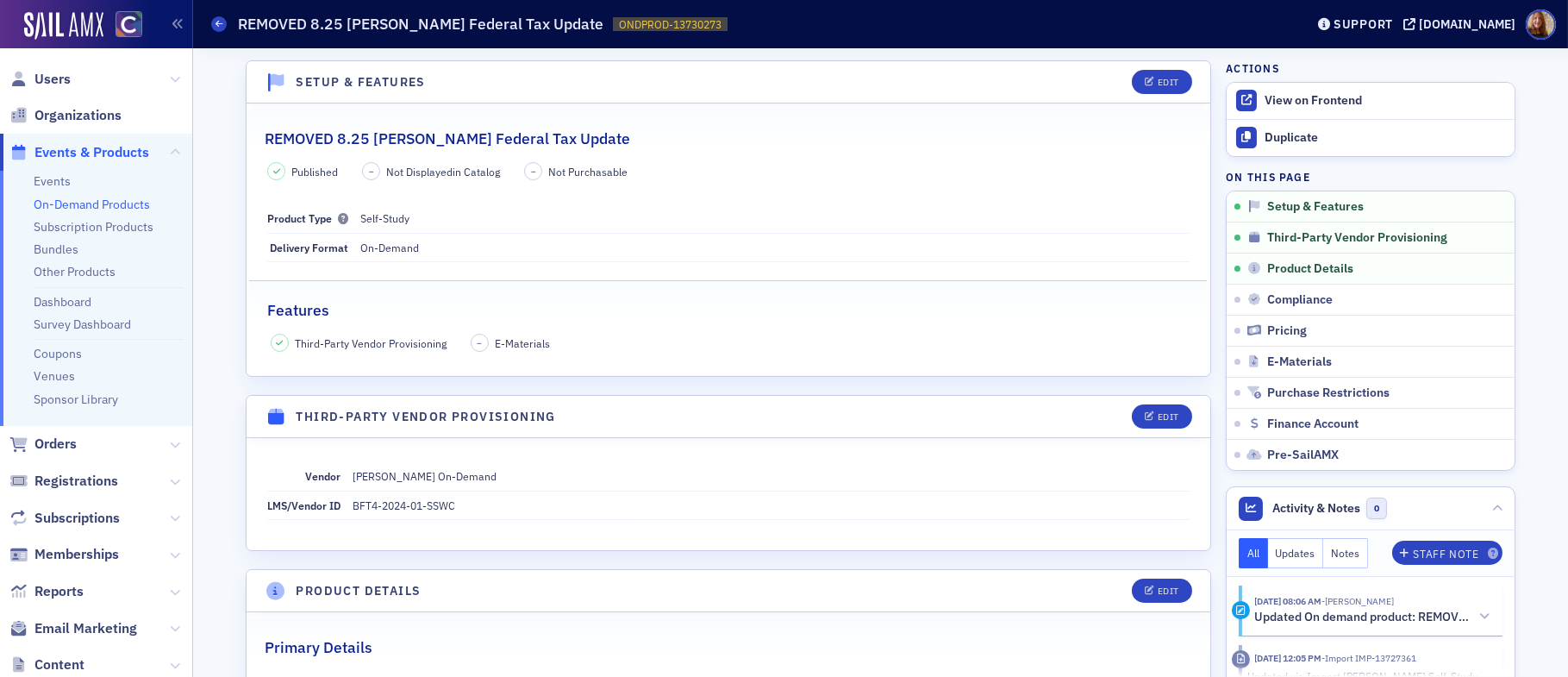
scroll to position [3, 0]
click at [695, 176] on div "Published – Not Displayed in Catalog – Not Purchasable" at bounding box center [727, 169] width 921 height 18
click at [46, 77] on span "Users" at bounding box center [53, 79] width 36 height 19
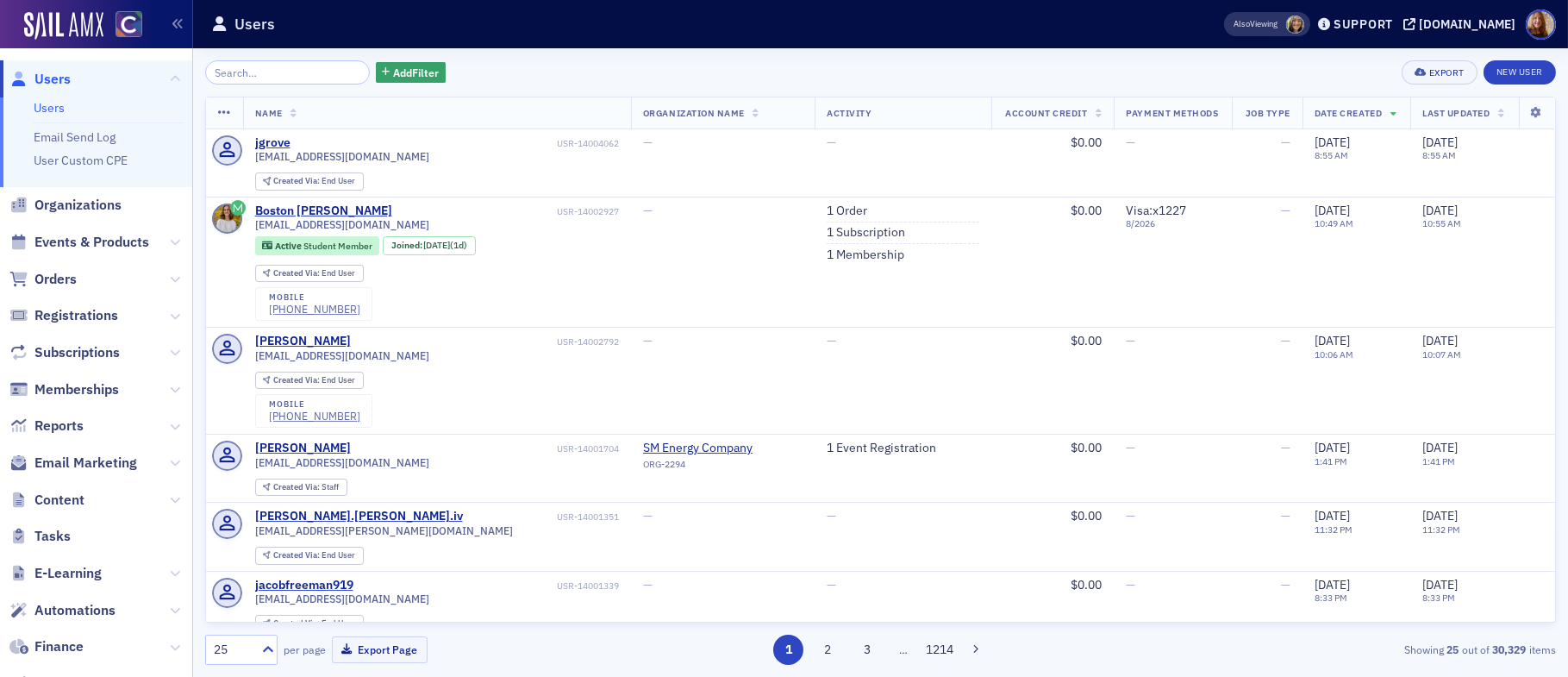
click at [592, 78] on div "Add Filter Export New User" at bounding box center [880, 72] width 1350 height 25
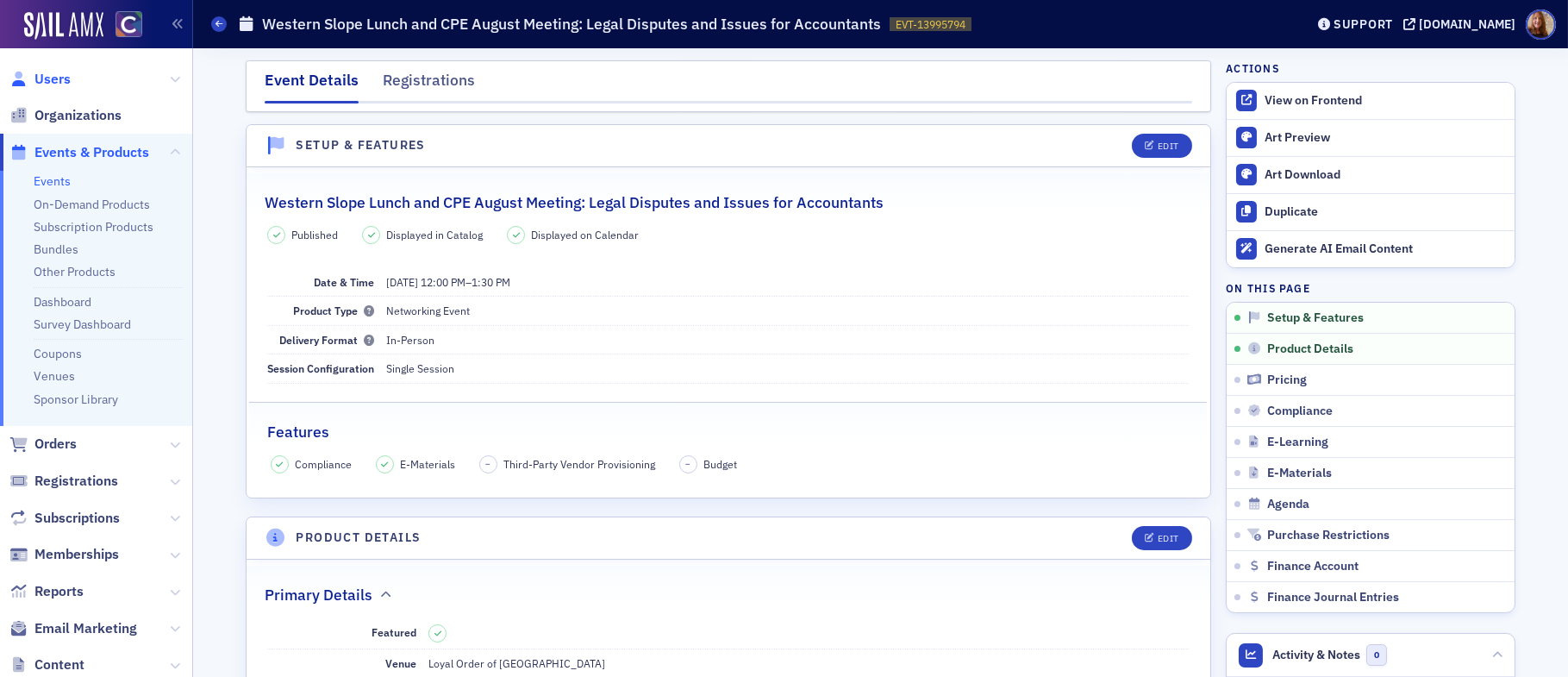
click at [61, 75] on span "Users" at bounding box center [53, 79] width 36 height 19
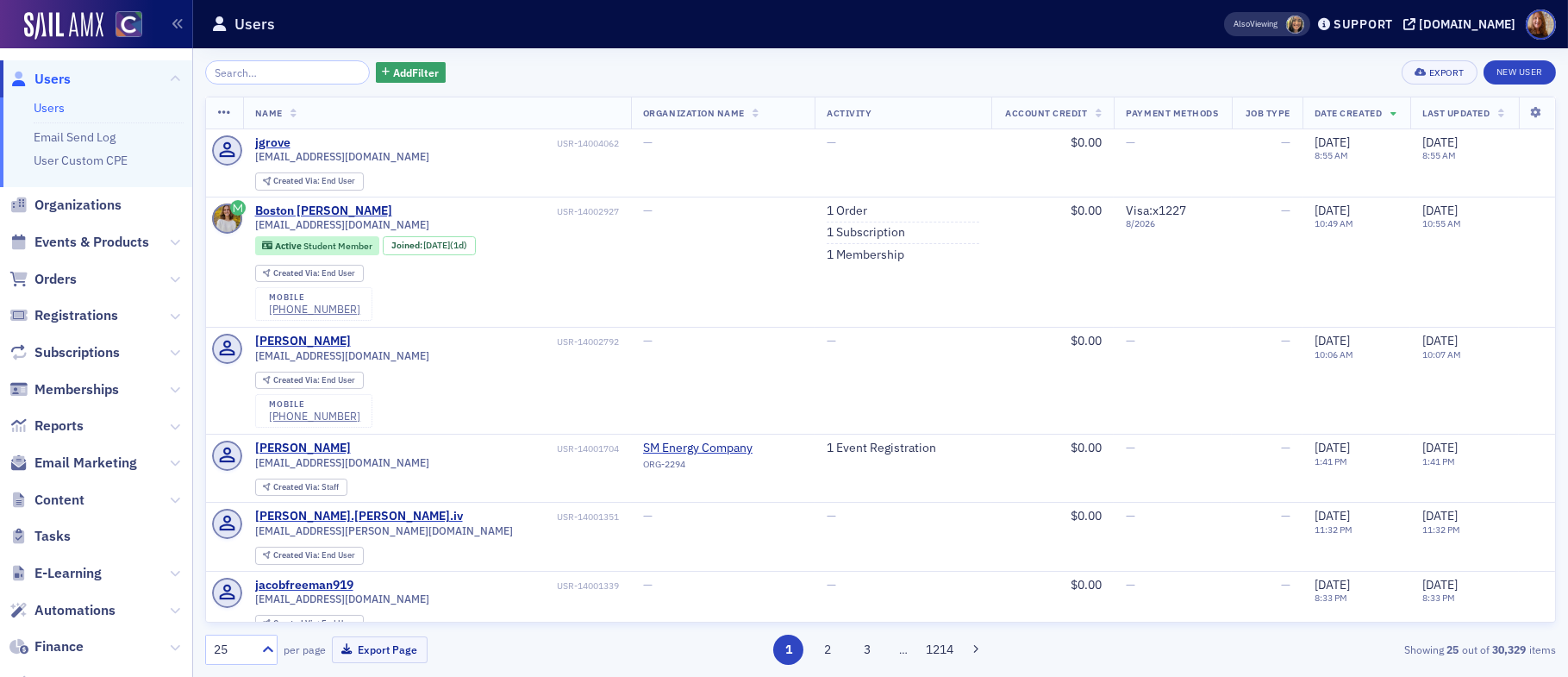
click at [53, 106] on link "Users" at bounding box center [49, 107] width 31 height 15
click at [232, 75] on input "search" at bounding box center [287, 72] width 164 height 25
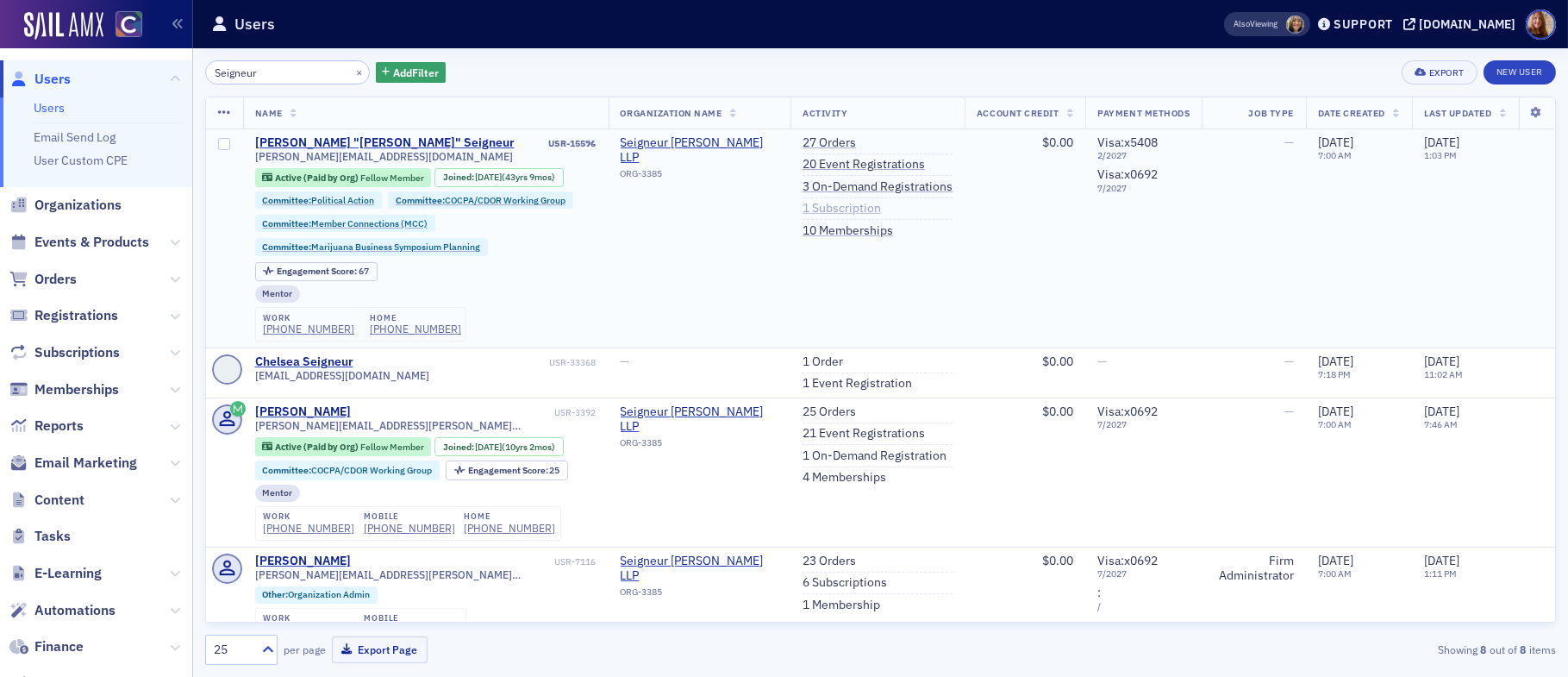
type input "Seigneur"
click at [848, 210] on link "1 Subscription" at bounding box center [841, 208] width 78 height 15
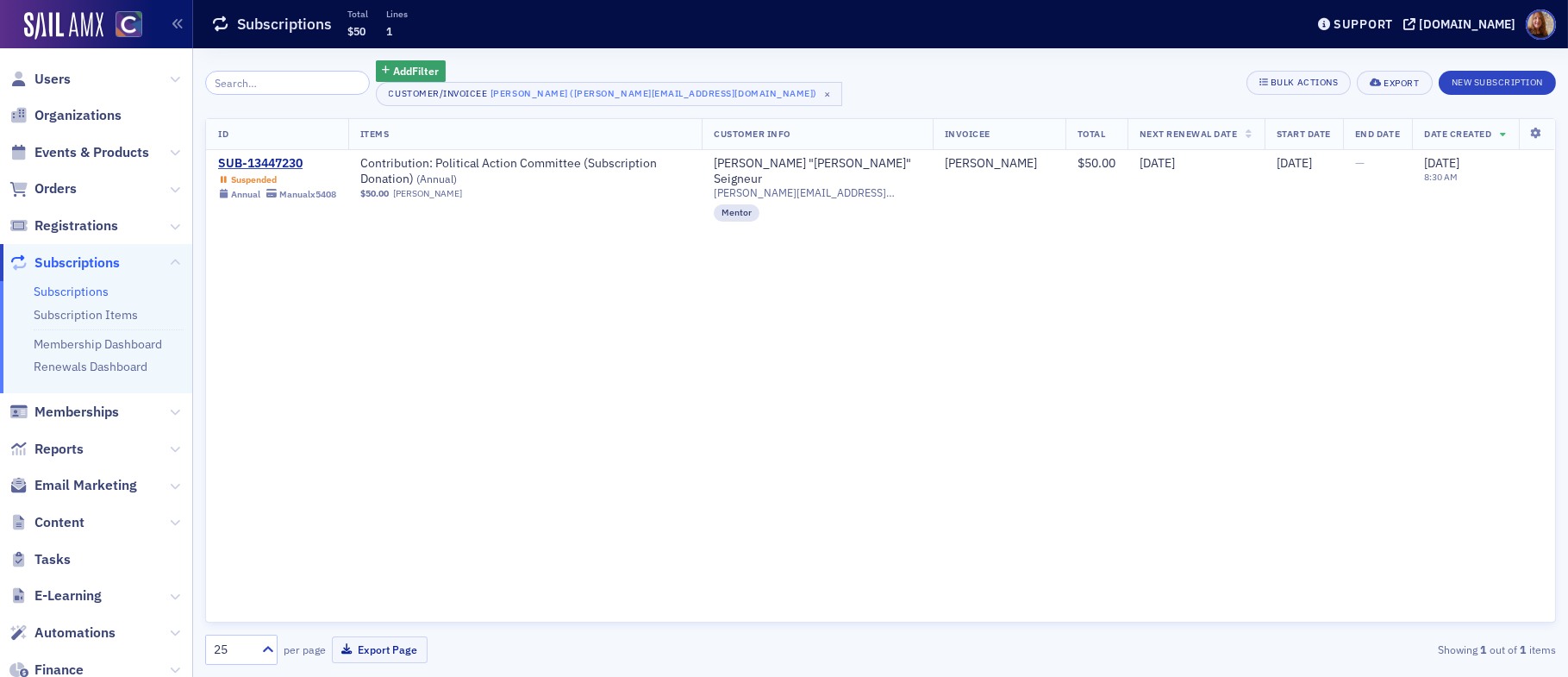
click at [891, 92] on div "Add Filter Customer/Invoicee Ron Seigneur (ron.seigneur@cpavalue.com) × Bulk Ac…" at bounding box center [880, 83] width 1350 height 45
click at [988, 77] on div "Add Filter Customer/Invoicee Ron Seigneur (ron.seigneur@cpavalue.com) × Bulk Ac…" at bounding box center [880, 83] width 1350 height 45
click at [66, 80] on span "Users" at bounding box center [53, 79] width 36 height 19
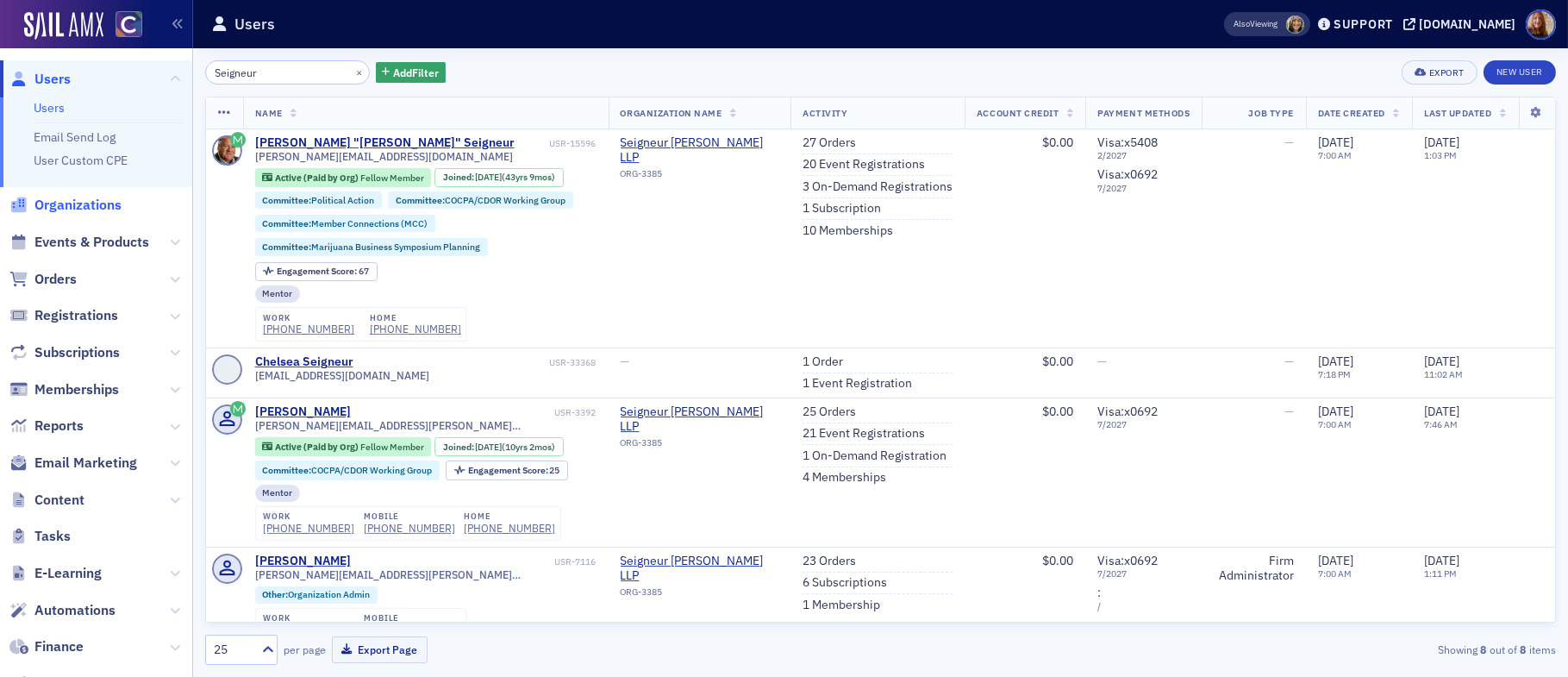
click at [77, 201] on span "Organizations" at bounding box center [78, 205] width 87 height 19
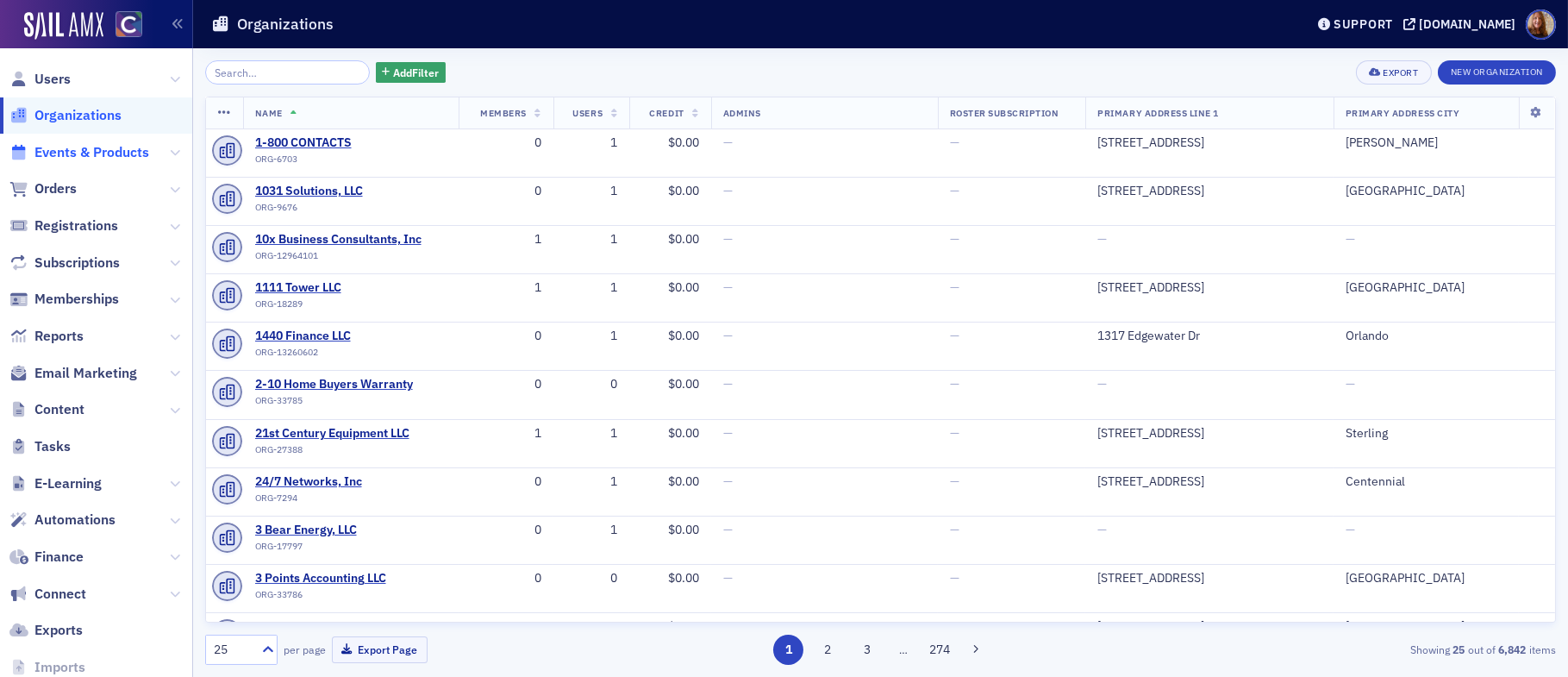
click at [83, 160] on span "Events & Products" at bounding box center [92, 152] width 114 height 19
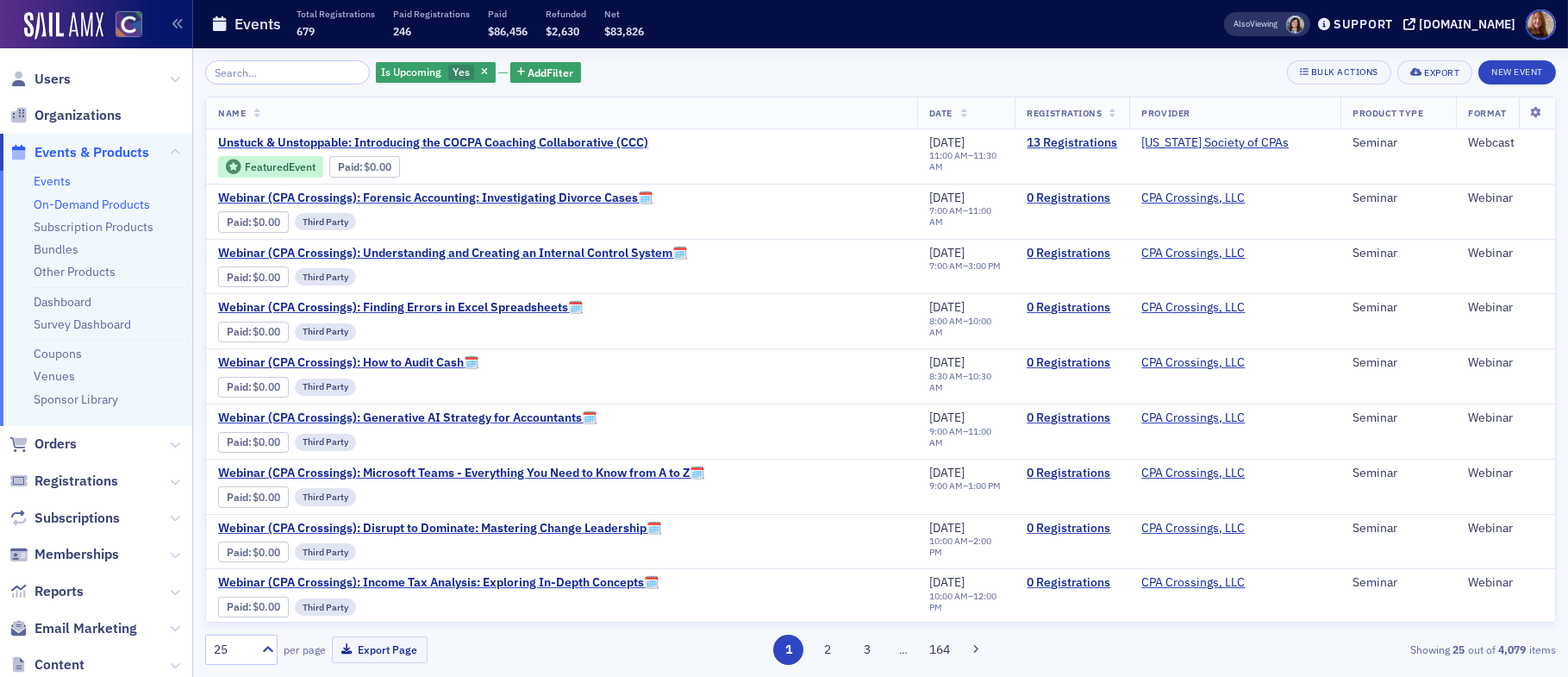
click at [63, 202] on link "On-Demand Products" at bounding box center [92, 204] width 116 height 15
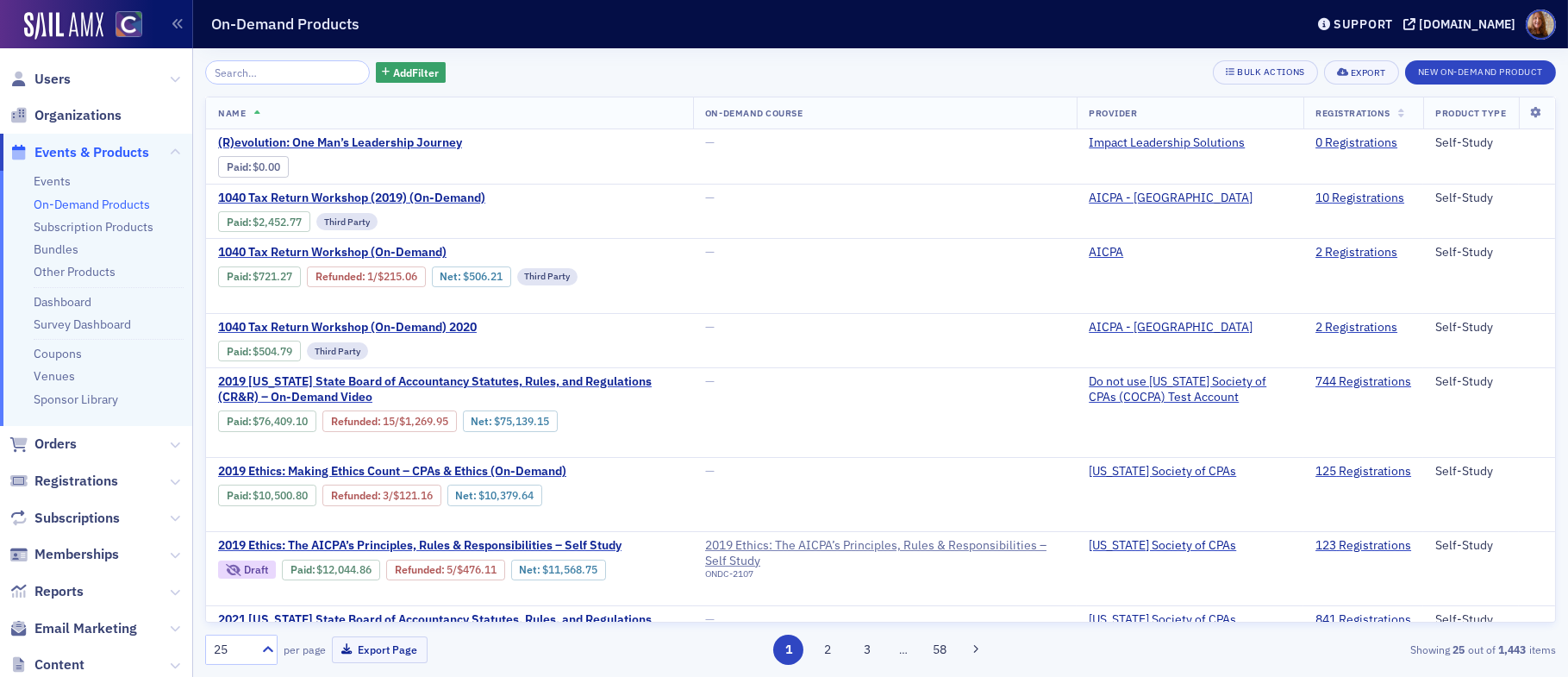
click at [261, 78] on input "search" at bounding box center [287, 72] width 164 height 25
click at [413, 70] on span "Add Filter" at bounding box center [416, 72] width 45 height 15
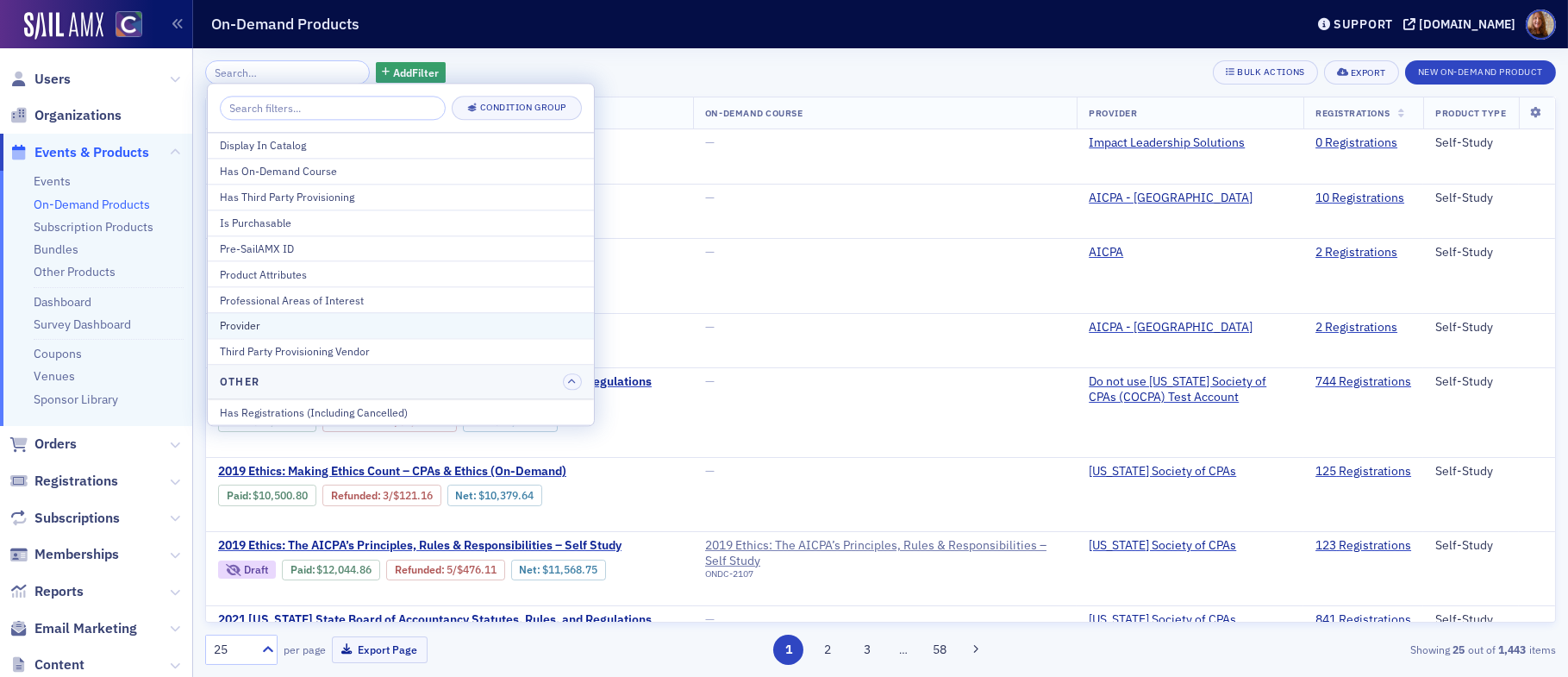
click at [270, 325] on div "Provider" at bounding box center [400, 326] width 362 height 15
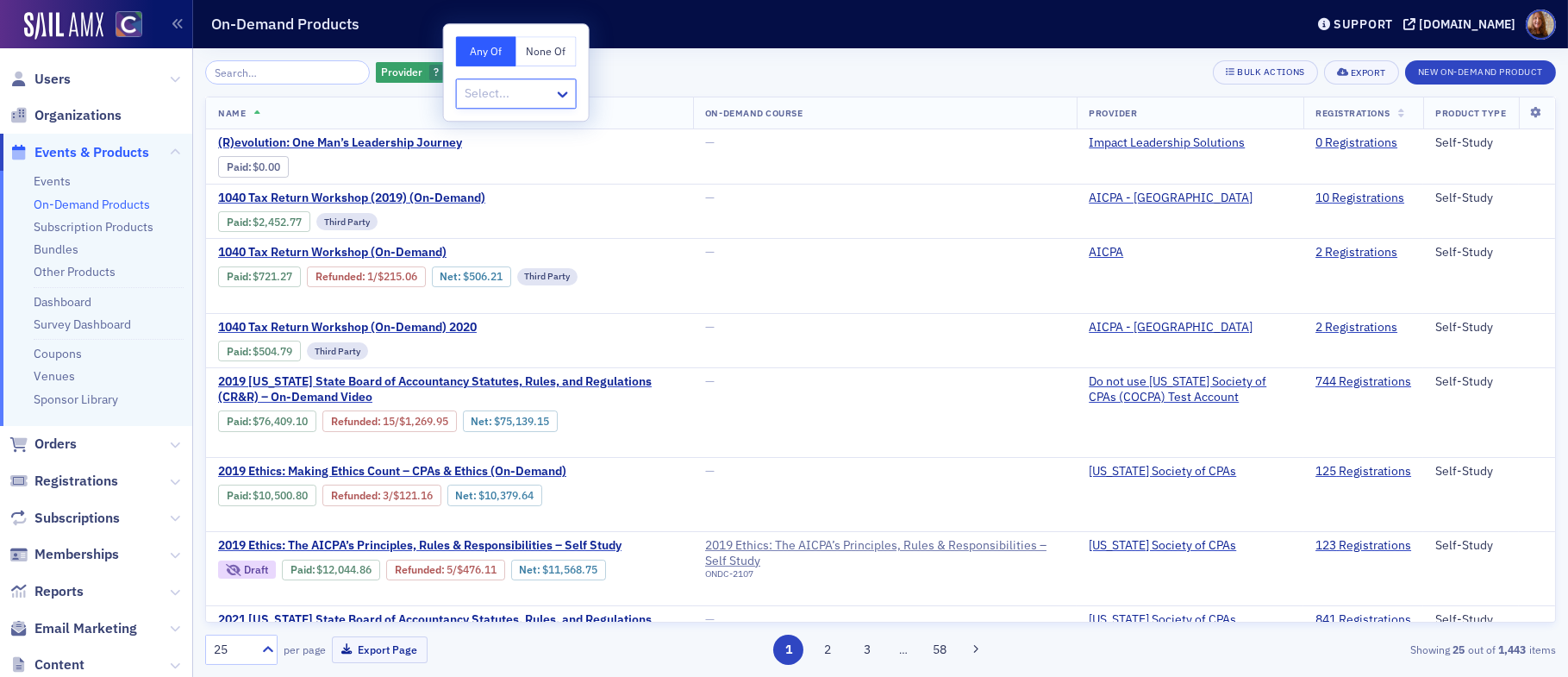
click at [505, 97] on div at bounding box center [507, 93] width 90 height 22
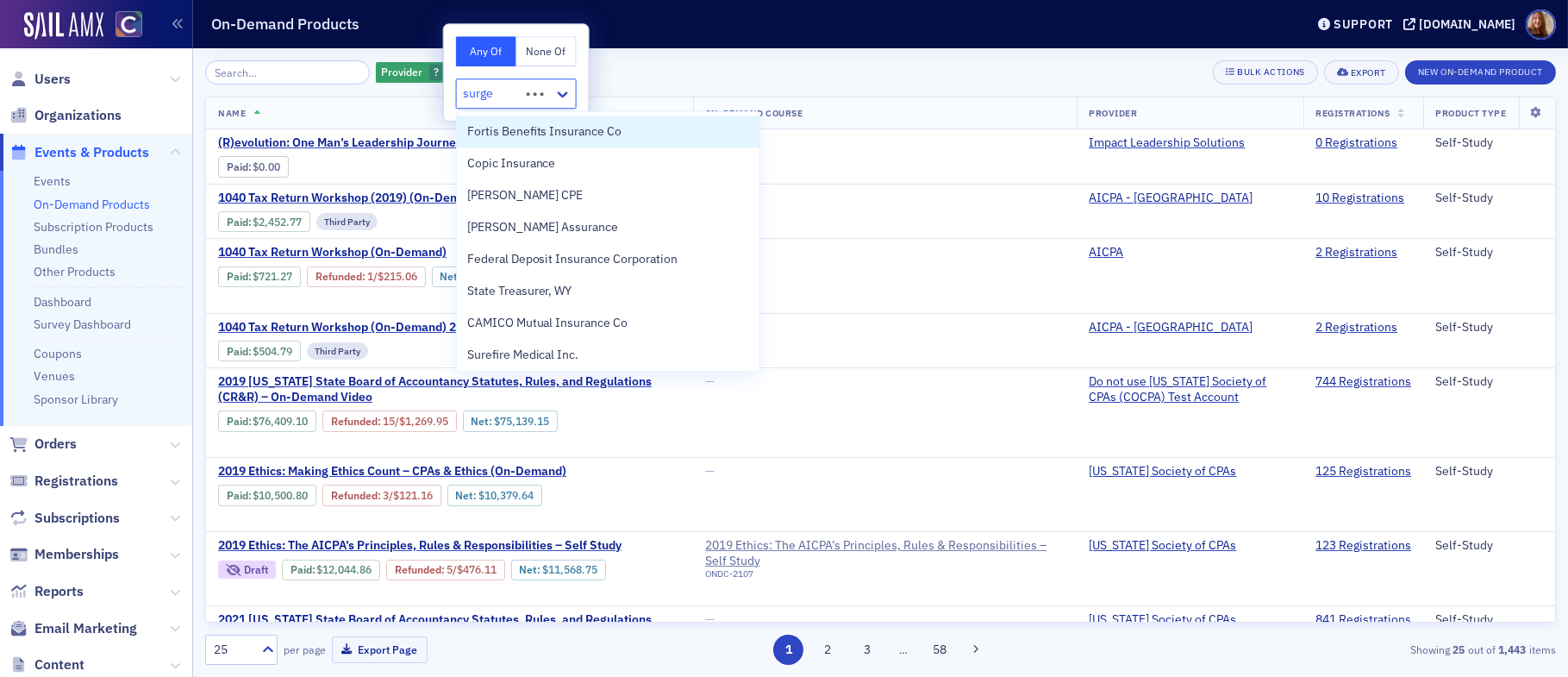
type input "surgen"
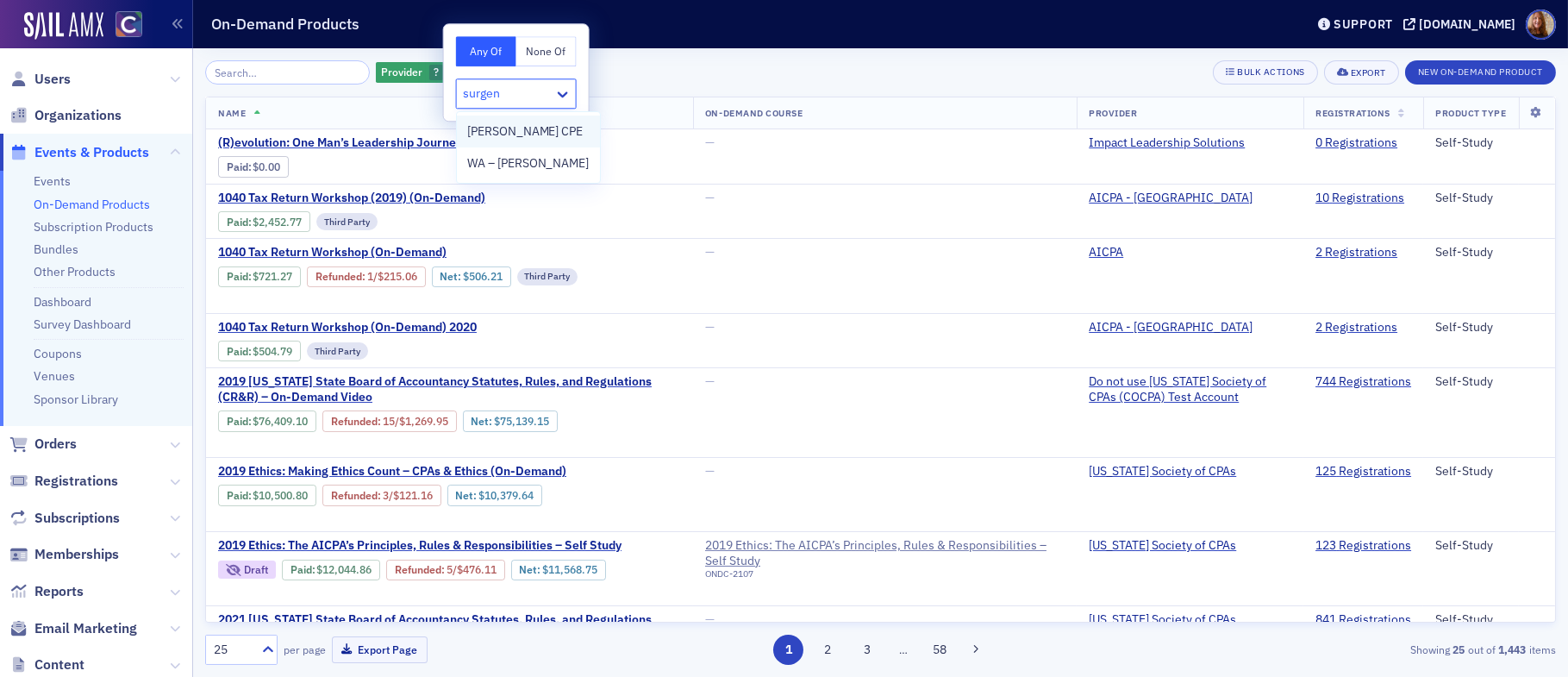
click at [524, 129] on span "[PERSON_NAME] CPE" at bounding box center [525, 132] width 116 height 18
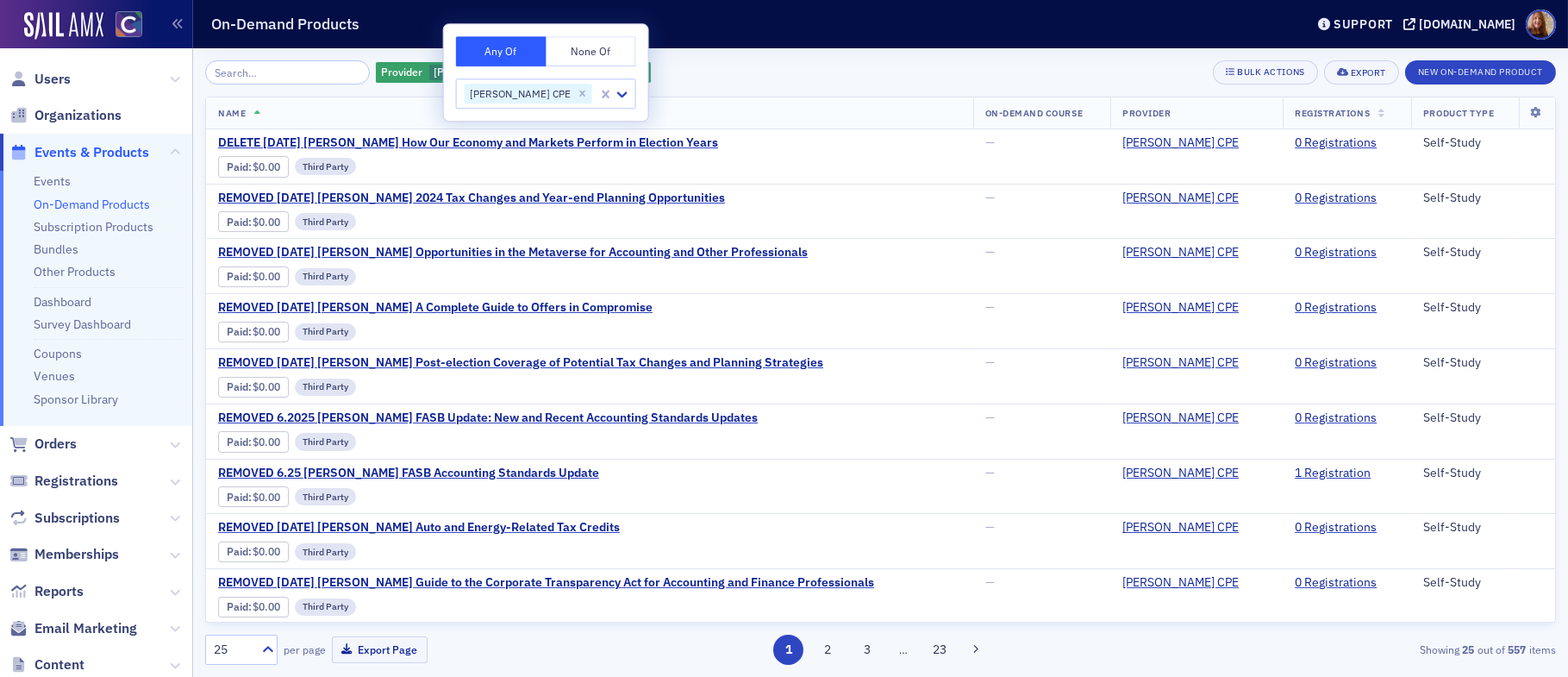
click at [847, 81] on div "Provider Surgent CPE Add Filter Bulk Actions Export New On-Demand Product" at bounding box center [880, 72] width 1350 height 25
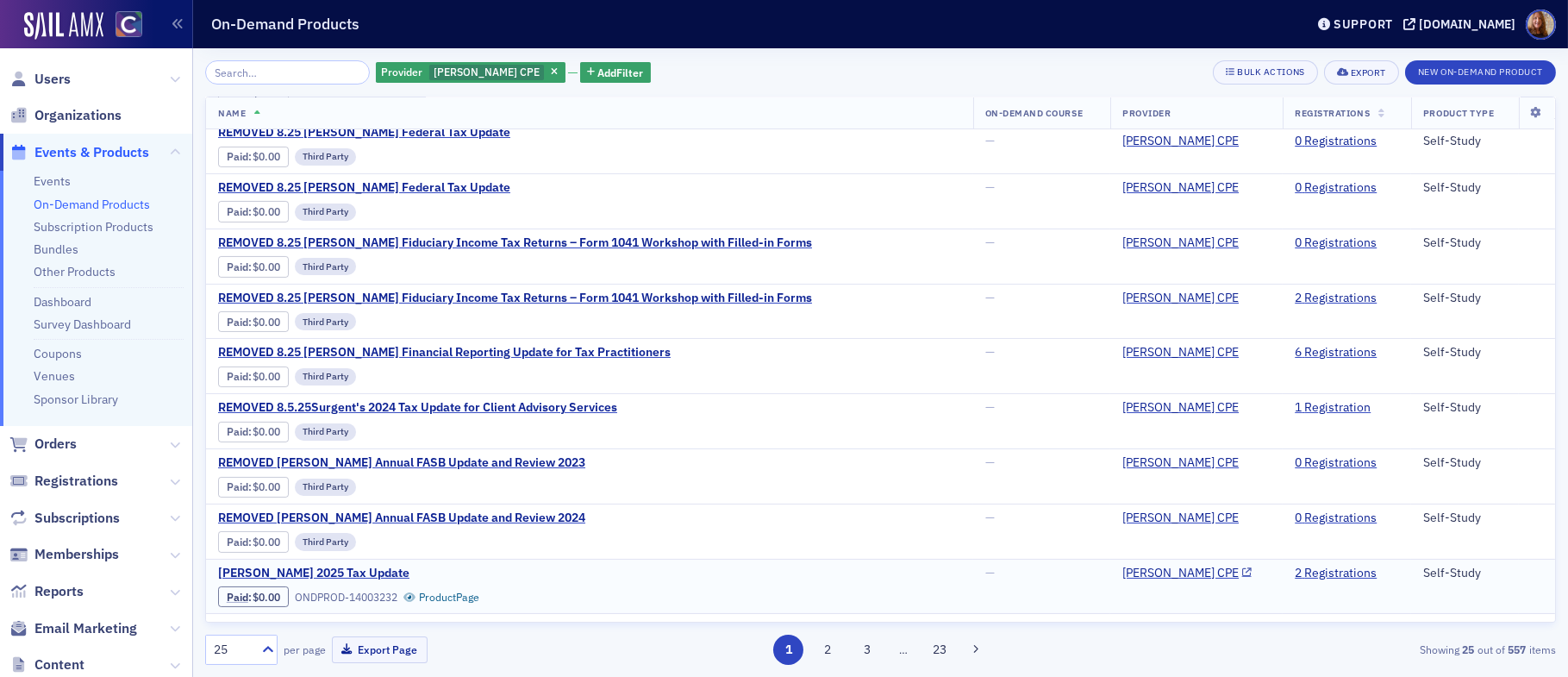
scroll to position [874, 0]
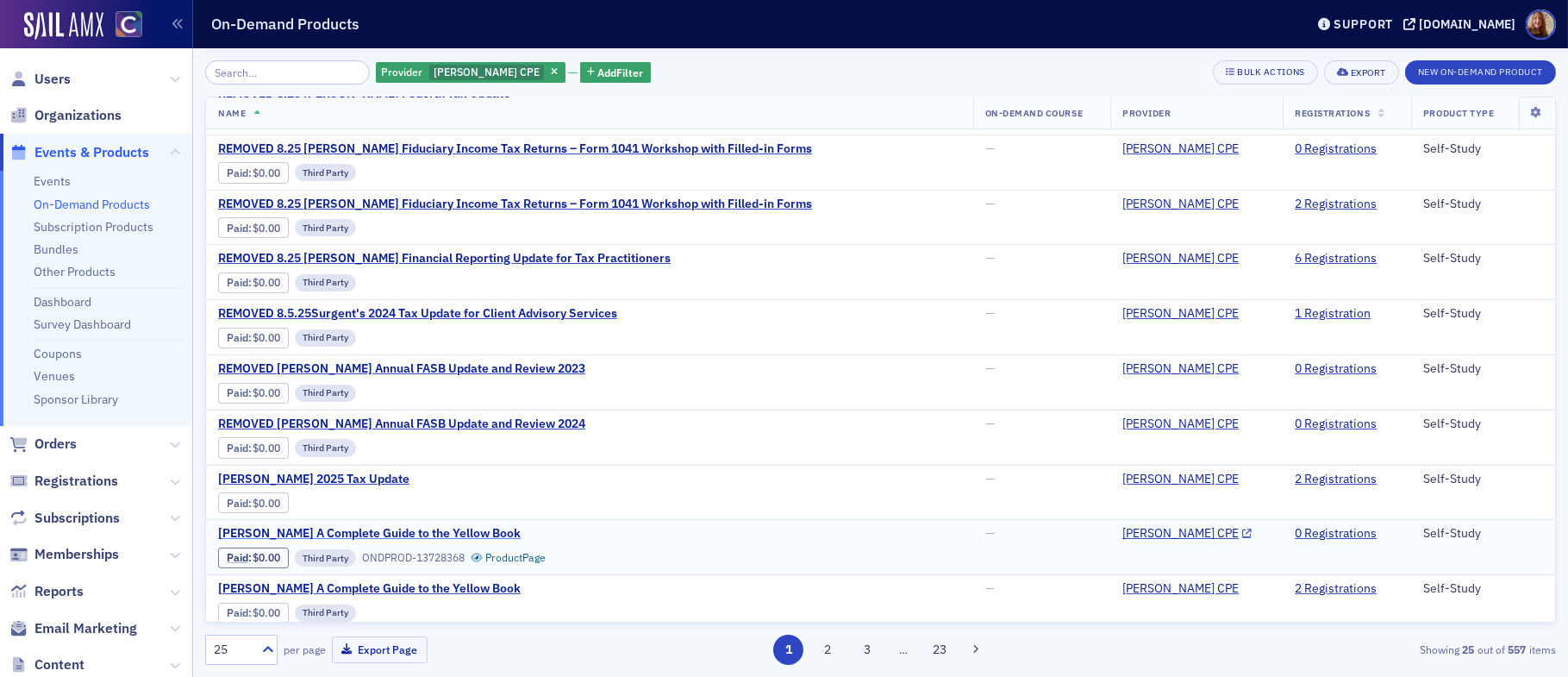
click at [420, 525] on span "Surgent's A Complete Guide to the Yellow Book" at bounding box center [368, 533] width 302 height 15
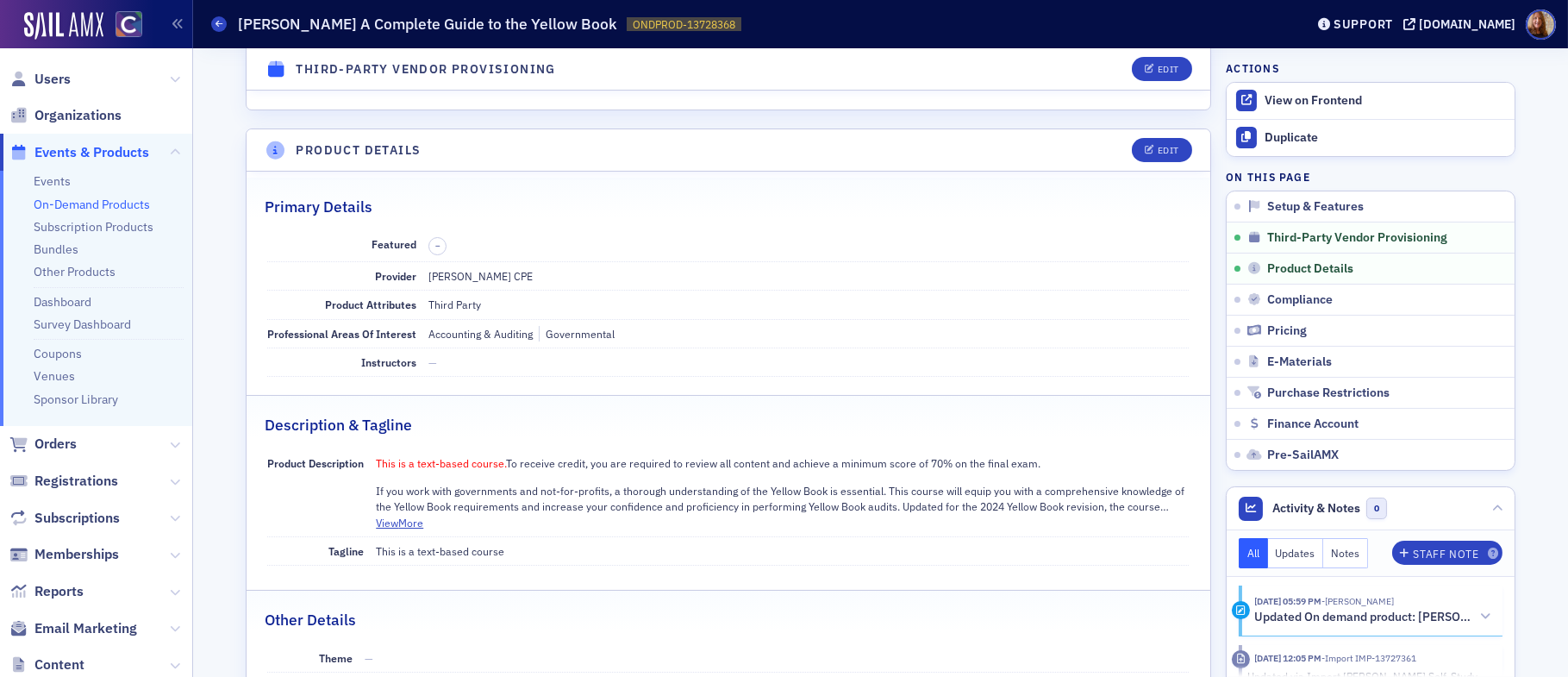
scroll to position [462, 0]
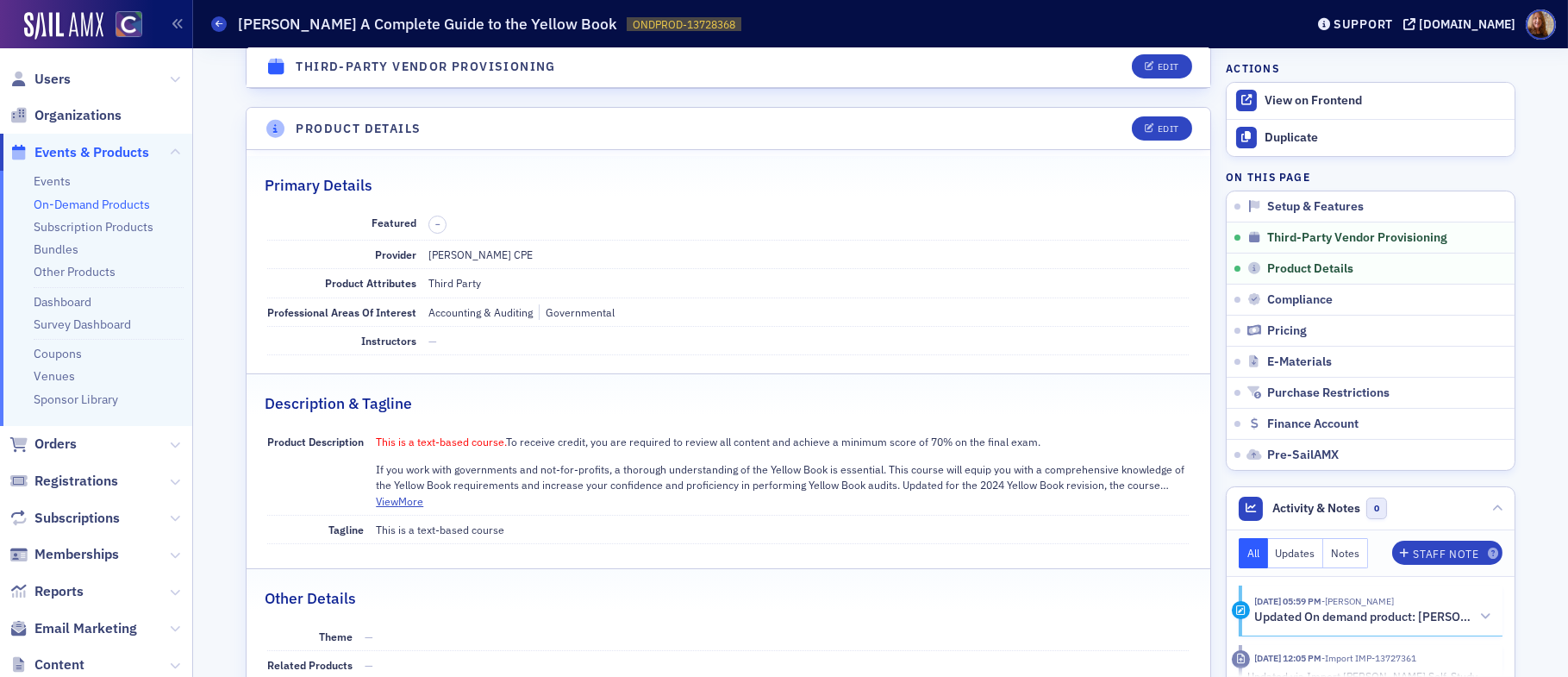
drag, startPoint x: 1042, startPoint y: 439, endPoint x: 368, endPoint y: 436, distance: 674.0
click at [368, 436] on div "Product Description This is a text-based course. To receive credit, you are req…" at bounding box center [727, 472] width 921 height 89
copy p "This is a text-based course. To receive credit, you are required to review all …"
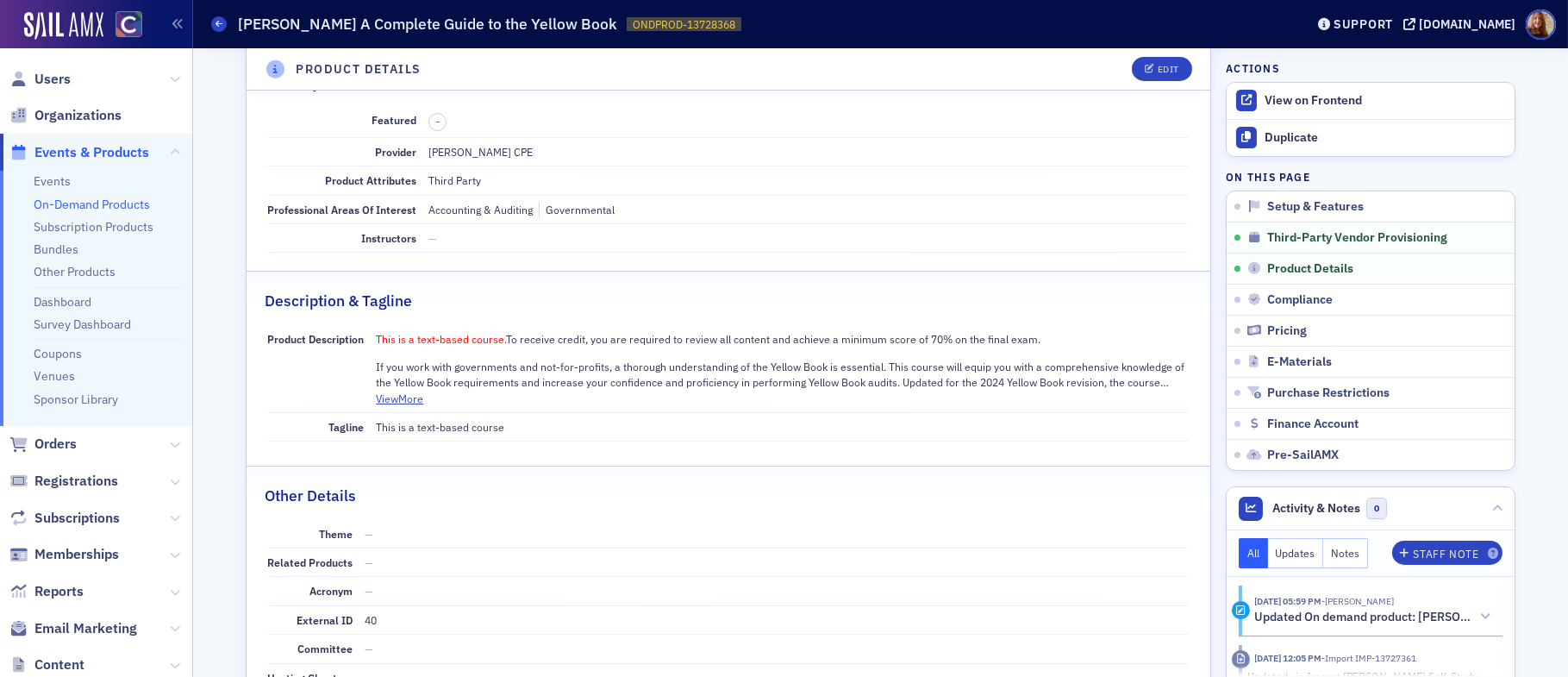
scroll to position [797, 0]
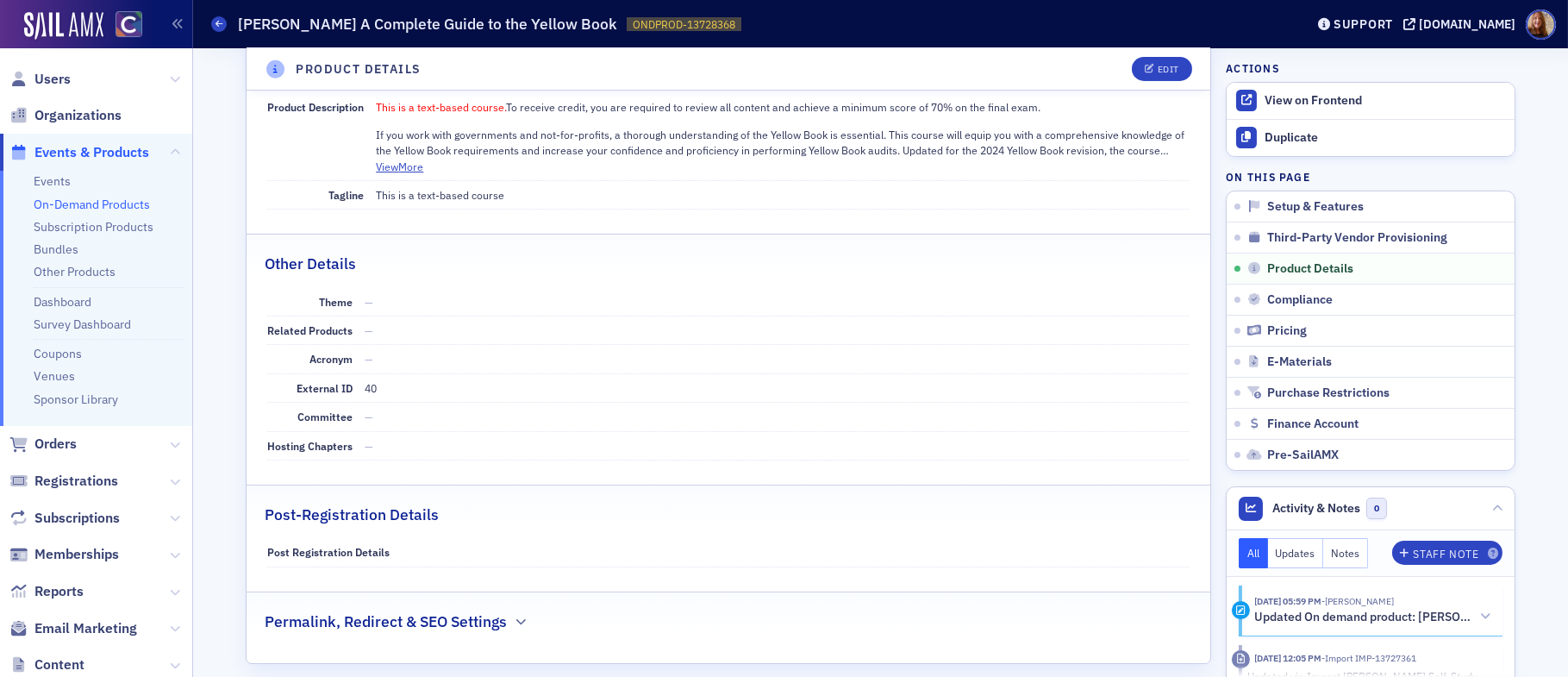
click at [441, 192] on dd "This is a text-based course" at bounding box center [782, 194] width 813 height 27
copy dd "This is a text-based course"
click at [79, 201] on link "On-Demand Products" at bounding box center [92, 204] width 116 height 15
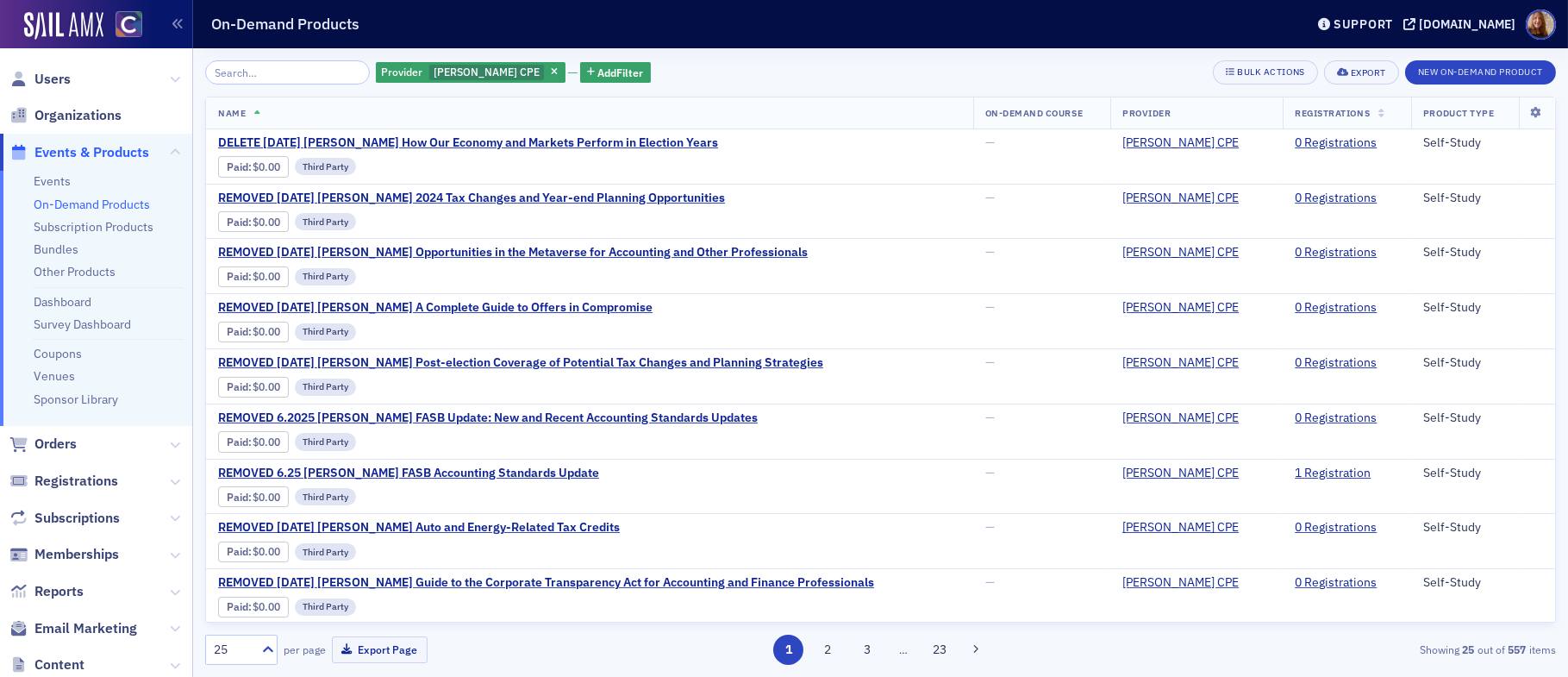
click at [230, 67] on input "search" at bounding box center [287, 72] width 164 height 25
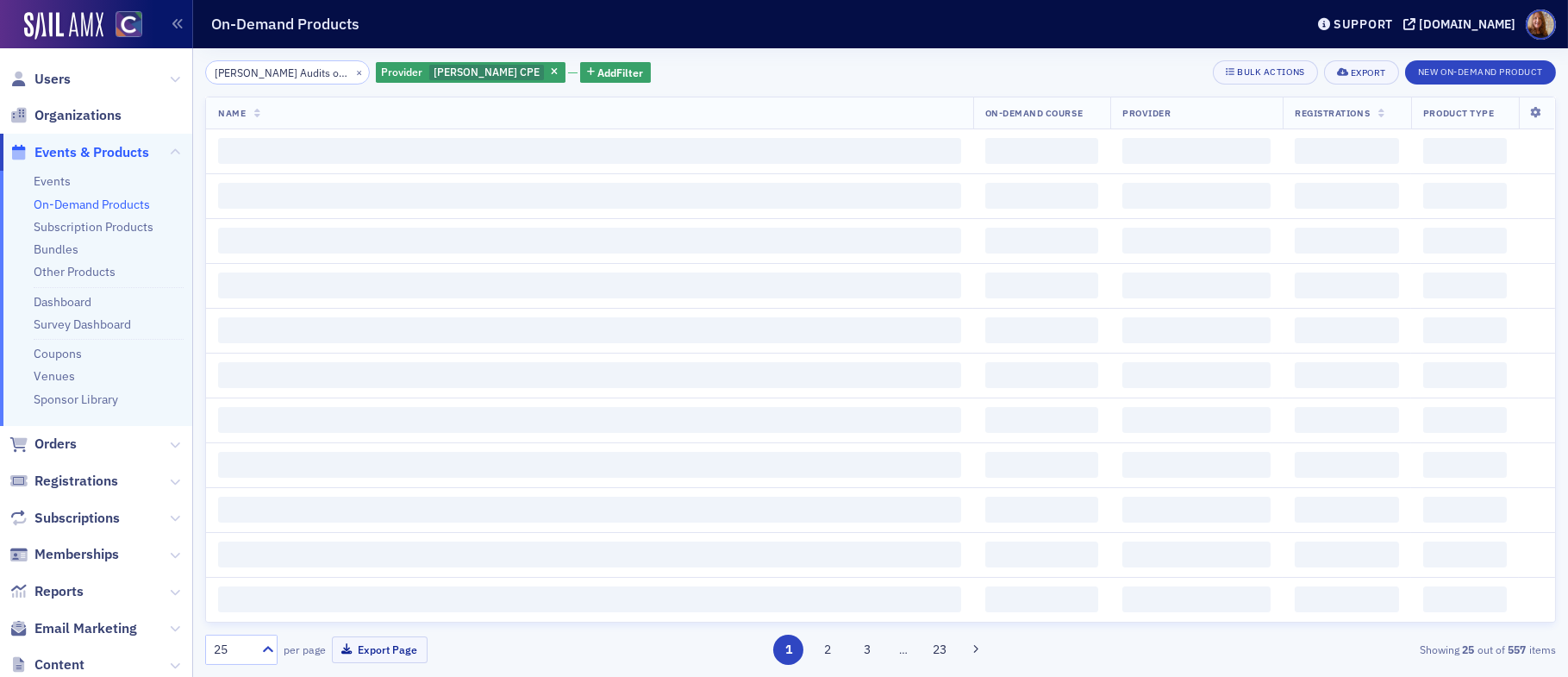
scroll to position [0, 224]
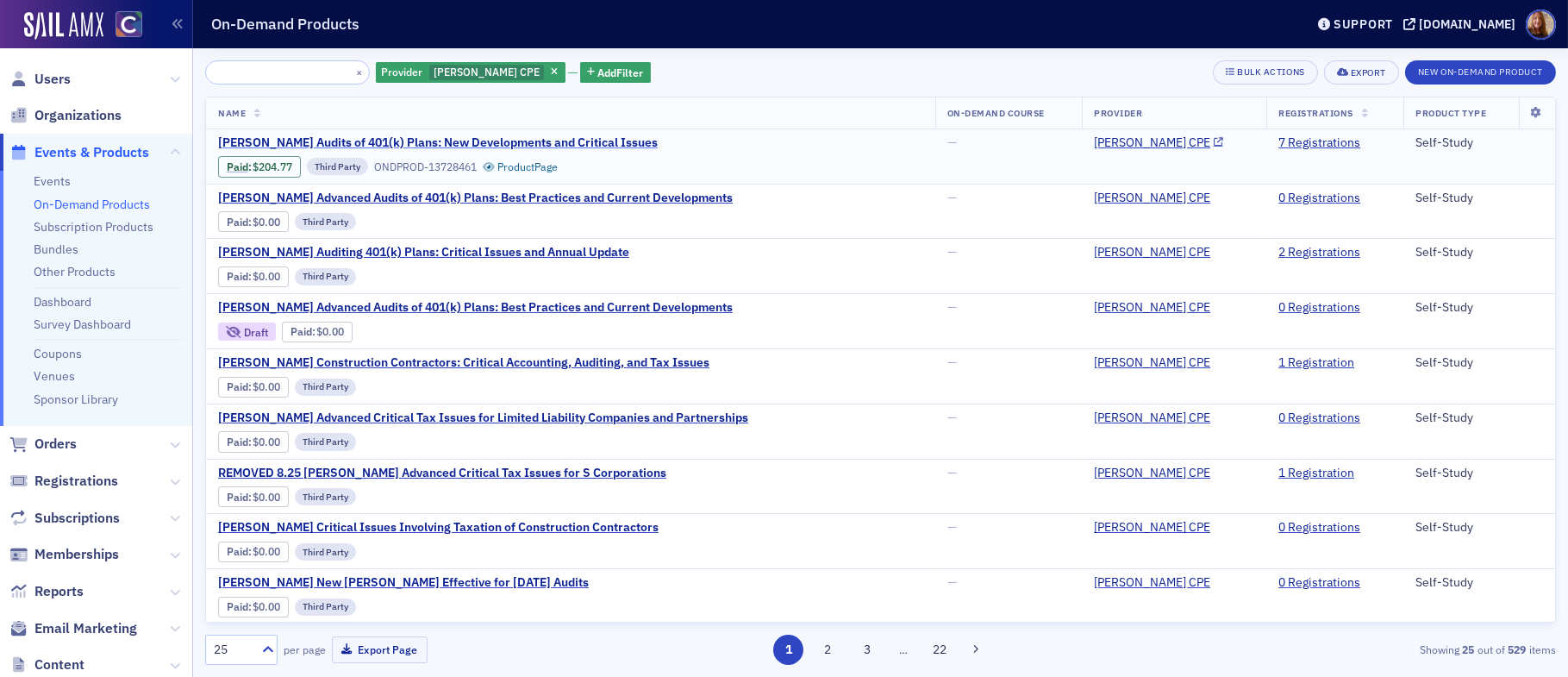
type input "[PERSON_NAME] Audits of 401(k) Plans: New Developments and Critical Issues"
click at [564, 142] on span "[PERSON_NAME] Audits of 401(k) Plans: New Developments and Critical Issues" at bounding box center [437, 142] width 439 height 15
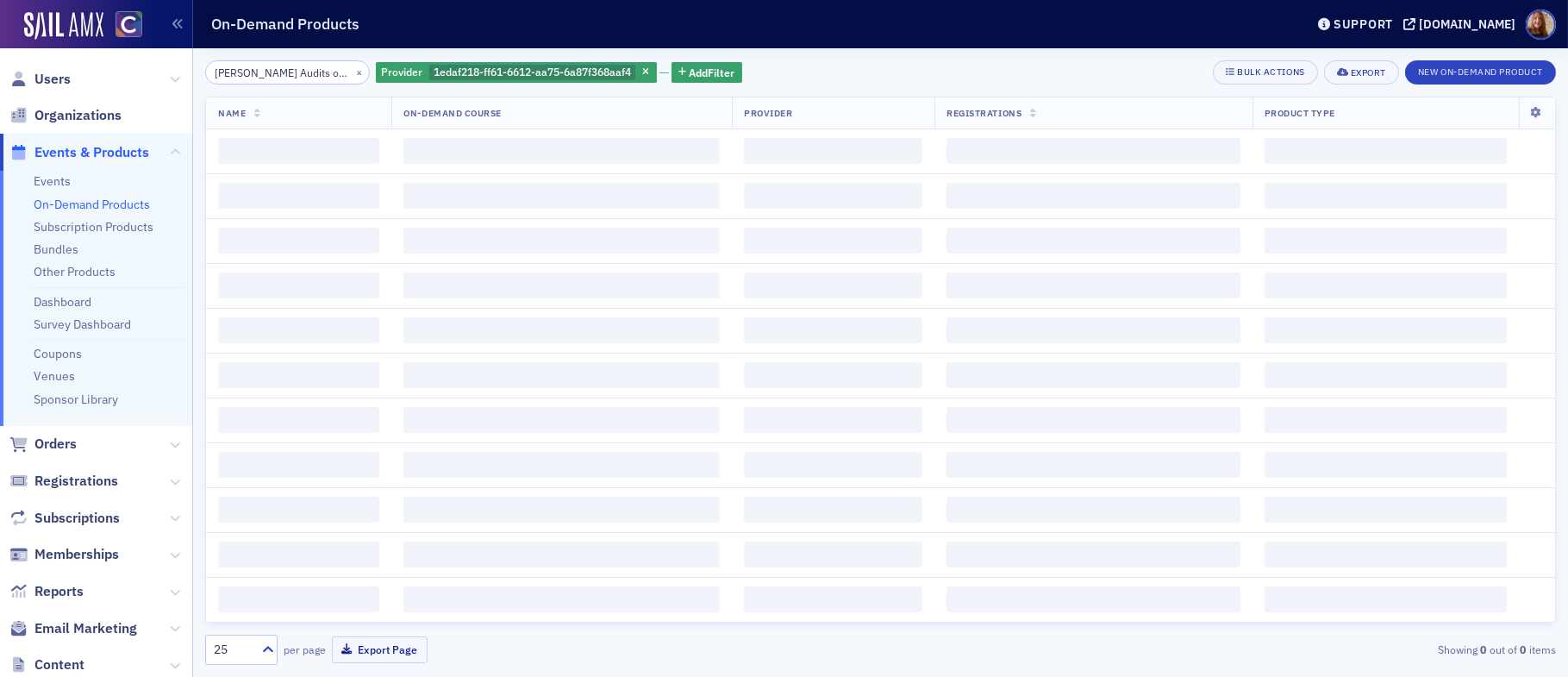
scroll to position [0, 224]
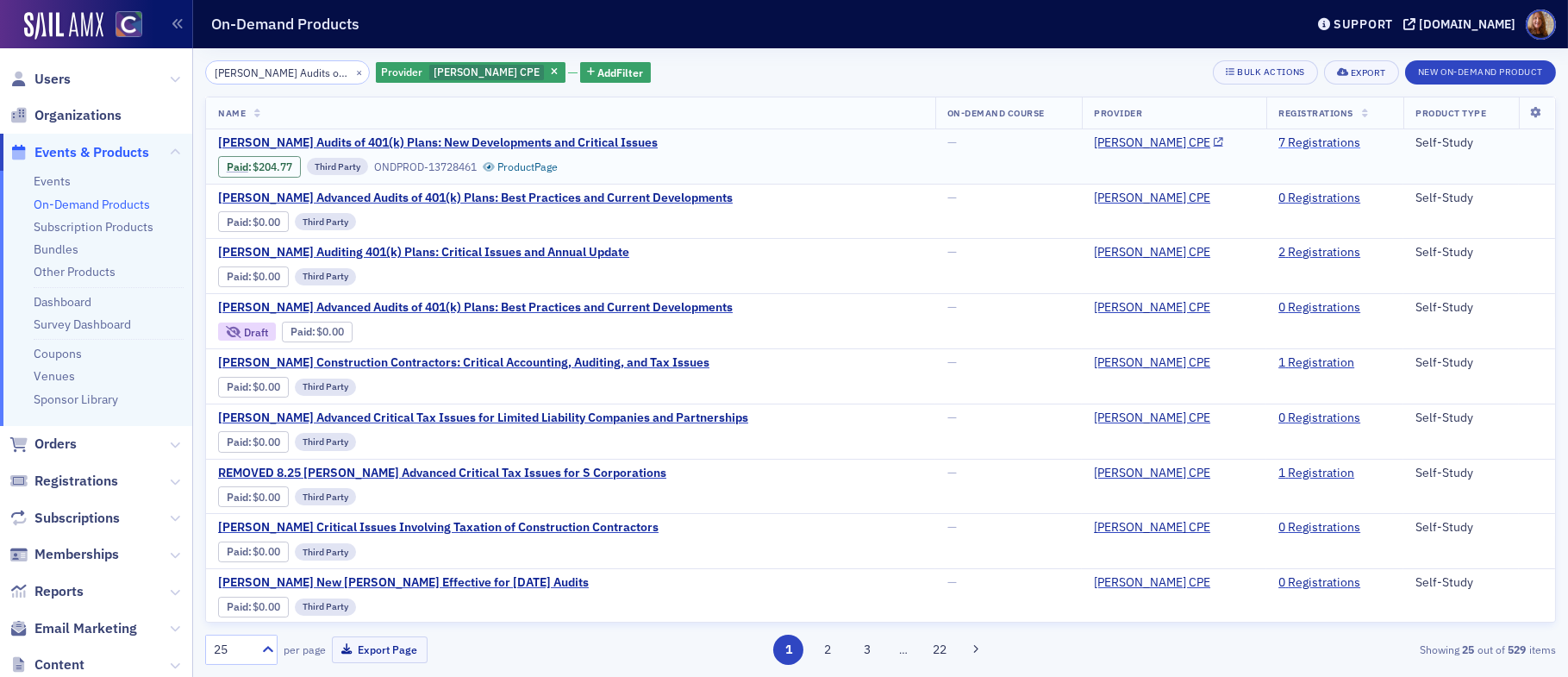
click at [1293, 144] on link "7 Registrations" at bounding box center [1319, 142] width 82 height 15
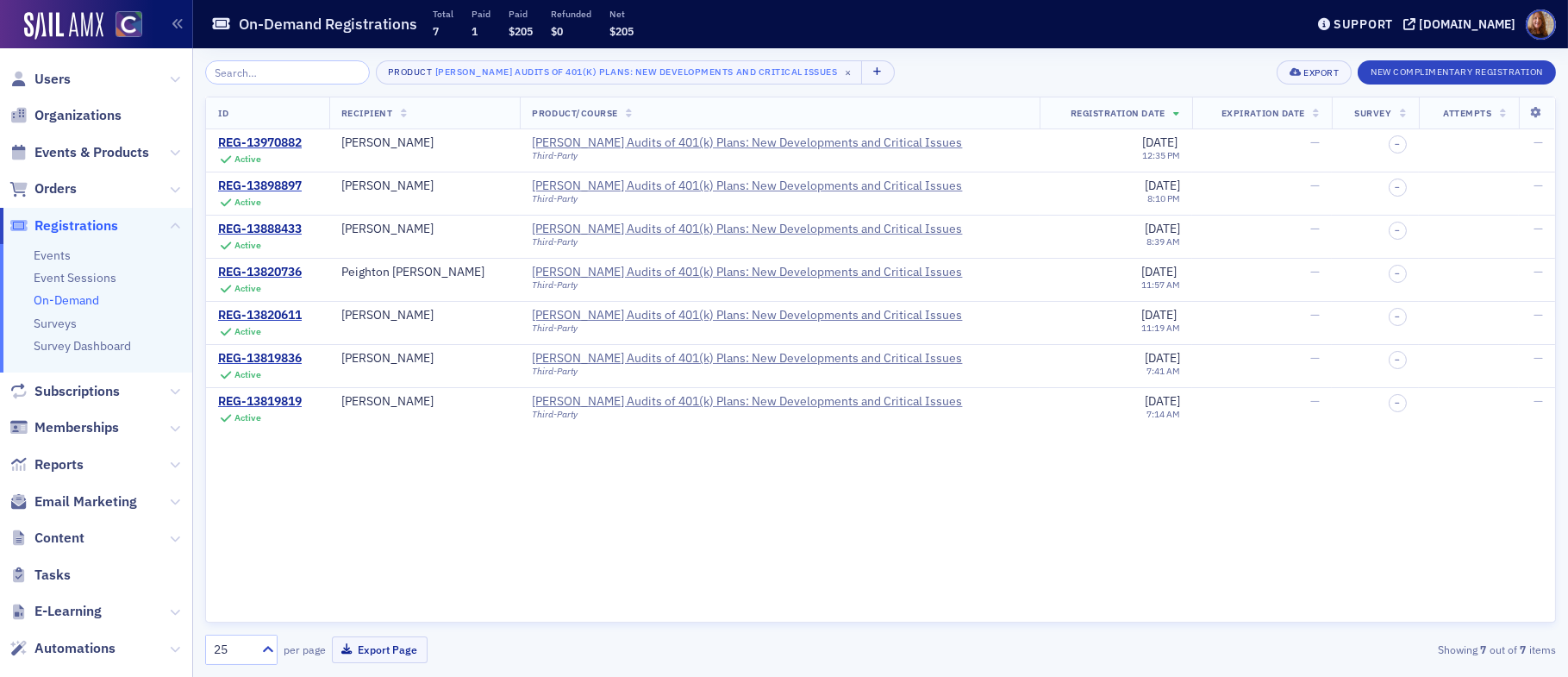
click at [969, 72] on div "Product Surgent's Audits of 401(k) Plans: New Developments and Critical Issues …" at bounding box center [880, 72] width 1350 height 25
click at [951, 70] on div "Product Surgent's Audits of 401(k) Plans: New Developments and Critical Issues …" at bounding box center [880, 72] width 1350 height 25
click at [963, 74] on div "Product Surgent's Audits of 401(k) Plans: New Developments and Critical Issues …" at bounding box center [880, 72] width 1350 height 25
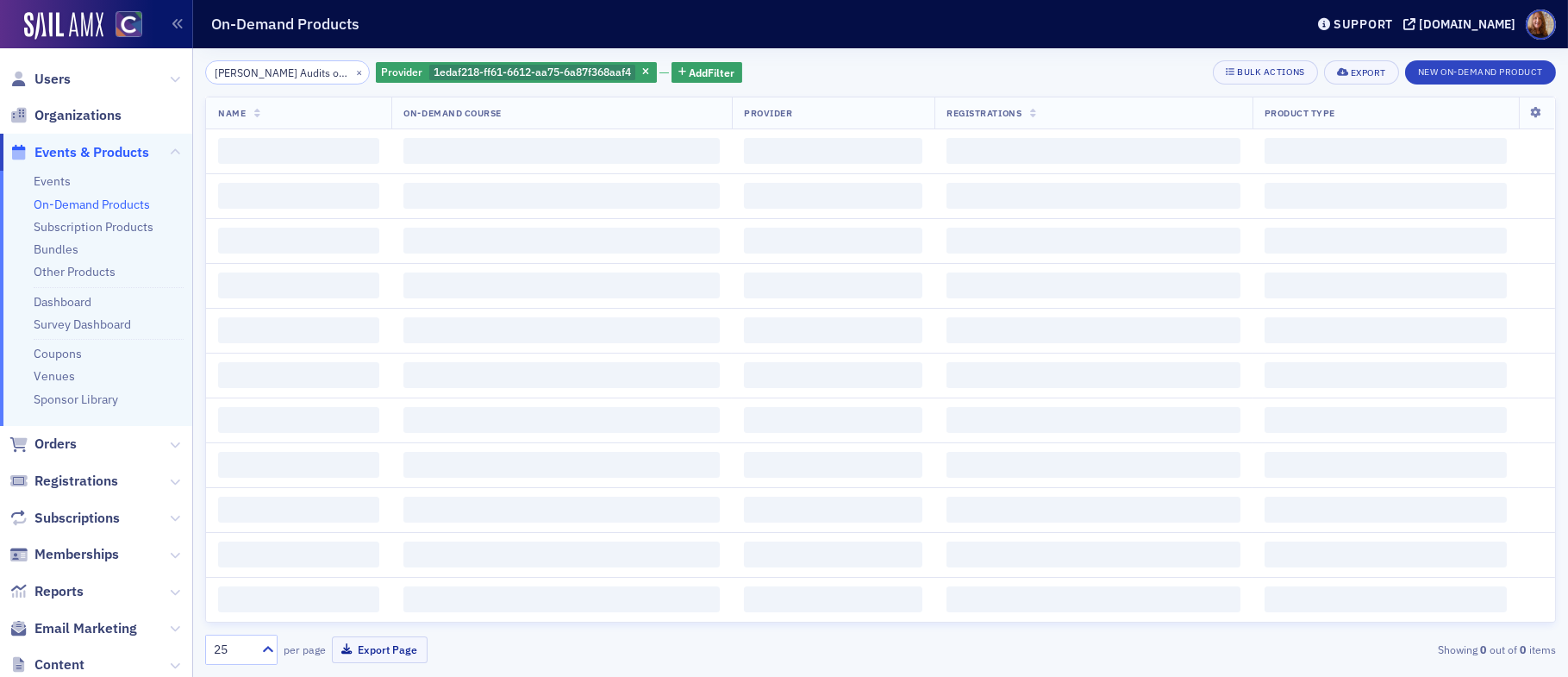
scroll to position [0, 224]
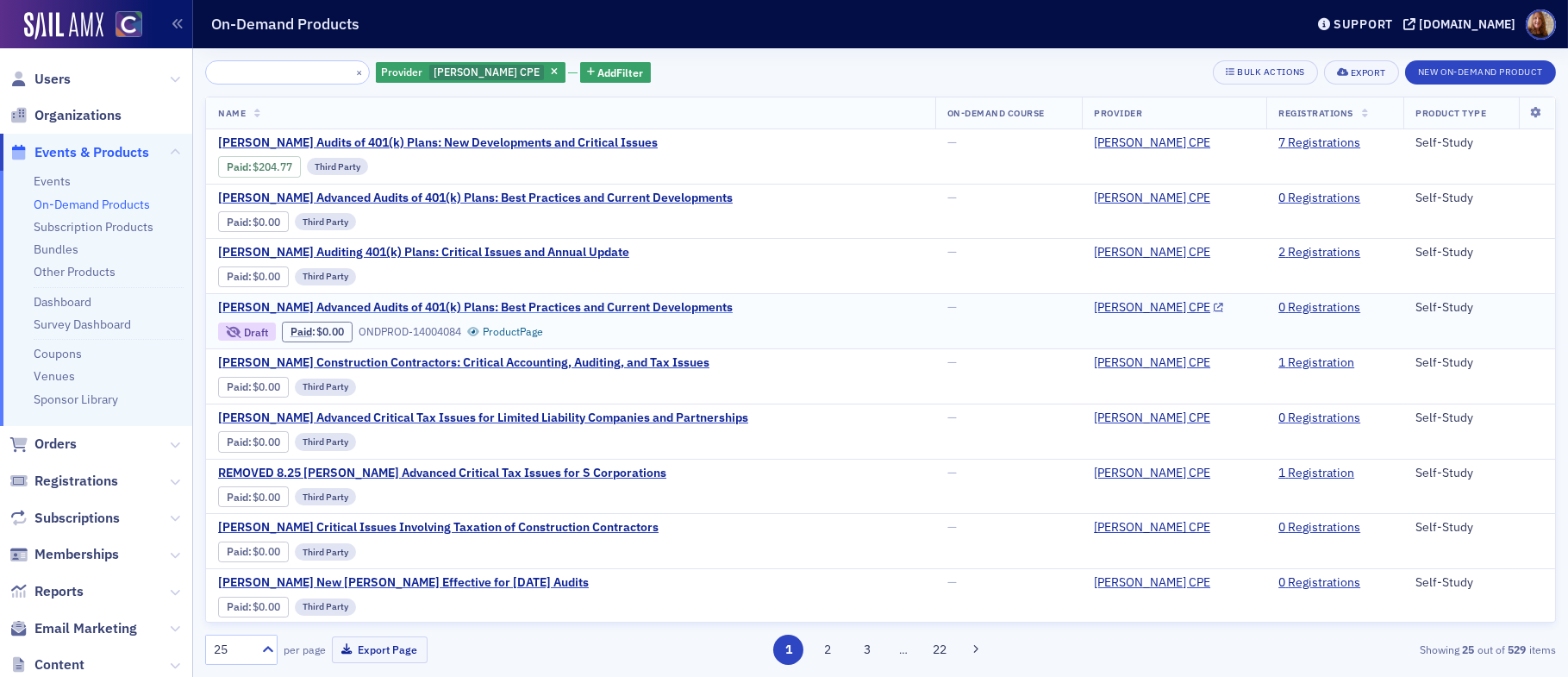
click at [556, 308] on span "[PERSON_NAME] Advanced Audits of 401(k) Plans: Best Practices and Current Devel…" at bounding box center [475, 308] width 514 height 15
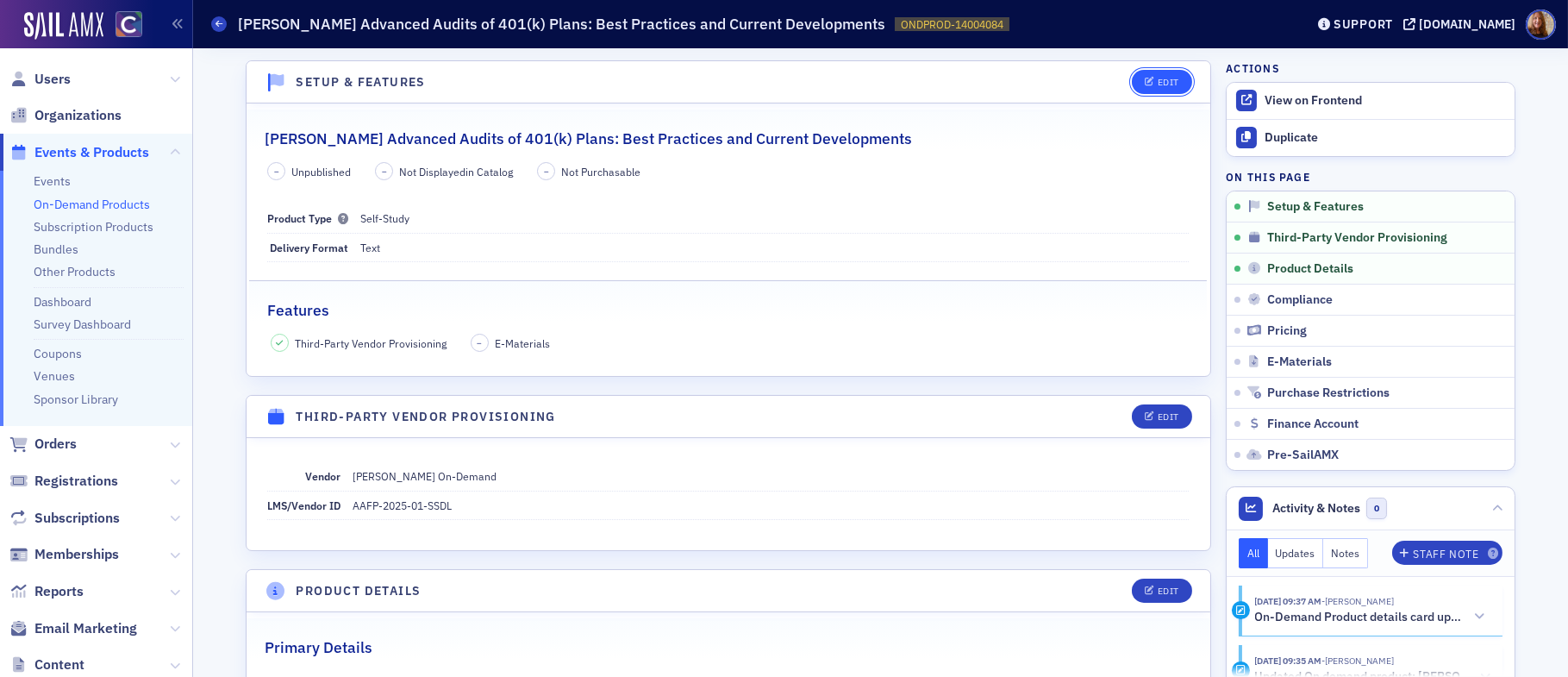
click at [1132, 91] on button "Edit" at bounding box center [1161, 82] width 60 height 25
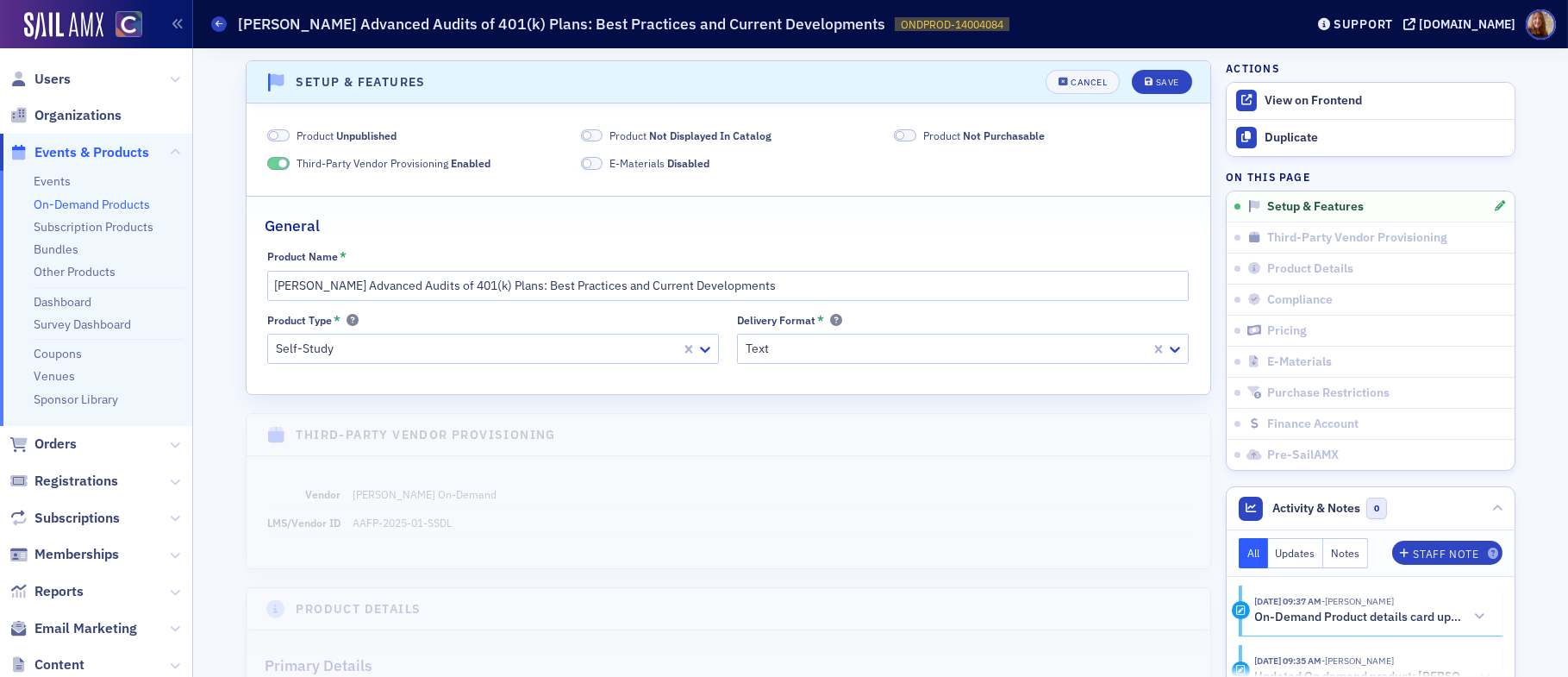
scroll to position [3, 0]
click at [387, 136] on span "Unpublished" at bounding box center [366, 132] width 60 height 14
click at [652, 132] on span "Not Displayed In Catalog" at bounding box center [710, 132] width 122 height 14
click at [947, 130] on span "Product Not Purchasable" at bounding box center [984, 132] width 122 height 15
click at [1161, 64] on header "Setup & Features Unsaved changes Cancel Save" at bounding box center [729, 80] width 964 height 43
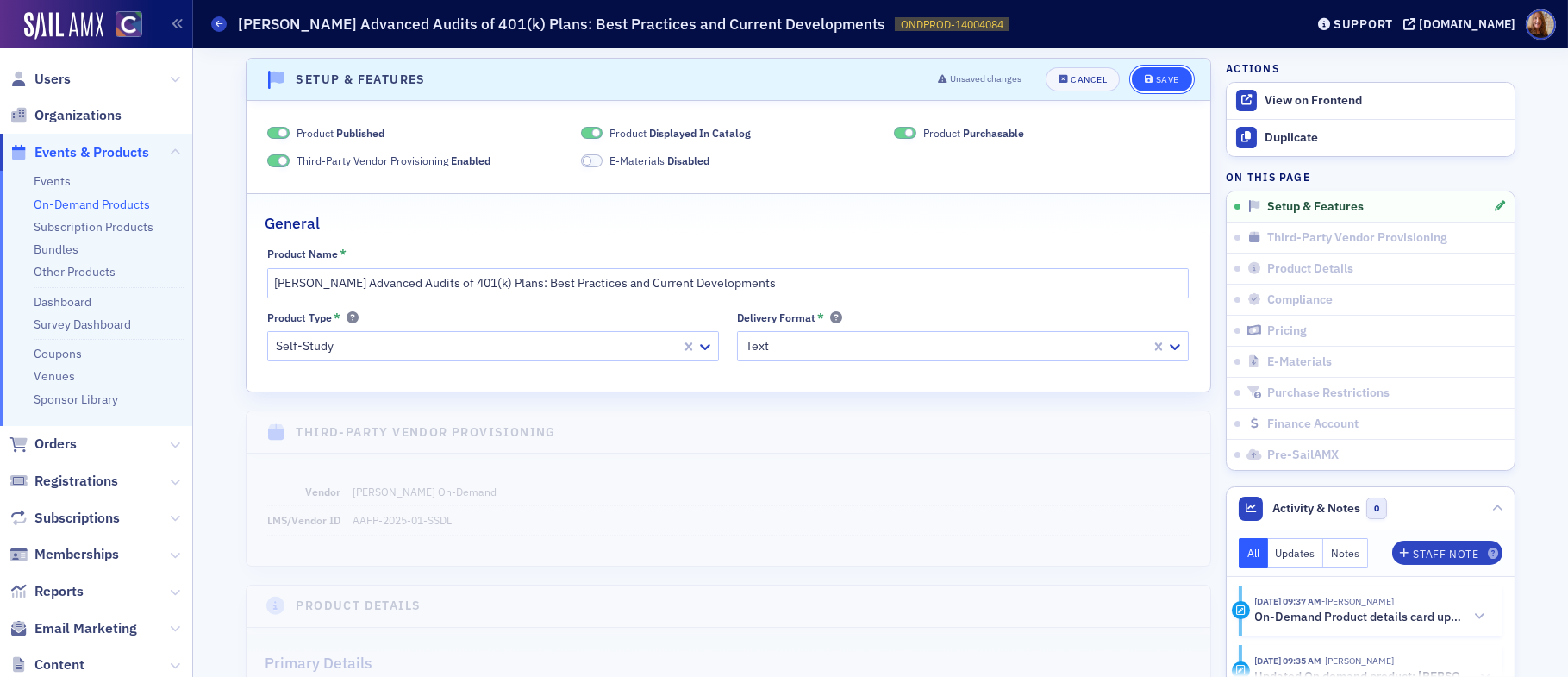
click at [1161, 77] on div "Save" at bounding box center [1168, 80] width 24 height 9
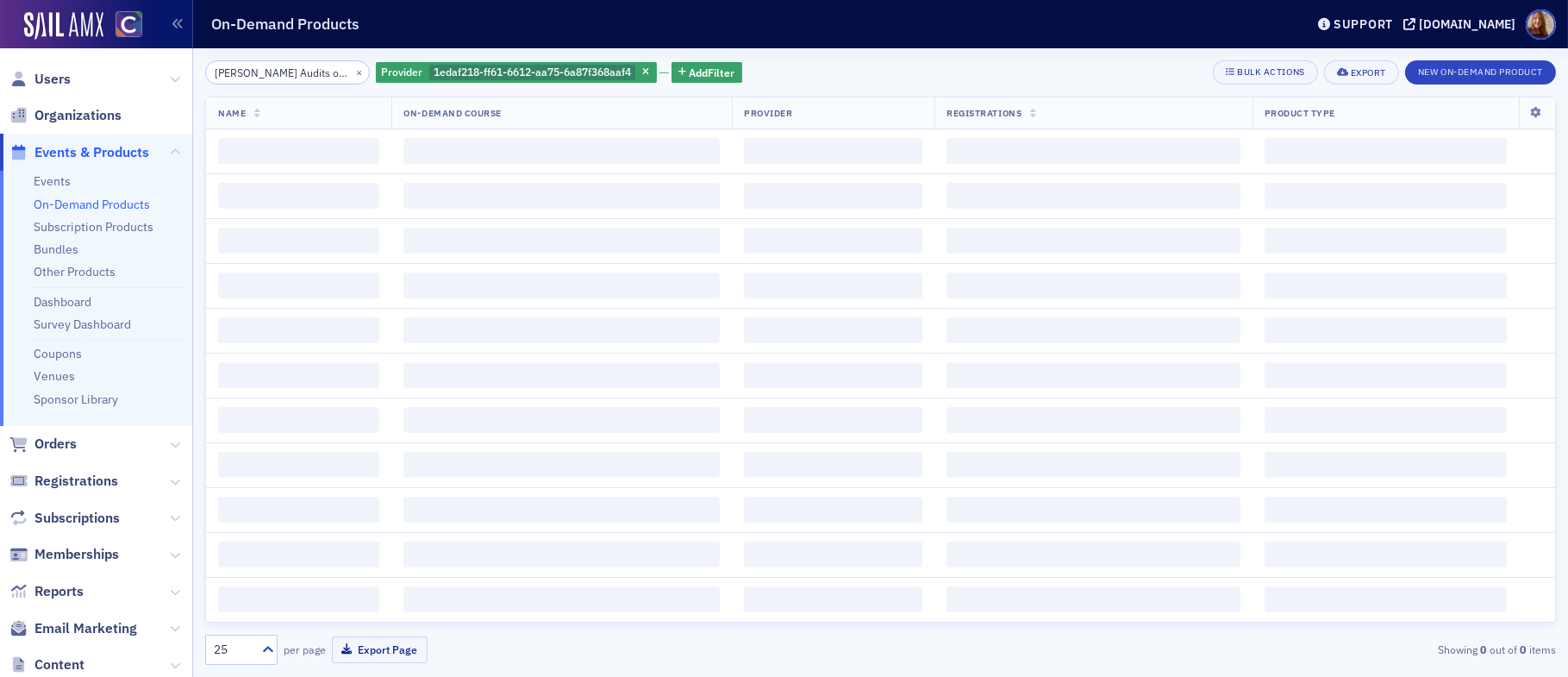
scroll to position [0, 224]
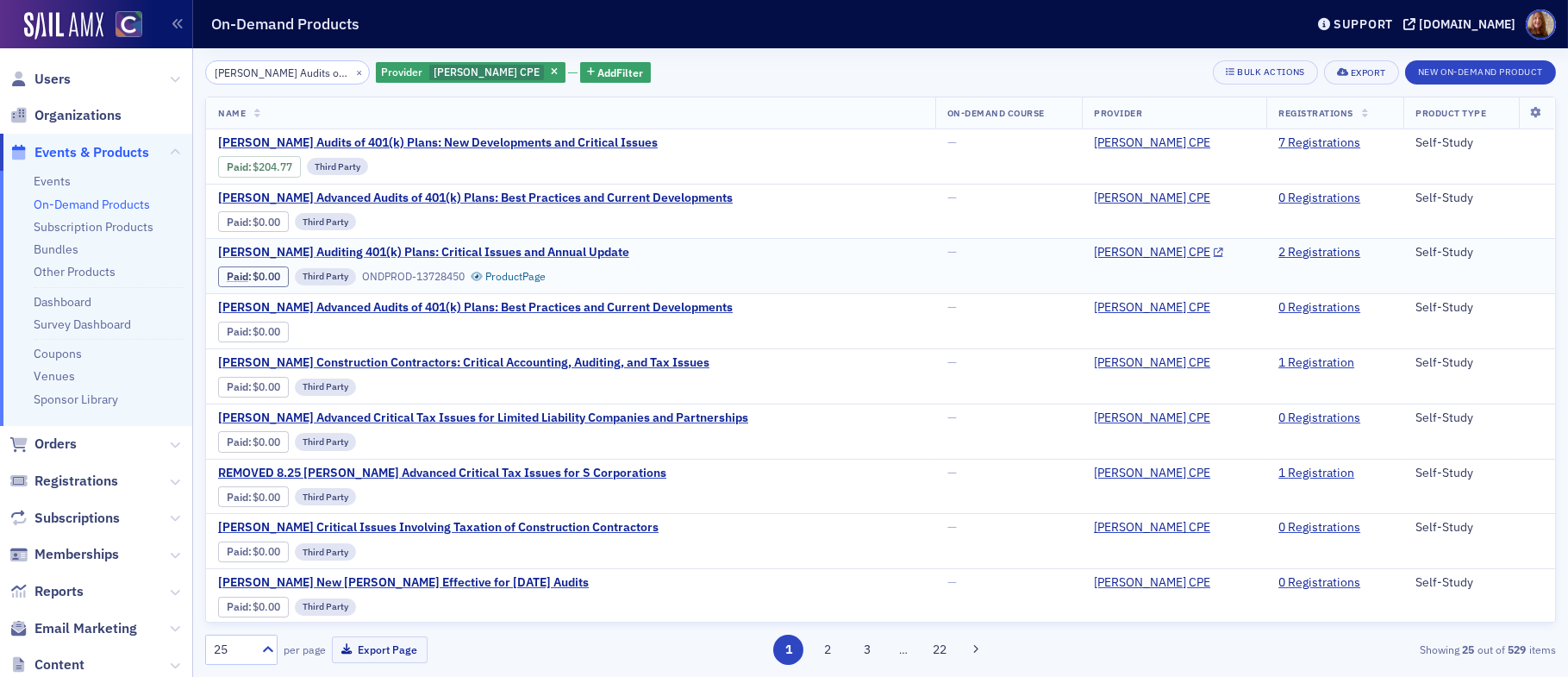
click at [517, 250] on span "[PERSON_NAME] Auditing 401(k) Plans: Critical Issues and Annual Update" at bounding box center [423, 252] width 411 height 15
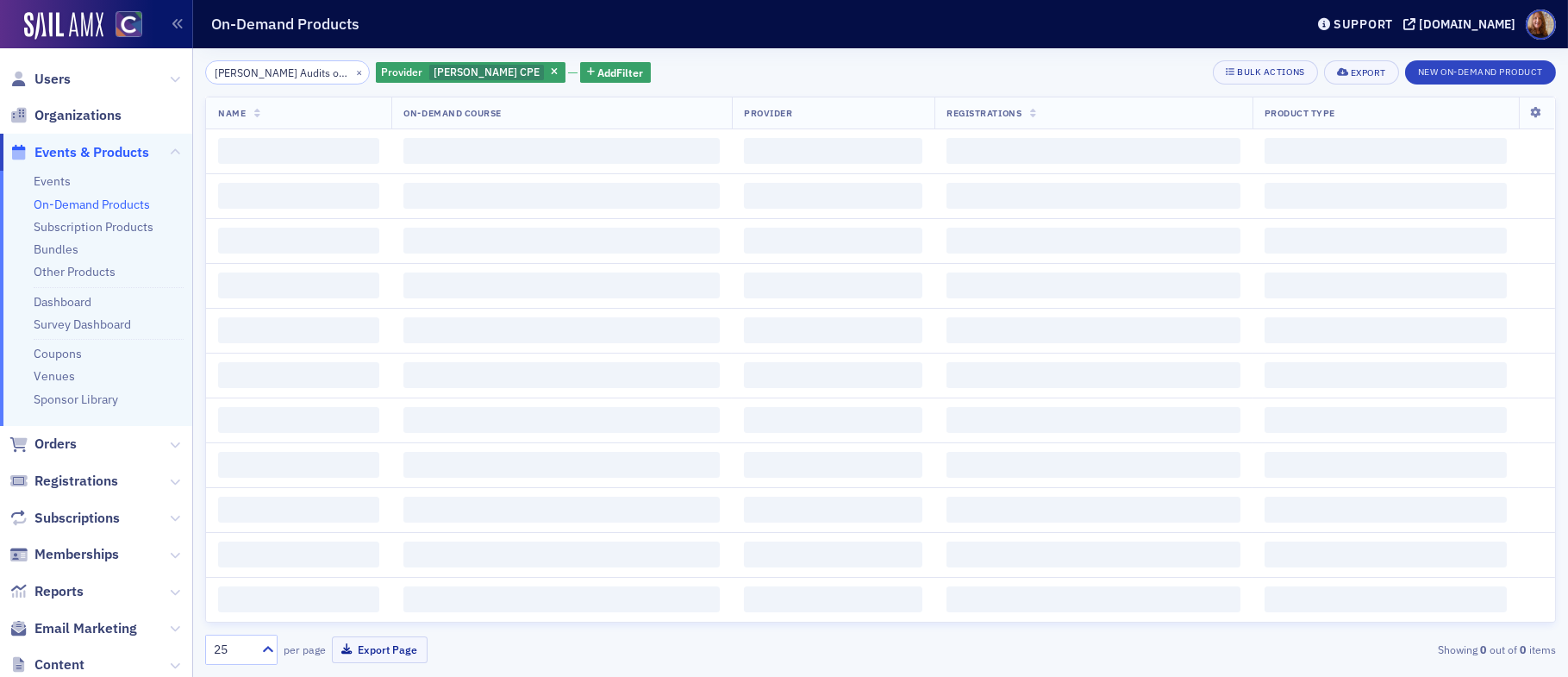
scroll to position [0, 224]
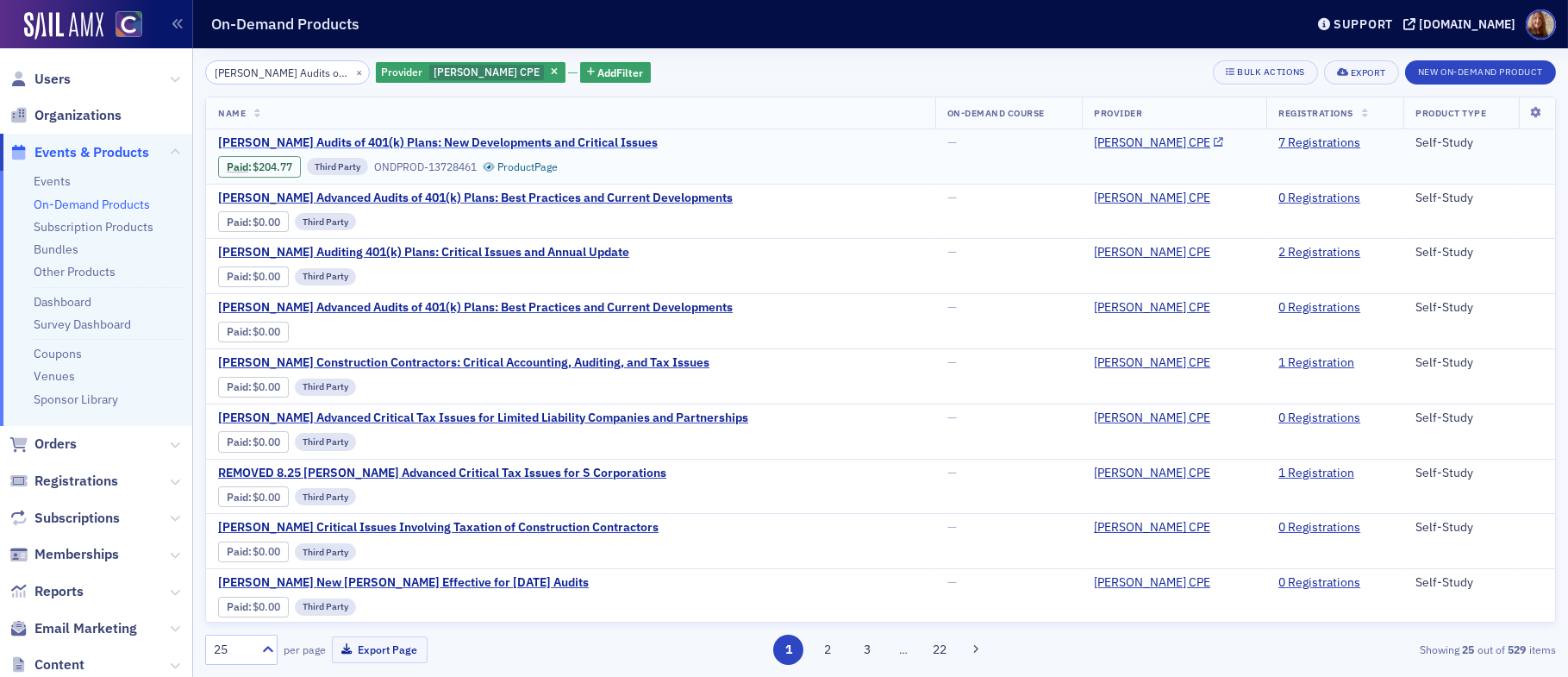
click at [488, 147] on span "[PERSON_NAME] Audits of 401(k) Plans: New Developments and Critical Issues" at bounding box center [437, 142] width 439 height 15
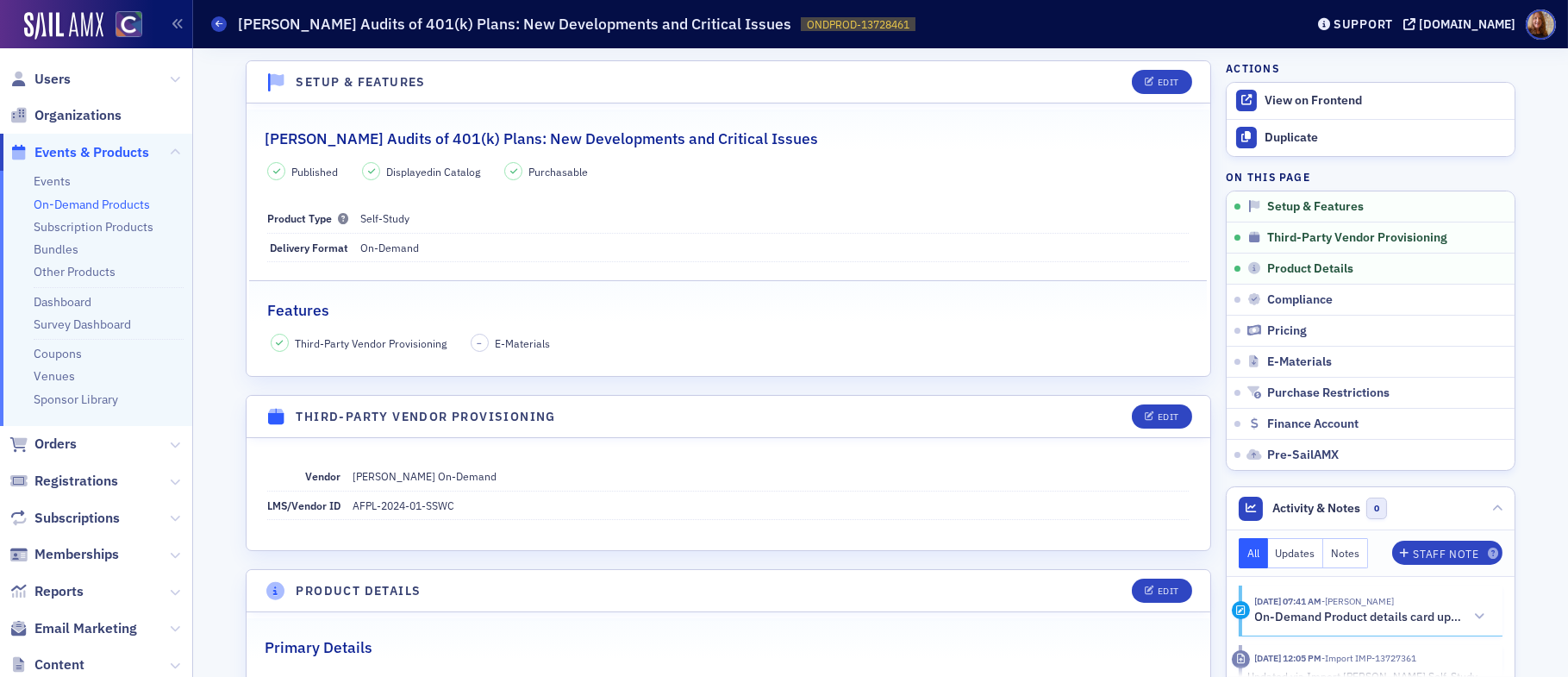
click at [129, 204] on link "On-Demand Products" at bounding box center [92, 204] width 116 height 15
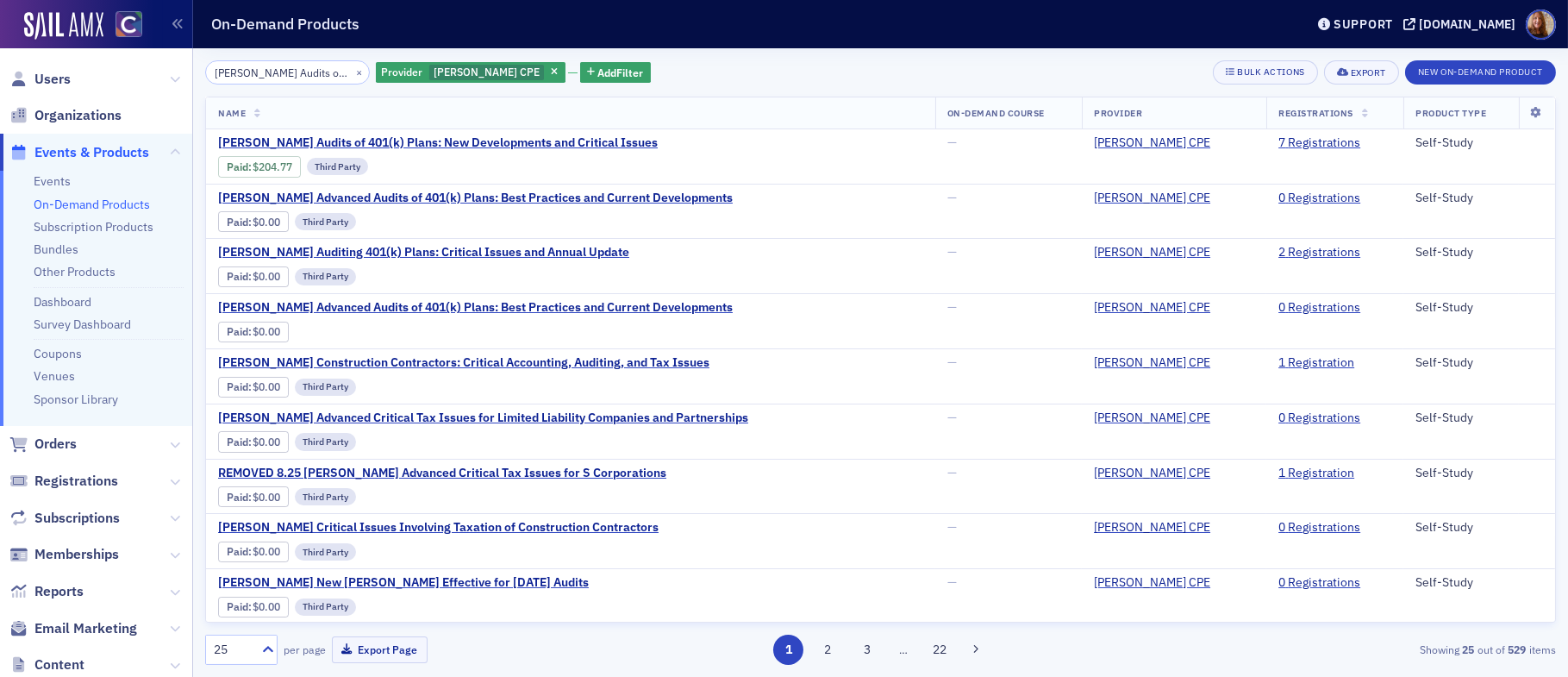
scroll to position [0, 224]
click at [1279, 74] on div "Bulk Actions" at bounding box center [1270, 72] width 67 height 9
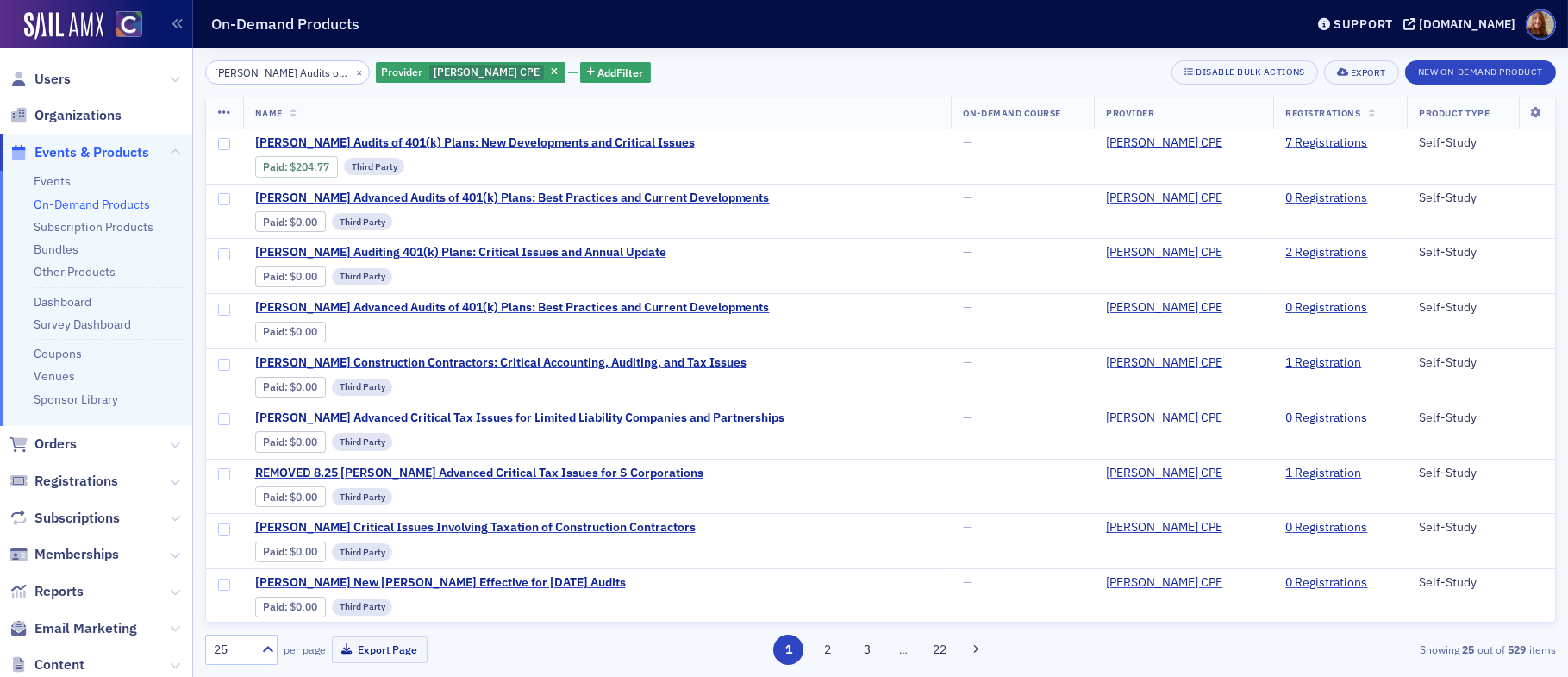
click at [222, 111] on icon at bounding box center [224, 113] width 13 height 14
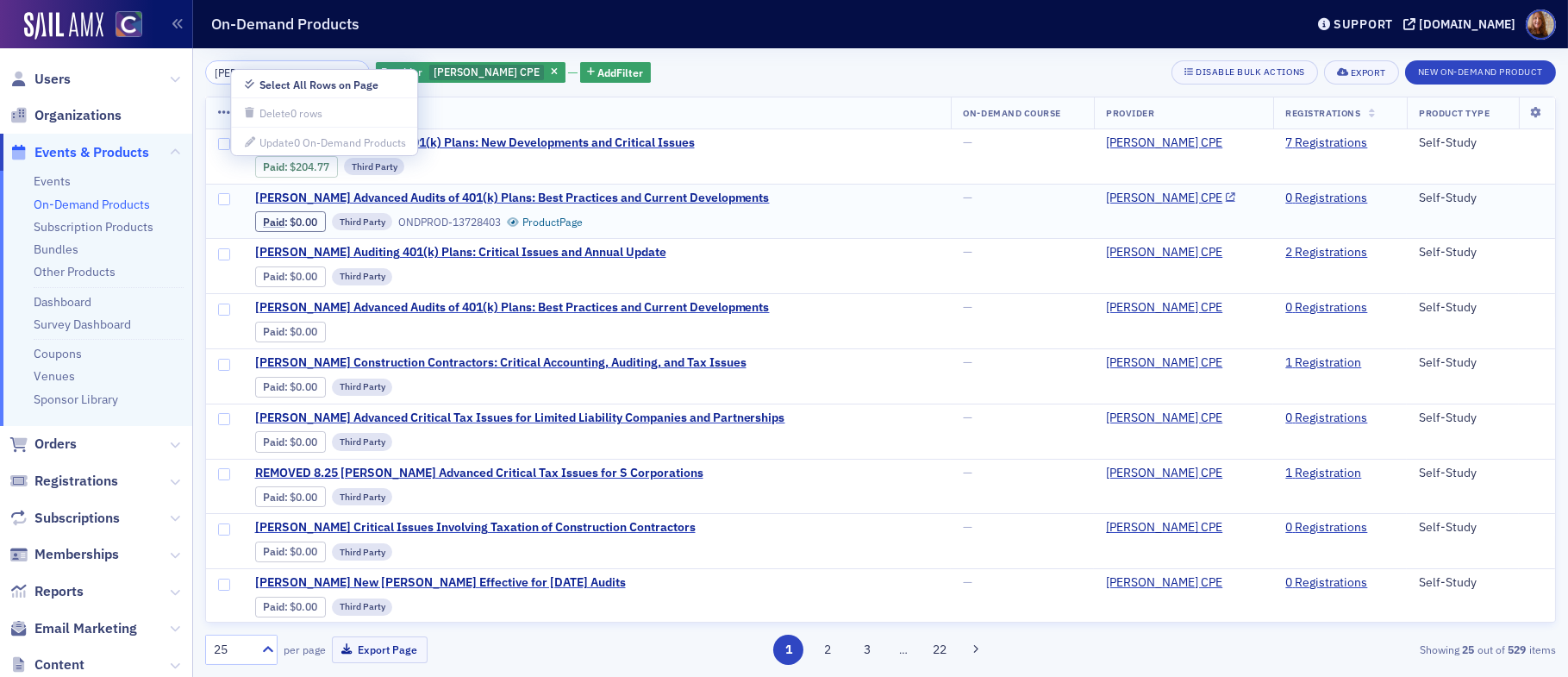
click at [230, 189] on span at bounding box center [224, 211] width 37 height 54
click at [228, 201] on input "checkbox" at bounding box center [223, 199] width 12 height 12
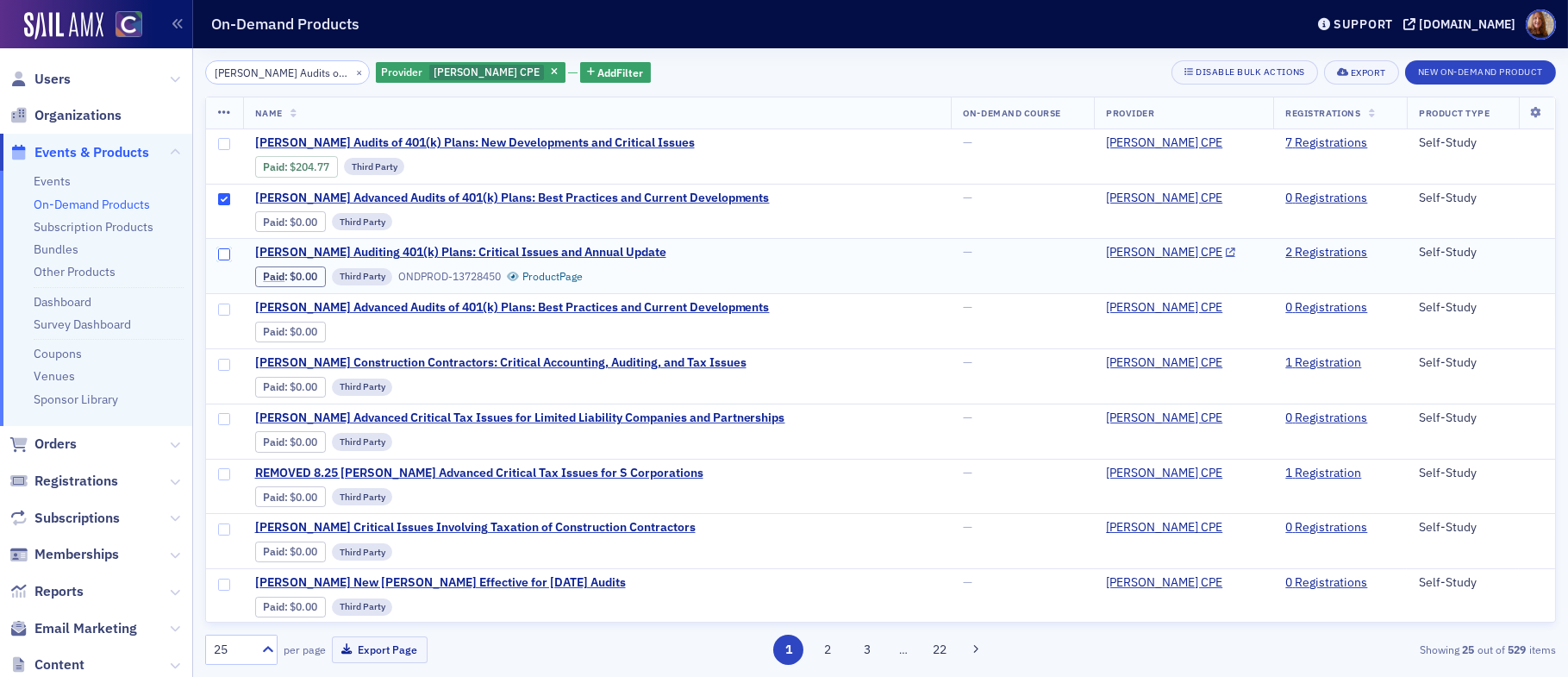
click at [222, 251] on input "checkbox" at bounding box center [223, 254] width 12 height 12
checkbox input "true"
click at [224, 112] on icon at bounding box center [224, 113] width 13 height 14
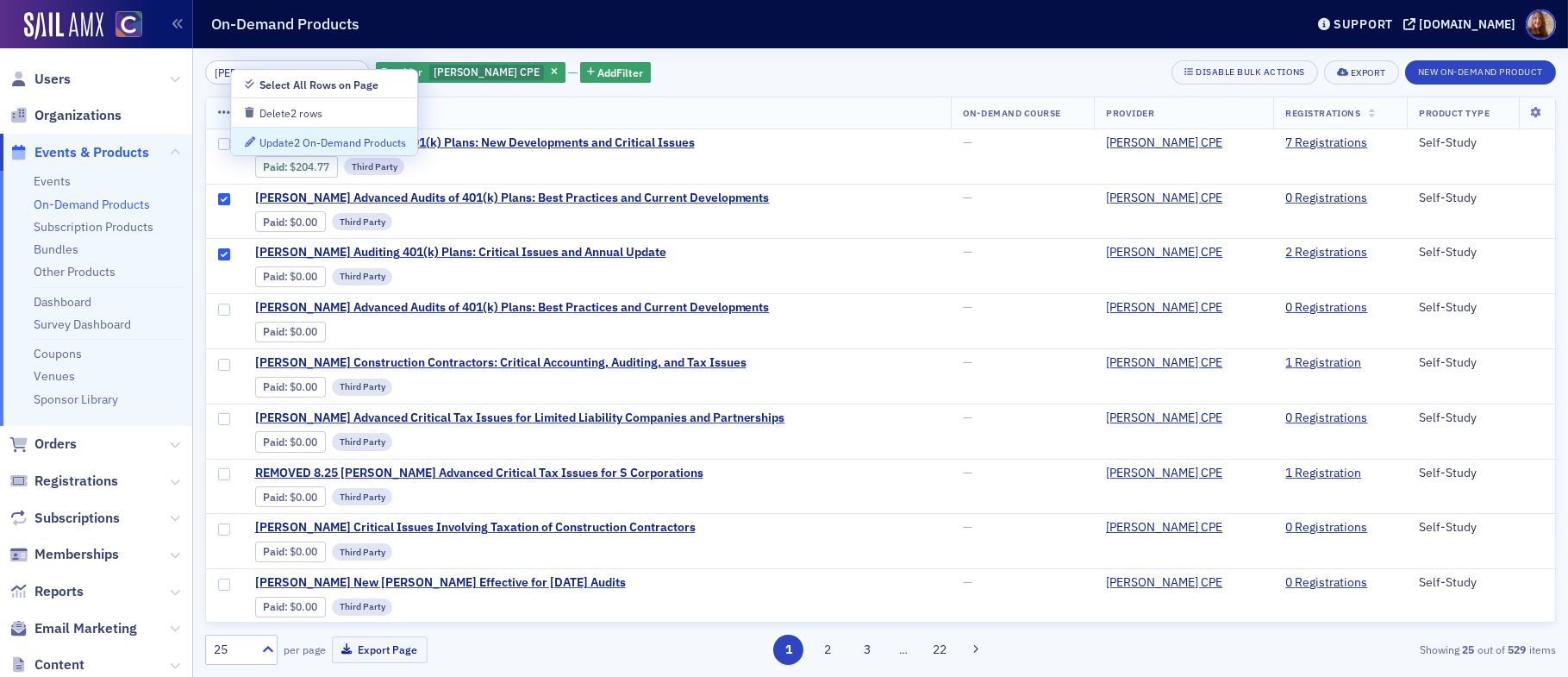
click at [325, 143] on div "Update 2 On-Demand Products" at bounding box center [332, 142] width 146 height 9
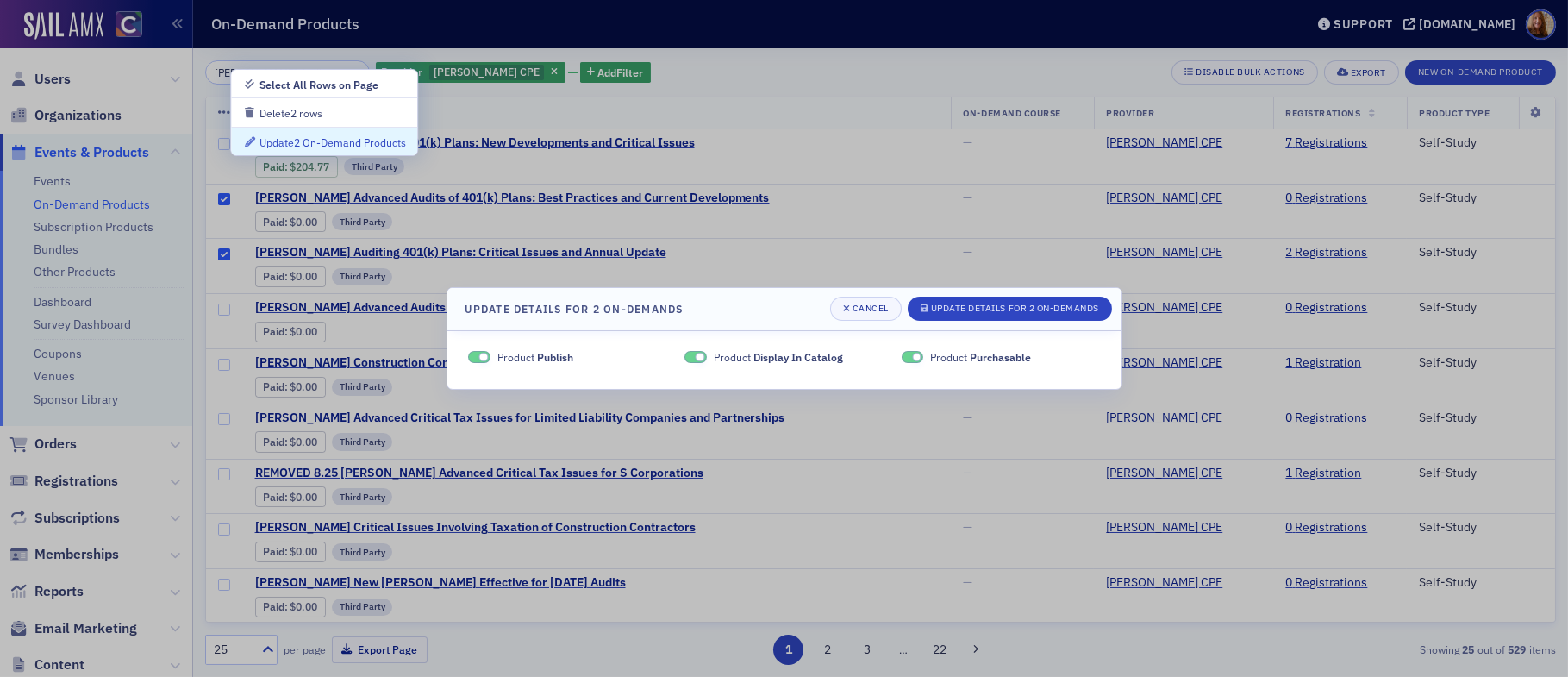
click at [840, 87] on div at bounding box center [784, 338] width 1568 height 677
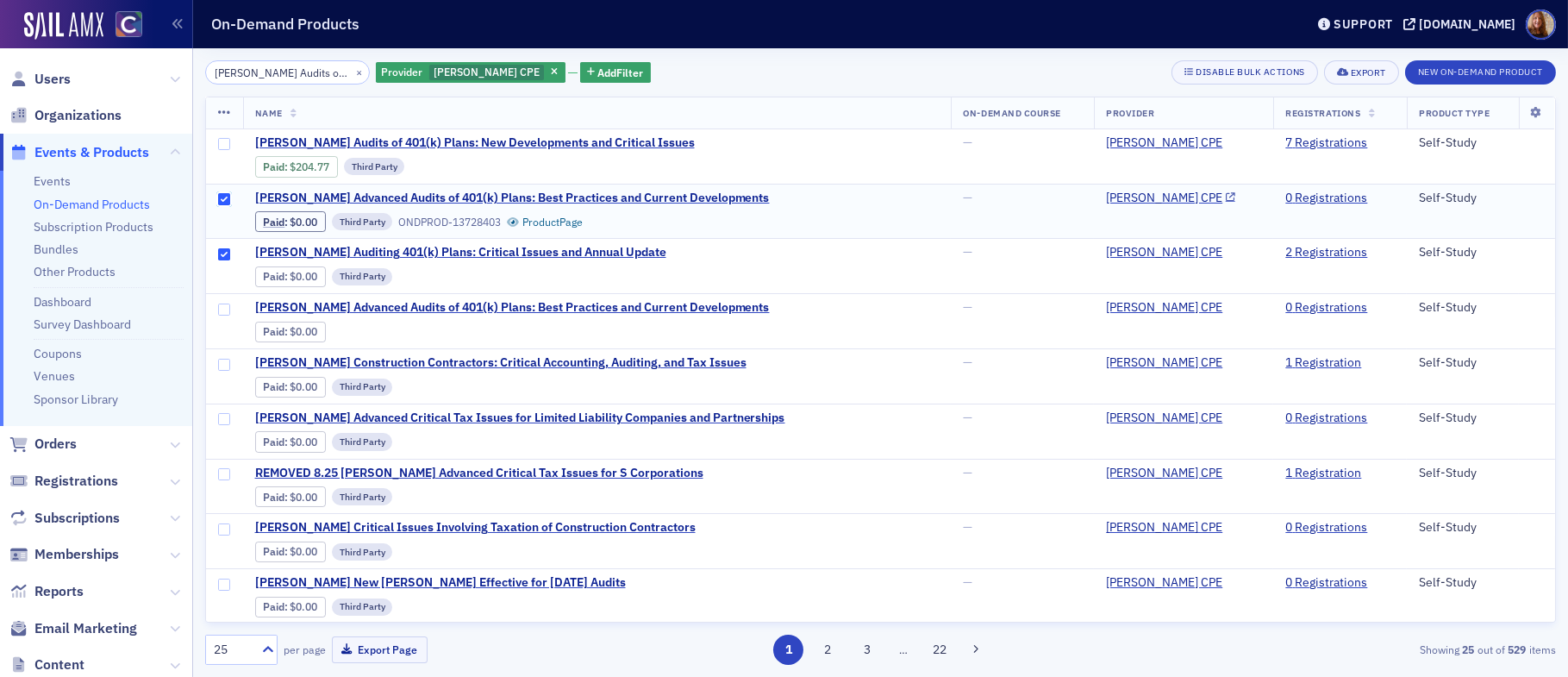
click at [219, 198] on input "checkbox" at bounding box center [223, 199] width 12 height 12
checkbox input "false"
click at [220, 254] on input "checkbox" at bounding box center [223, 254] width 12 height 12
checkbox input "false"
click at [882, 68] on div "Surgent's Audits of 401(k) Plans: New Developments and Critical Issues × Provid…" at bounding box center [880, 72] width 1350 height 25
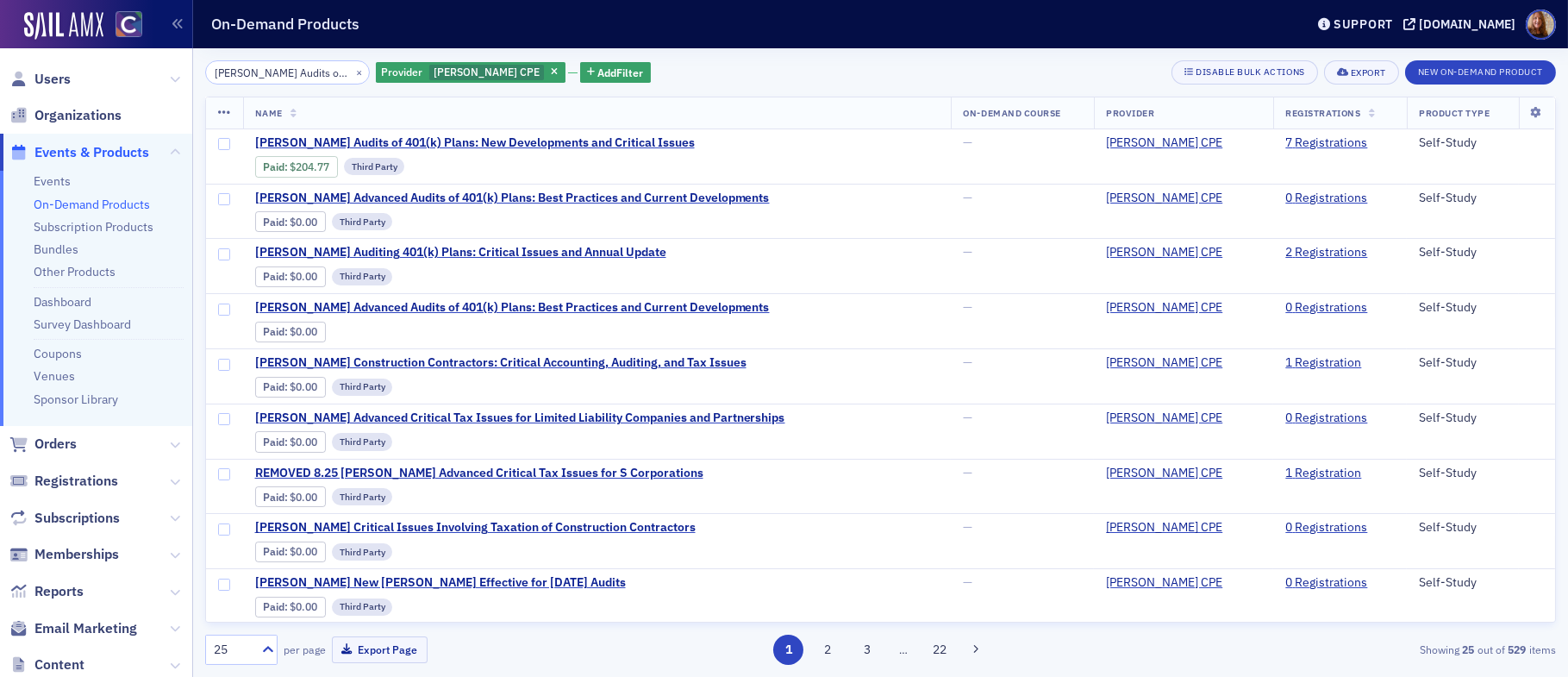
click at [881, 64] on div "Surgent's Audits of 401(k) Plans: New Developments and Critical Issues × Provid…" at bounding box center [880, 72] width 1350 height 25
click at [448, 580] on span "[PERSON_NAME] New [PERSON_NAME] Effective for [DATE] Audits" at bounding box center [440, 583] width 370 height 15
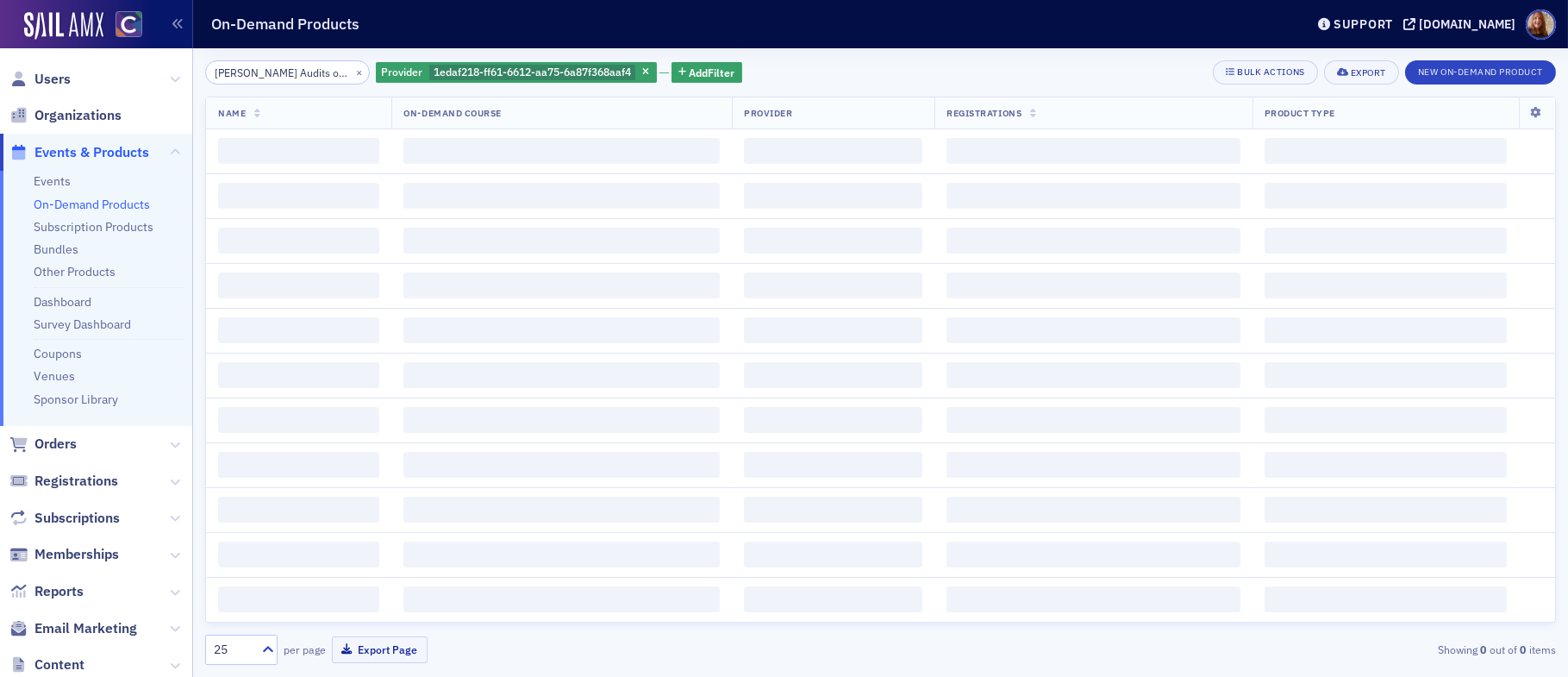
scroll to position [0, 224]
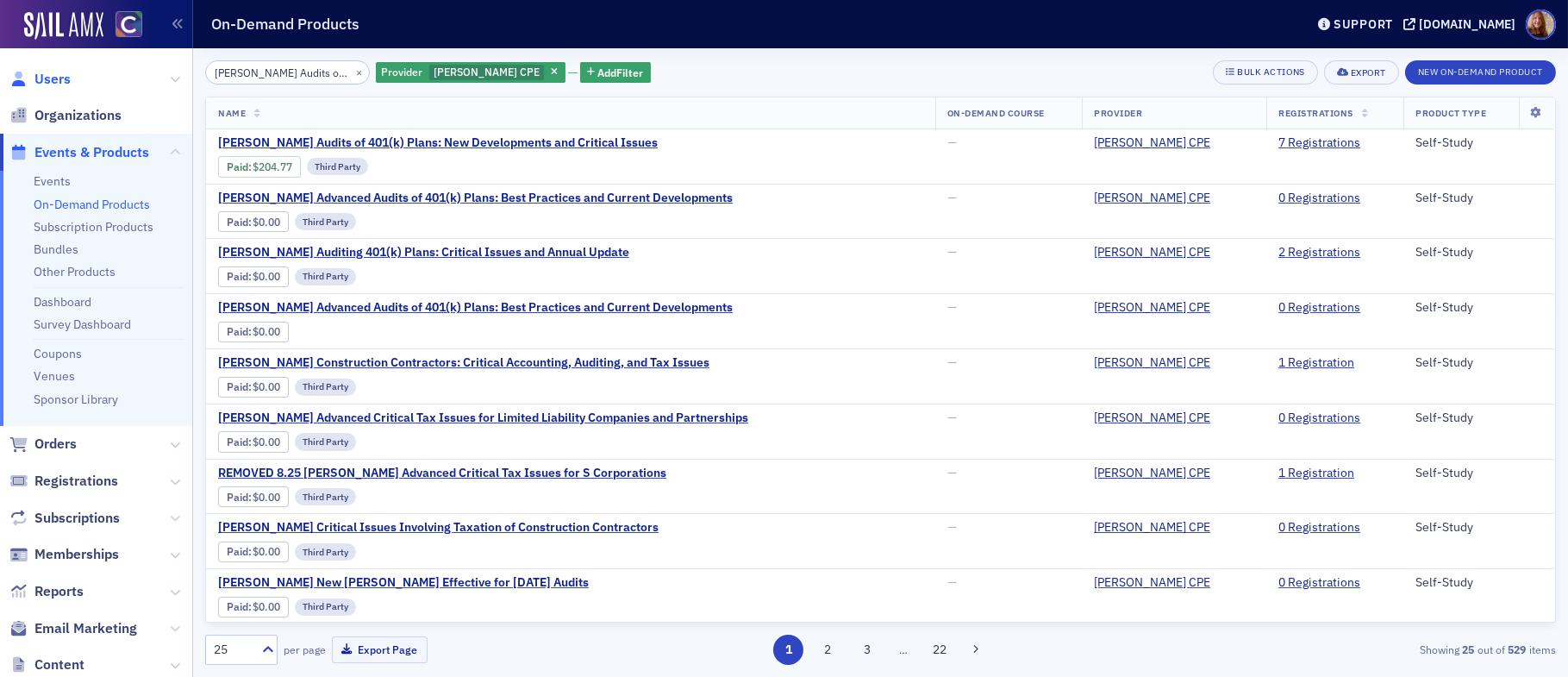
click at [65, 80] on span "Users" at bounding box center [53, 79] width 36 height 19
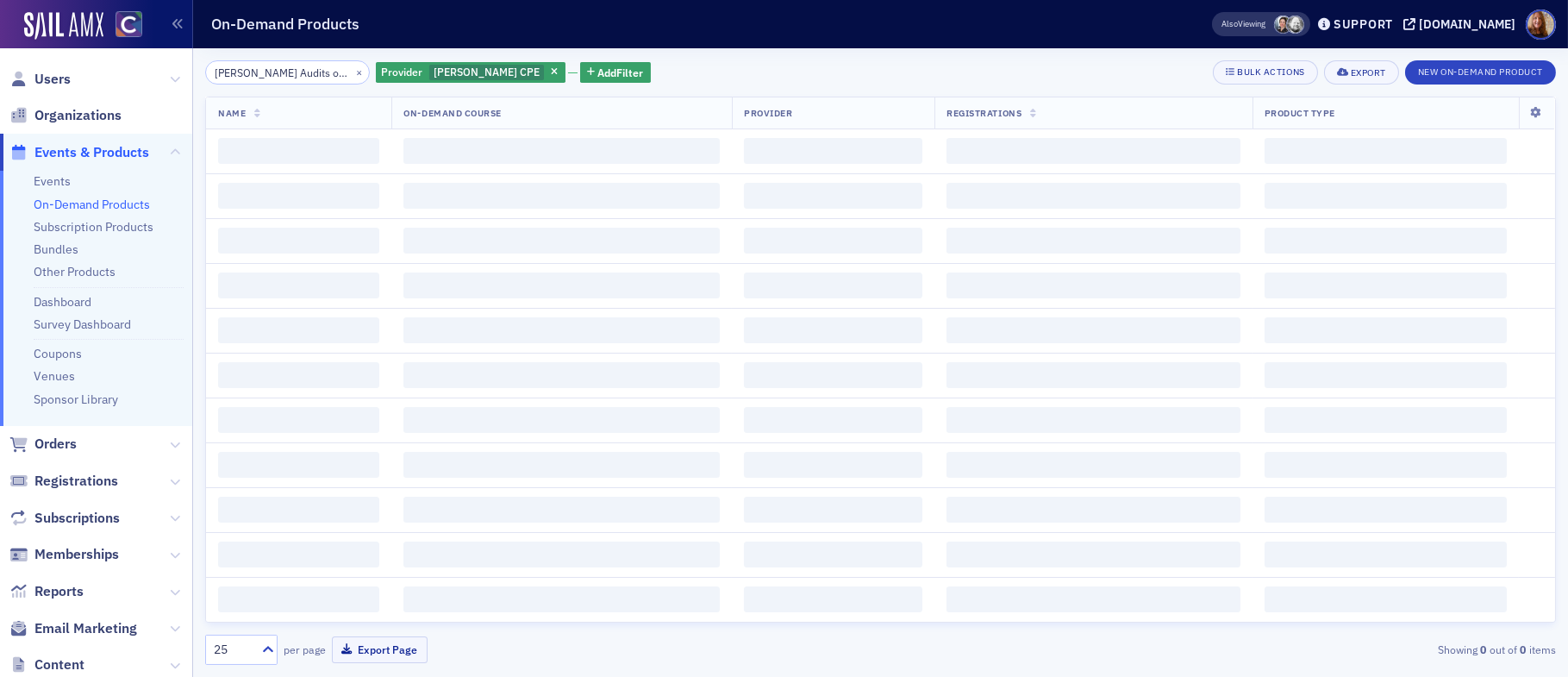
scroll to position [0, 224]
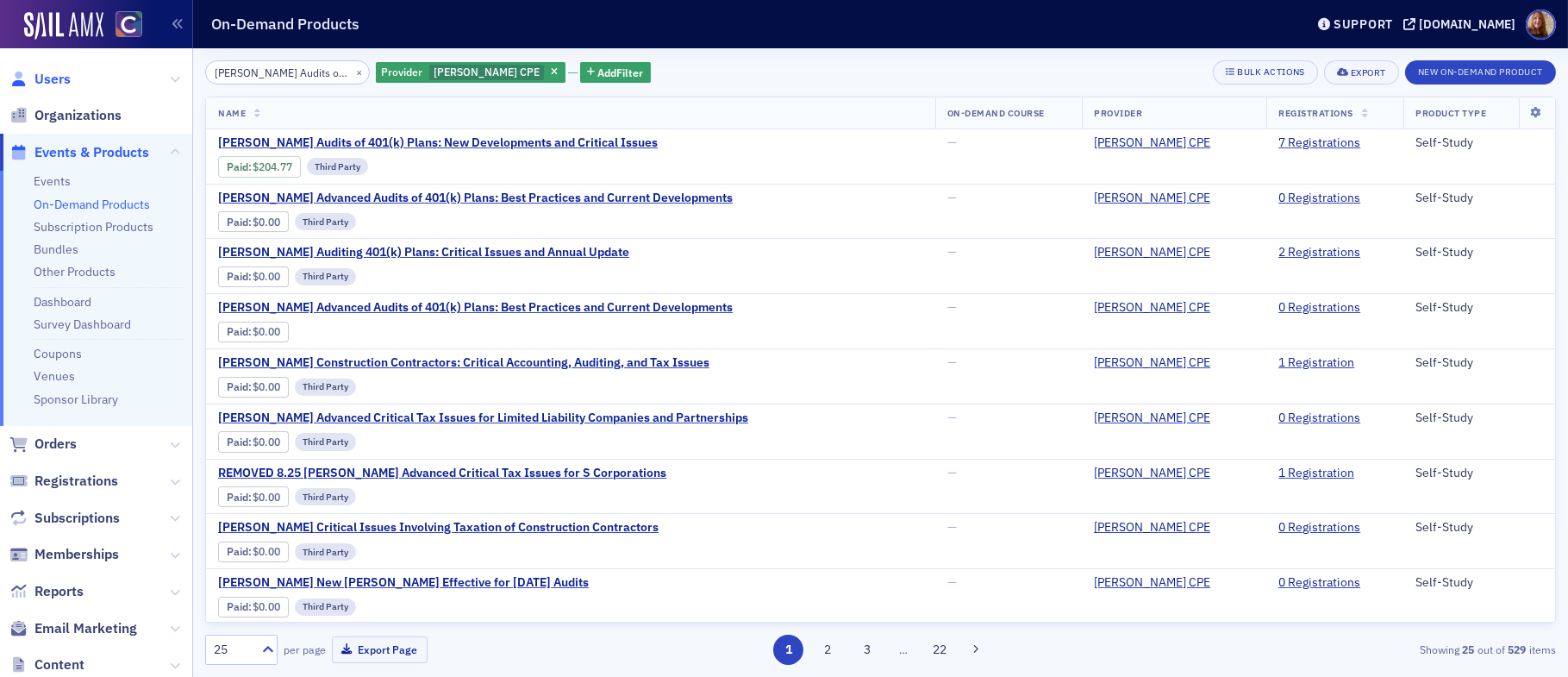
click at [58, 74] on span "Users" at bounding box center [53, 79] width 36 height 19
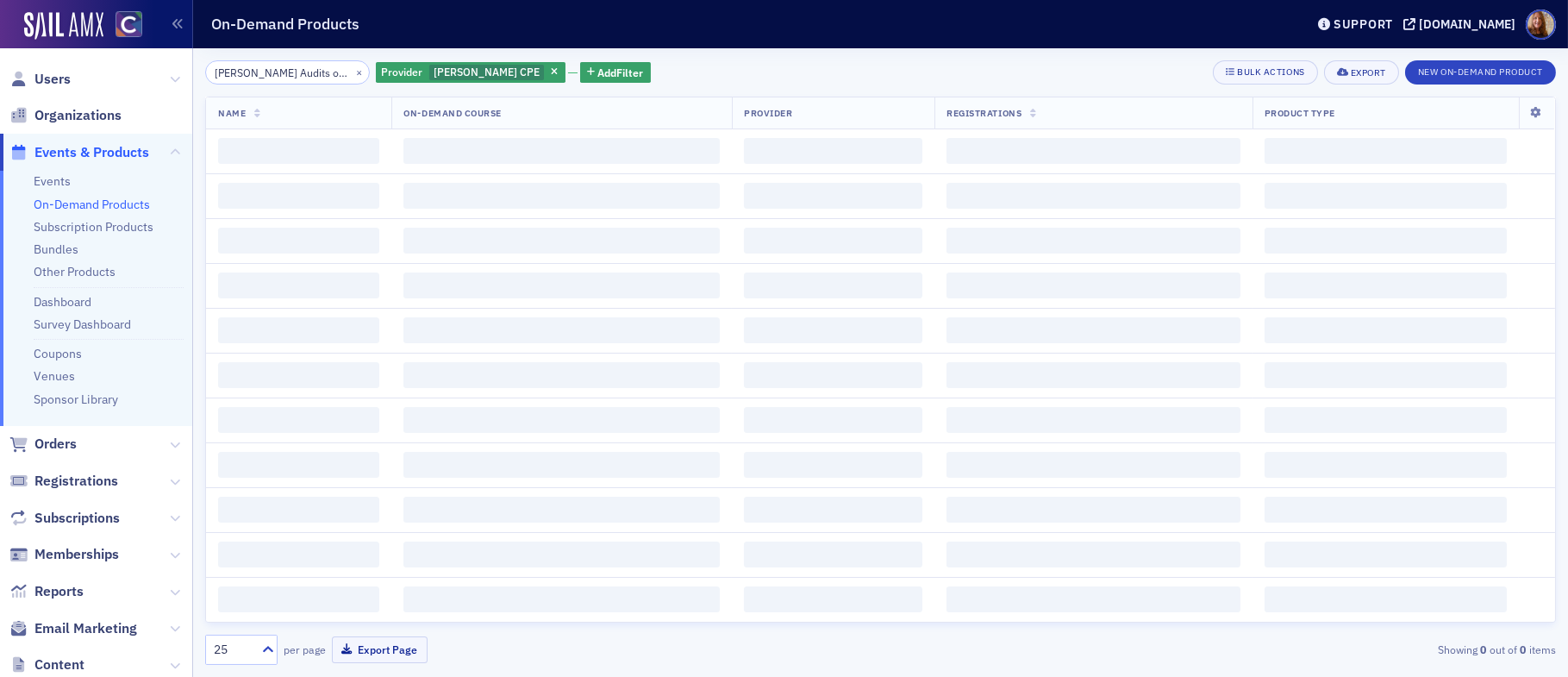
scroll to position [0, 224]
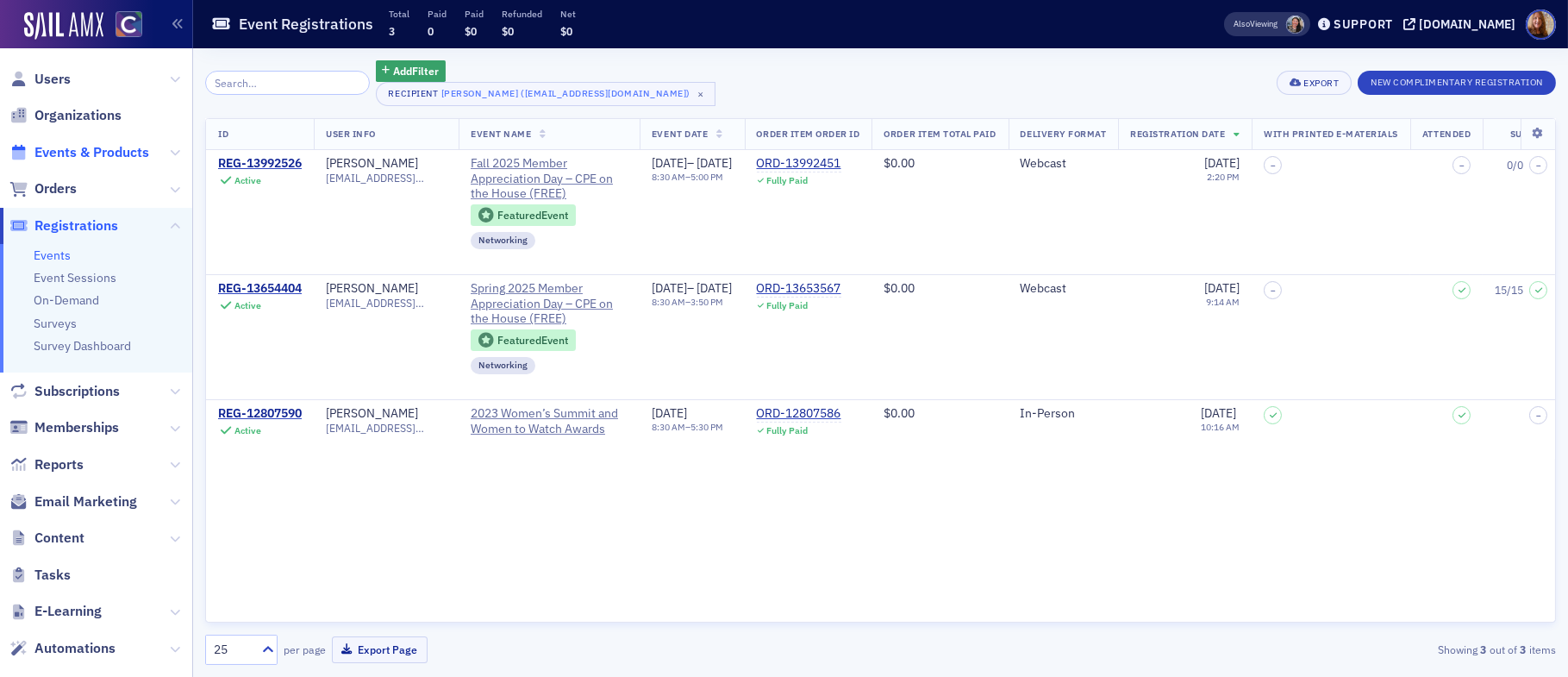
click at [93, 160] on span "Events & Products" at bounding box center [92, 152] width 114 height 19
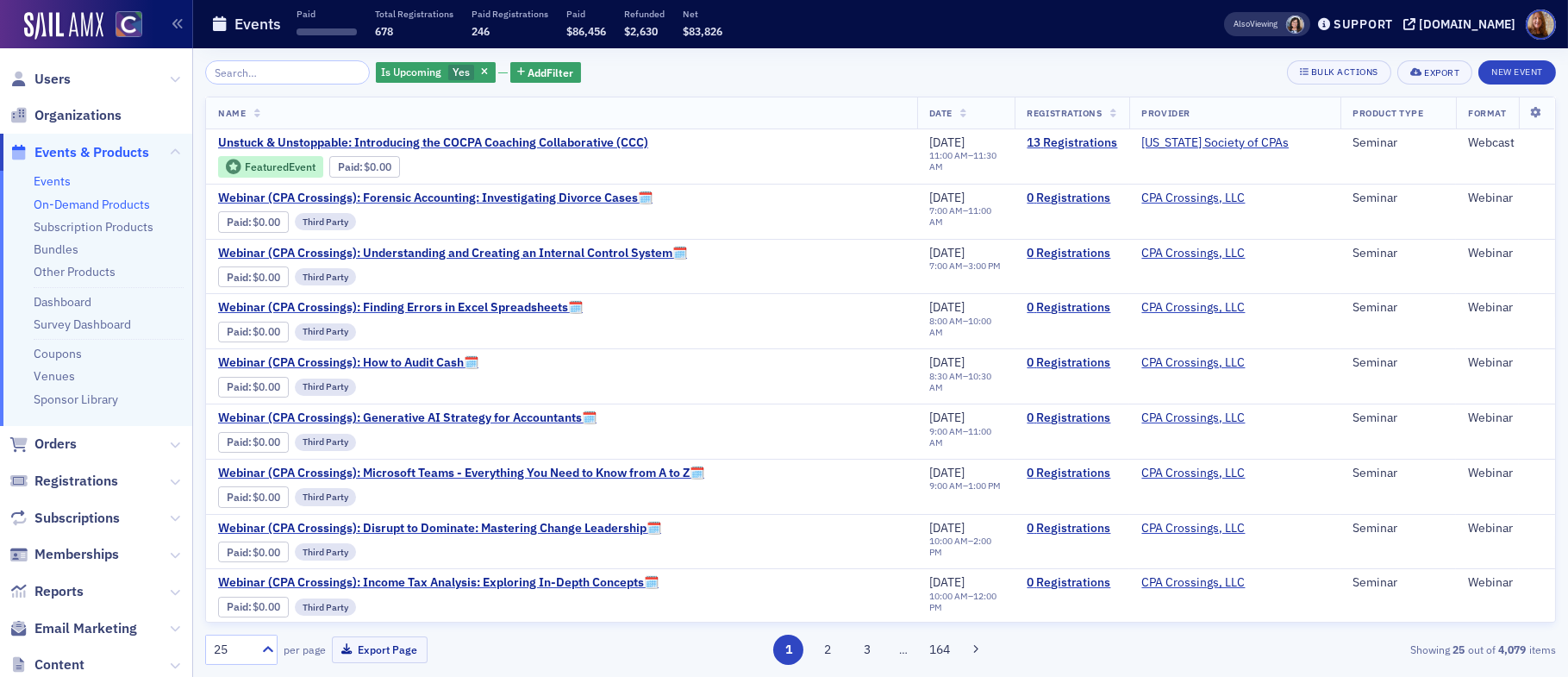
click at [106, 203] on link "On-Demand Products" at bounding box center [92, 204] width 116 height 15
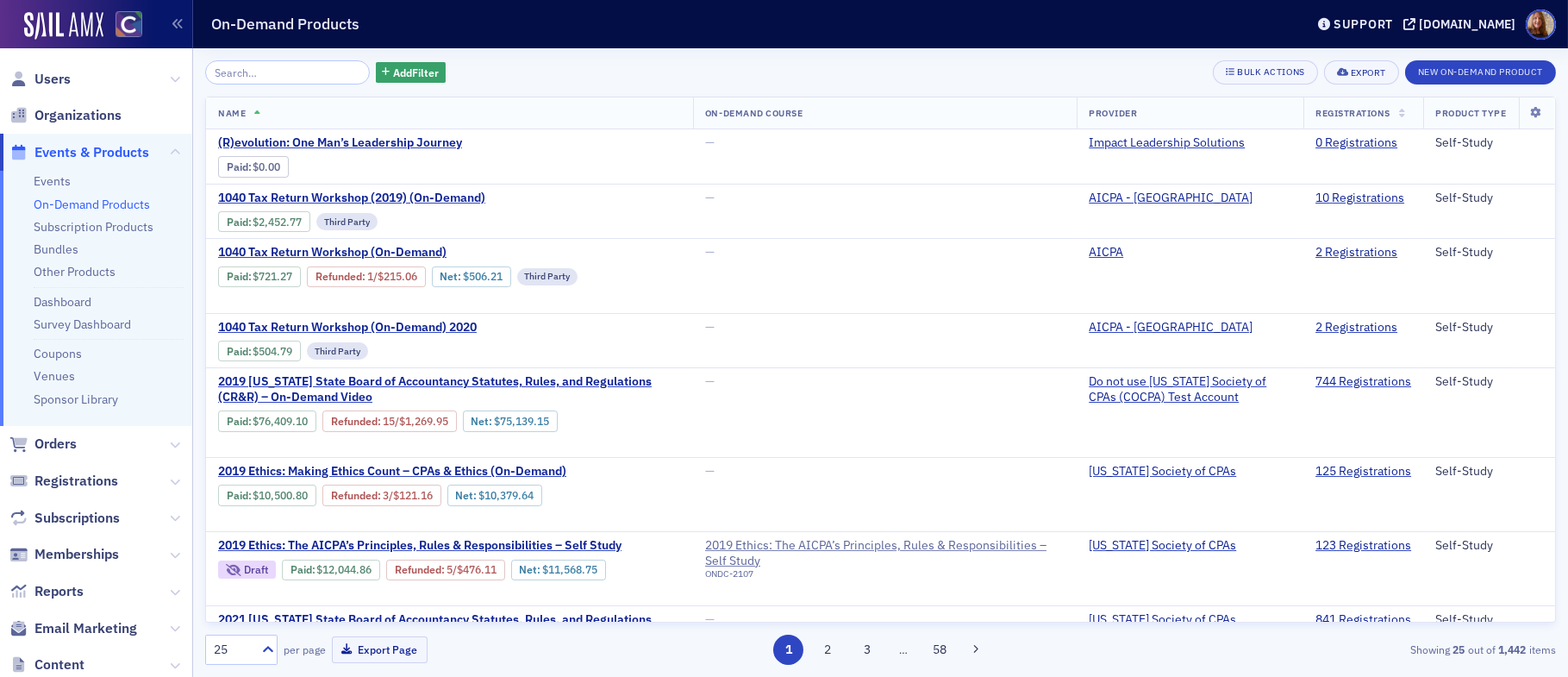
click at [256, 71] on input "search" at bounding box center [287, 72] width 164 height 25
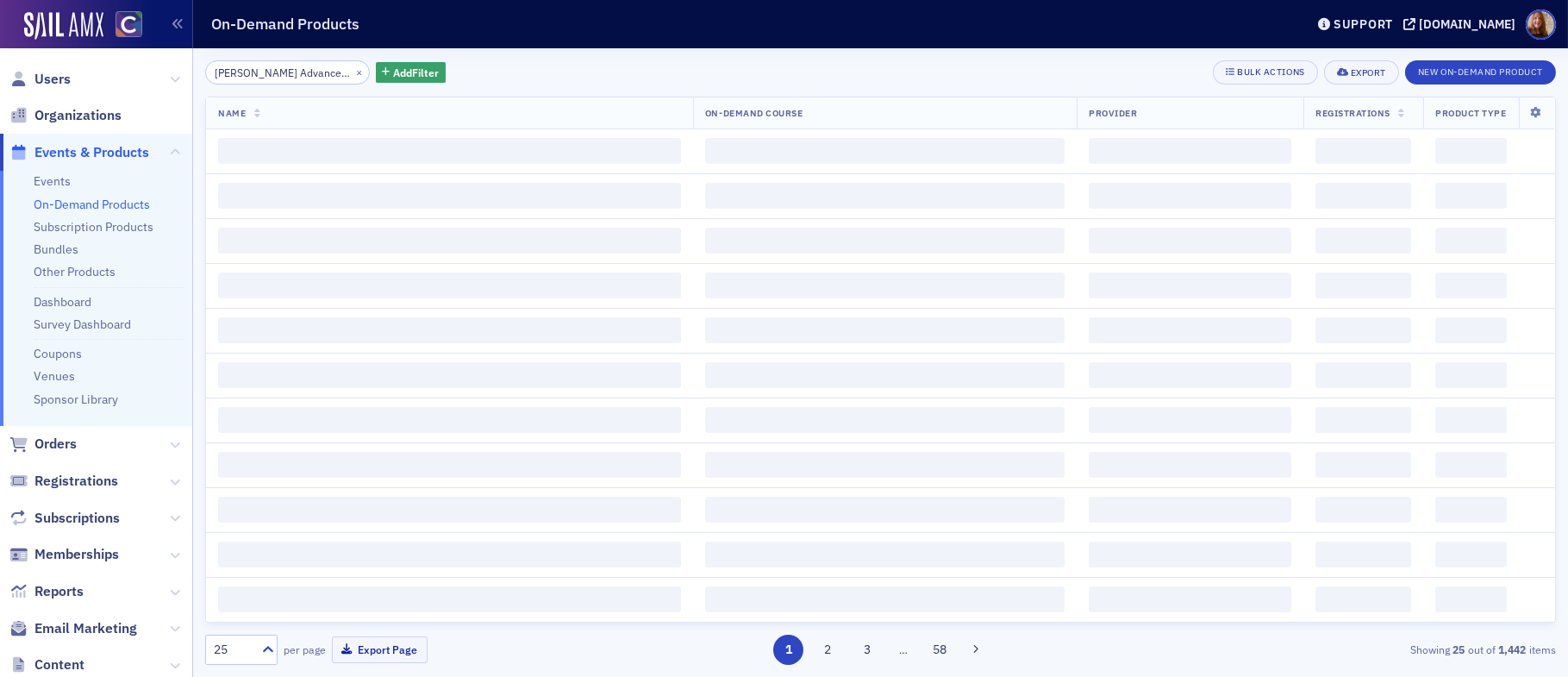
scroll to position [0, 288]
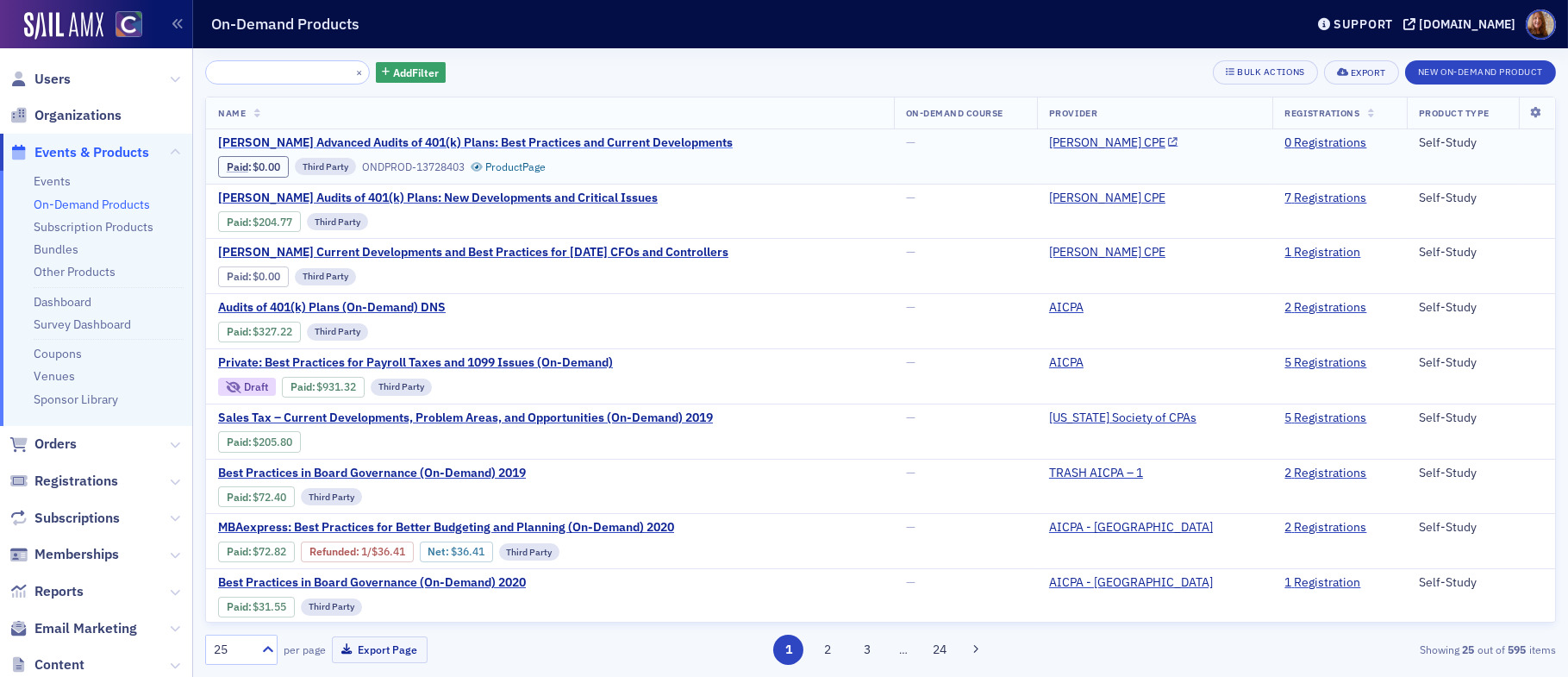
type input "[PERSON_NAME] Advanced Audits of 401(k) Plans: Best Practices and Current Devel…"
click at [549, 145] on span "[PERSON_NAME] Advanced Audits of 401(k) Plans: Best Practices and Current Devel…" at bounding box center [475, 142] width 514 height 15
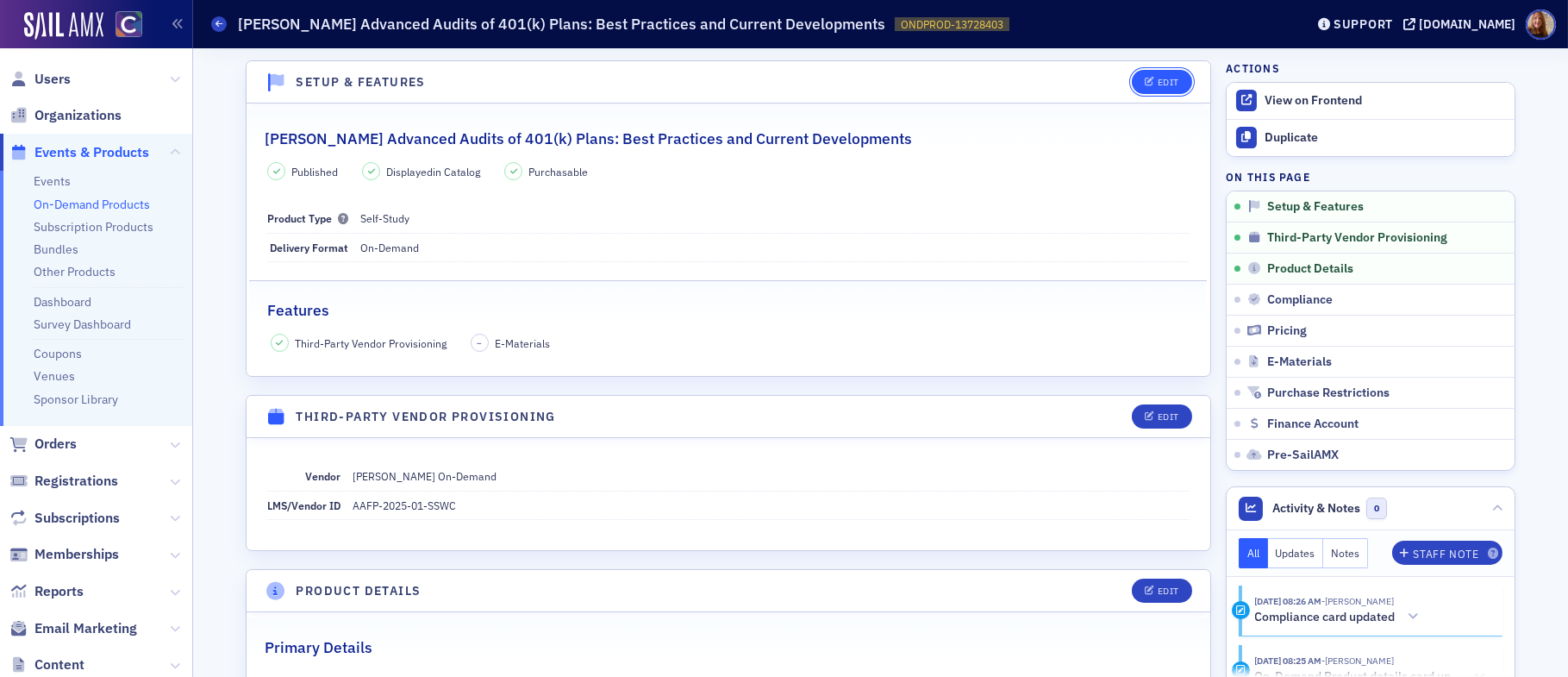
click at [1158, 83] on div "Edit" at bounding box center [1169, 82] width 22 height 9
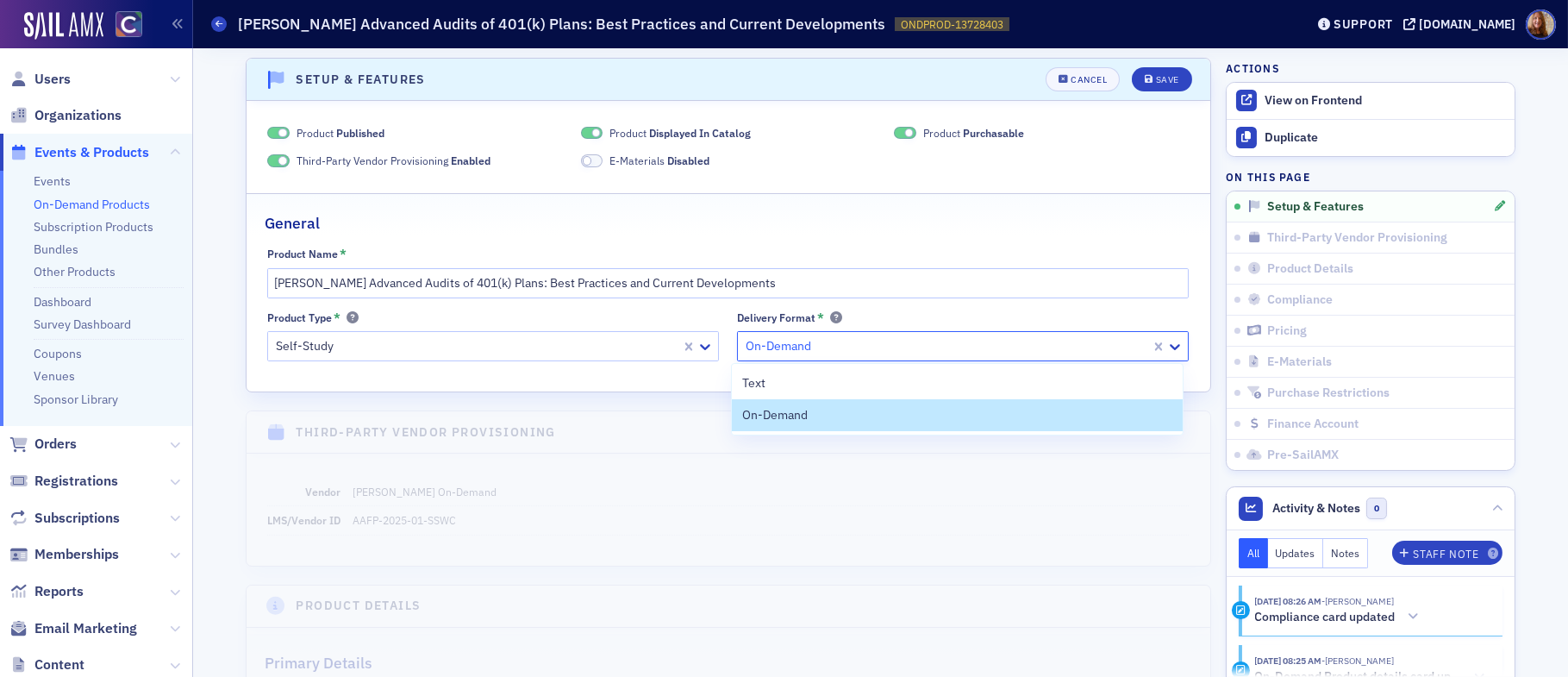
click at [855, 352] on div at bounding box center [946, 346] width 405 height 22
click at [965, 231] on div "General" at bounding box center [729, 214] width 927 height 41
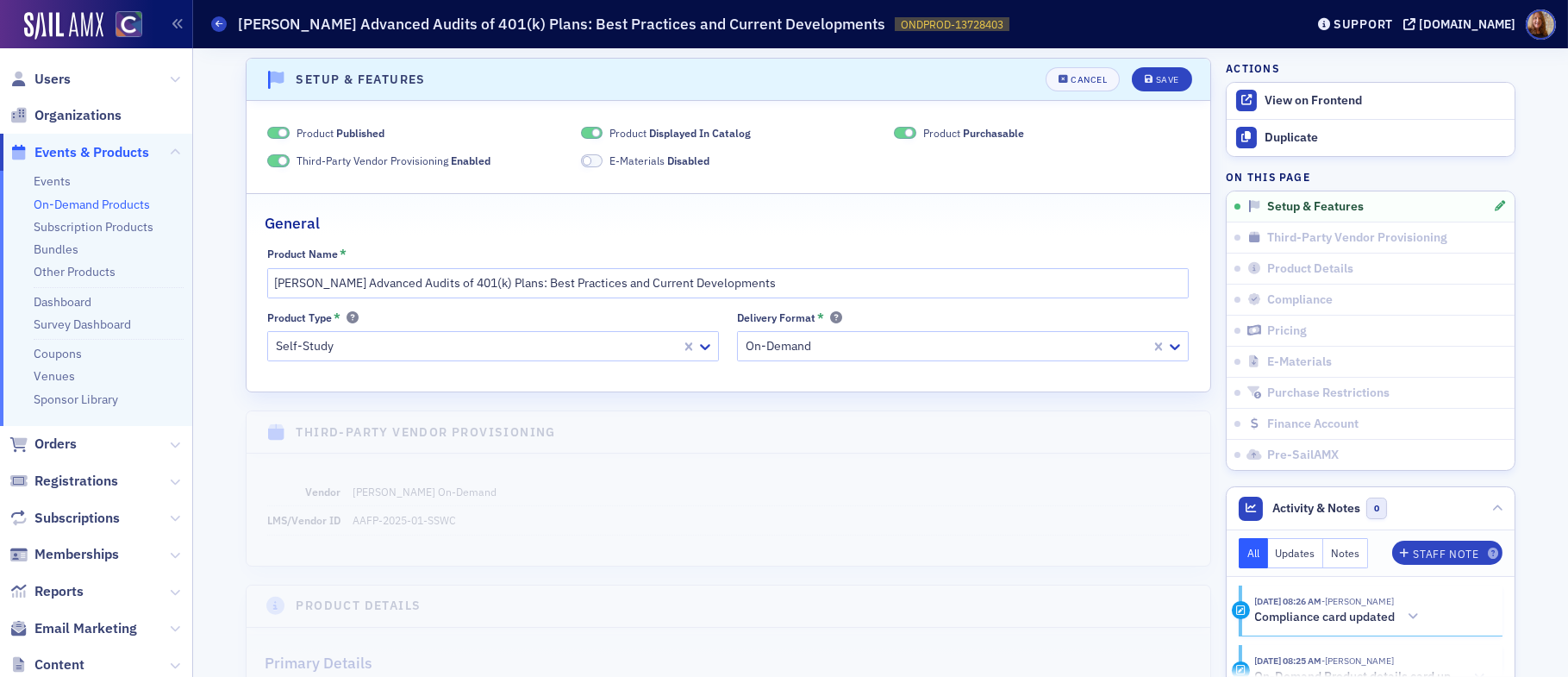
click at [1069, 64] on header "Setup & Features Cancel Save" at bounding box center [729, 80] width 964 height 43
click at [1073, 74] on button "Cancel" at bounding box center [1083, 79] width 74 height 25
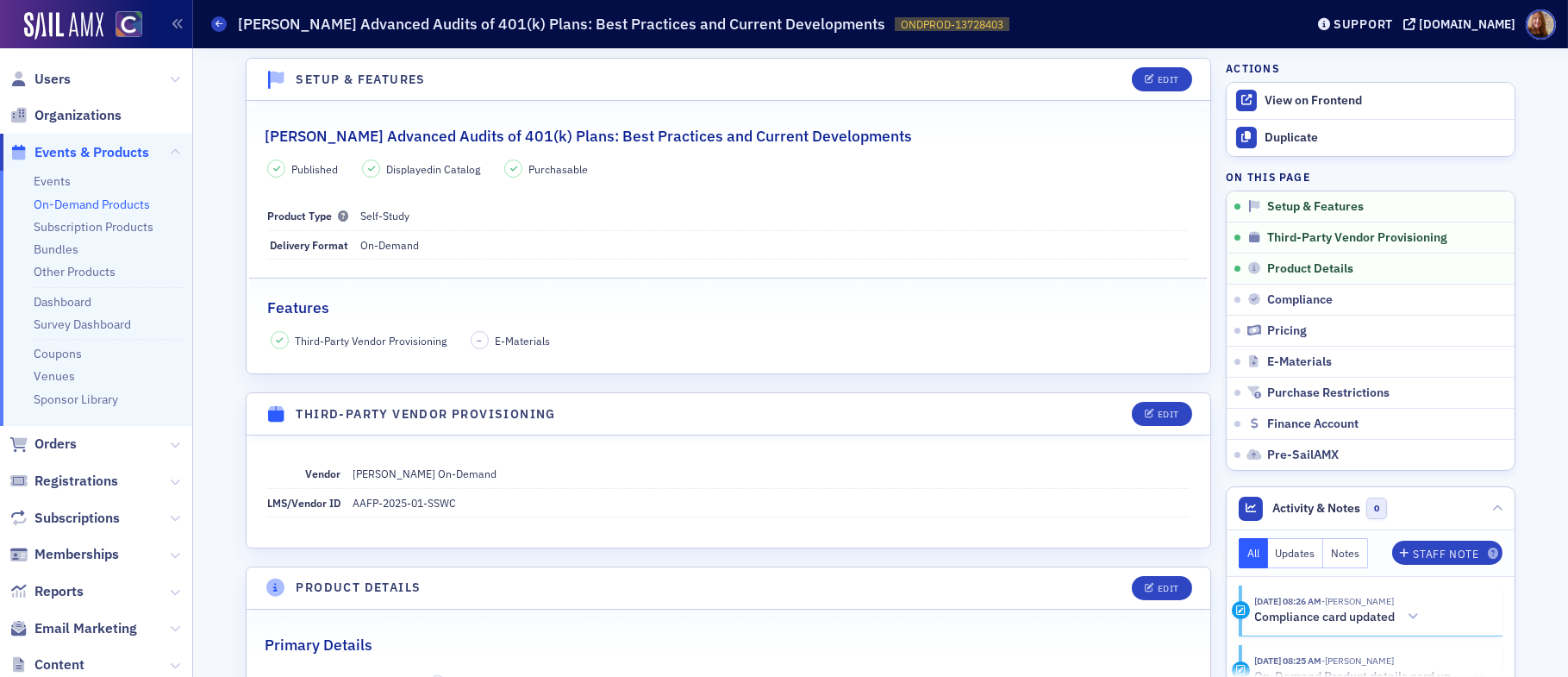
scroll to position [0, 0]
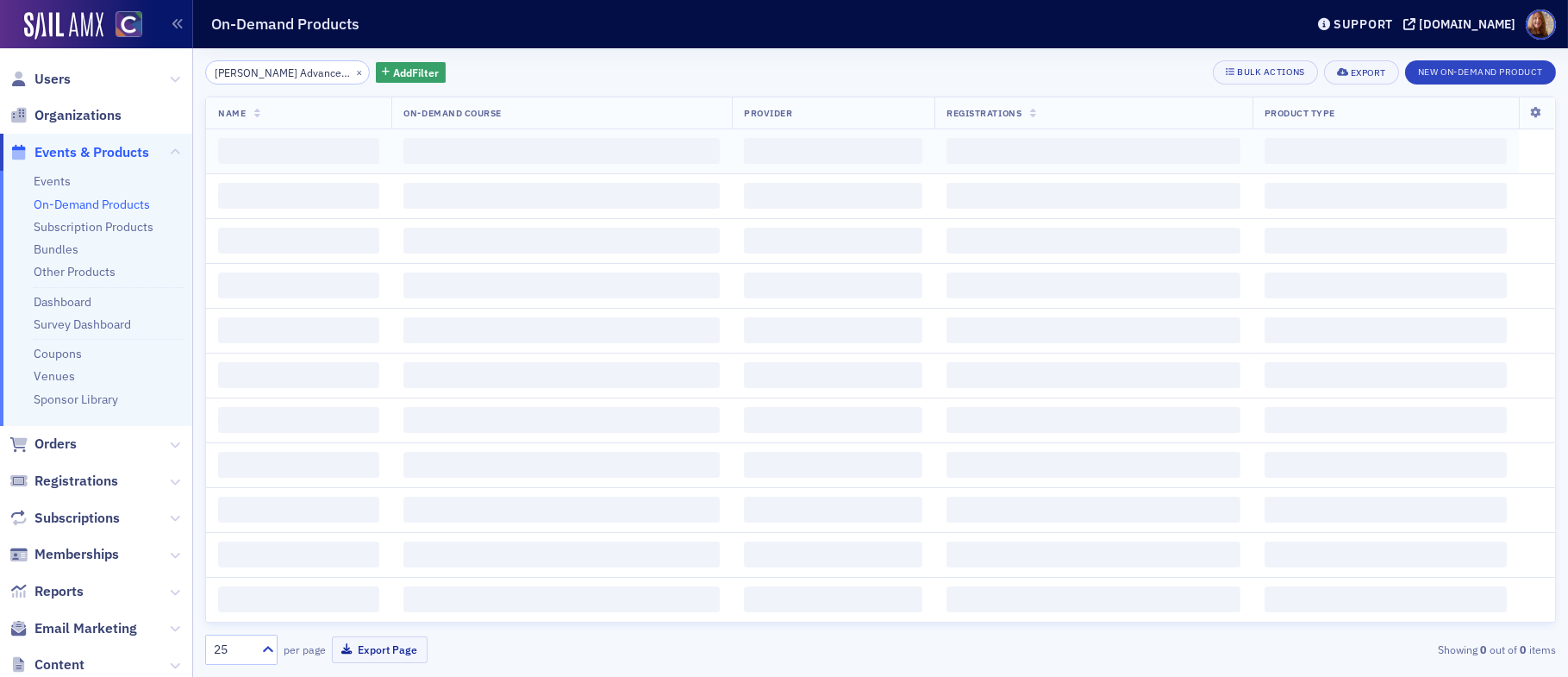
scroll to position [0, 288]
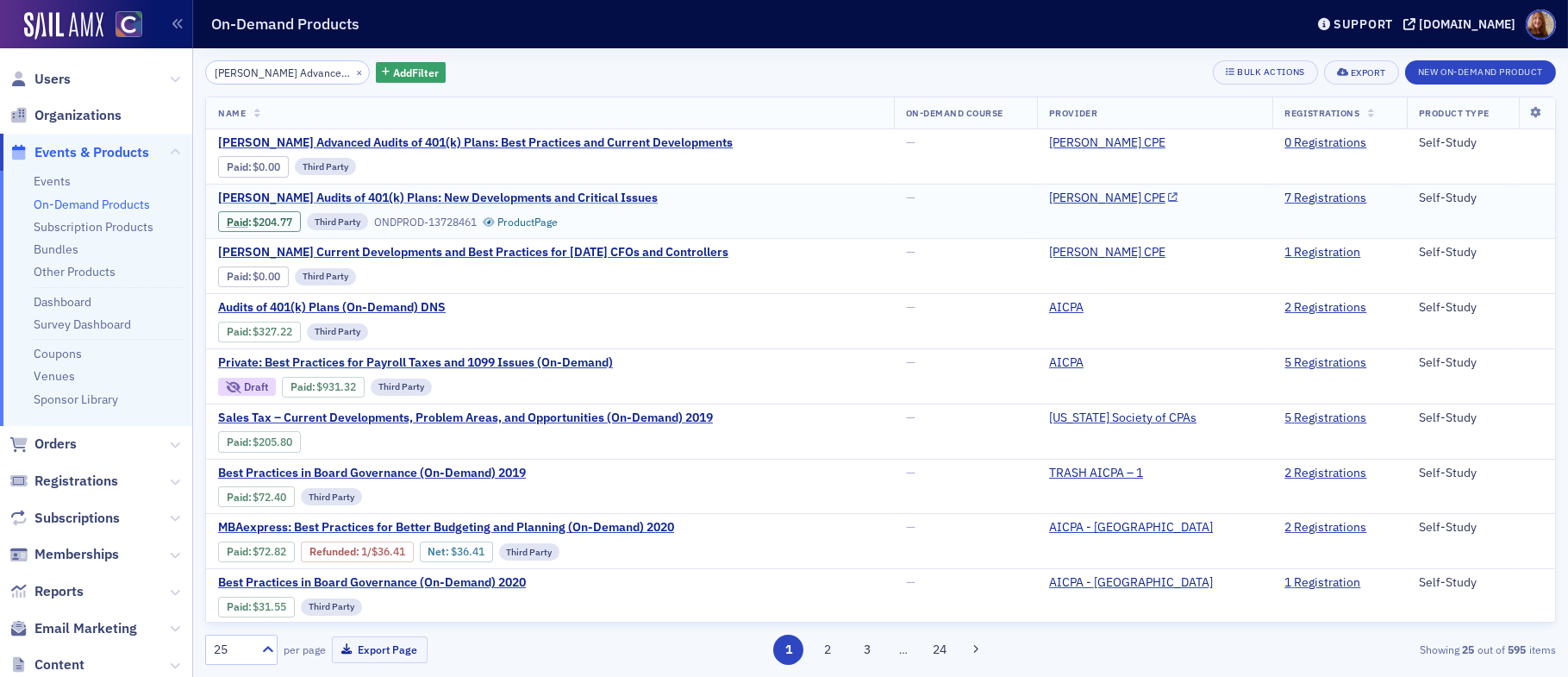
click at [514, 198] on span "[PERSON_NAME] Audits of 401(k) Plans: New Developments and Critical Issues" at bounding box center [437, 198] width 439 height 15
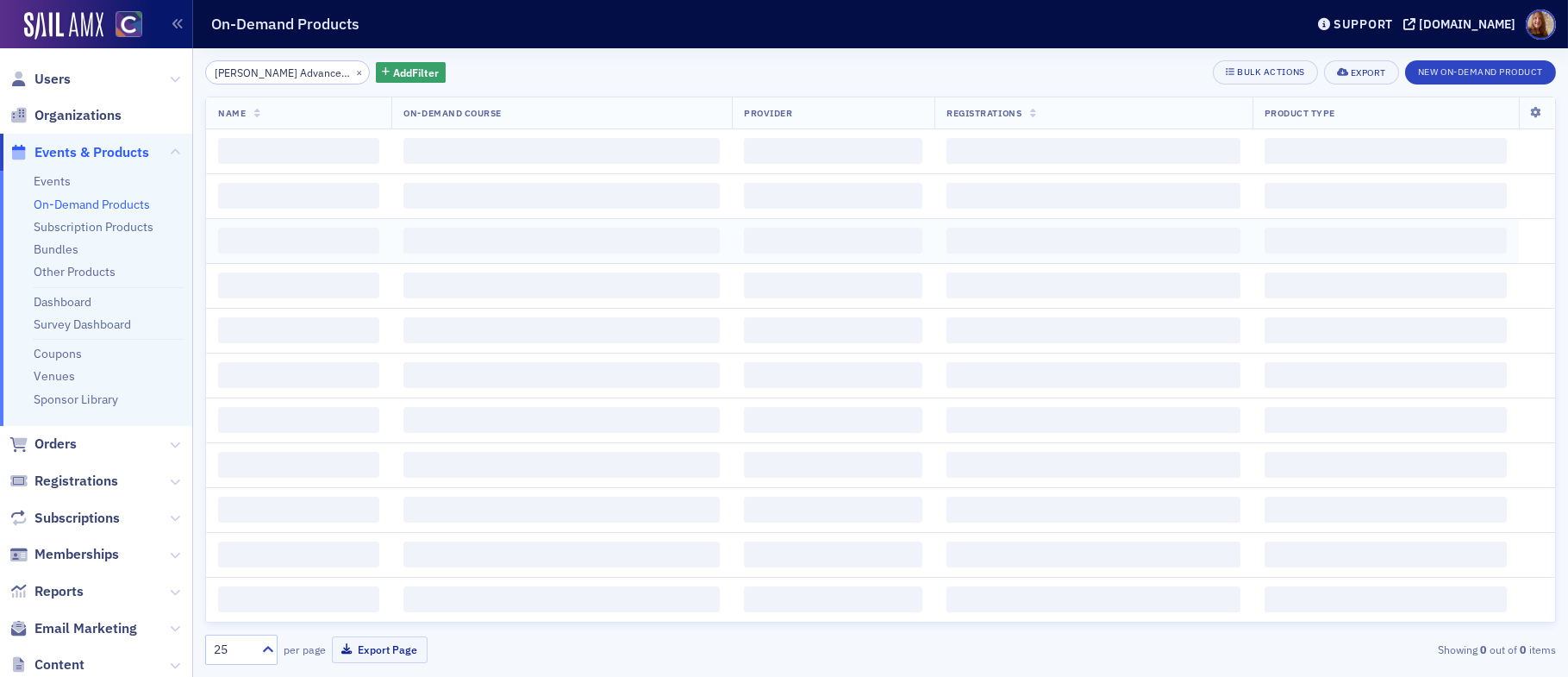
scroll to position [0, 288]
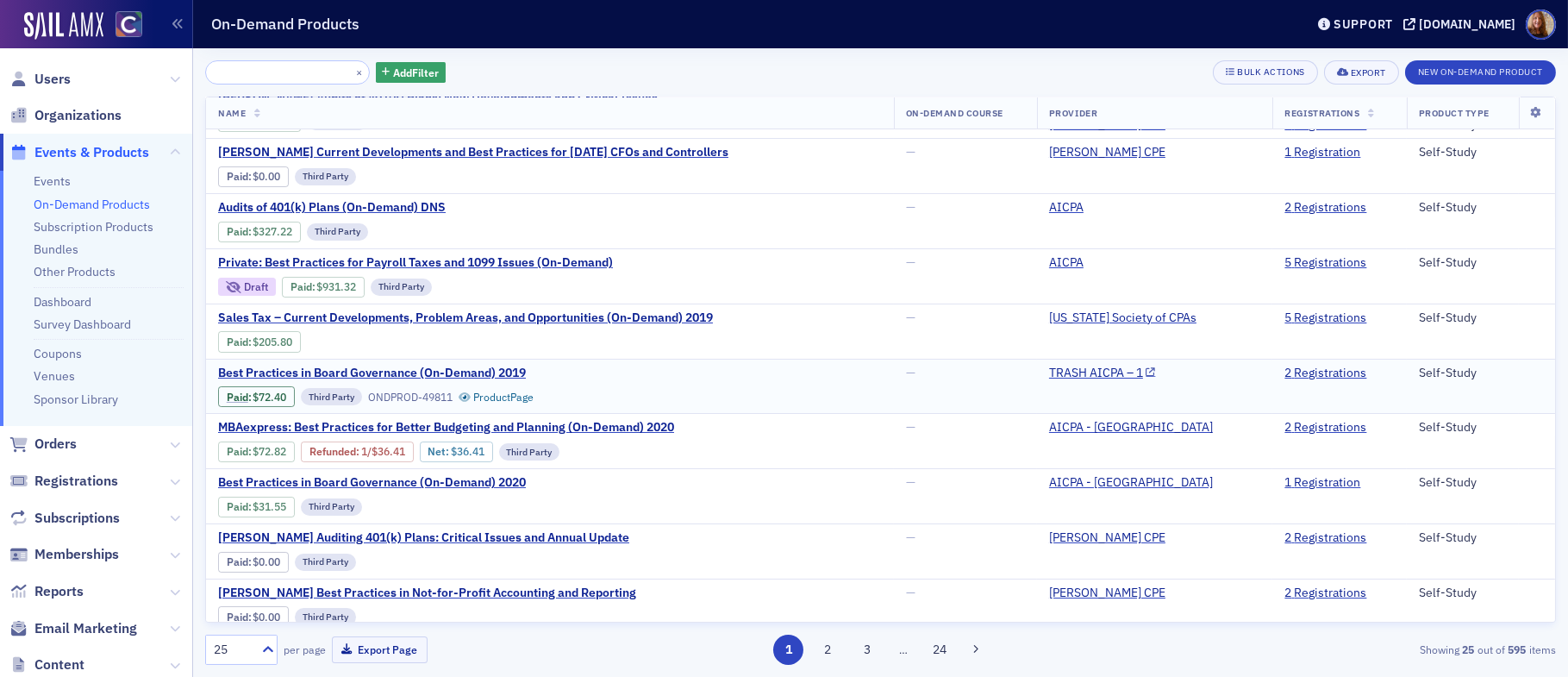
scroll to position [319, 0]
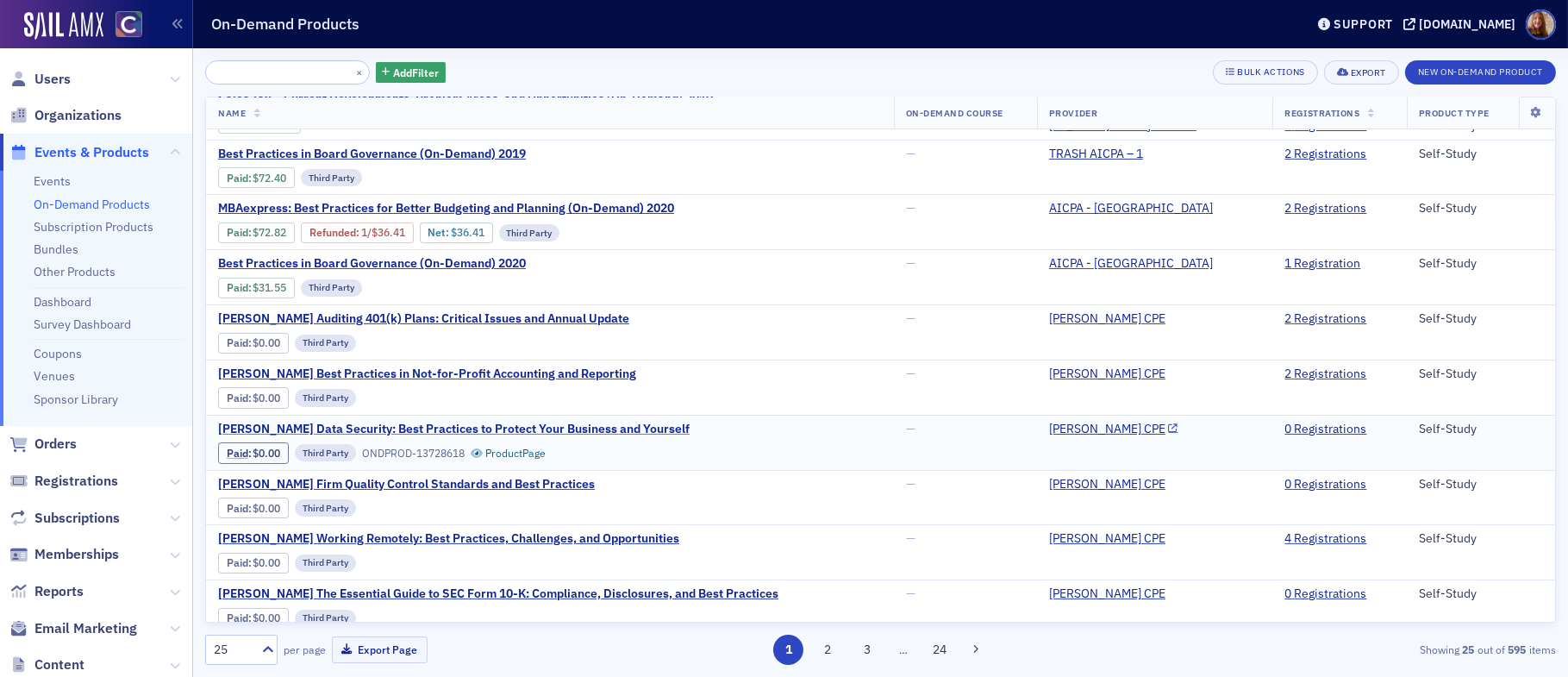
click at [456, 423] on span "[PERSON_NAME] Data Security: Best Practices to Protect Your Business and Yourse…" at bounding box center [454, 428] width 472 height 15
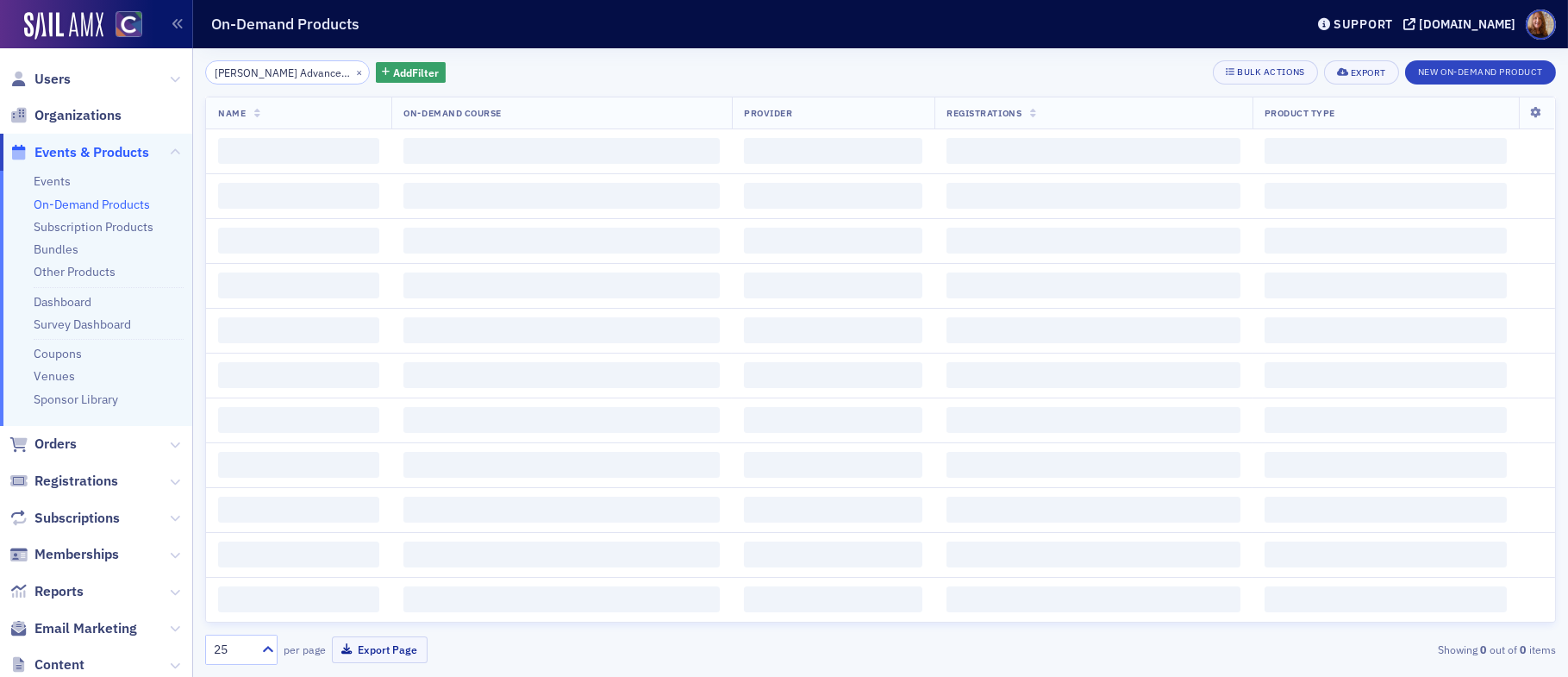
scroll to position [0, 288]
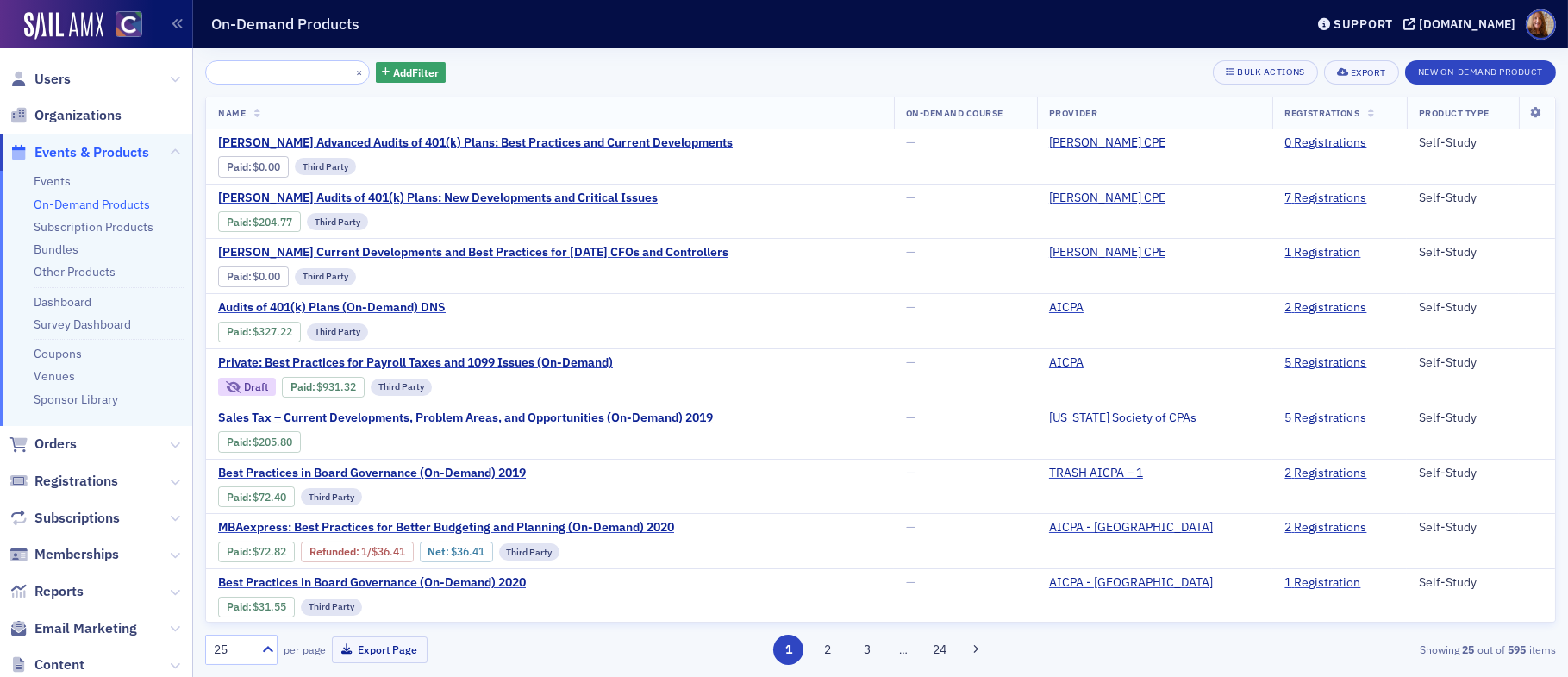
click at [863, 91] on div "[PERSON_NAME] Advanced Audits of 401(k) Plans: Best Practices and Current Devel…" at bounding box center [880, 362] width 1350 height 604
click at [564, 145] on span "[PERSON_NAME] Advanced Audits of 401(k) Plans: Best Practices and Current Devel…" at bounding box center [475, 142] width 514 height 15
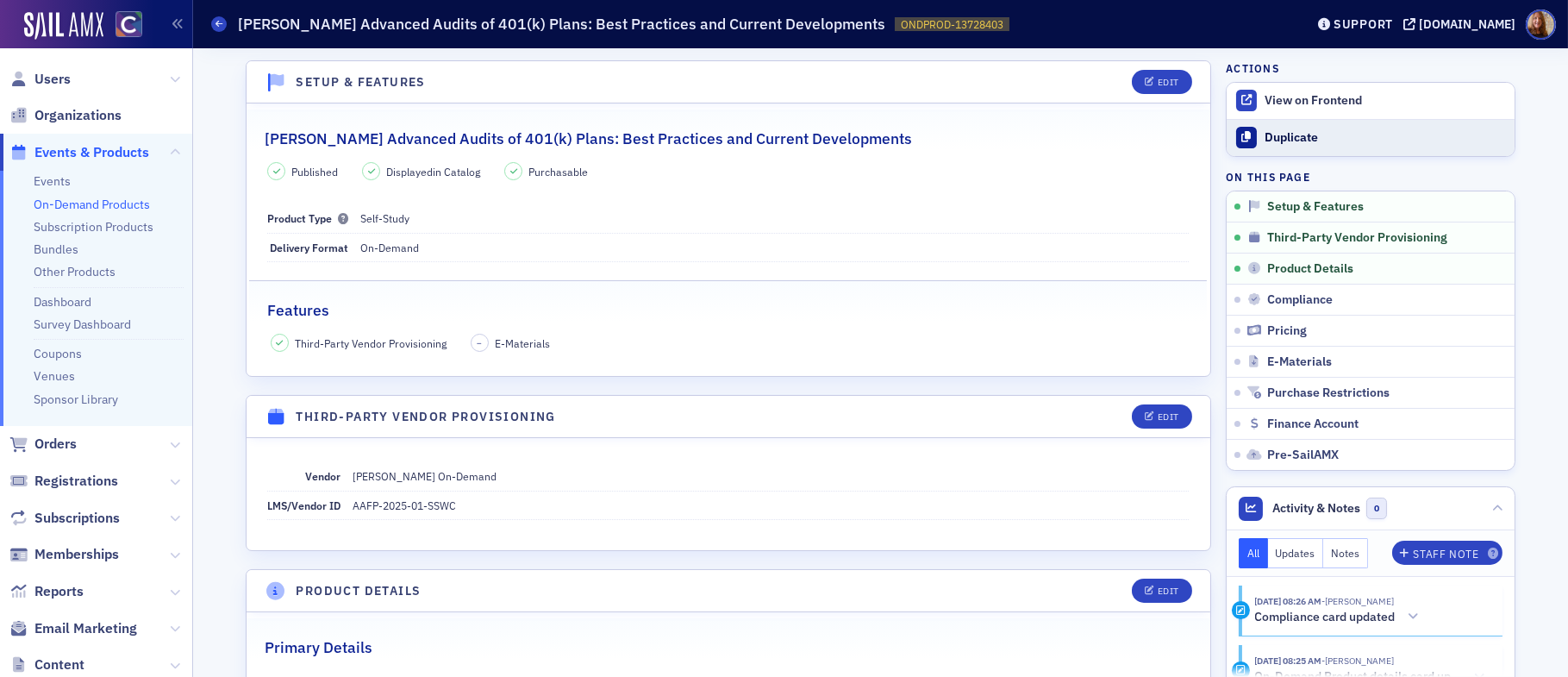
click at [1272, 136] on div "Duplicate" at bounding box center [1385, 137] width 241 height 15
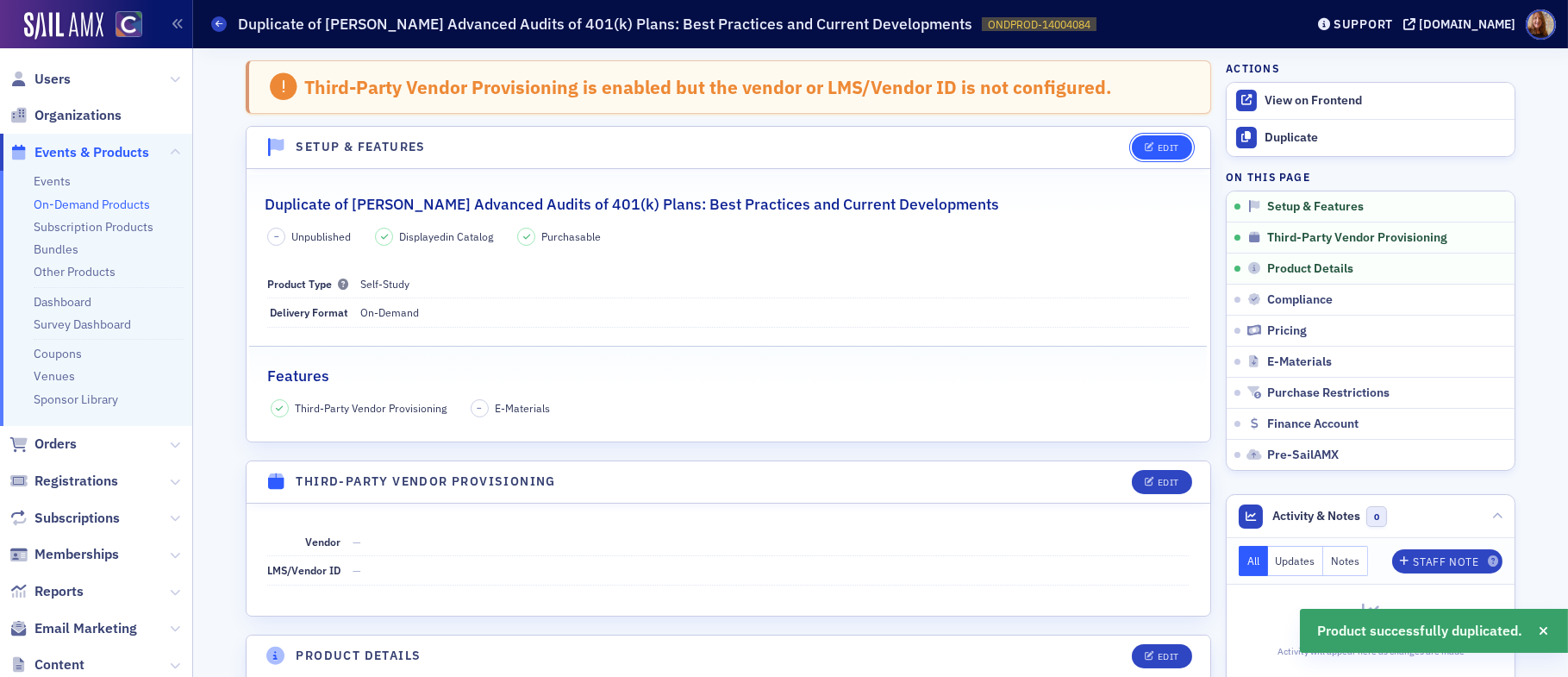
click at [1171, 148] on div "Edit" at bounding box center [1169, 148] width 22 height 9
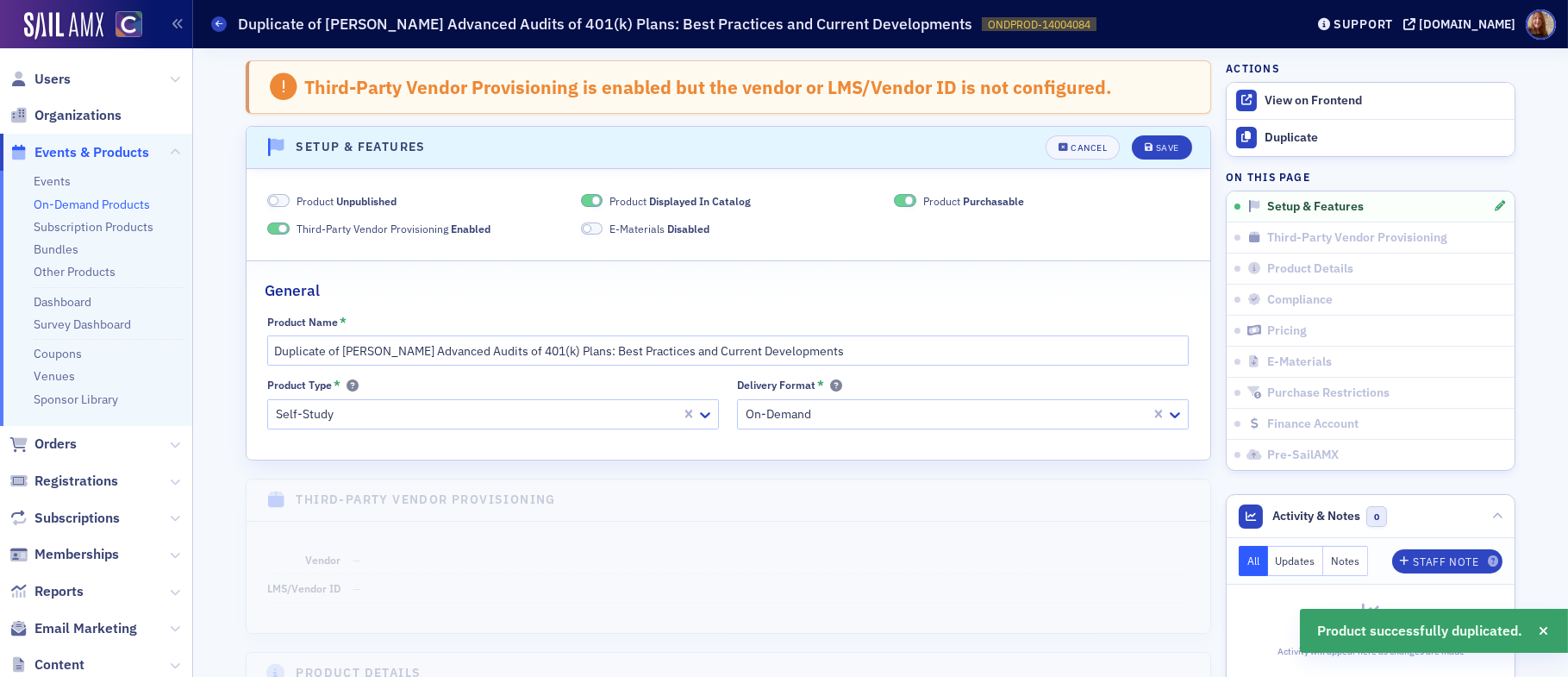
scroll to position [68, 0]
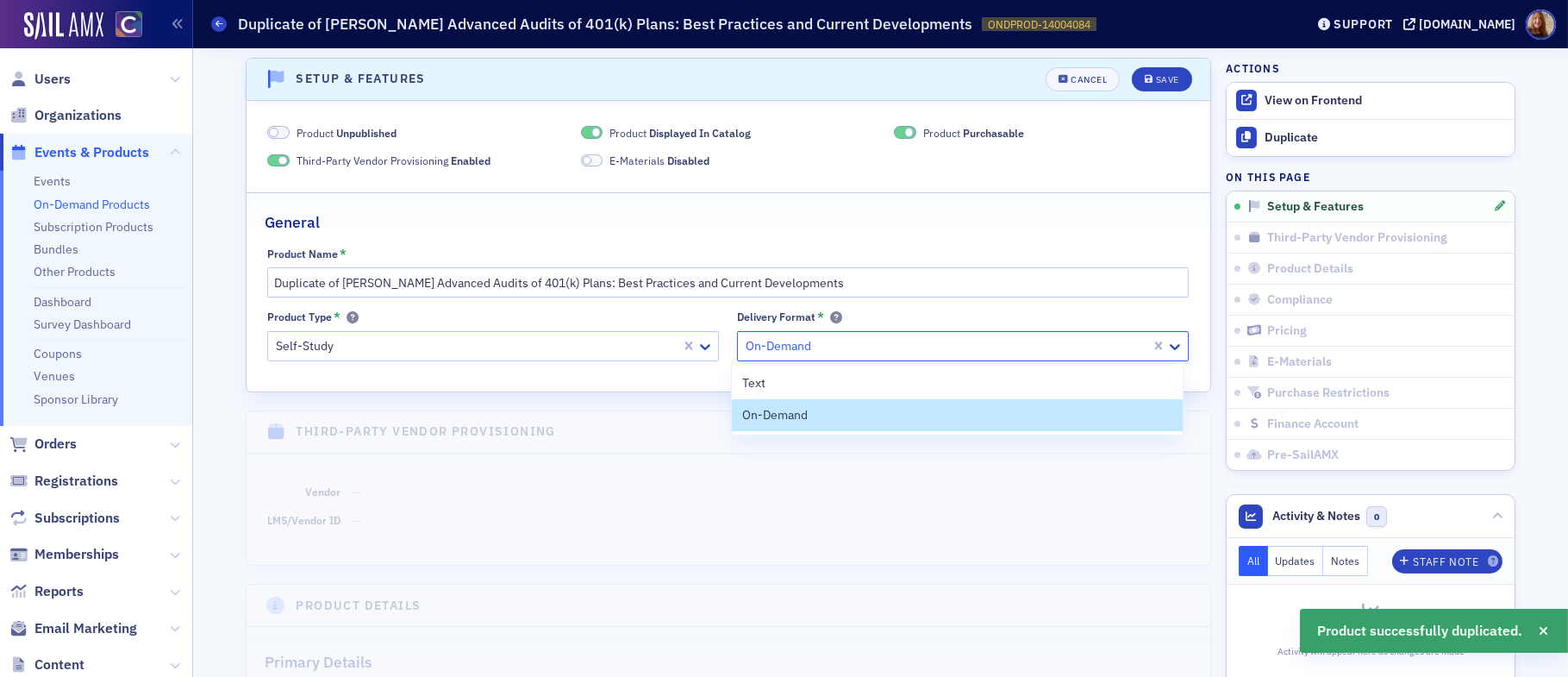
click at [799, 347] on div at bounding box center [946, 346] width 405 height 22
click at [767, 386] on div "Text" at bounding box center [956, 383] width 429 height 18
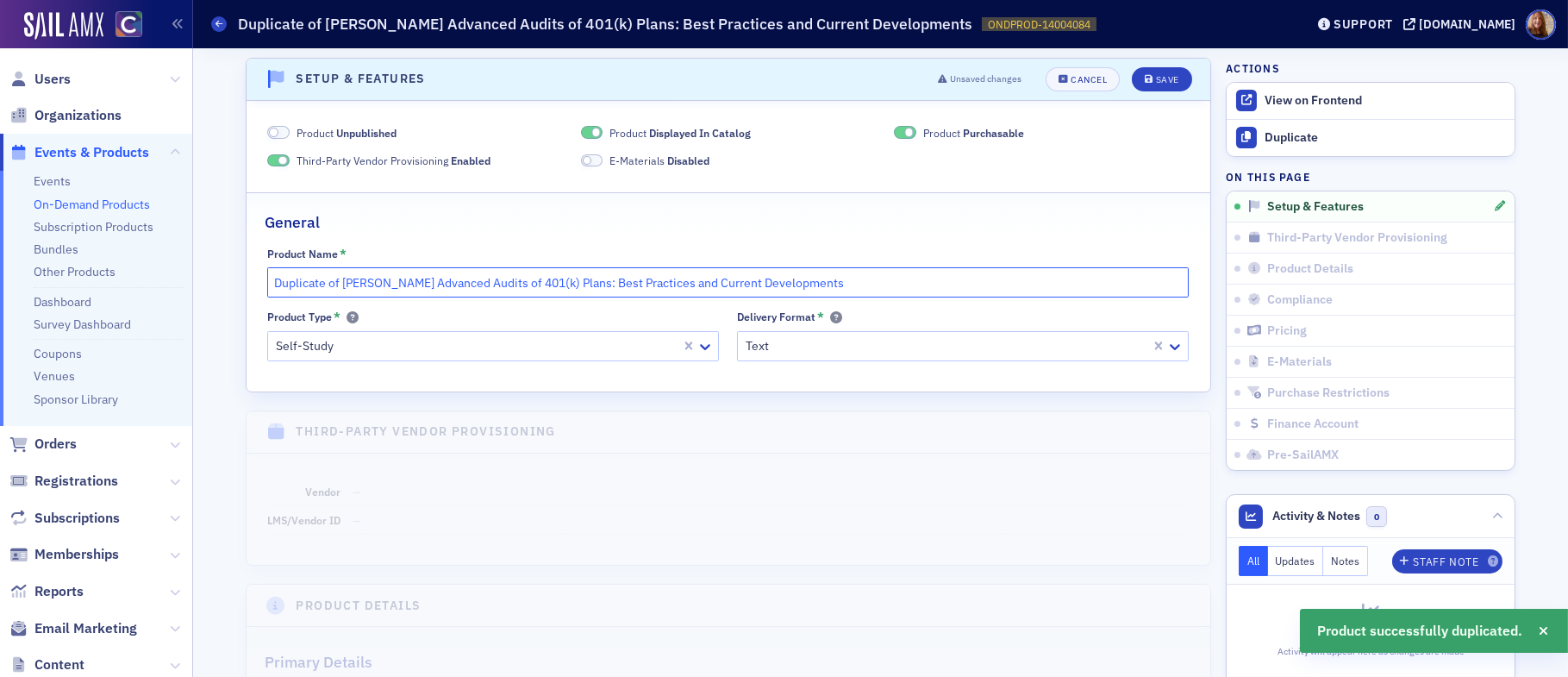
click at [369, 283] on input "Duplicate of [PERSON_NAME] Advanced Audits of 401(k) Plans: Best Practices and …" at bounding box center [727, 281] width 921 height 30
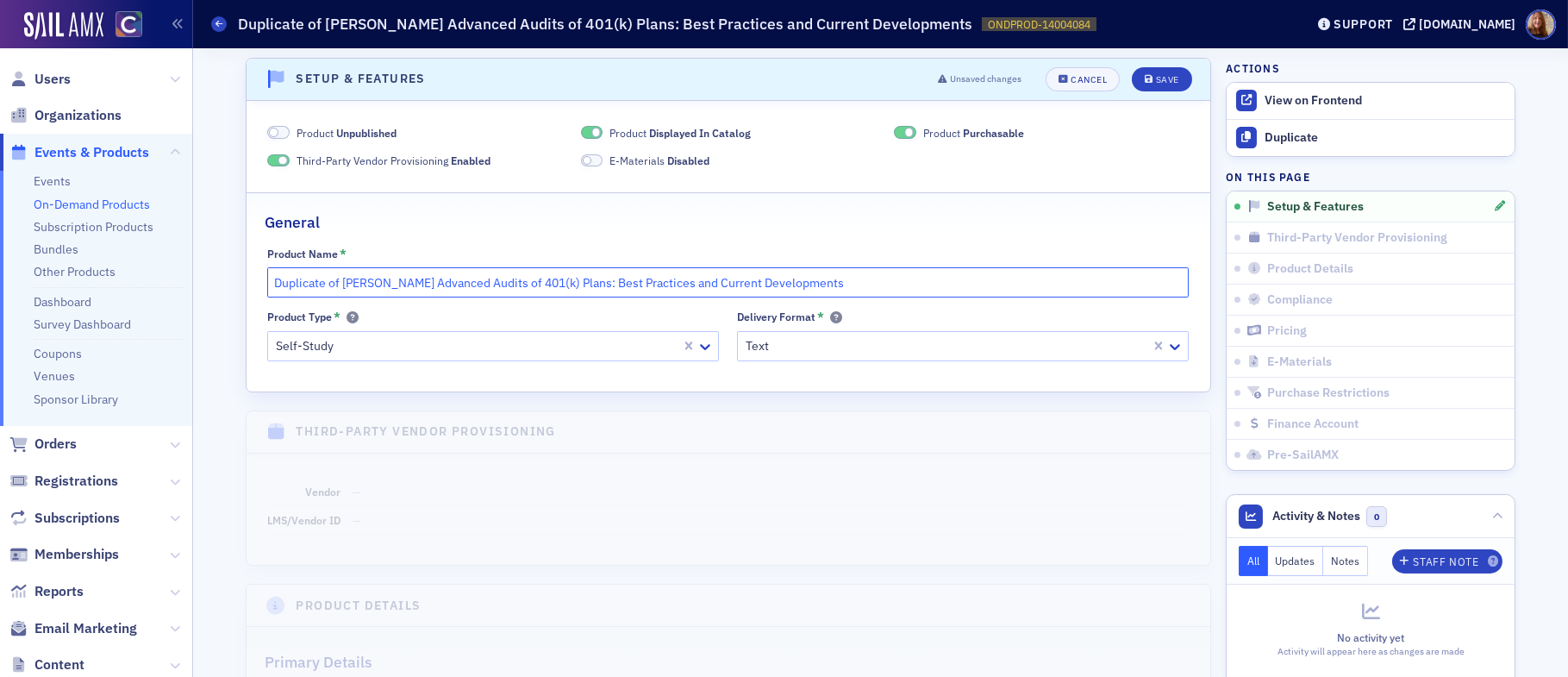
drag, startPoint x: 335, startPoint y: 280, endPoint x: 247, endPoint y: 287, distance: 88.3
click at [247, 287] on div "Product Name * Duplicate of [PERSON_NAME] Advanced Audits of 401(k) Plans: Best…" at bounding box center [729, 304] width 964 height 114
type input "[PERSON_NAME] Advanced Audits of 401(k) Plans: Best Practices and Current Devel…"
click at [1156, 77] on div "Save" at bounding box center [1168, 80] width 24 height 9
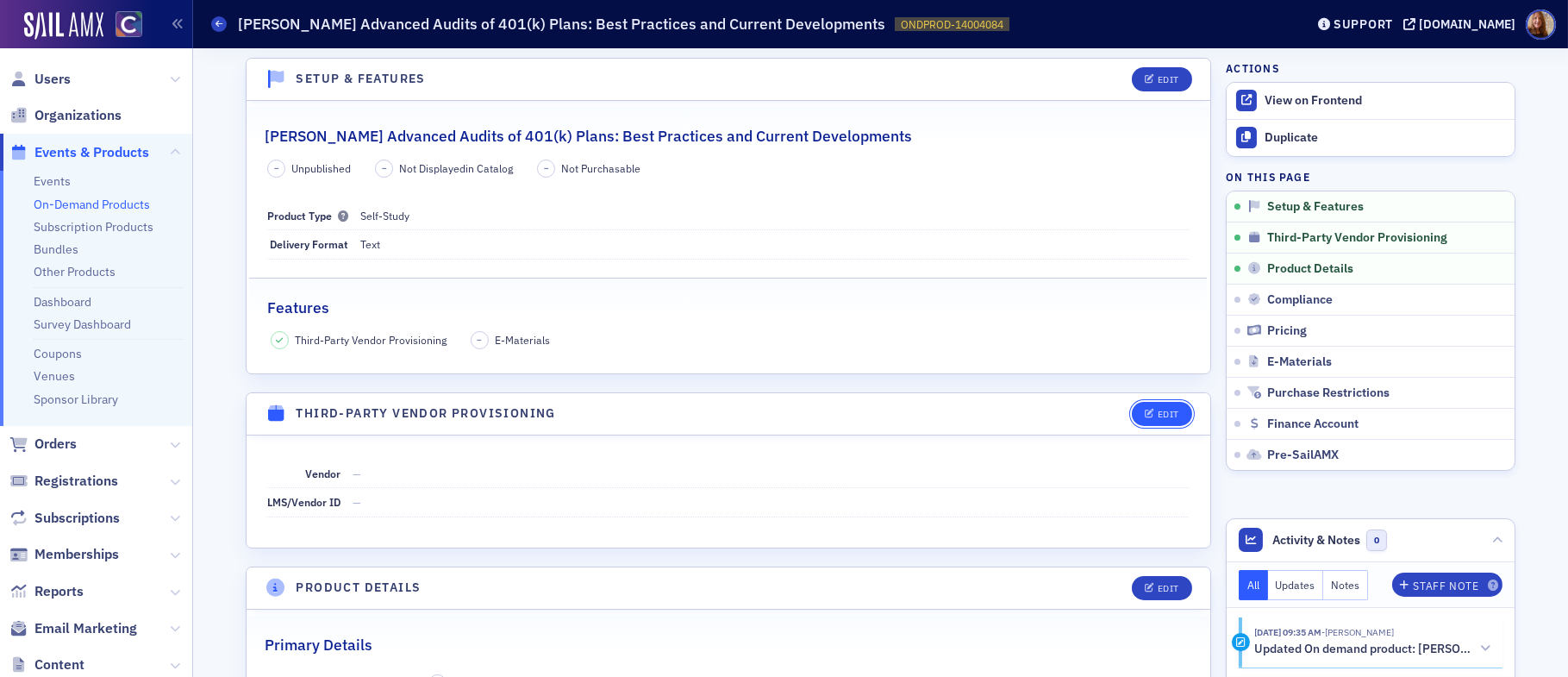
click at [1158, 413] on div "Edit" at bounding box center [1169, 414] width 22 height 9
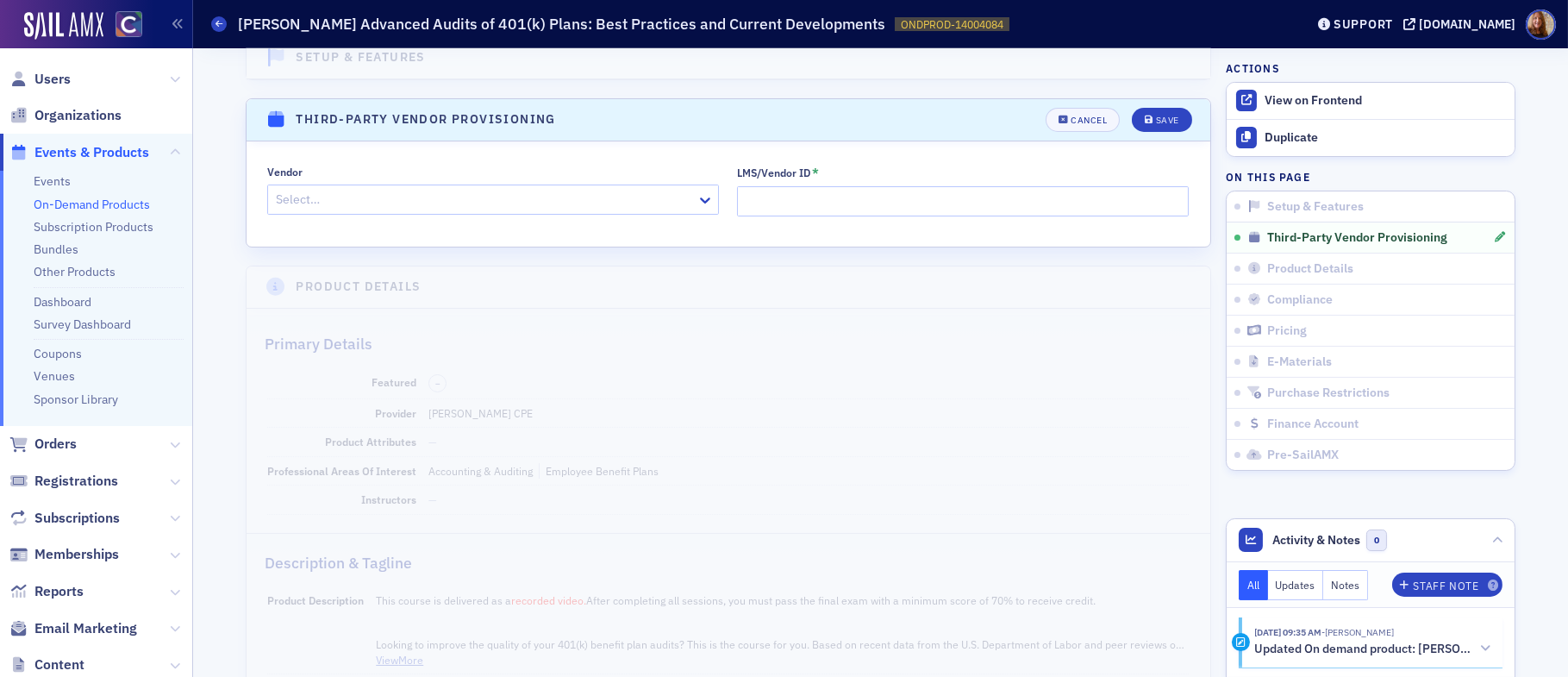
scroll to position [403, 0]
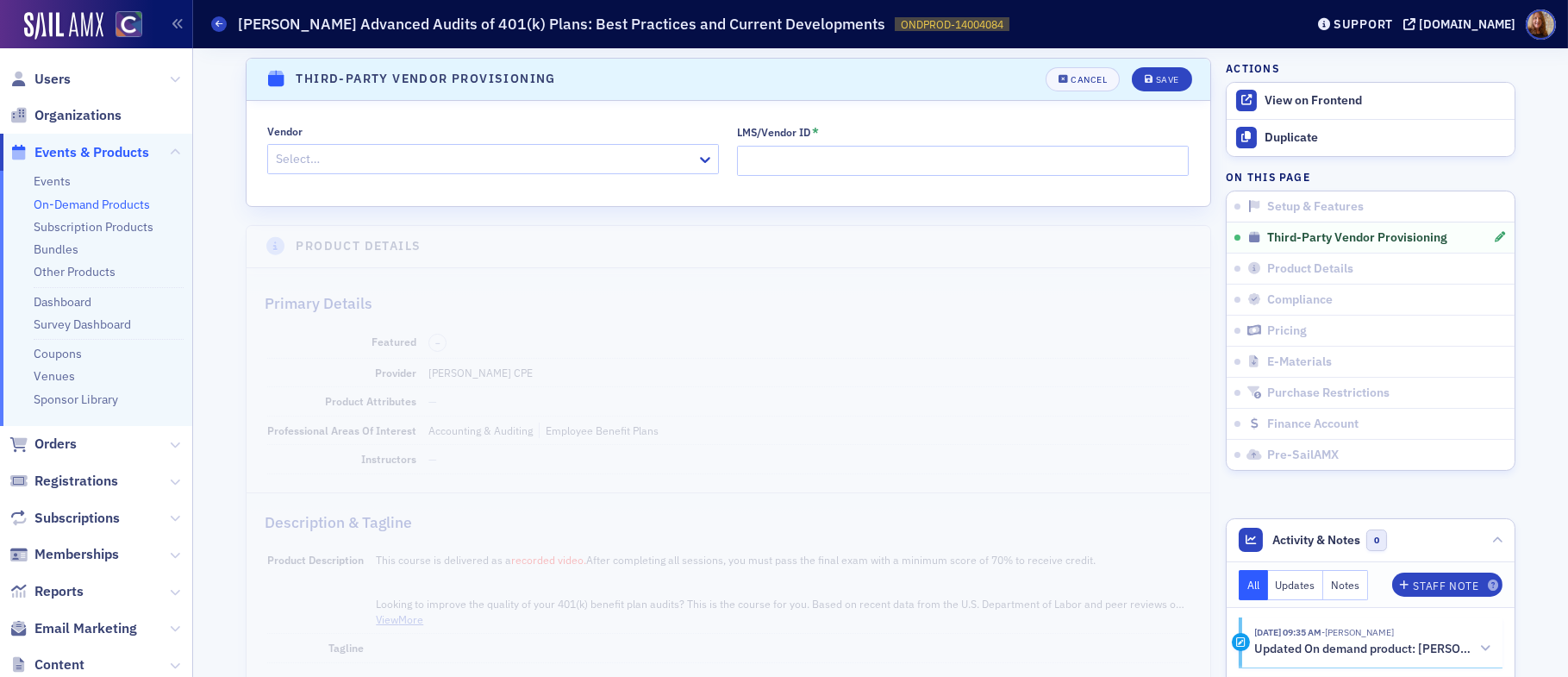
click at [386, 165] on div at bounding box center [485, 159] width 421 height 22
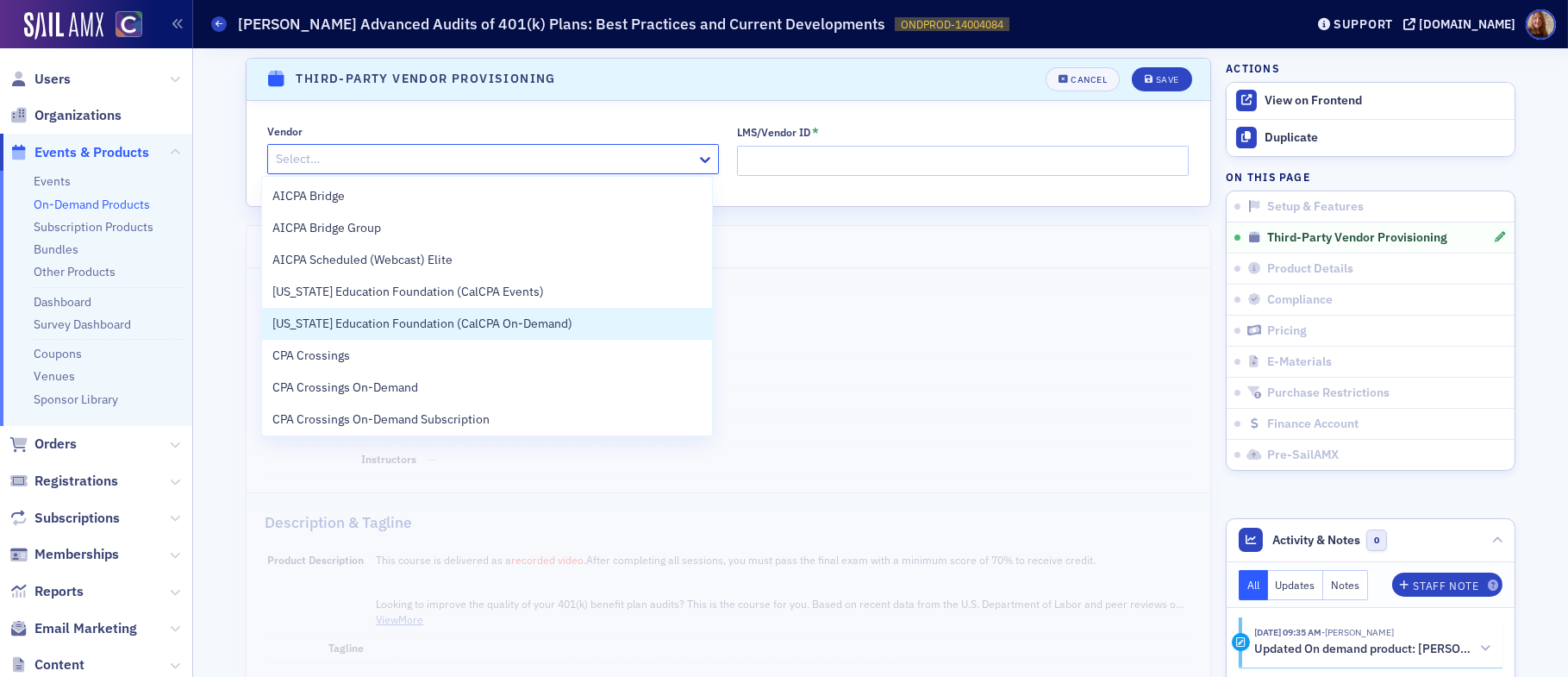
scroll to position [130, 0]
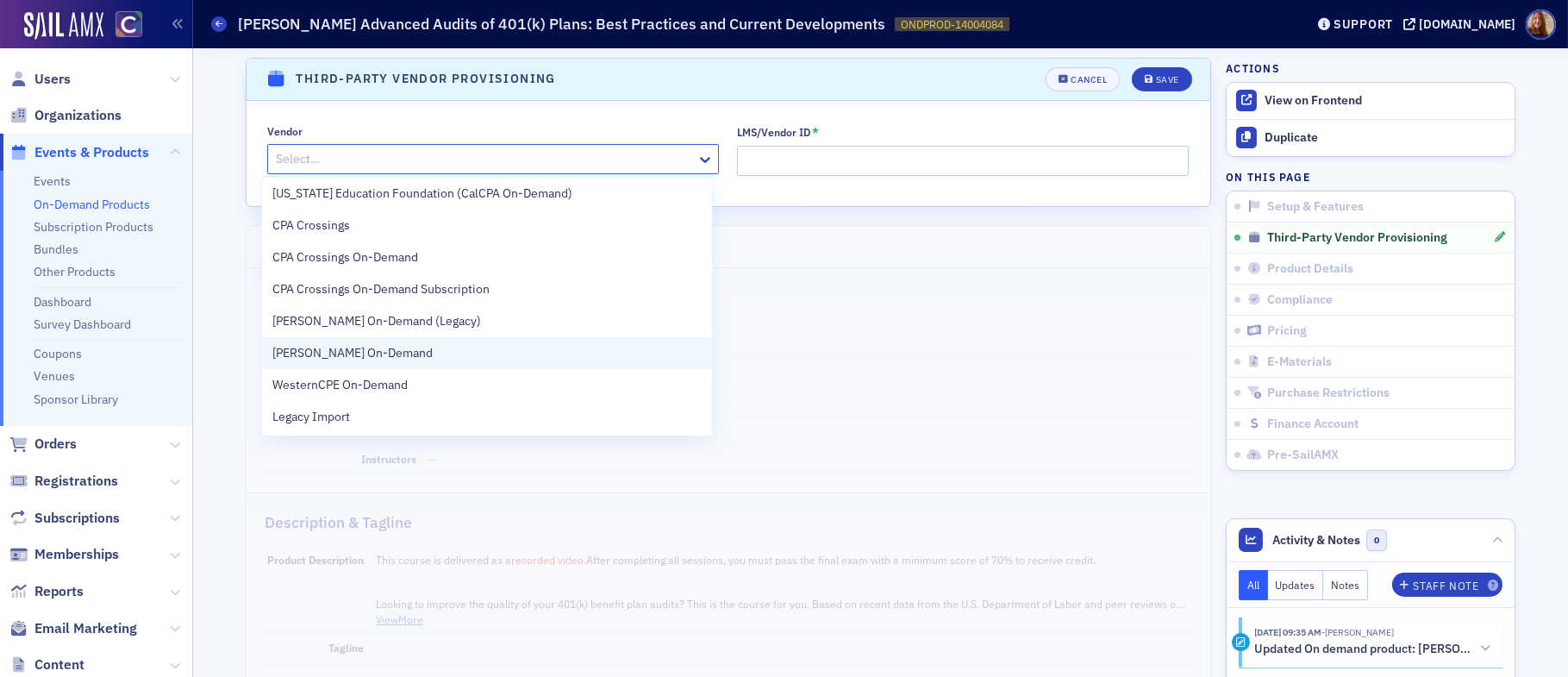
click at [346, 345] on span "[PERSON_NAME] On-Demand" at bounding box center [352, 353] width 161 height 18
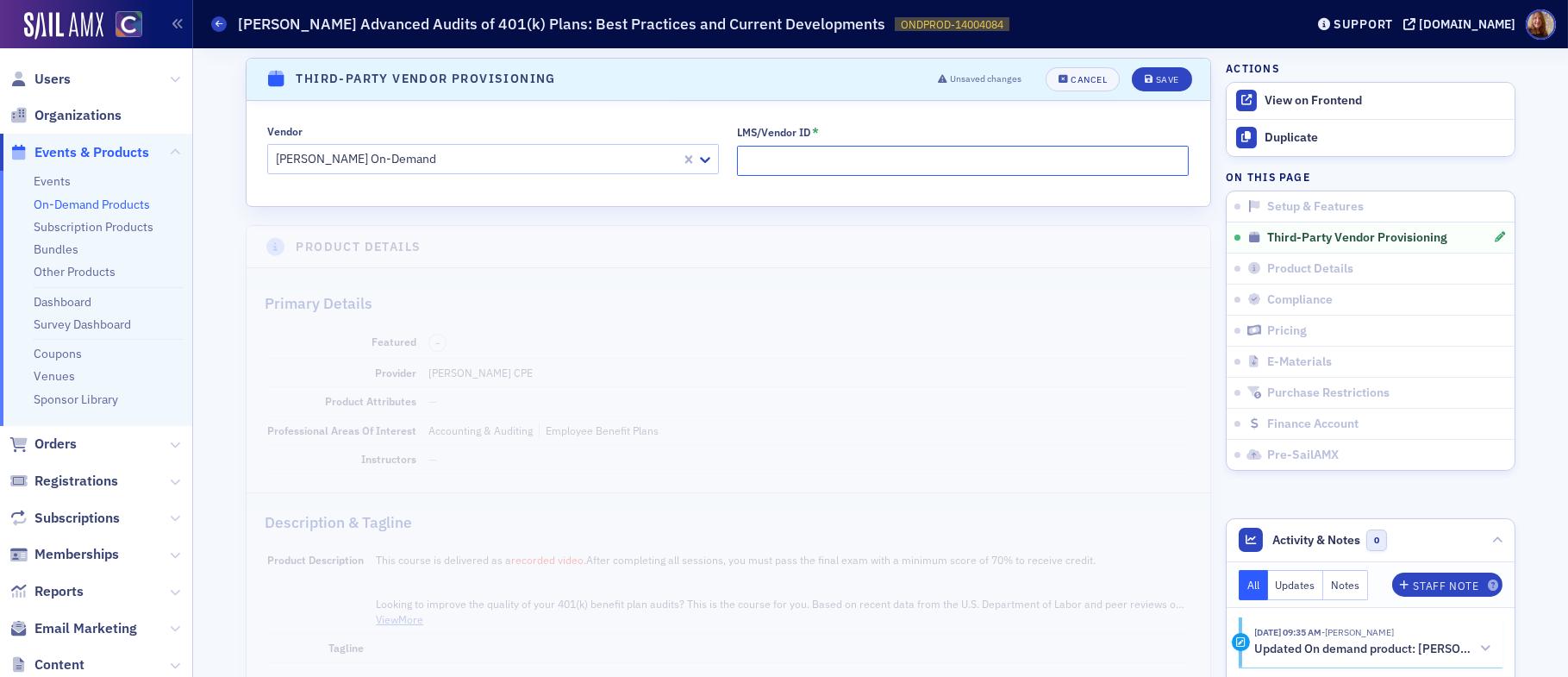
click at [769, 156] on input "LMS/Vendor ID *" at bounding box center [963, 161] width 452 height 30
paste input "AAFP-2025-01-SSDL"
type input "AAFP-2025-01-SSDL"
click at [1170, 83] on div "Save" at bounding box center [1168, 80] width 24 height 9
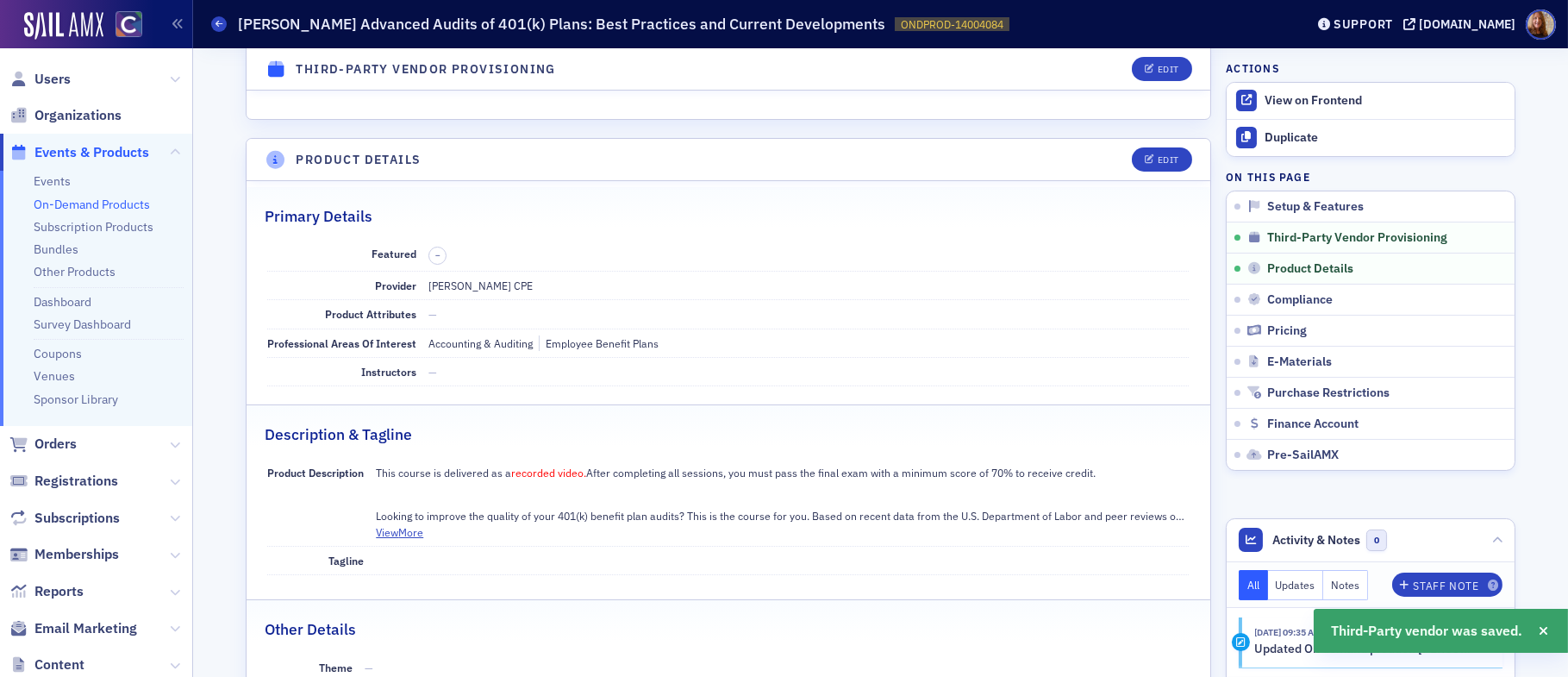
scroll to position [457, 0]
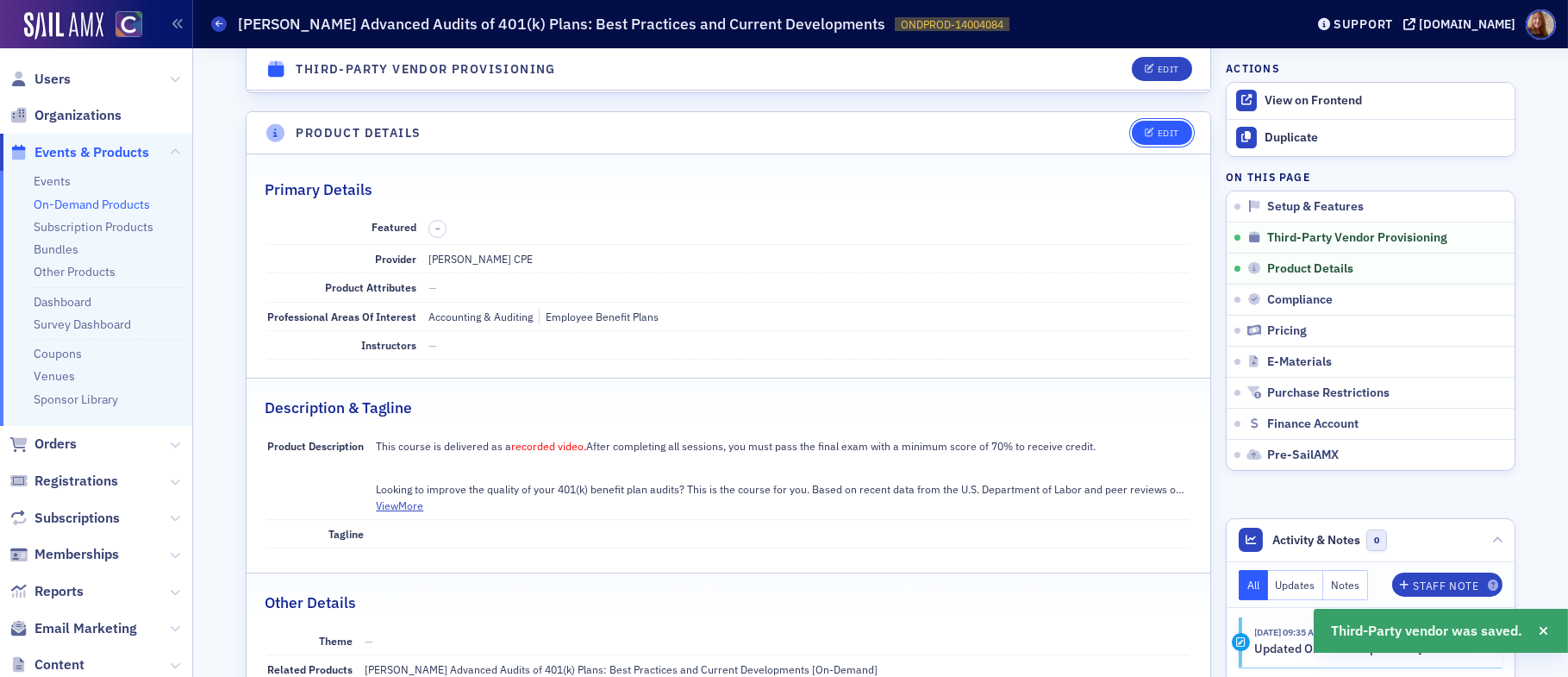
click at [1135, 130] on button "Edit" at bounding box center [1161, 132] width 60 height 25
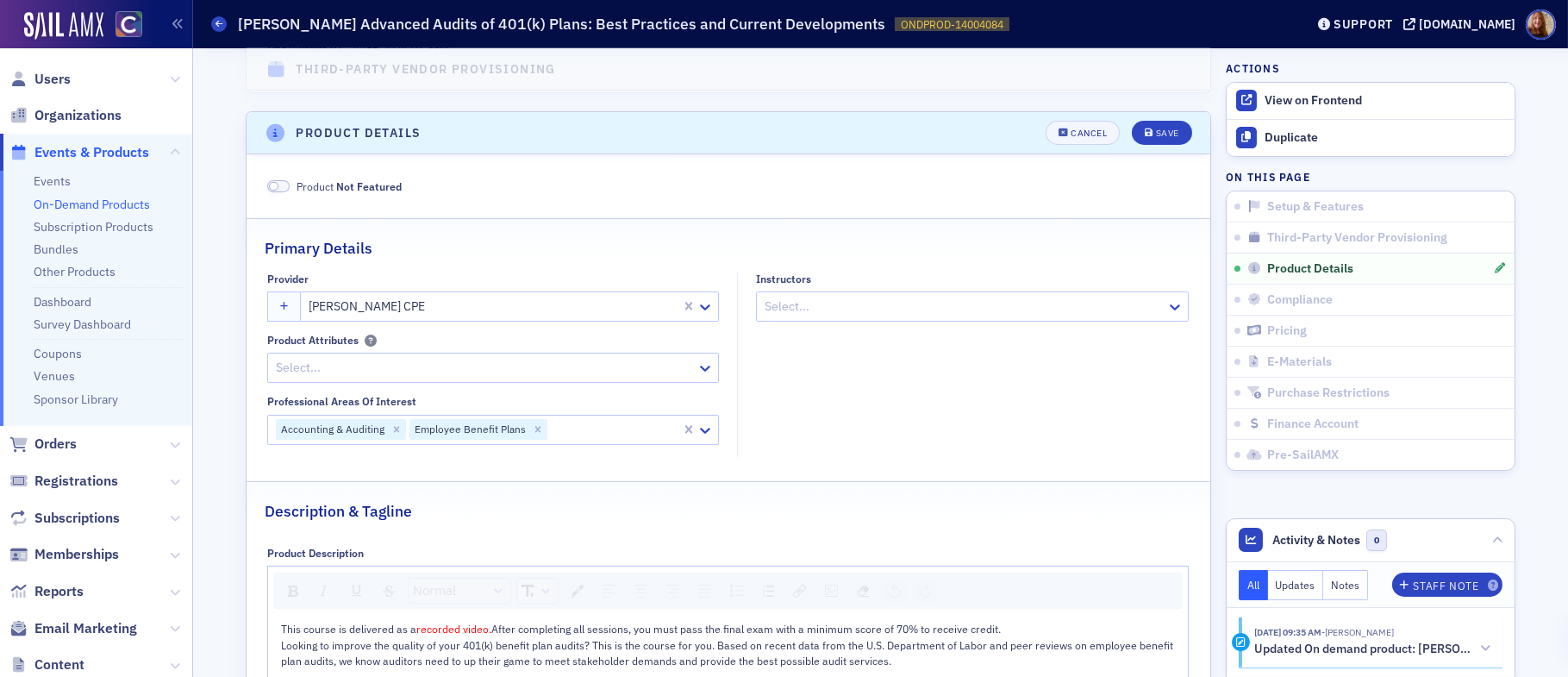
scroll to position [510, 0]
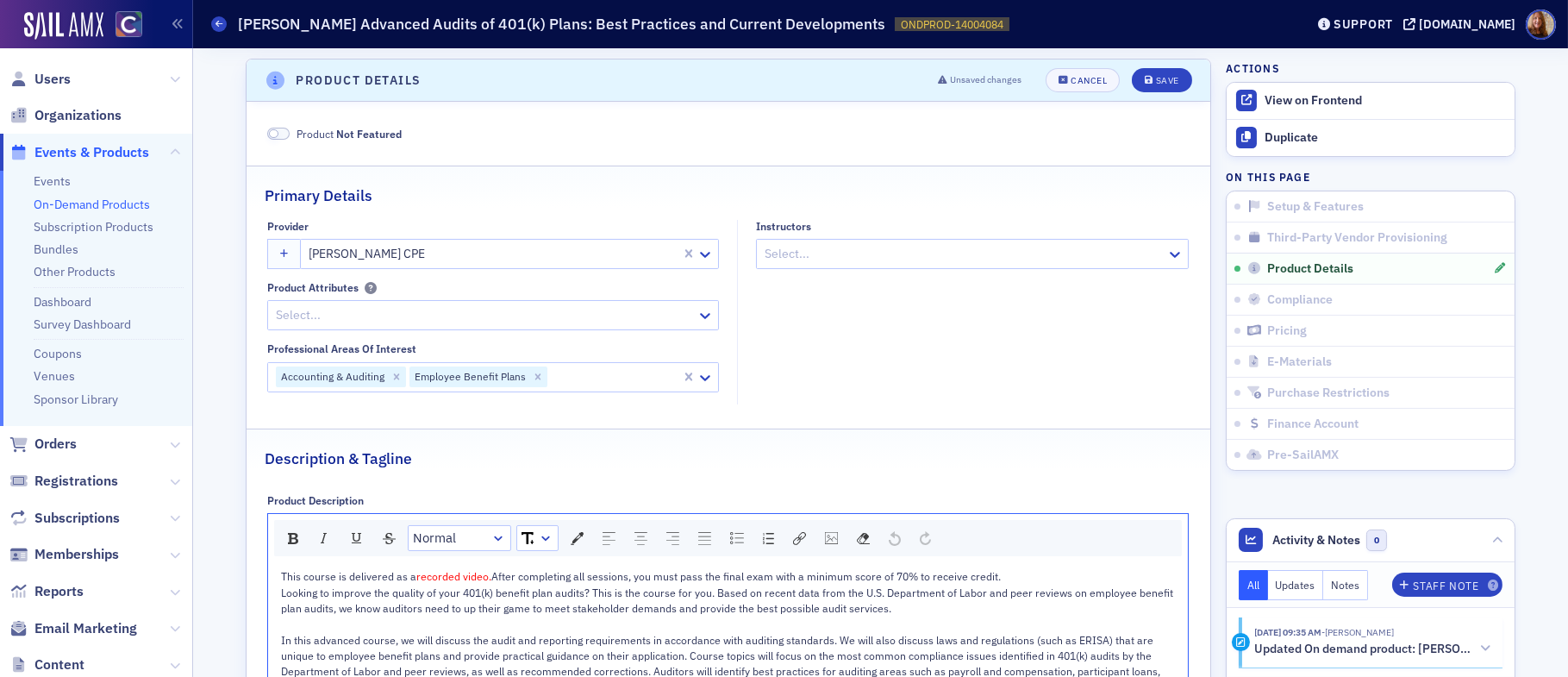
drag, startPoint x: 1040, startPoint y: 580, endPoint x: 273, endPoint y: 570, distance: 767.1
click at [273, 570] on div "This course is delivered as a recorded video. After completing all sessions, yo…" at bounding box center [728, 631] width 920 height 139
drag, startPoint x: 400, startPoint y: 576, endPoint x: 315, endPoint y: 574, distance: 85.0
click at [315, 574] on span "This is a text-based course. To receive credit, you are required to review all …" at bounding box center [615, 575] width 668 height 14
click at [573, 533] on img "rdw-color-picker" at bounding box center [577, 538] width 13 height 13
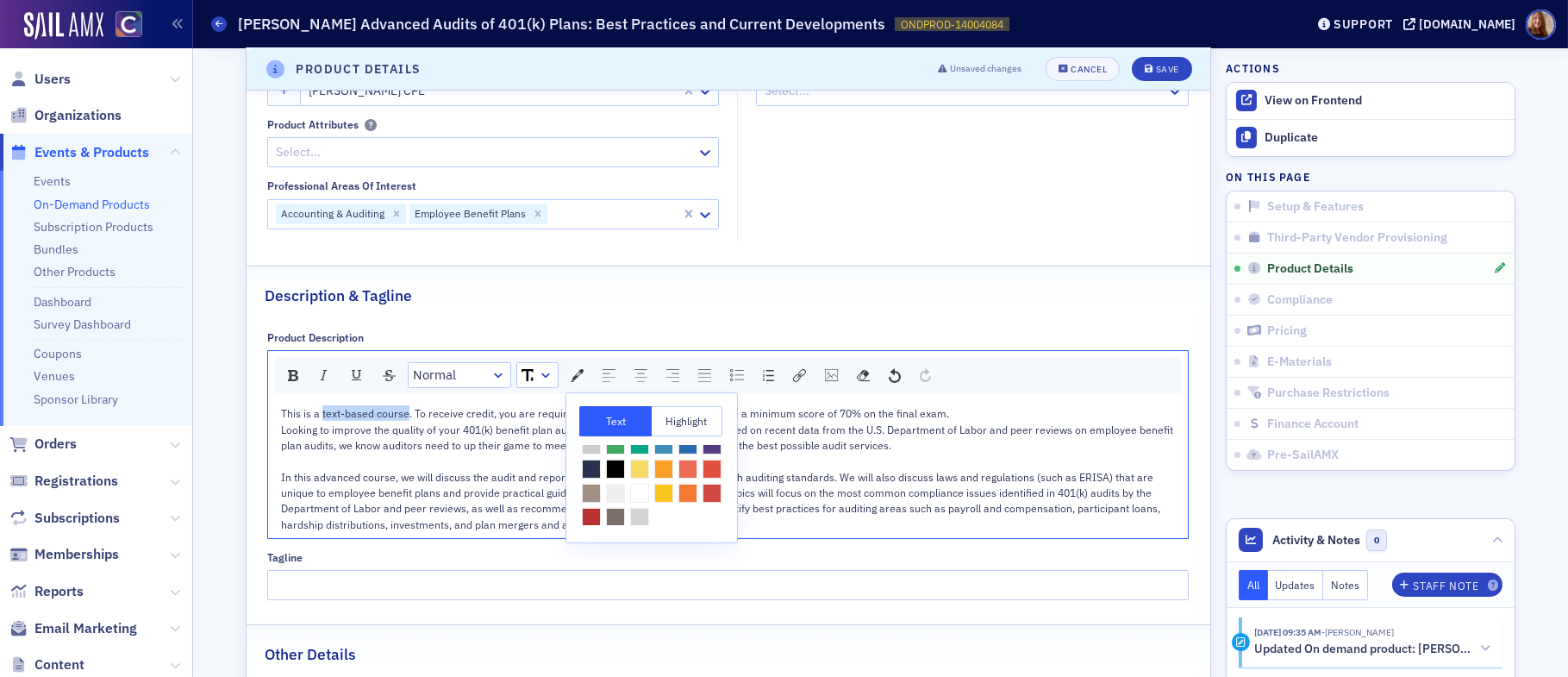
scroll to position [50, 0]
click at [702, 475] on span "rdw-color-picker" at bounding box center [711, 465] width 19 height 19
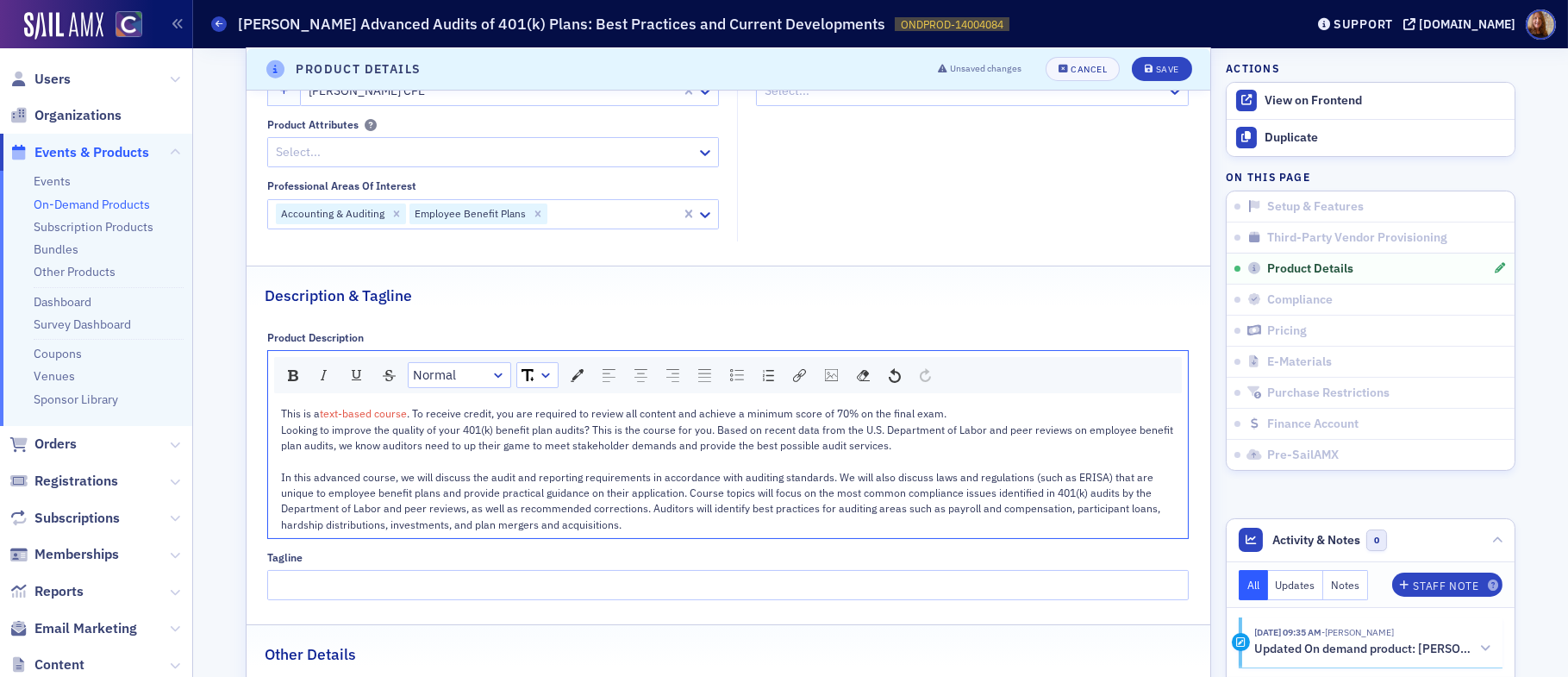
click at [885, 439] on span "Looking to improve the quality of your 401(k) benefit plan audits? This is the …" at bounding box center [729, 476] width 895 height 109
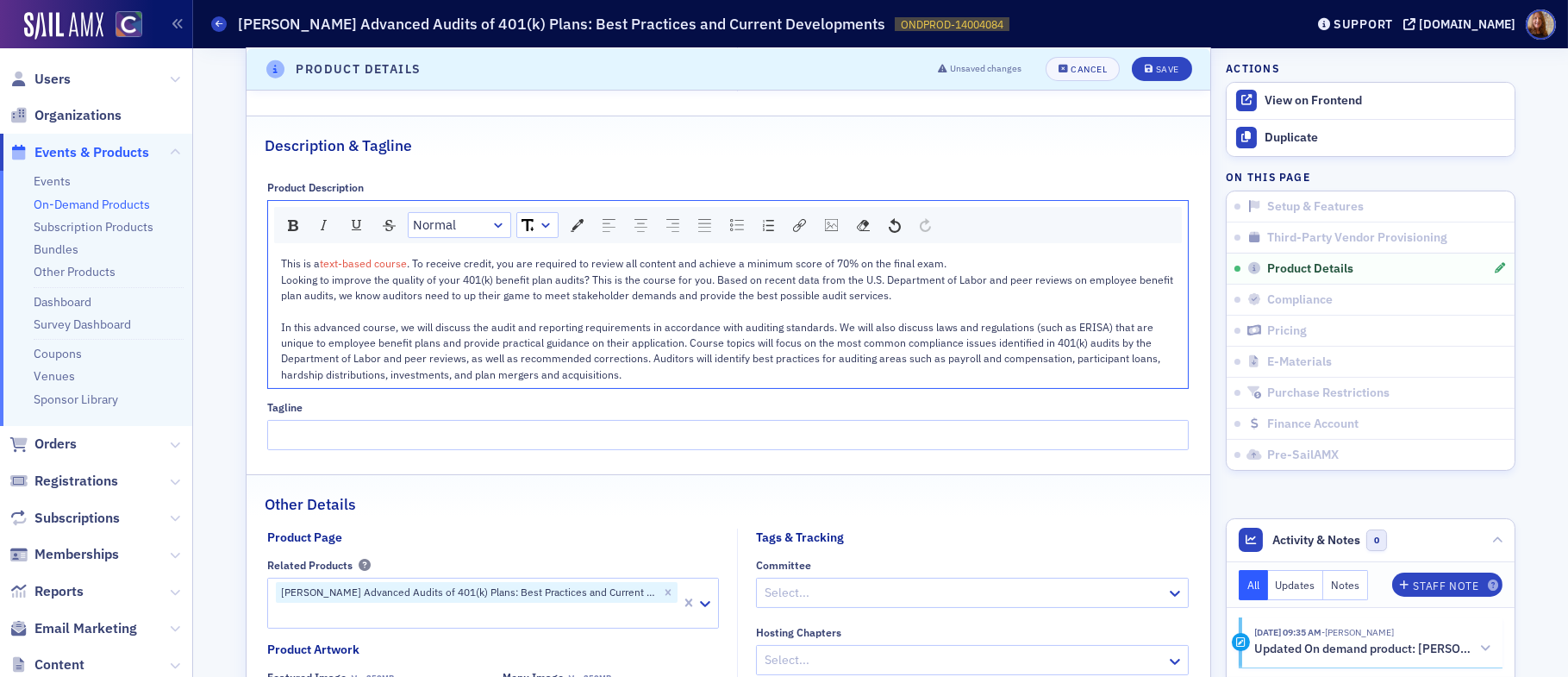
scroll to position [826, 0]
click at [311, 447] on input "Tagline" at bounding box center [727, 432] width 921 height 30
paste input "This is a text-based course"
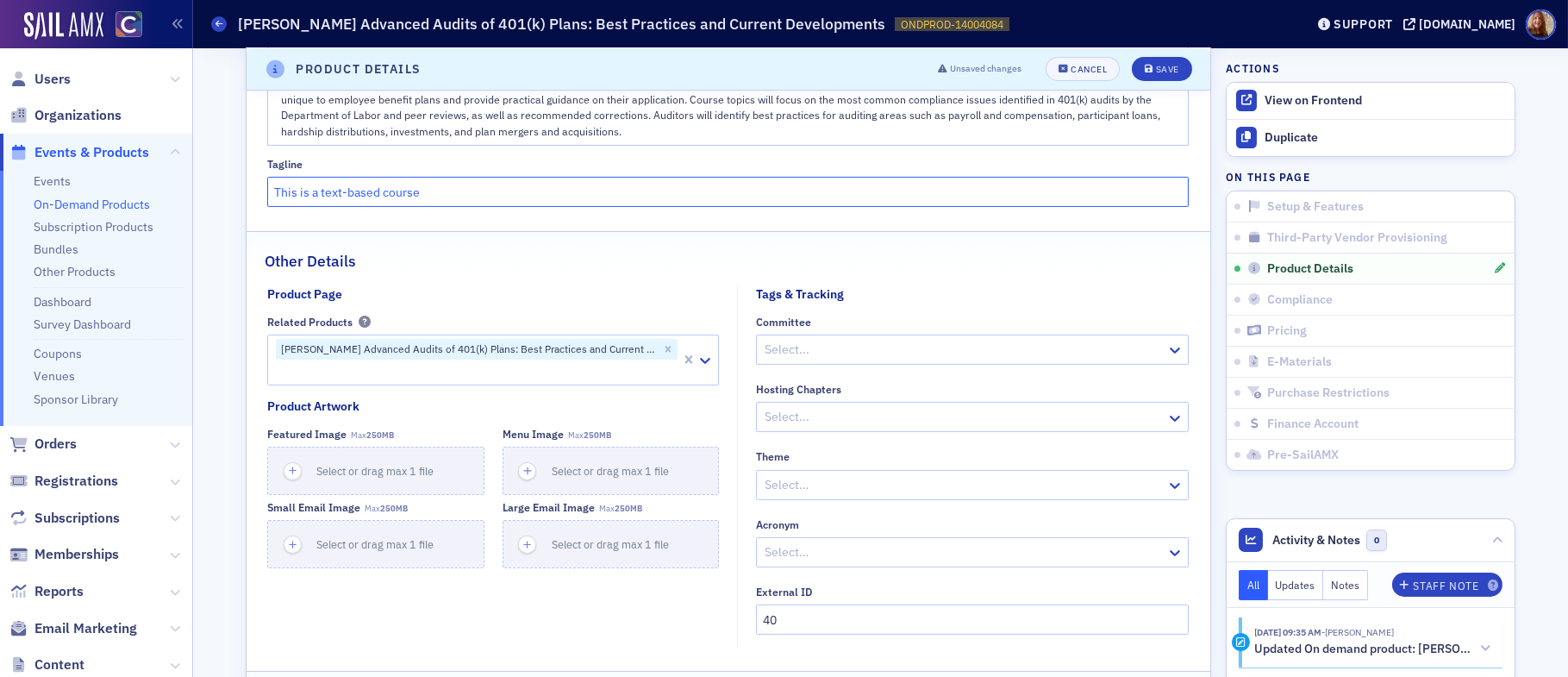
scroll to position [1070, 0]
click at [662, 352] on icon "Remove Surgent's Advanced Audits of 401(k) Plans: Best Practices and Current De…" at bounding box center [667, 345] width 12 height 12
type input "This is a text-based course"
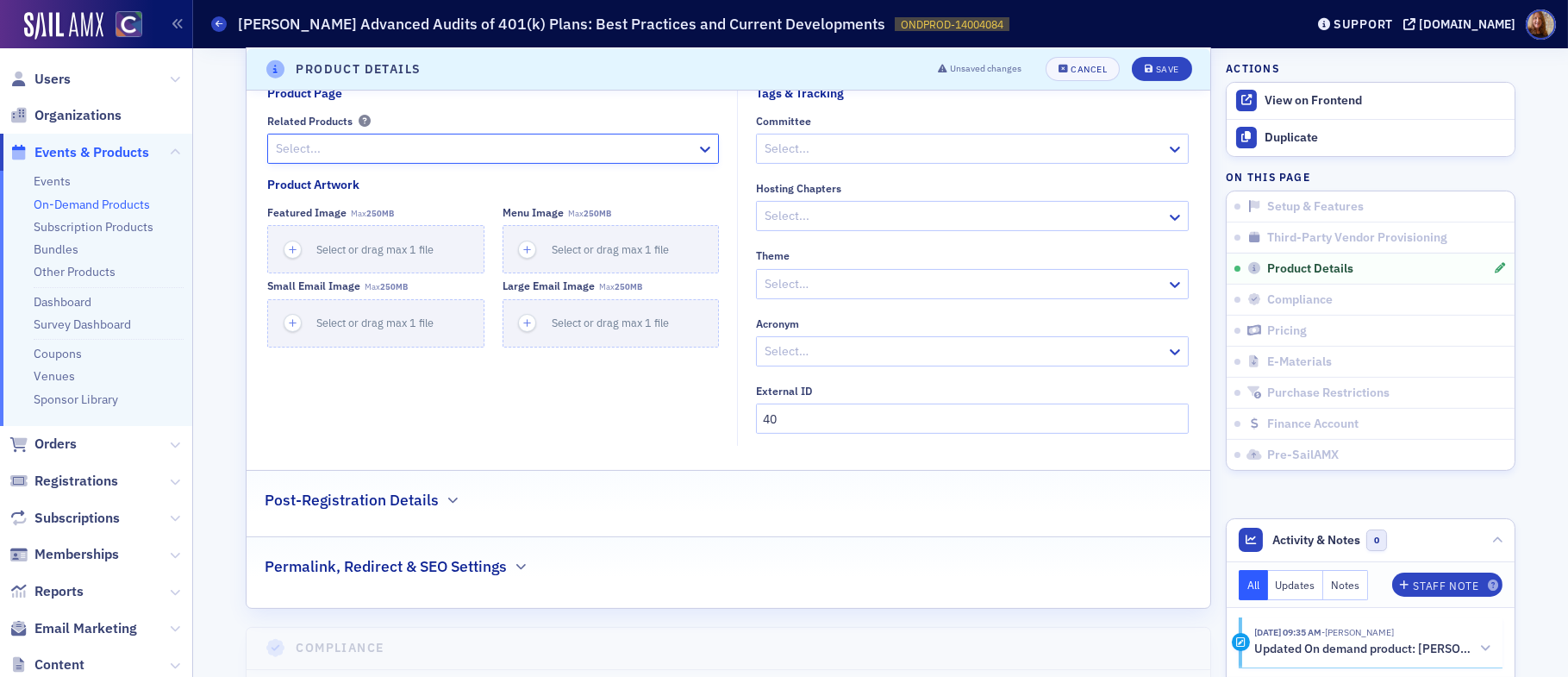
scroll to position [935, 0]
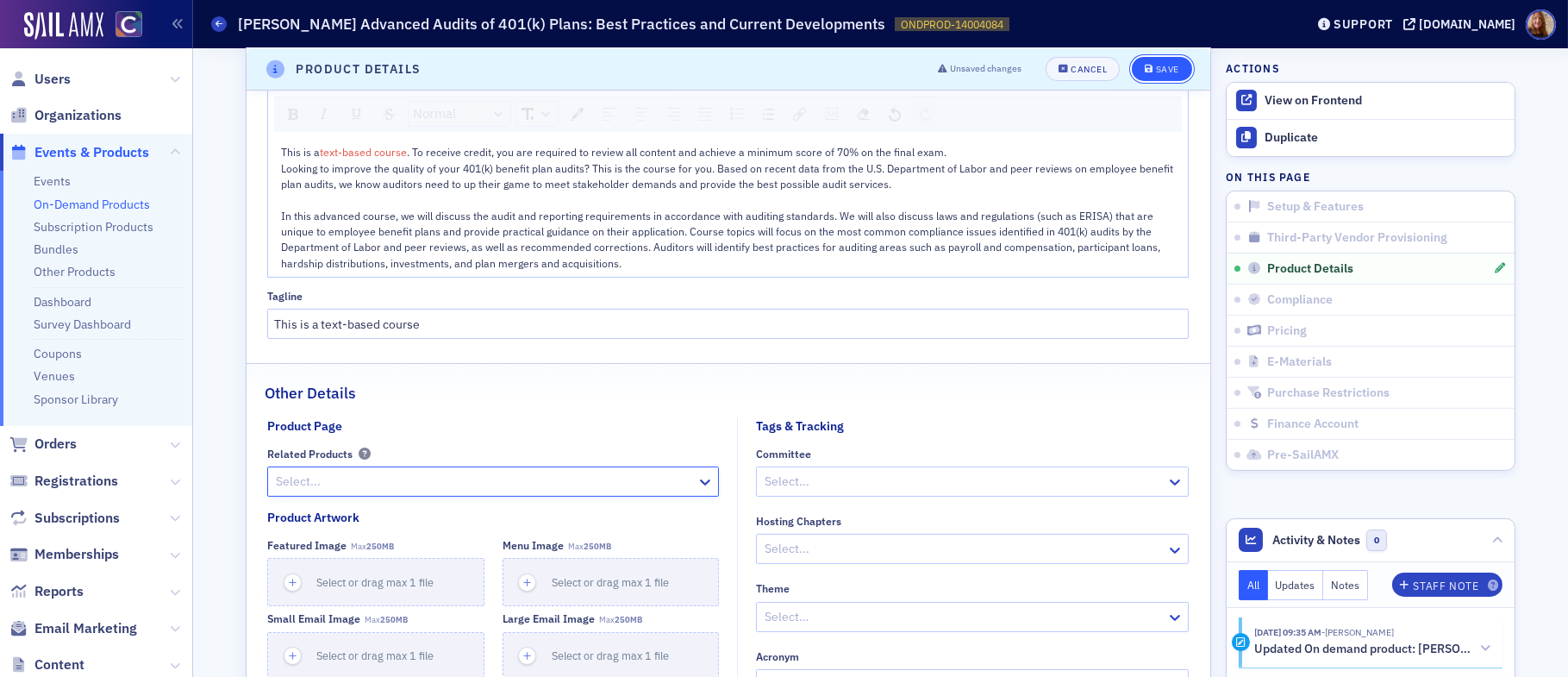
click at [1161, 74] on div "Save" at bounding box center [1168, 69] width 24 height 9
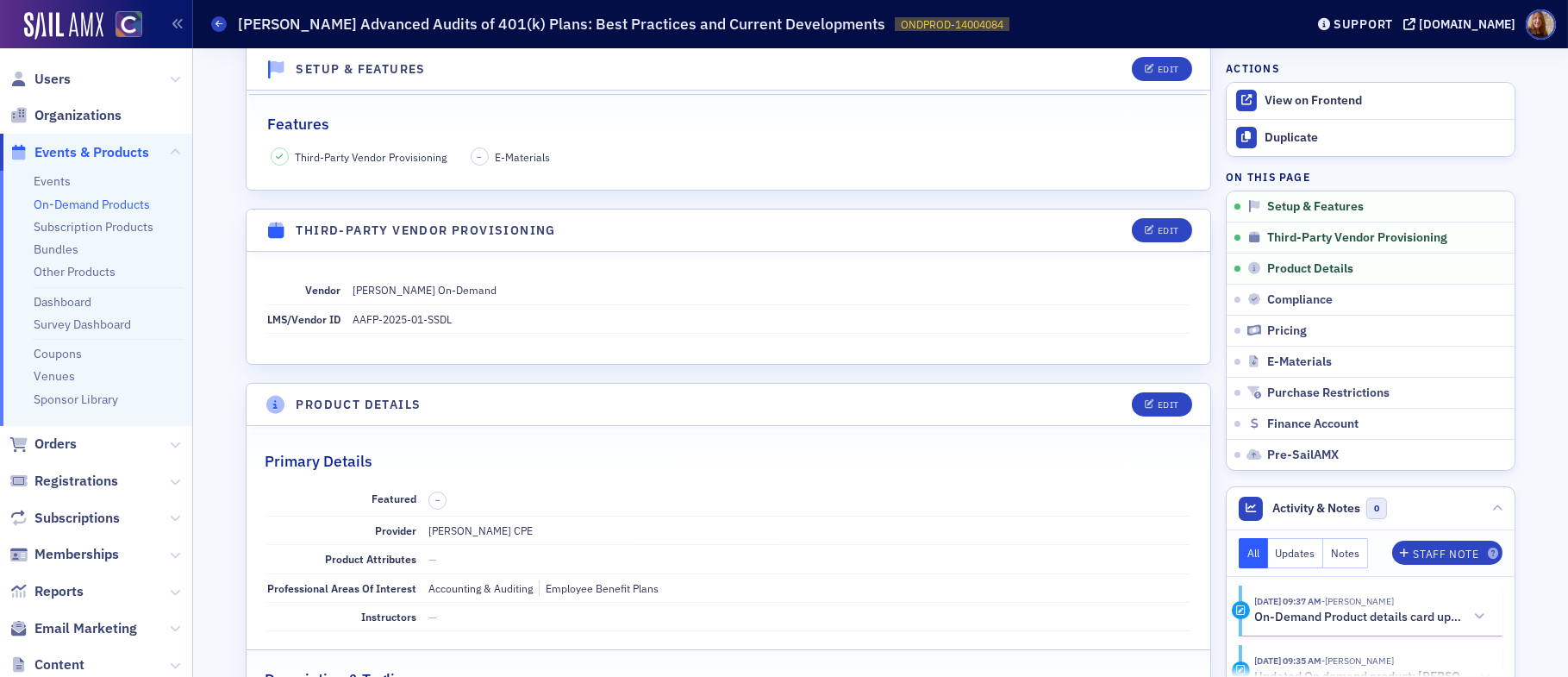
scroll to position [0, 0]
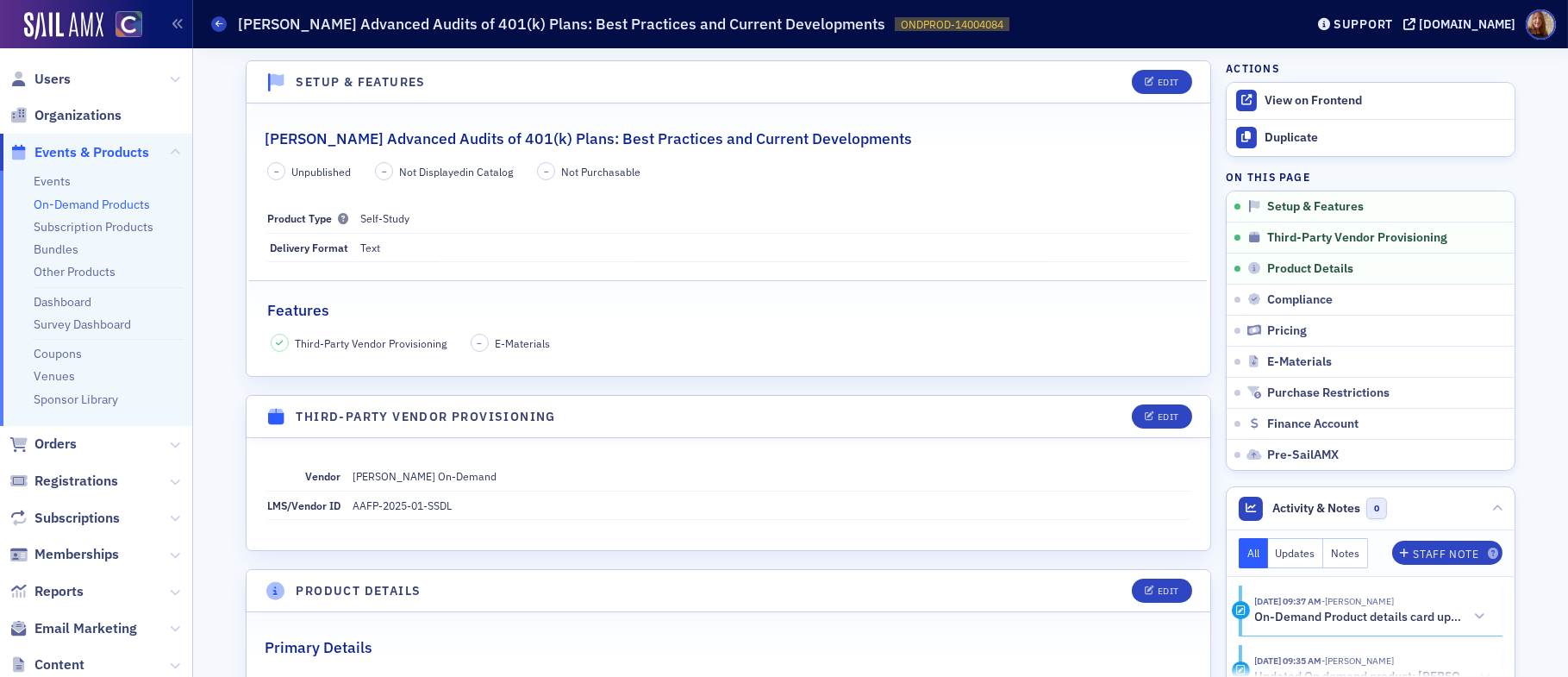
click at [86, 205] on link "On-Demand Products" at bounding box center [92, 204] width 116 height 15
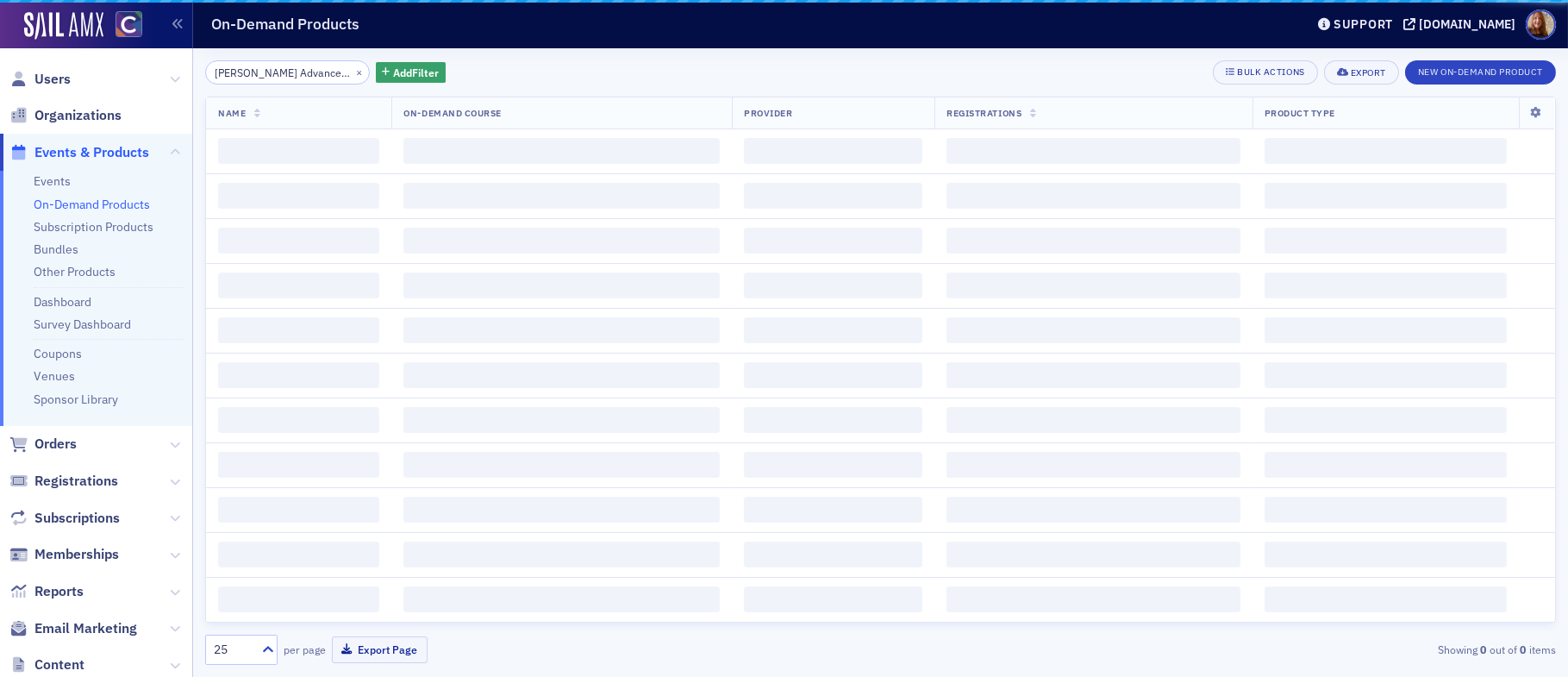
scroll to position [0, 288]
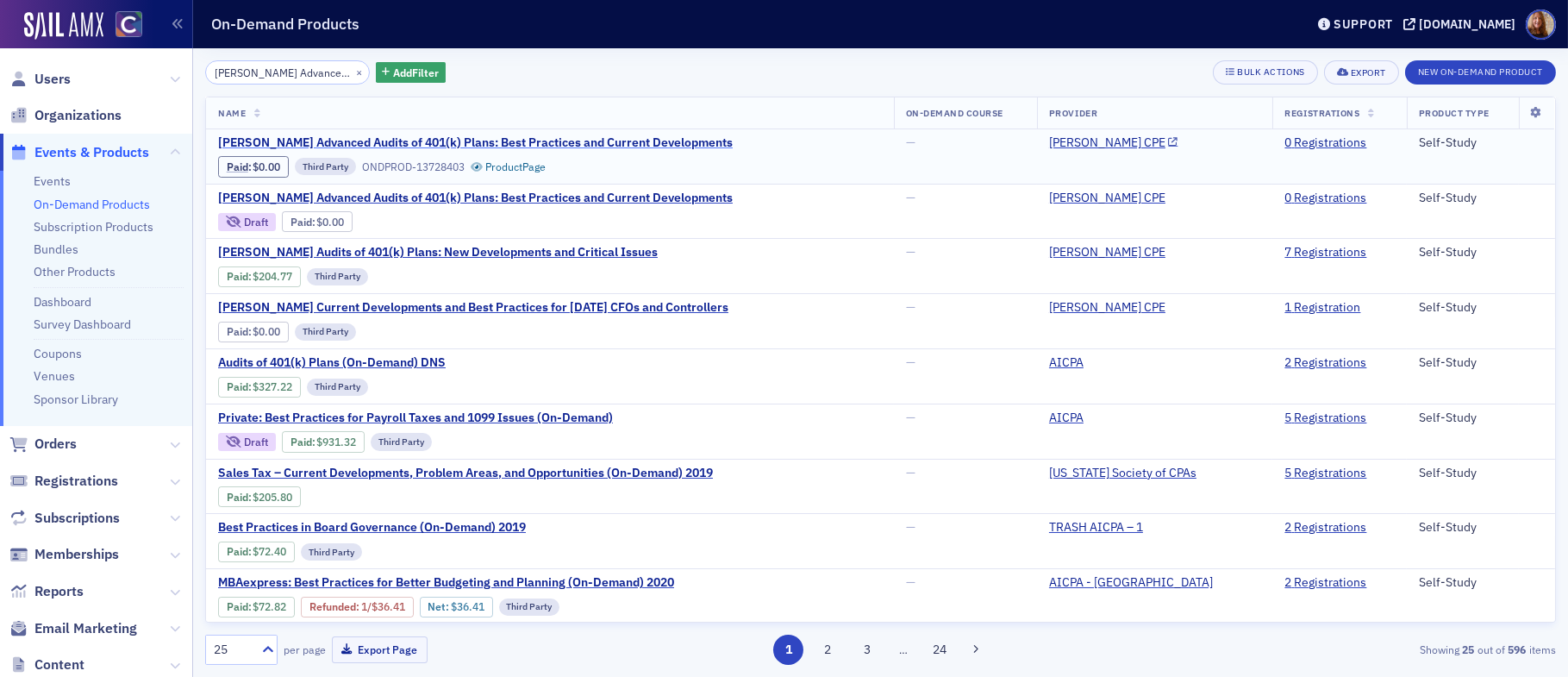
click at [576, 146] on span "[PERSON_NAME] Advanced Audits of 401(k) Plans: Best Practices and Current Devel…" at bounding box center [475, 142] width 514 height 15
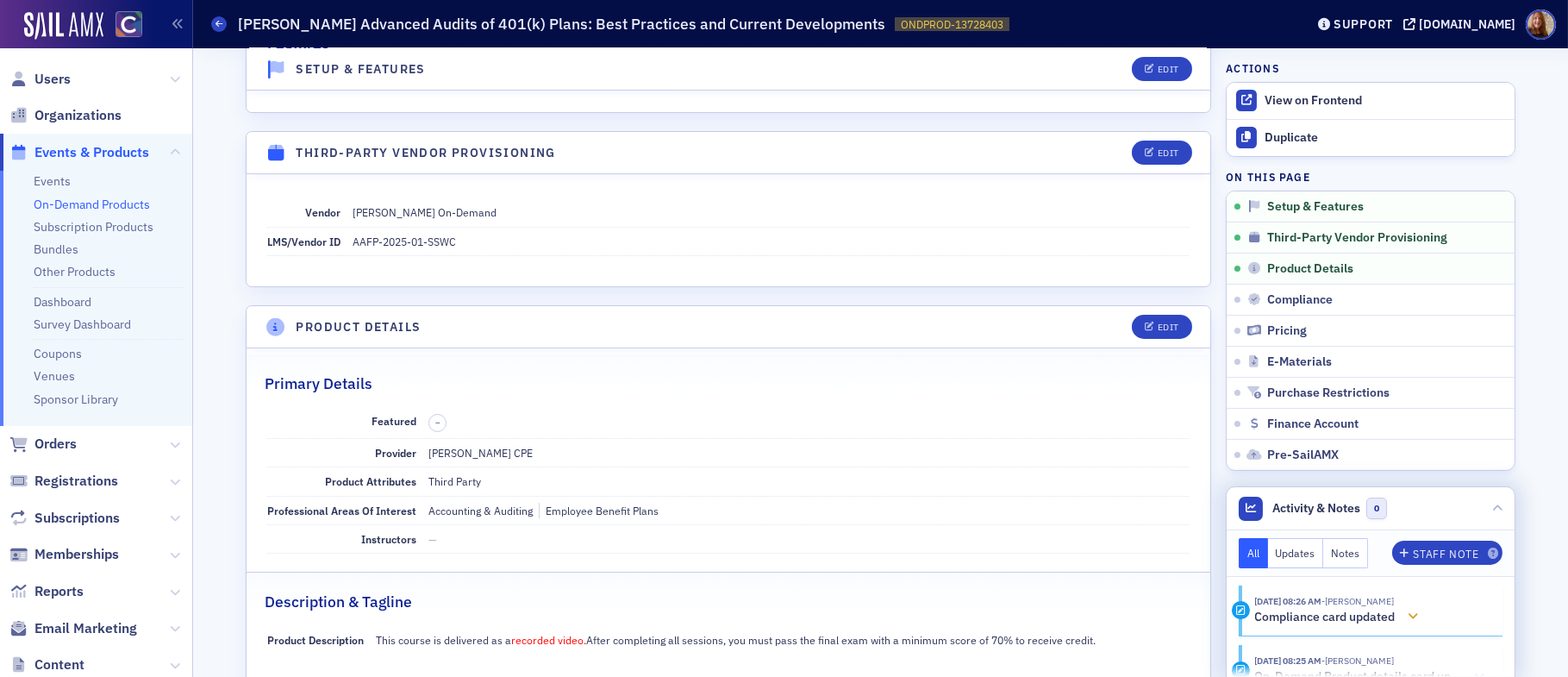
click at [1409, 616] on icon at bounding box center [1413, 616] width 10 height 12
click at [1439, 503] on header "Activity & Notes 0" at bounding box center [1370, 508] width 288 height 43
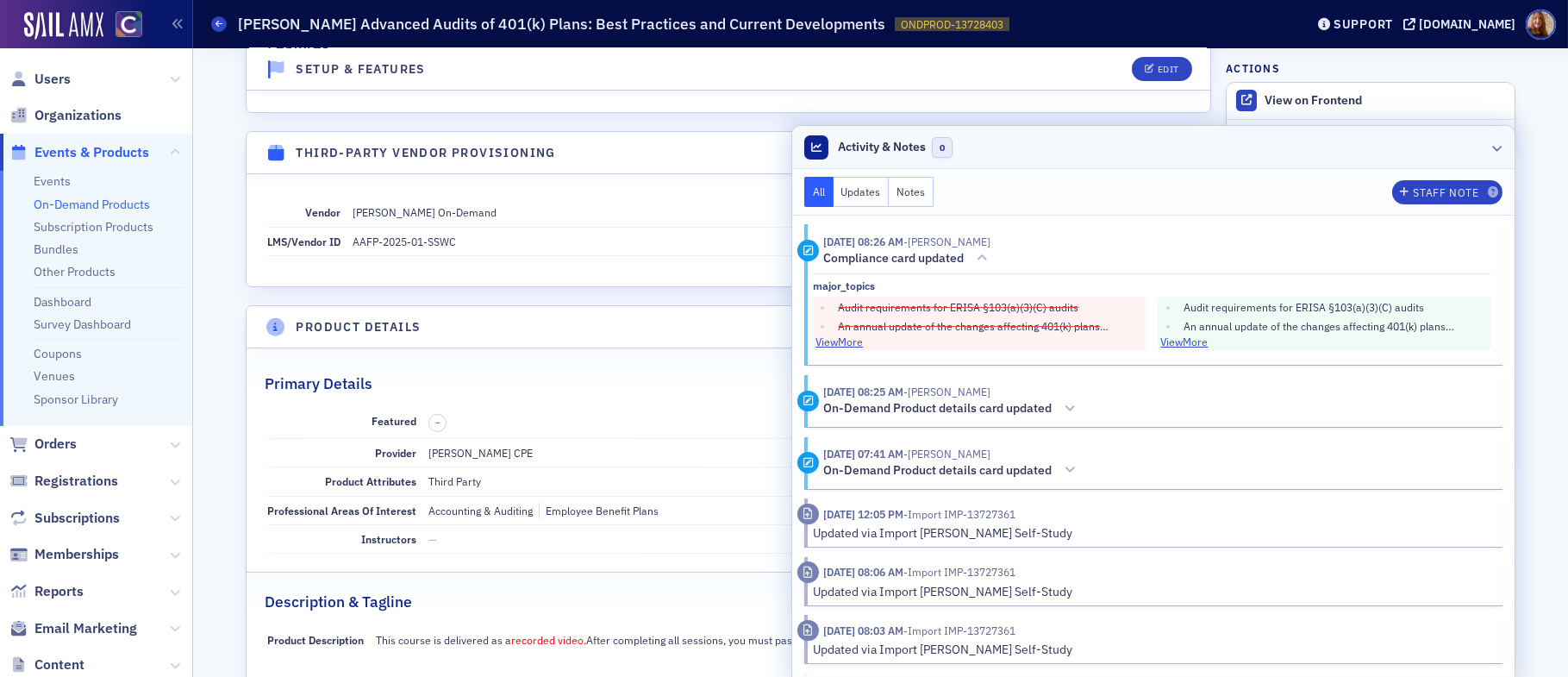
click at [1305, 160] on header "Activity & Notes 0" at bounding box center [1153, 147] width 722 height 43
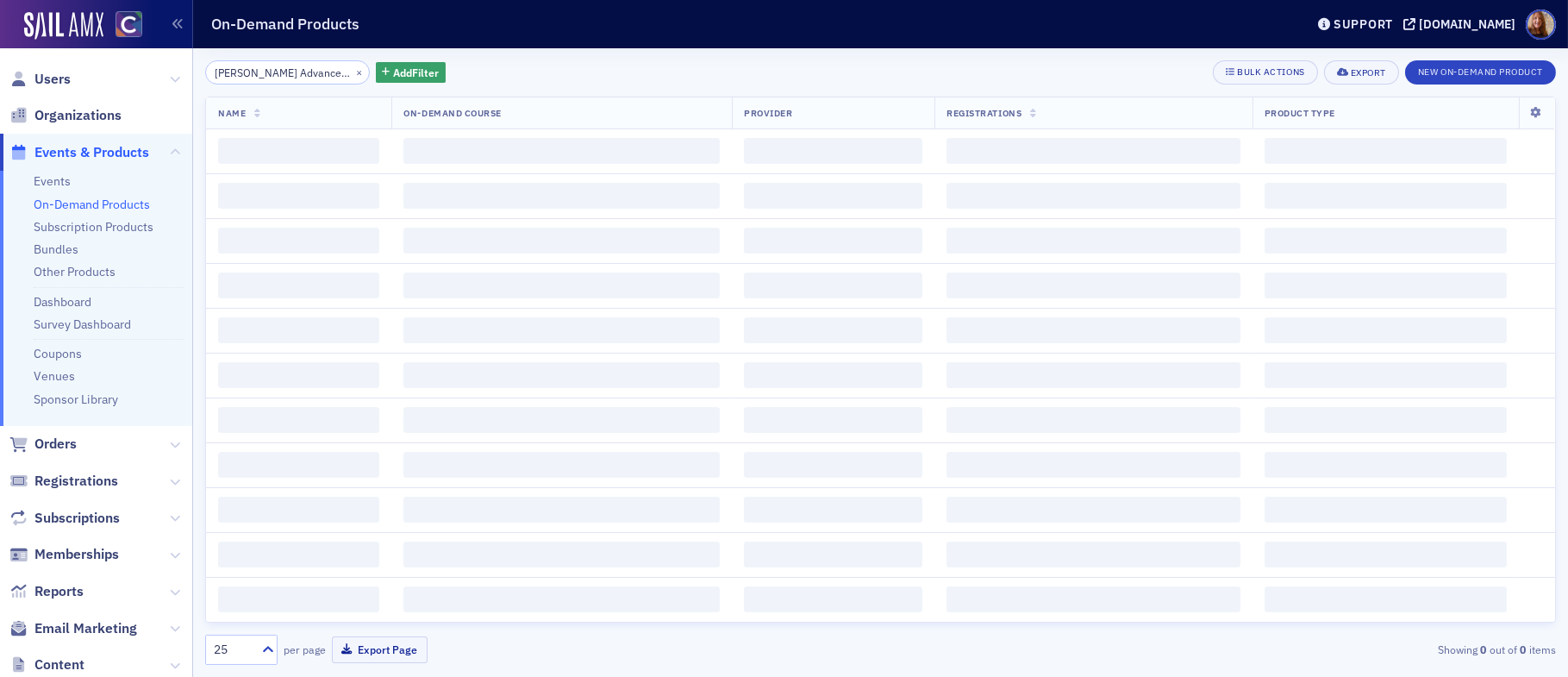
scroll to position [0, 288]
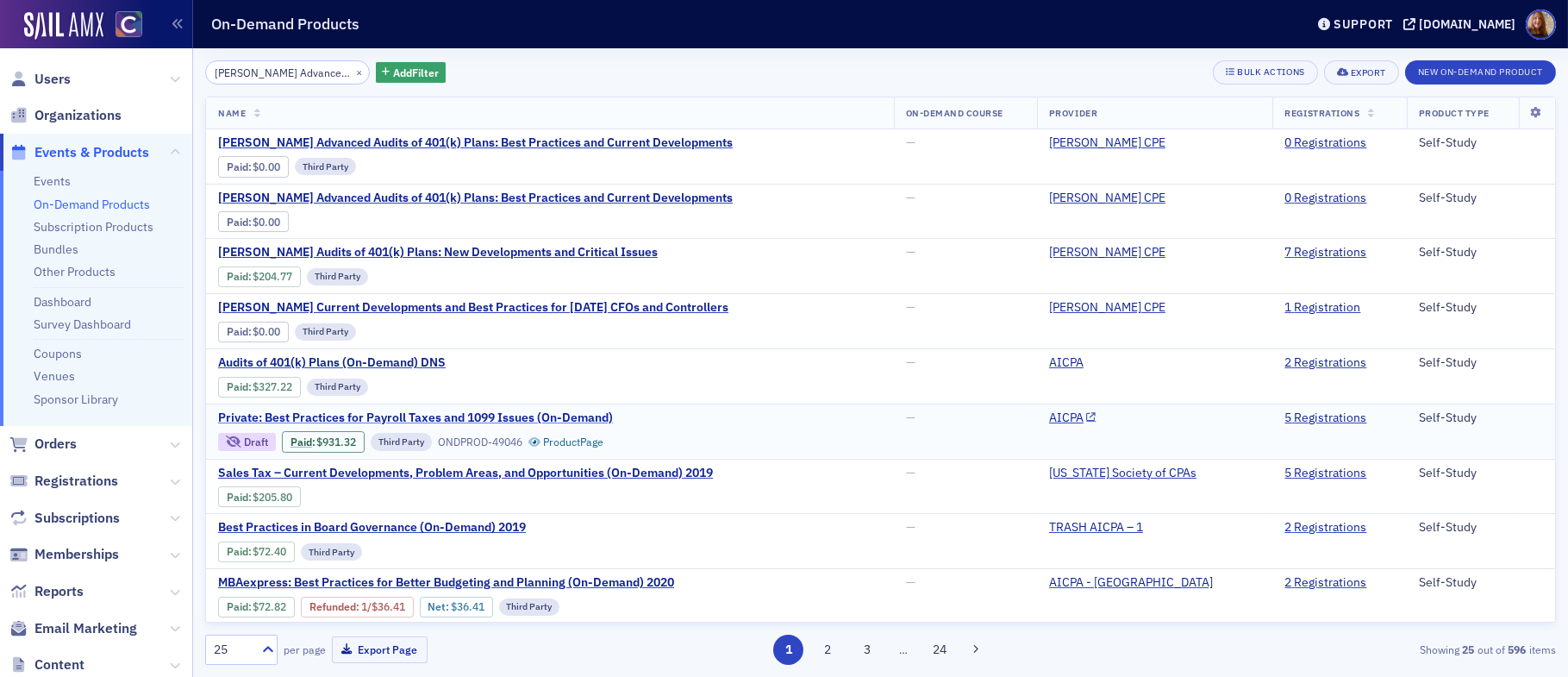
click at [593, 421] on span "Private: Best Practices for Payroll Taxes and 1099 Issues (On-Demand)" at bounding box center [415, 417] width 395 height 15
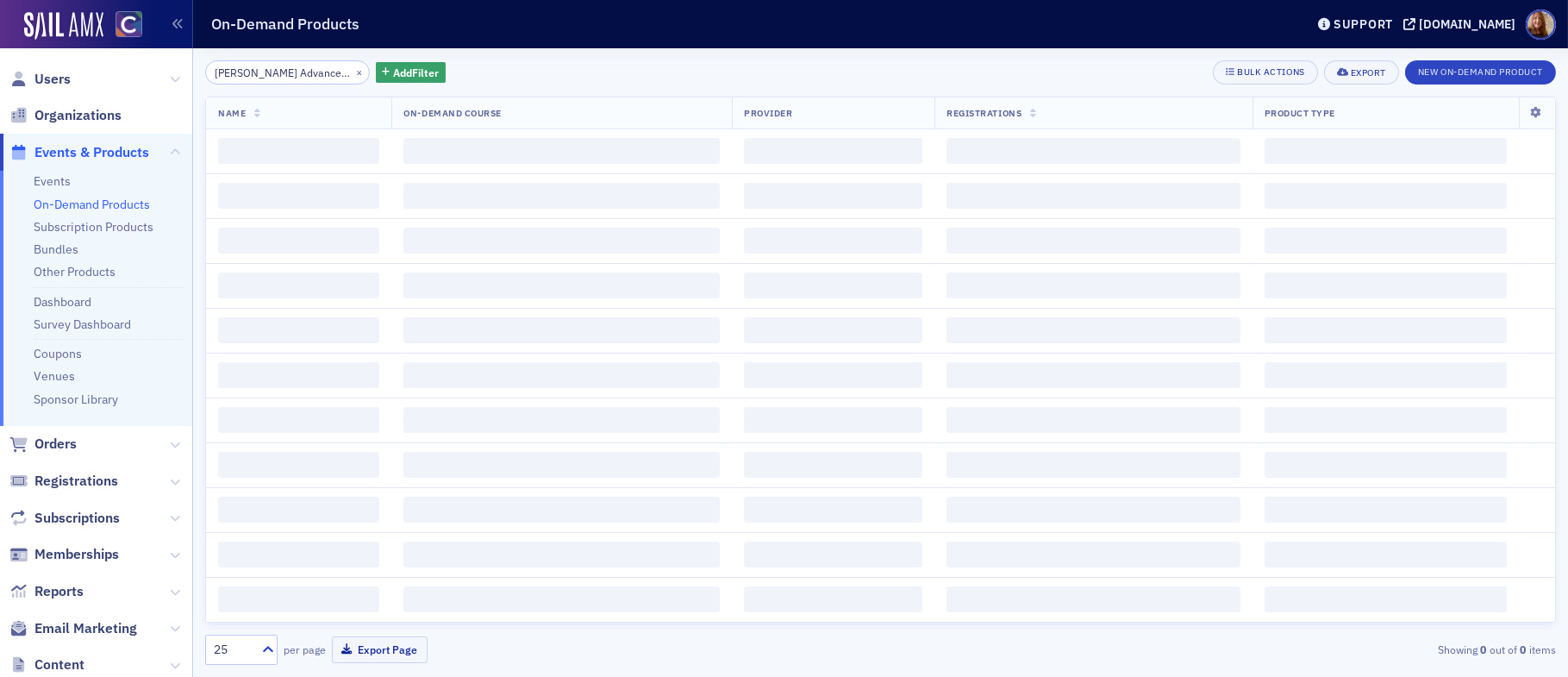
scroll to position [0, 288]
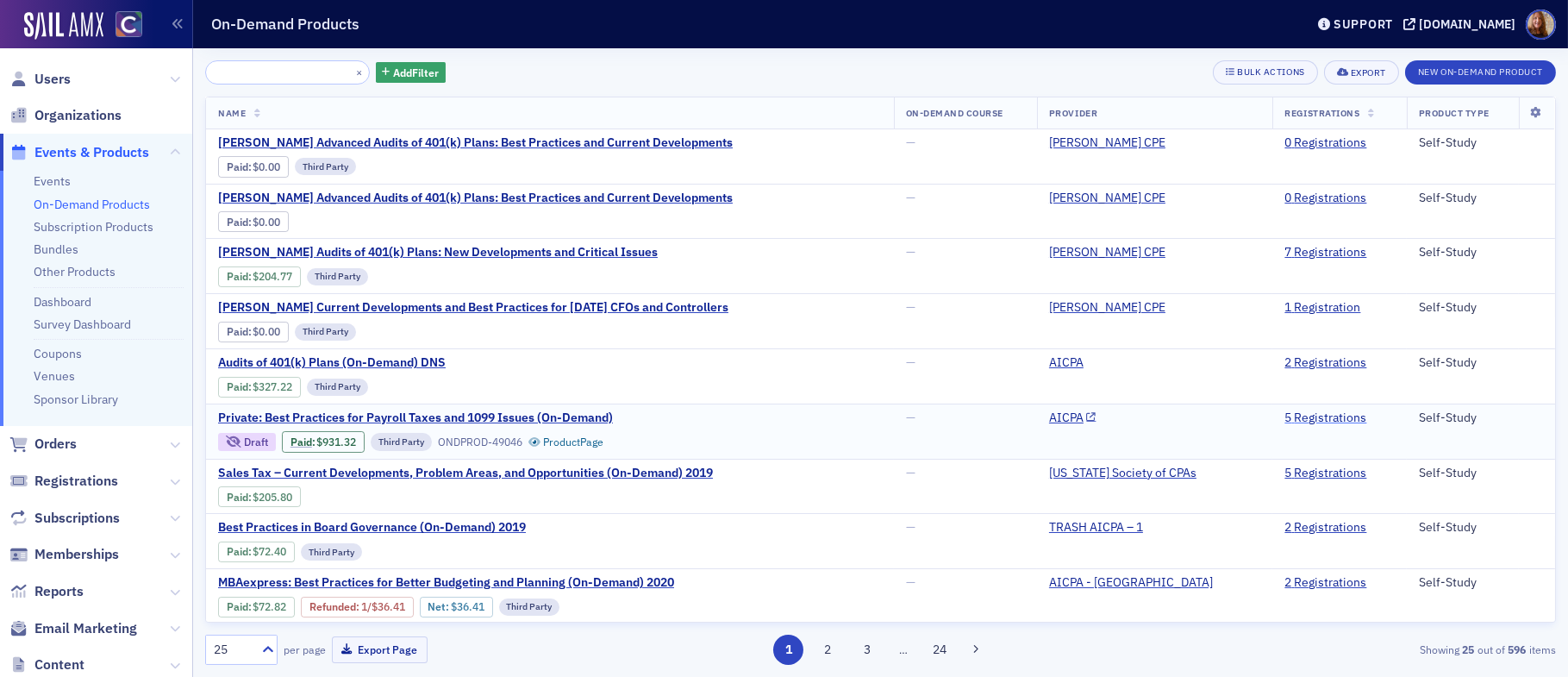
click at [1294, 410] on link "5 Registrations" at bounding box center [1325, 417] width 82 height 15
click at [570, 80] on div "[PERSON_NAME] Advanced Audits of 401(k) Plans: Best Practices and Current Devel…" at bounding box center [880, 72] width 1350 height 25
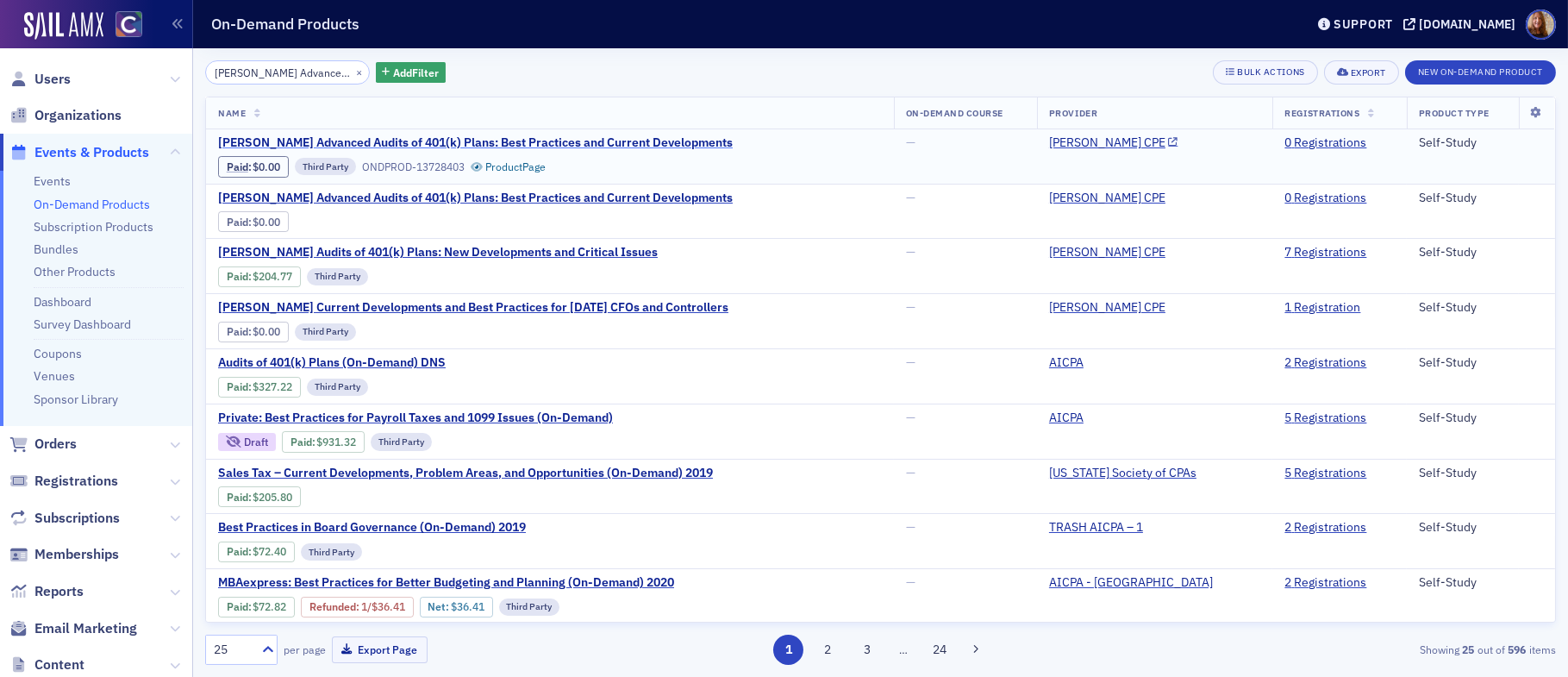
click at [508, 140] on span "[PERSON_NAME] Advanced Audits of 401(k) Plans: Best Practices and Current Devel…" at bounding box center [475, 142] width 514 height 15
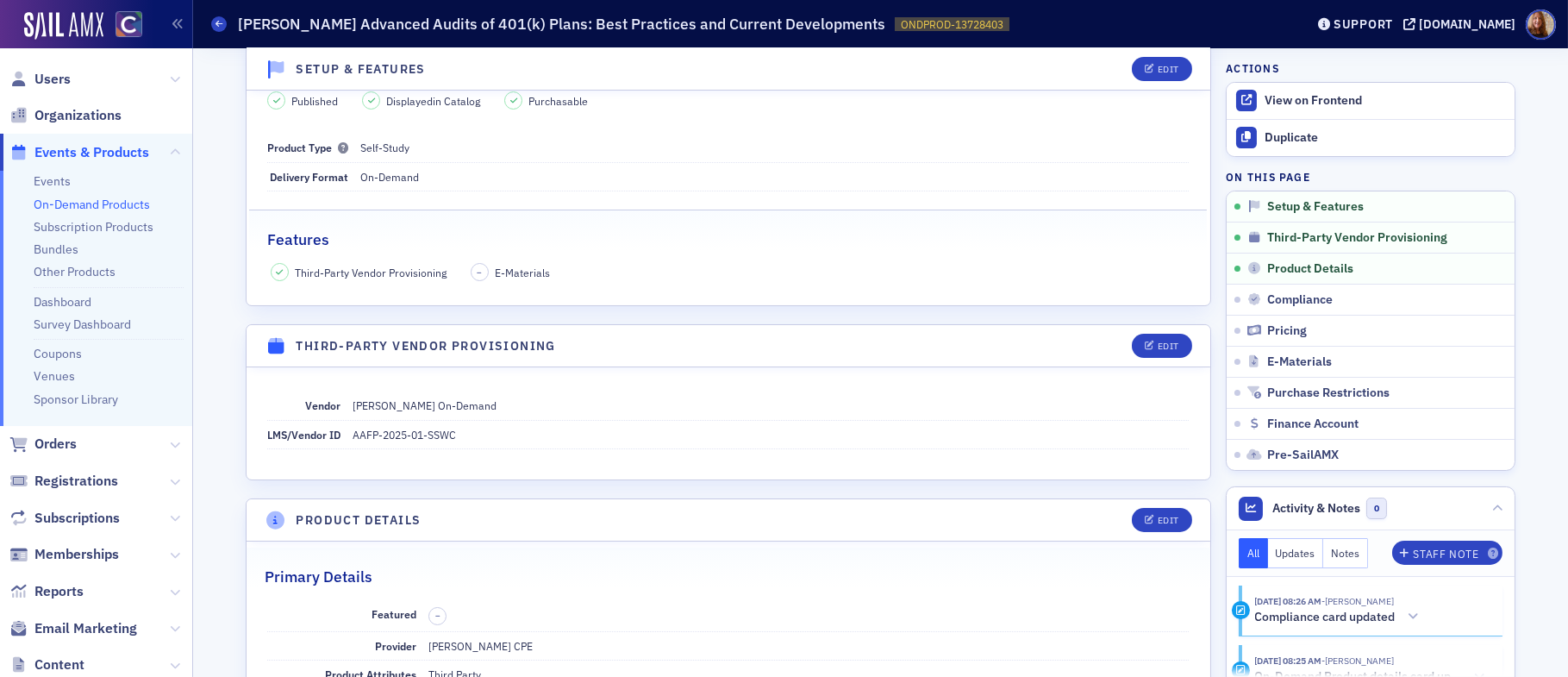
scroll to position [108, 0]
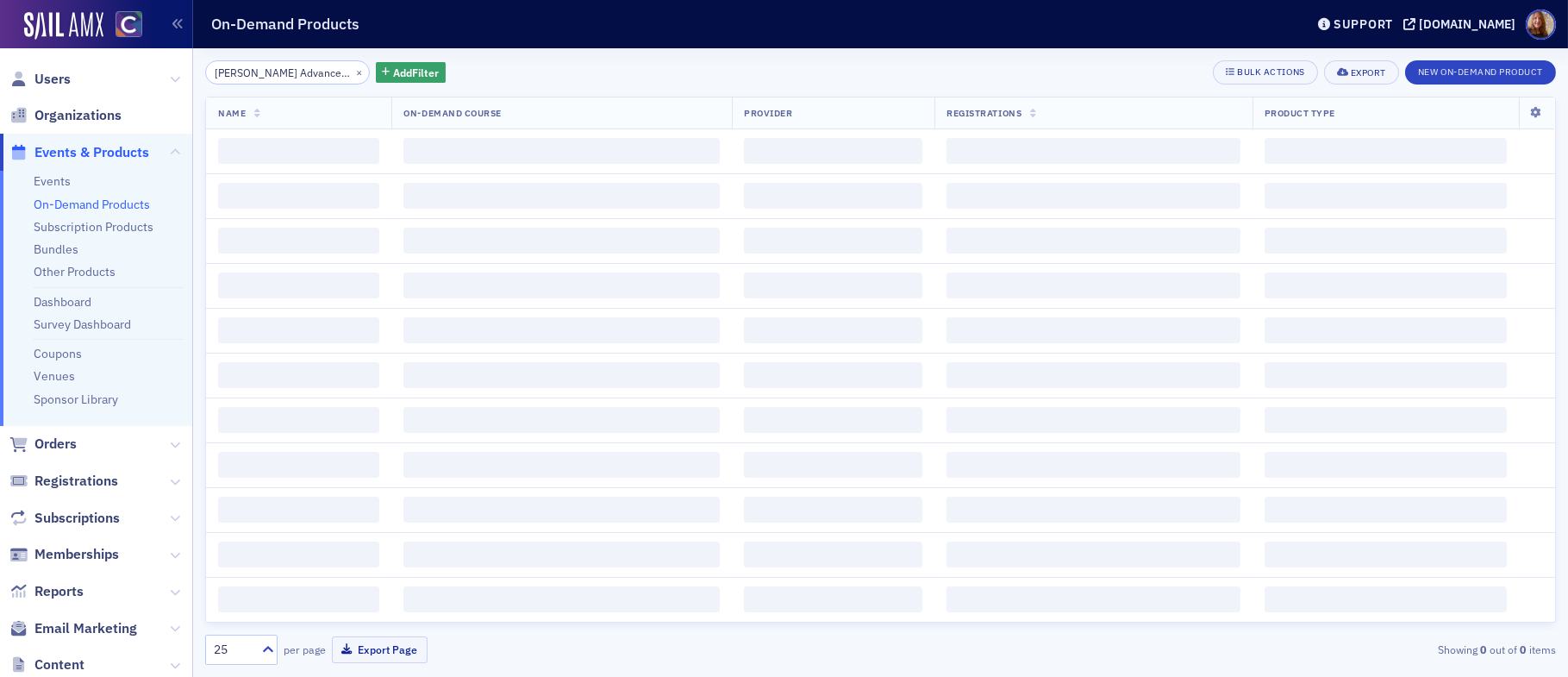
scroll to position [0, 288]
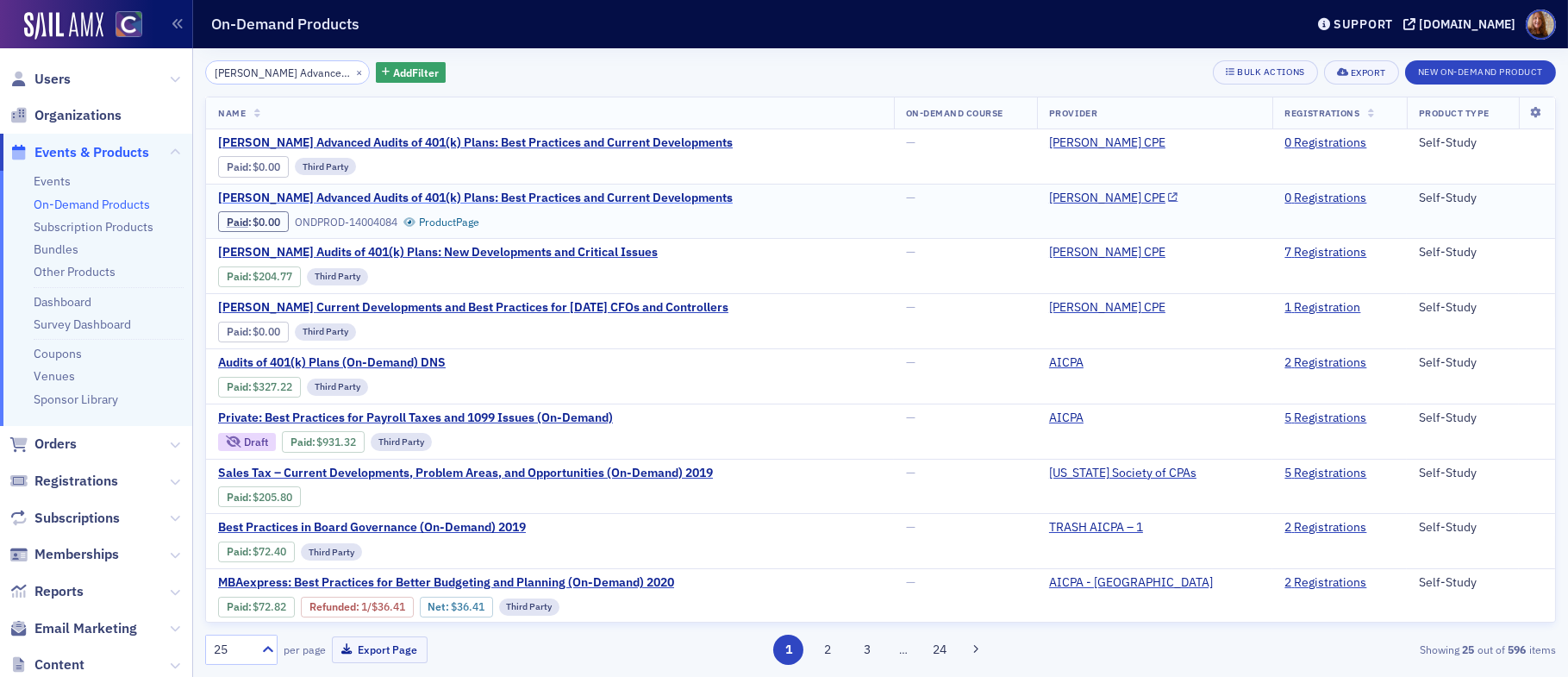
click at [517, 198] on span "[PERSON_NAME] Advanced Audits of 401(k) Plans: Best Practices and Current Devel…" at bounding box center [475, 198] width 514 height 15
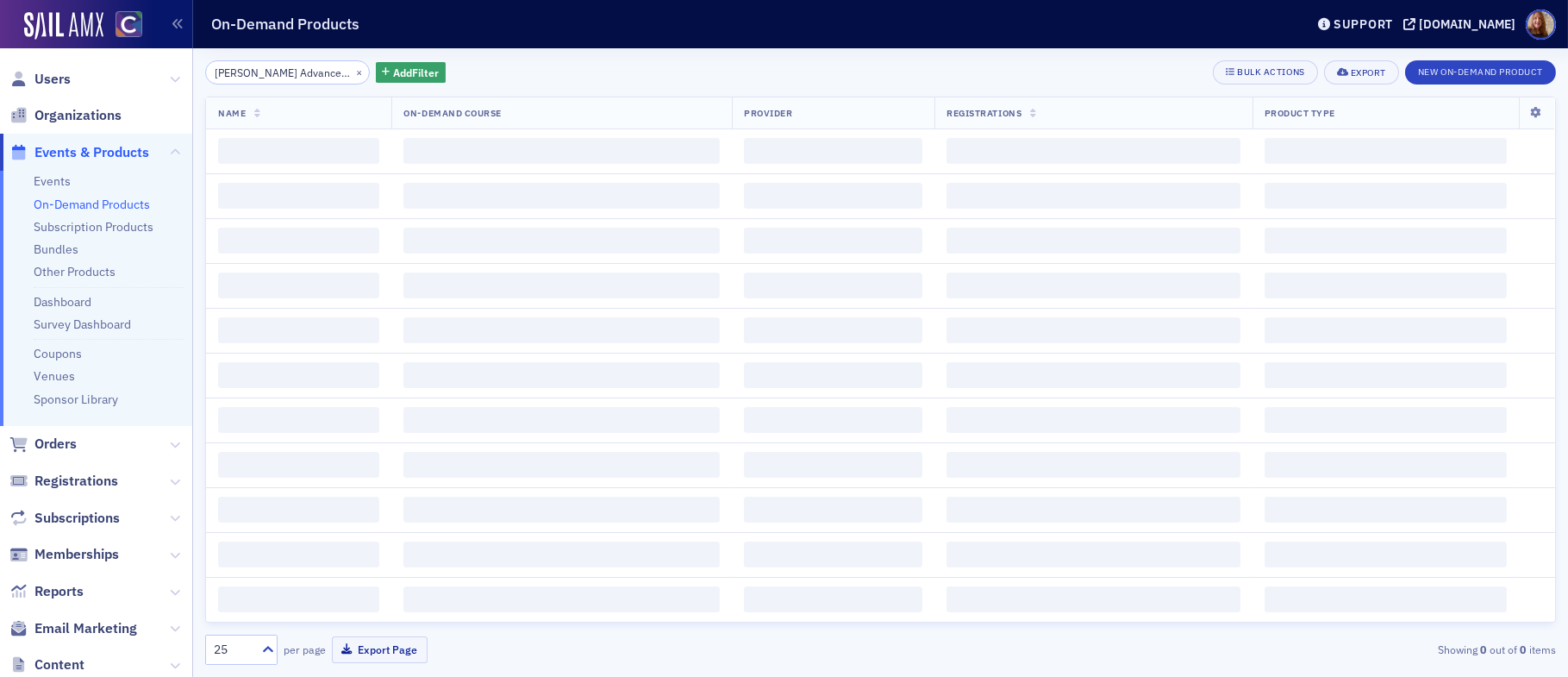
scroll to position [0, 288]
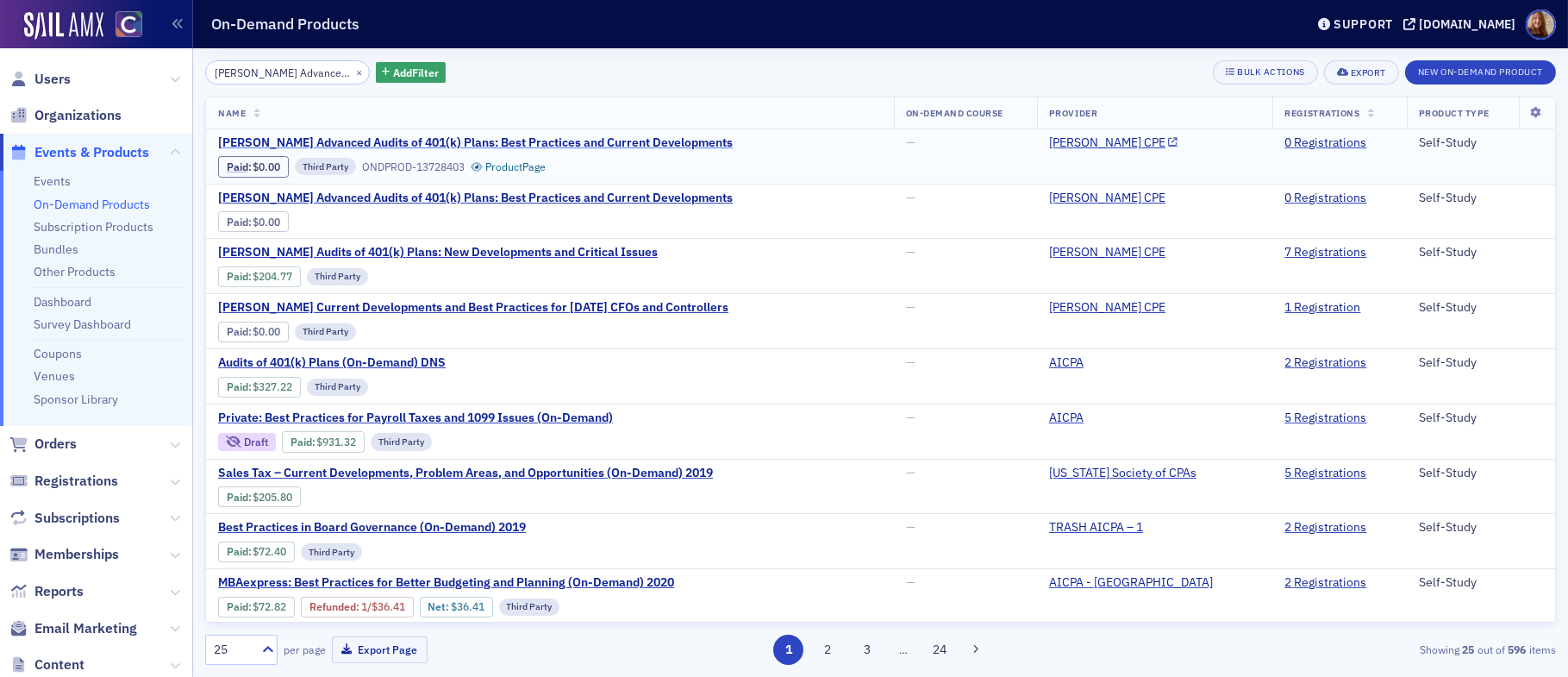
click at [575, 145] on span "[PERSON_NAME] Advanced Audits of 401(k) Plans: Best Practices and Current Devel…" at bounding box center [475, 142] width 514 height 15
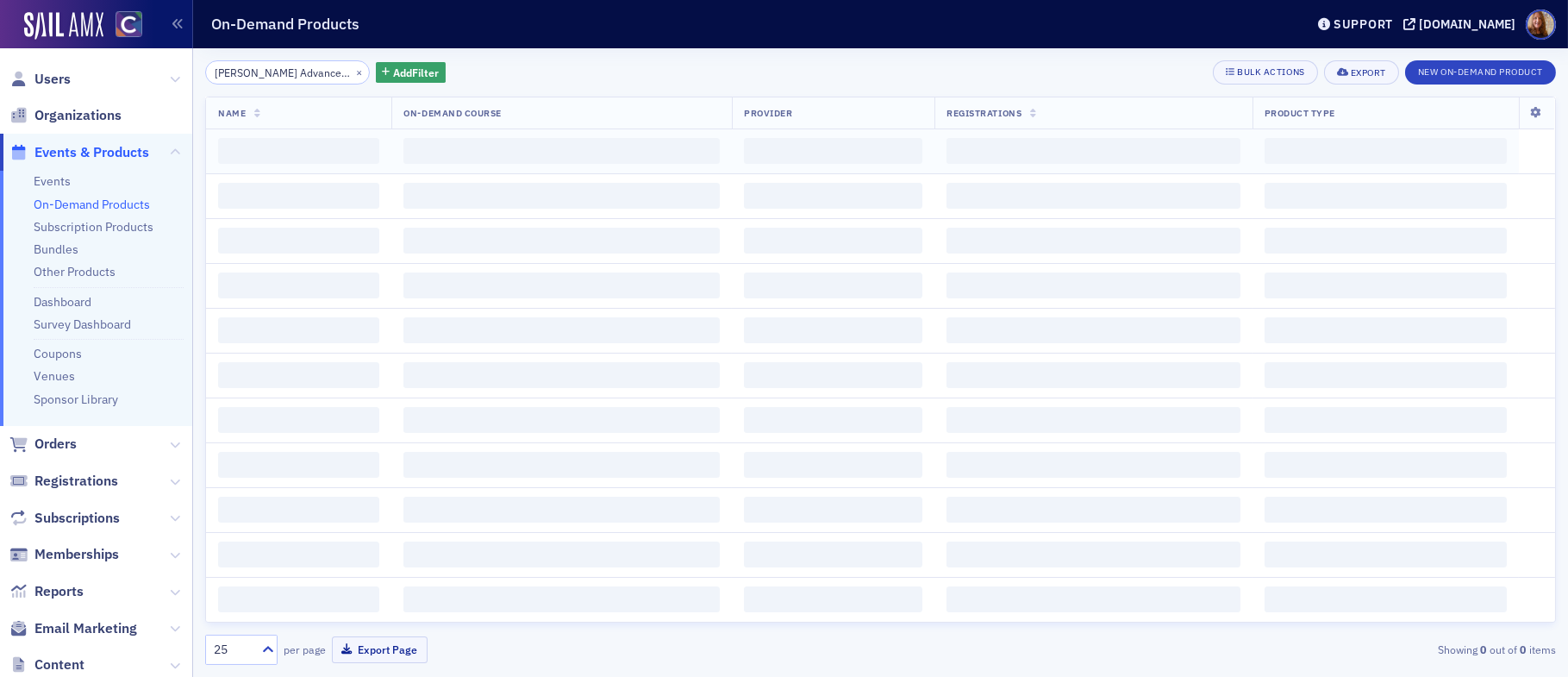
scroll to position [0, 288]
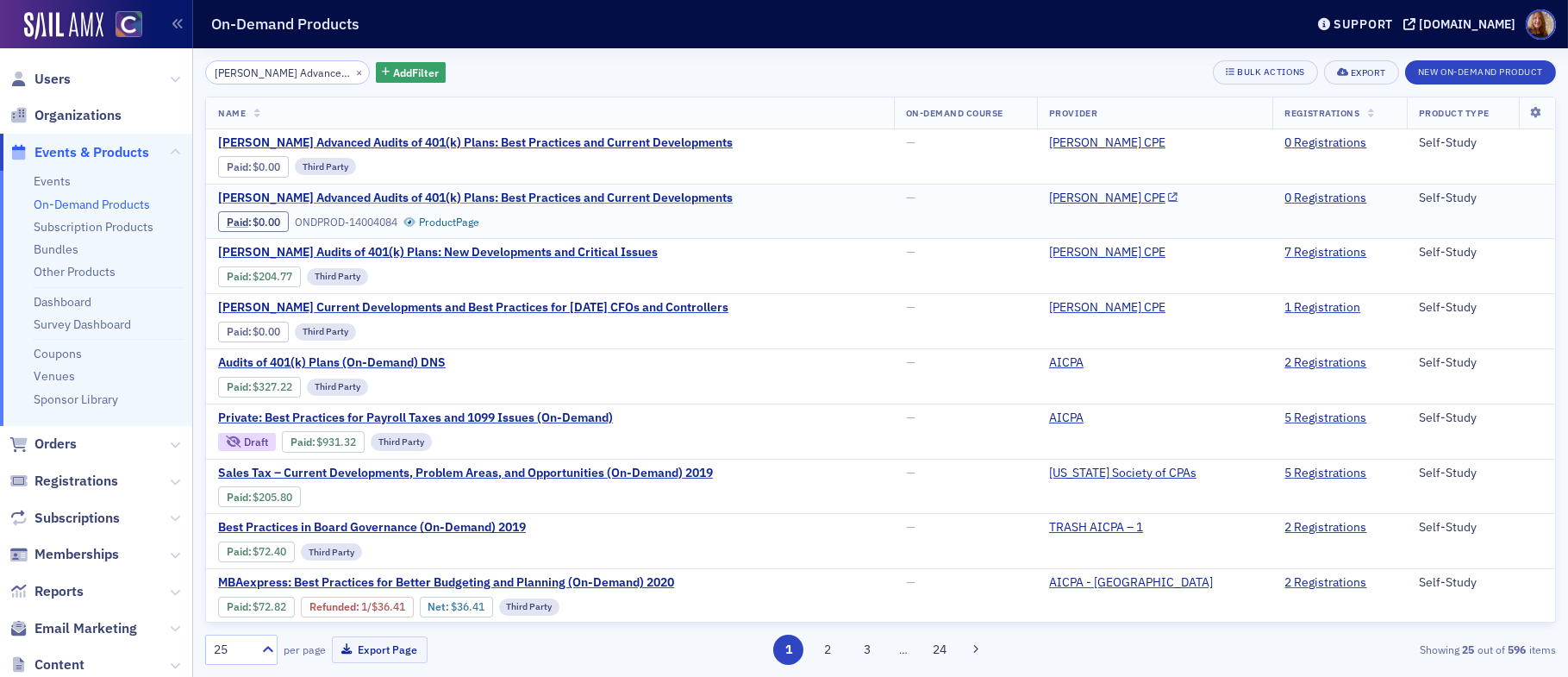
click at [463, 192] on span "[PERSON_NAME] Advanced Audits of 401(k) Plans: Best Practices and Current Devel…" at bounding box center [475, 198] width 514 height 15
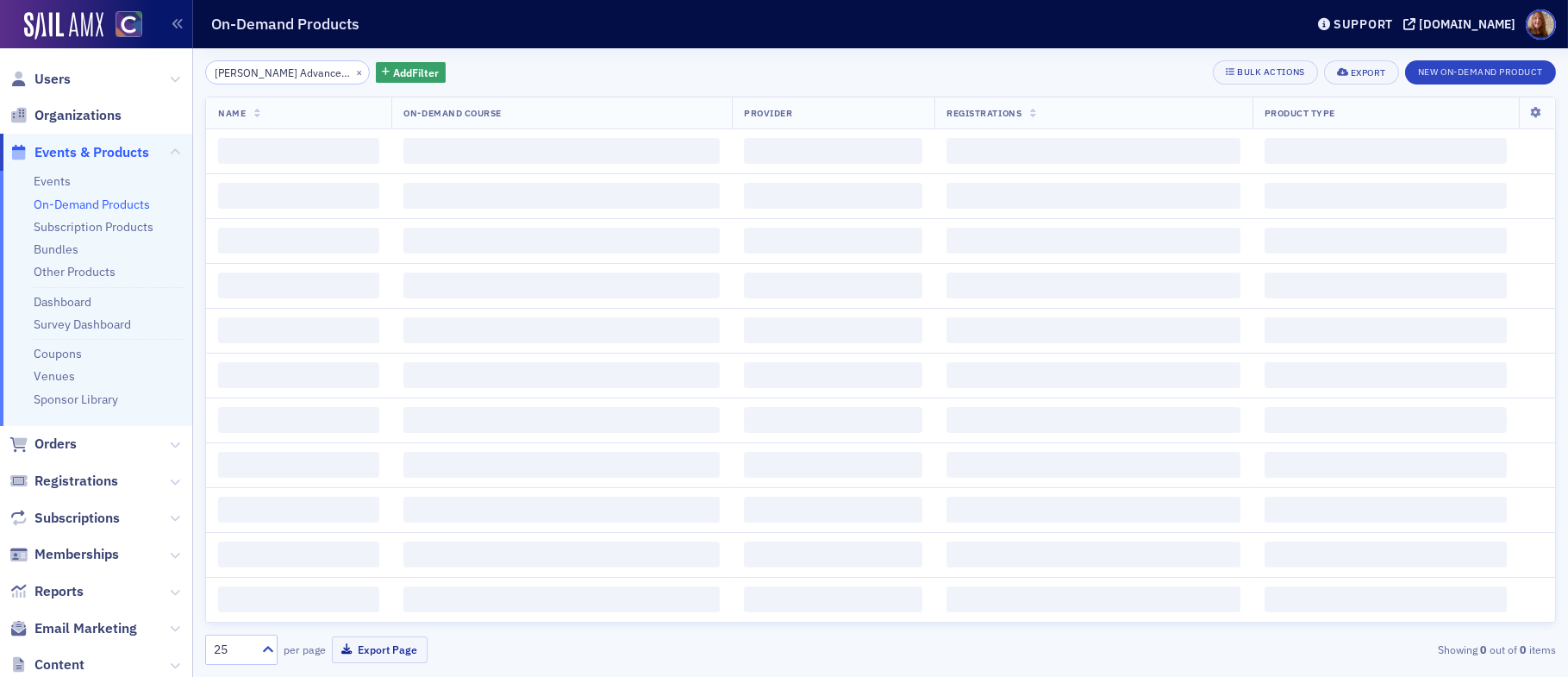
scroll to position [0, 288]
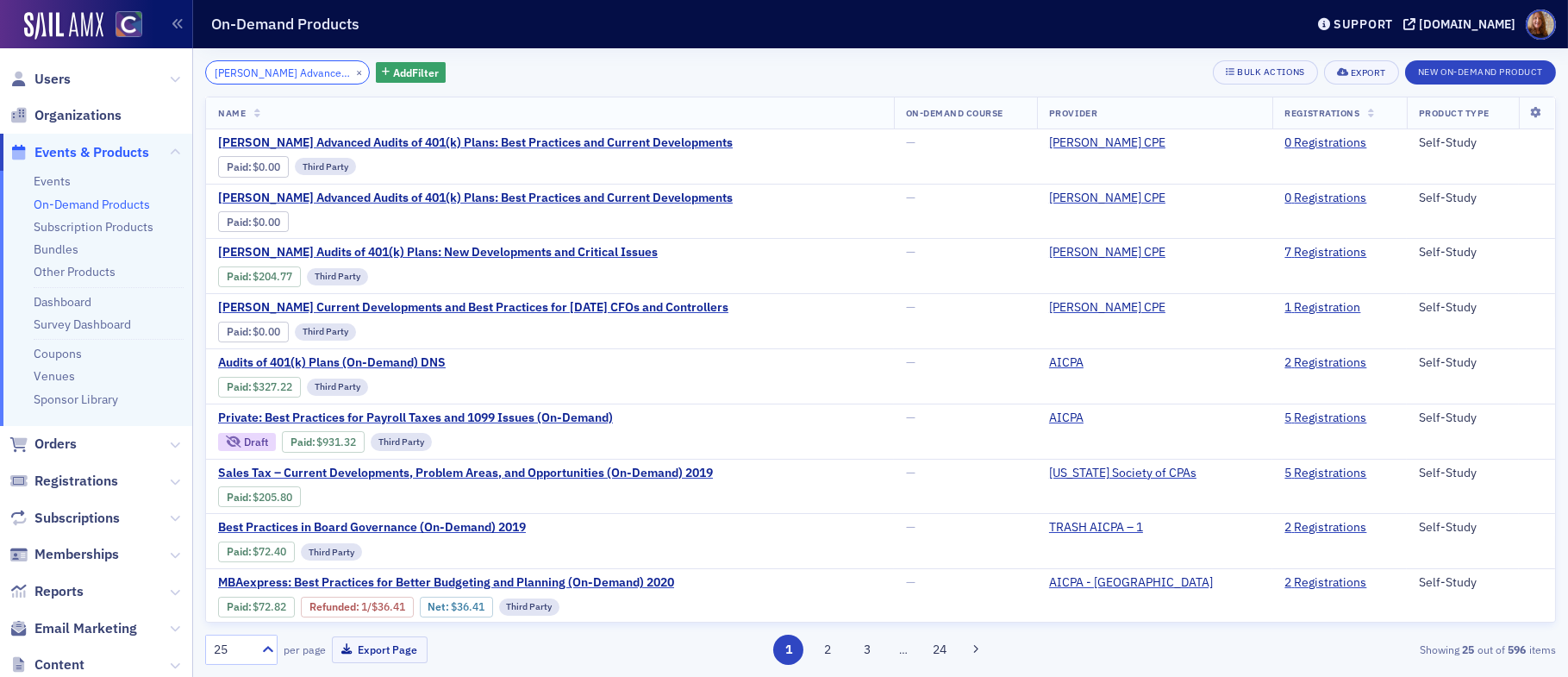
click at [254, 70] on input "[PERSON_NAME] Advanced Audits of 401(k) Plans: Best Practices and Current Devel…" at bounding box center [287, 72] width 164 height 25
paste input "udits of 401(k) Plans: New Developments and Critical Issue"
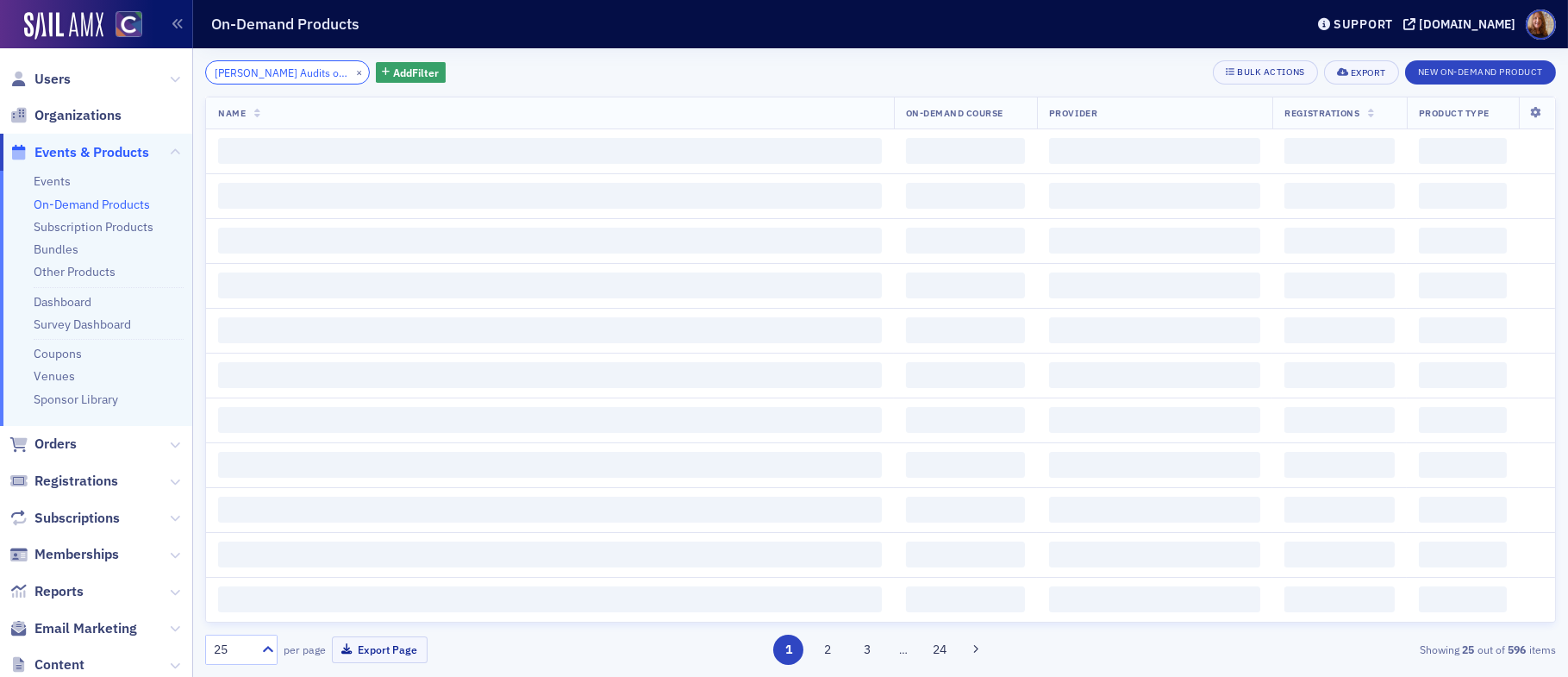
scroll to position [0, 224]
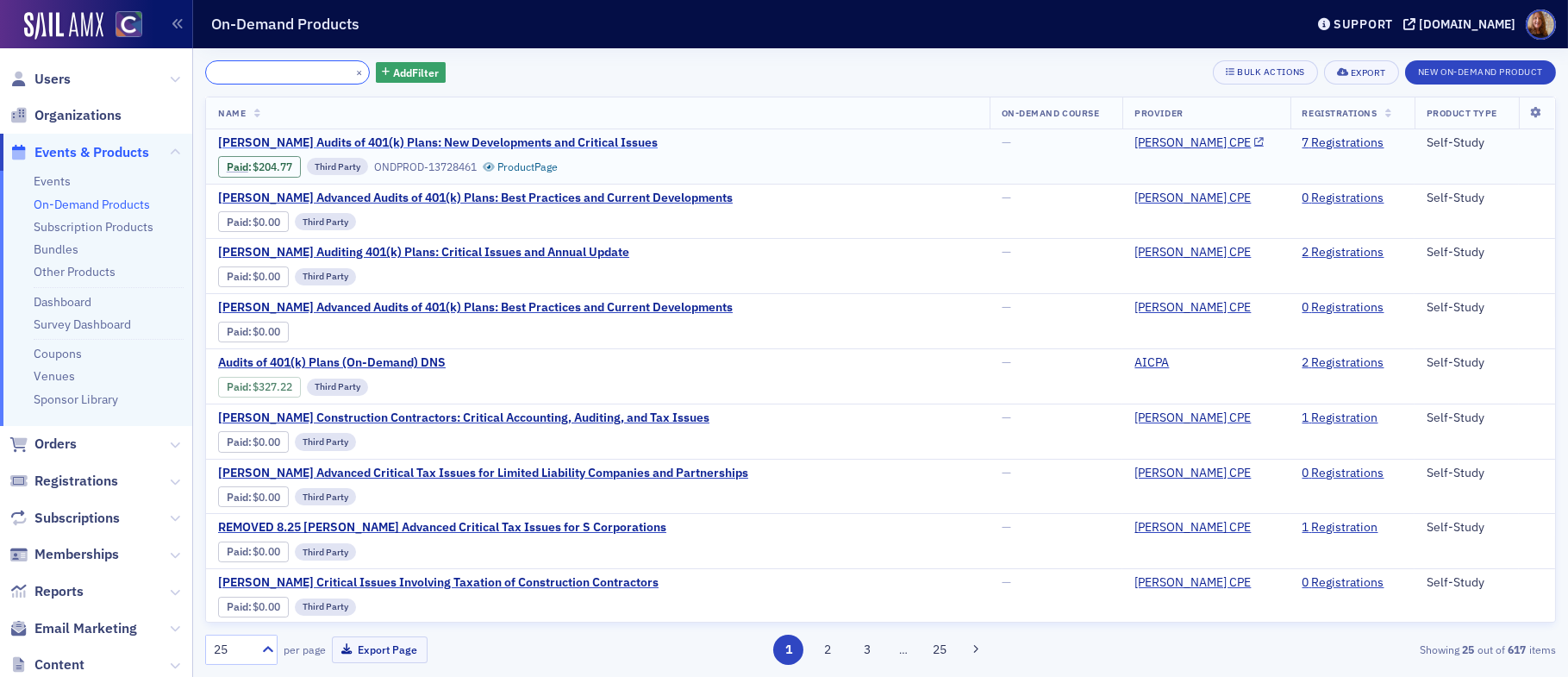
type input "[PERSON_NAME] Audits of 401(k) Plans: New Developments and Critical Issues"
click at [516, 142] on span "[PERSON_NAME] Audits of 401(k) Plans: New Developments and Critical Issues" at bounding box center [437, 142] width 439 height 15
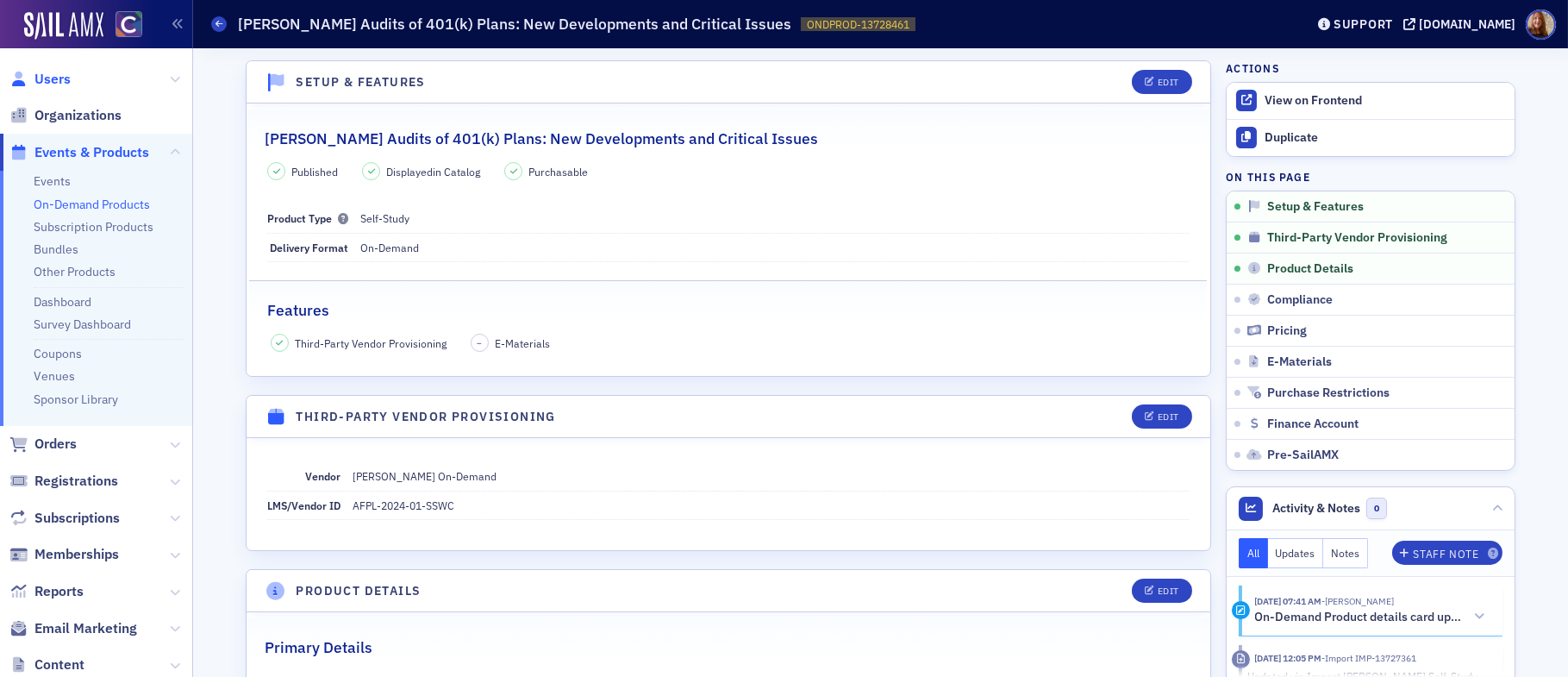
click at [42, 77] on span "Users" at bounding box center [53, 79] width 36 height 19
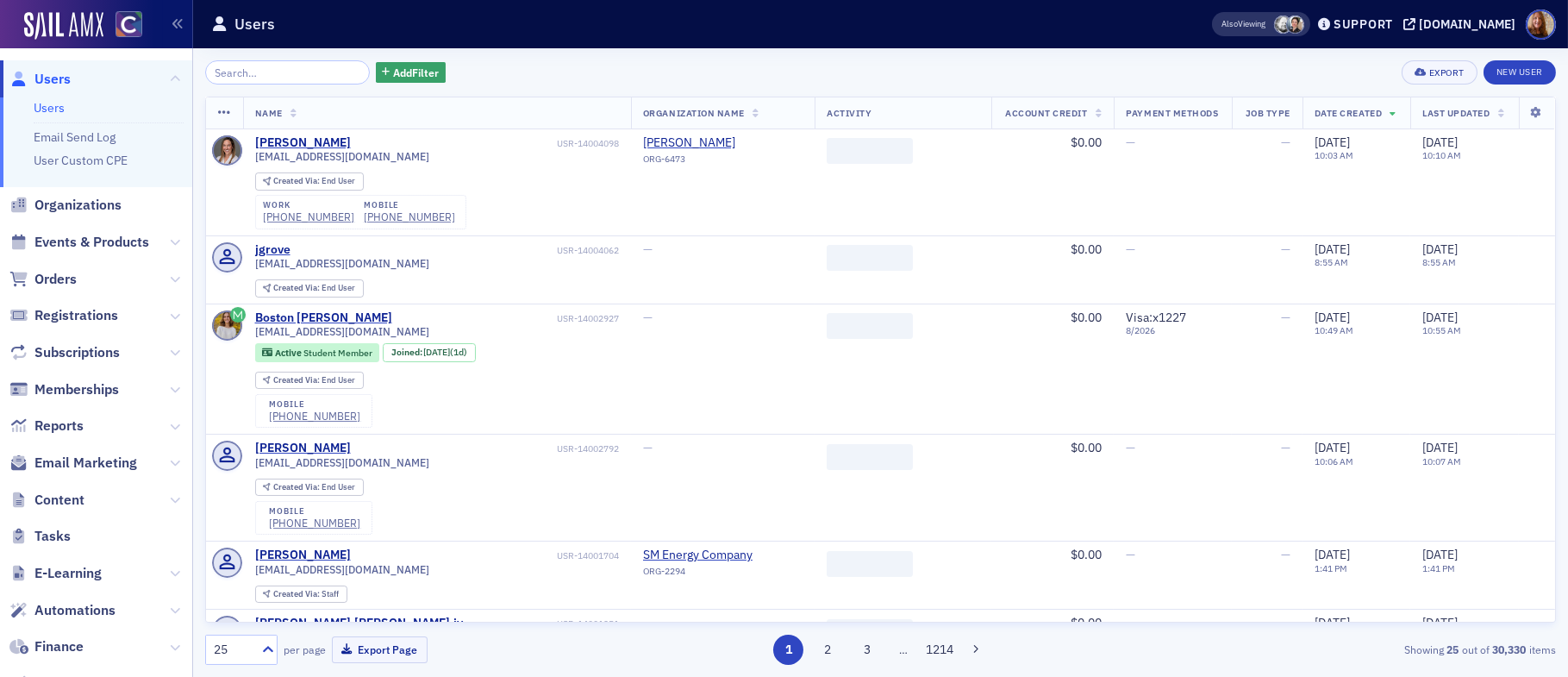
click at [250, 72] on input "search" at bounding box center [287, 72] width 164 height 25
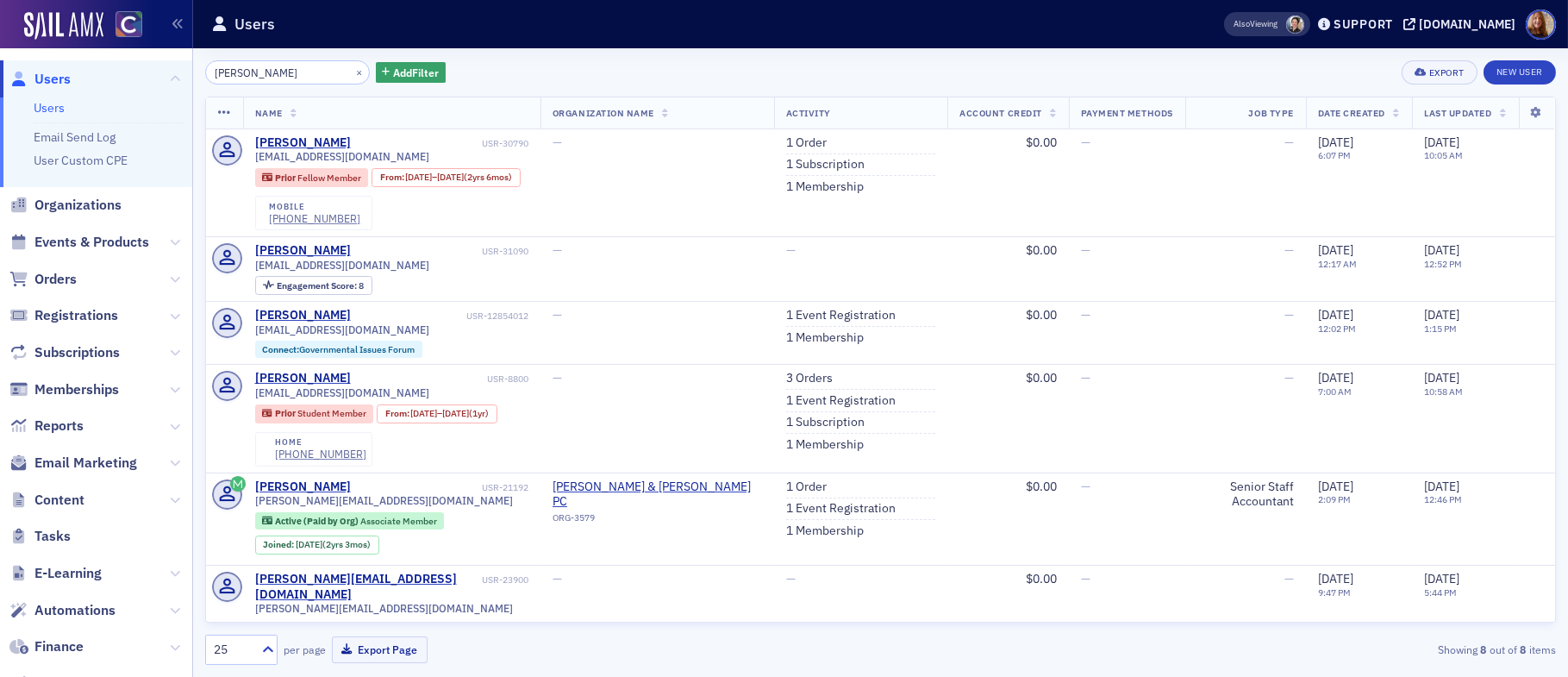
type input "[PERSON_NAME]"
drag, startPoint x: 404, startPoint y: 74, endPoint x: 416, endPoint y: 74, distance: 12.0
click at [404, 74] on span "Add Filter" at bounding box center [416, 72] width 45 height 15
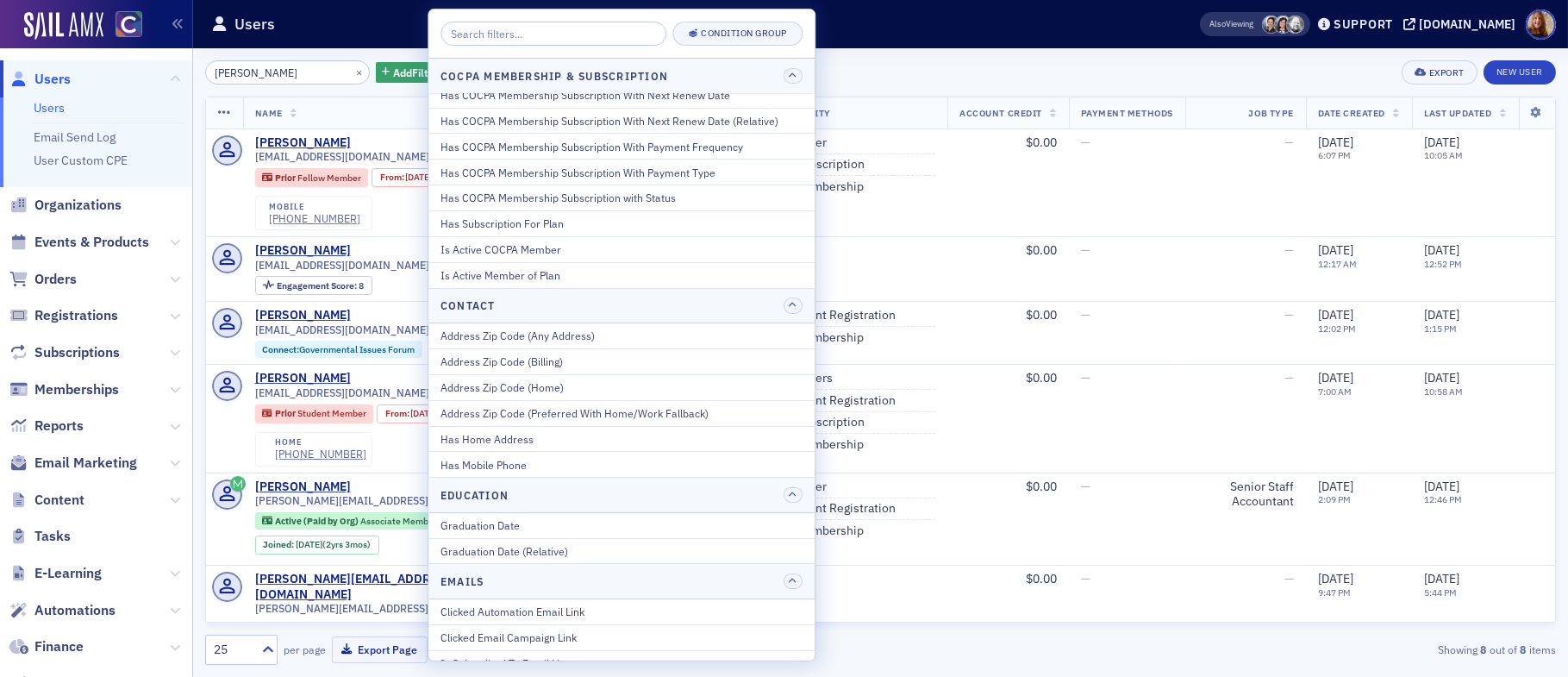
scroll to position [303, 0]
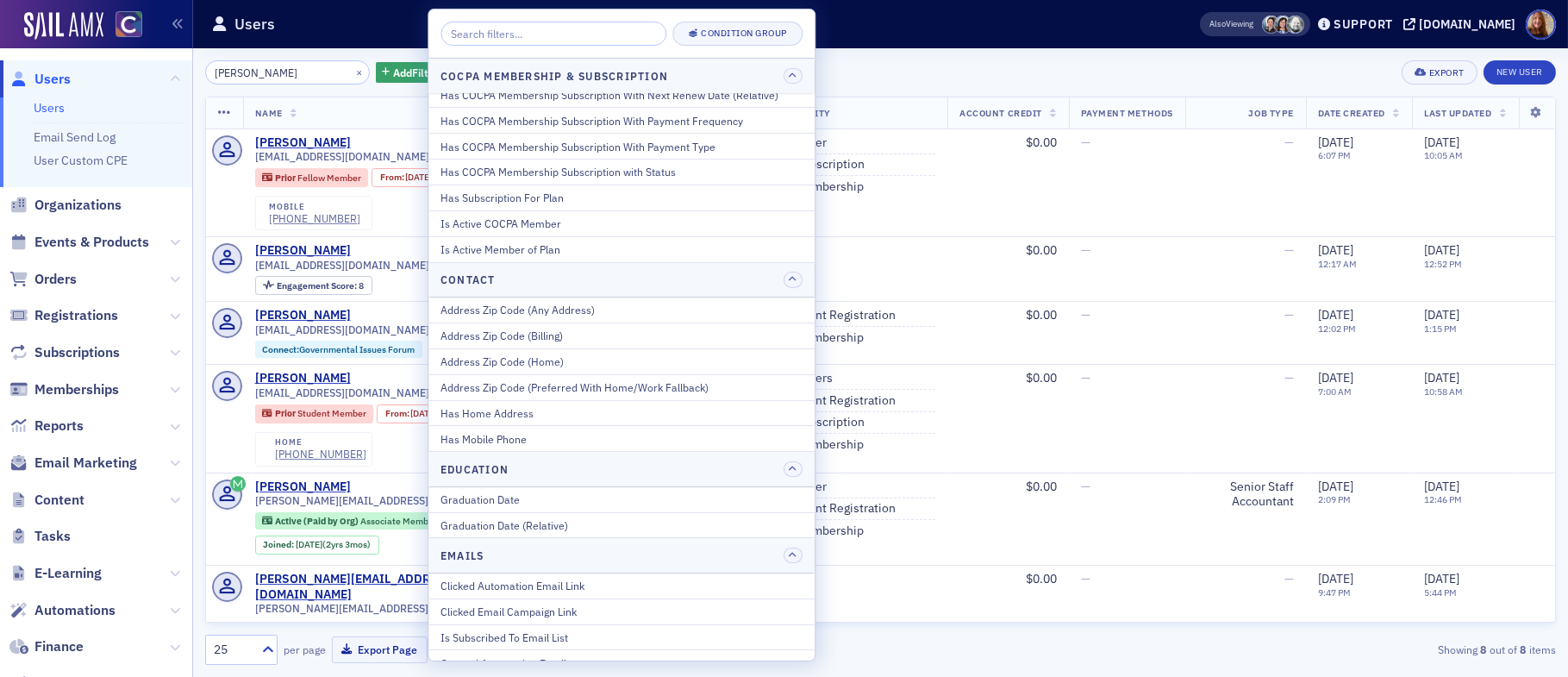
click at [987, 74] on div "[PERSON_NAME] × Add Filter Export New User" at bounding box center [880, 72] width 1350 height 25
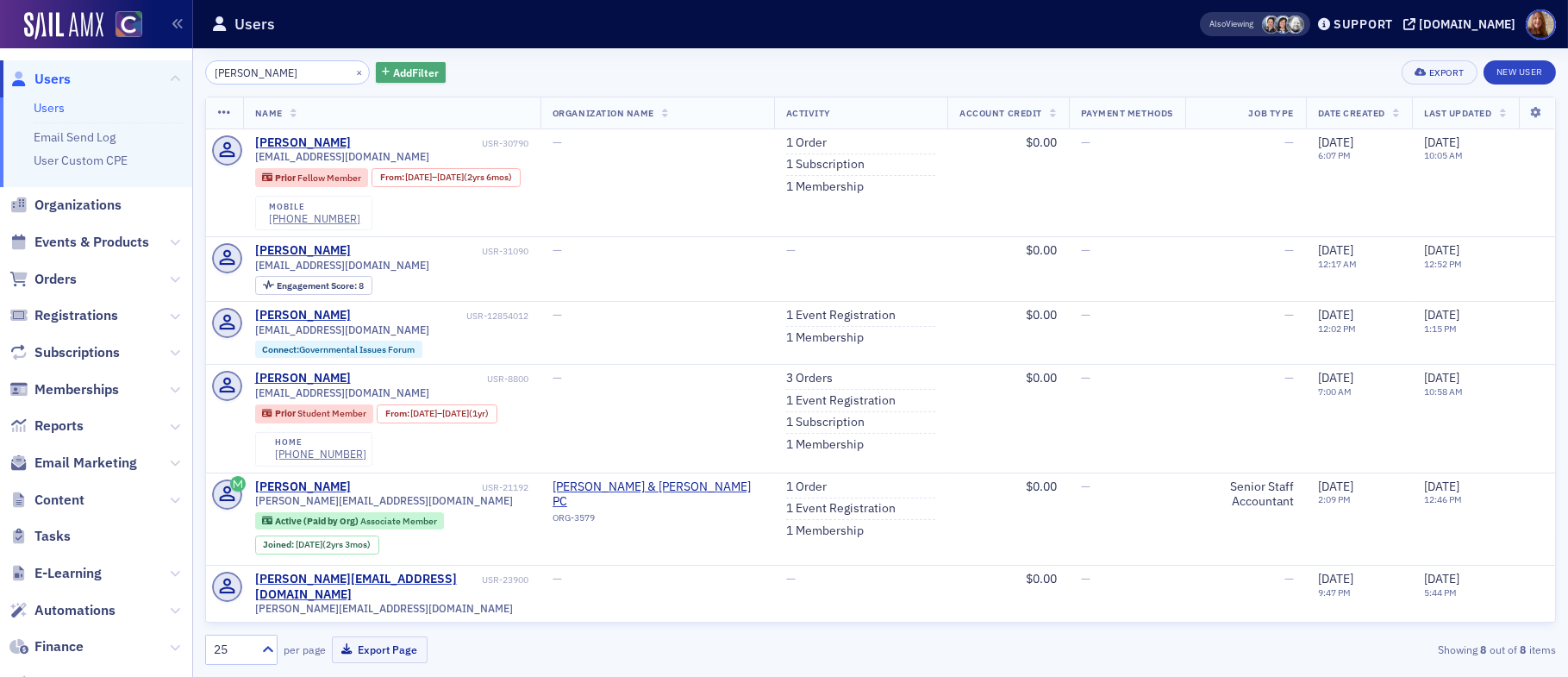
click at [397, 73] on span "Add Filter" at bounding box center [416, 72] width 45 height 15
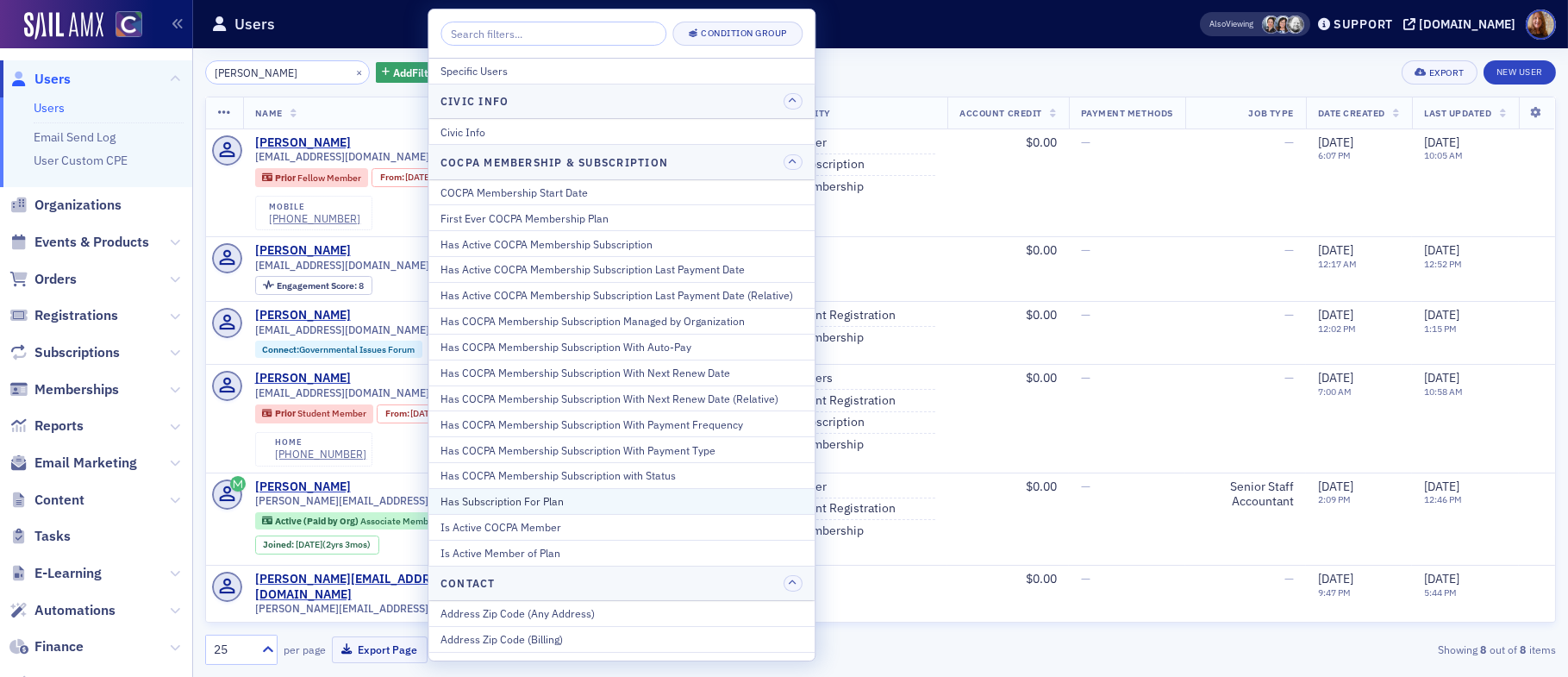
scroll to position [301, 0]
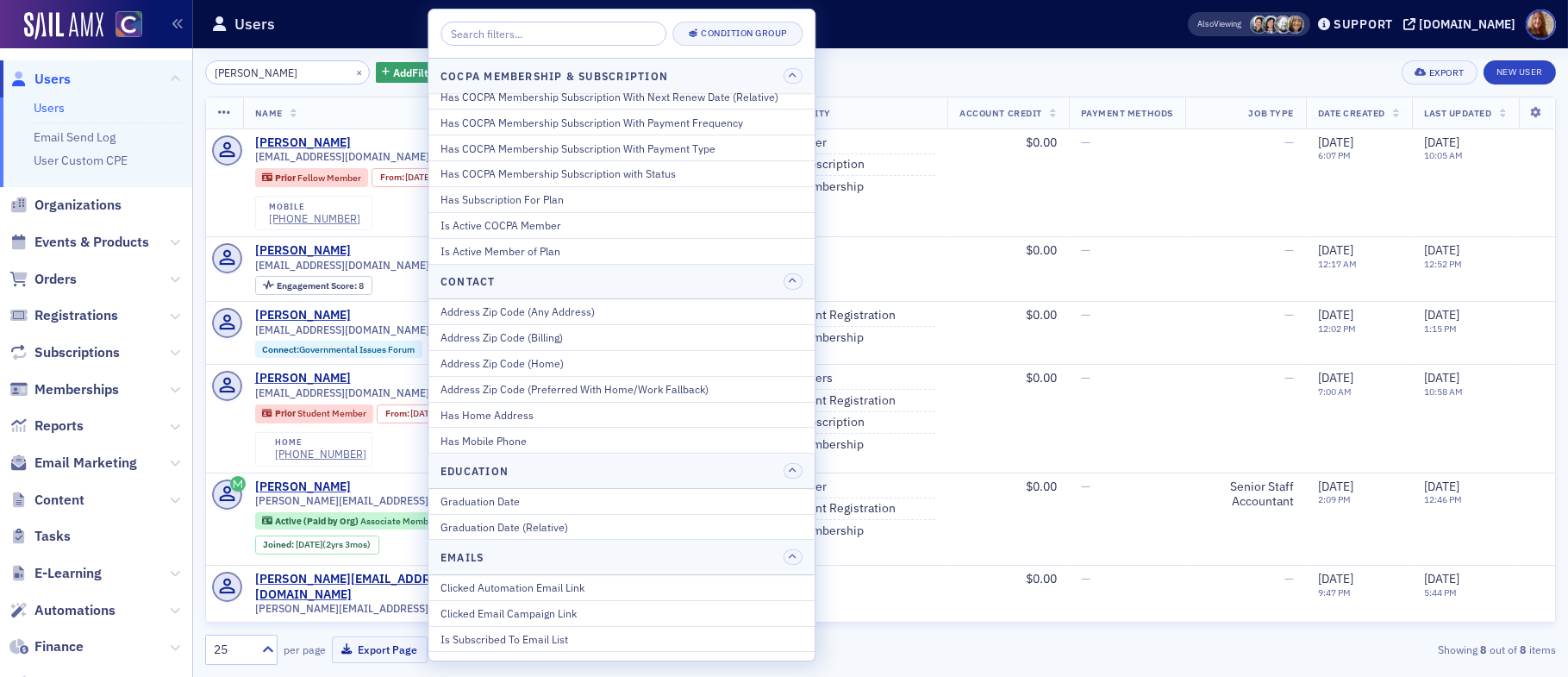
click at [920, 72] on div "[PERSON_NAME] × Add Filter Export New User" at bounding box center [880, 72] width 1350 height 25
